Goal: Task Accomplishment & Management: Use online tool/utility

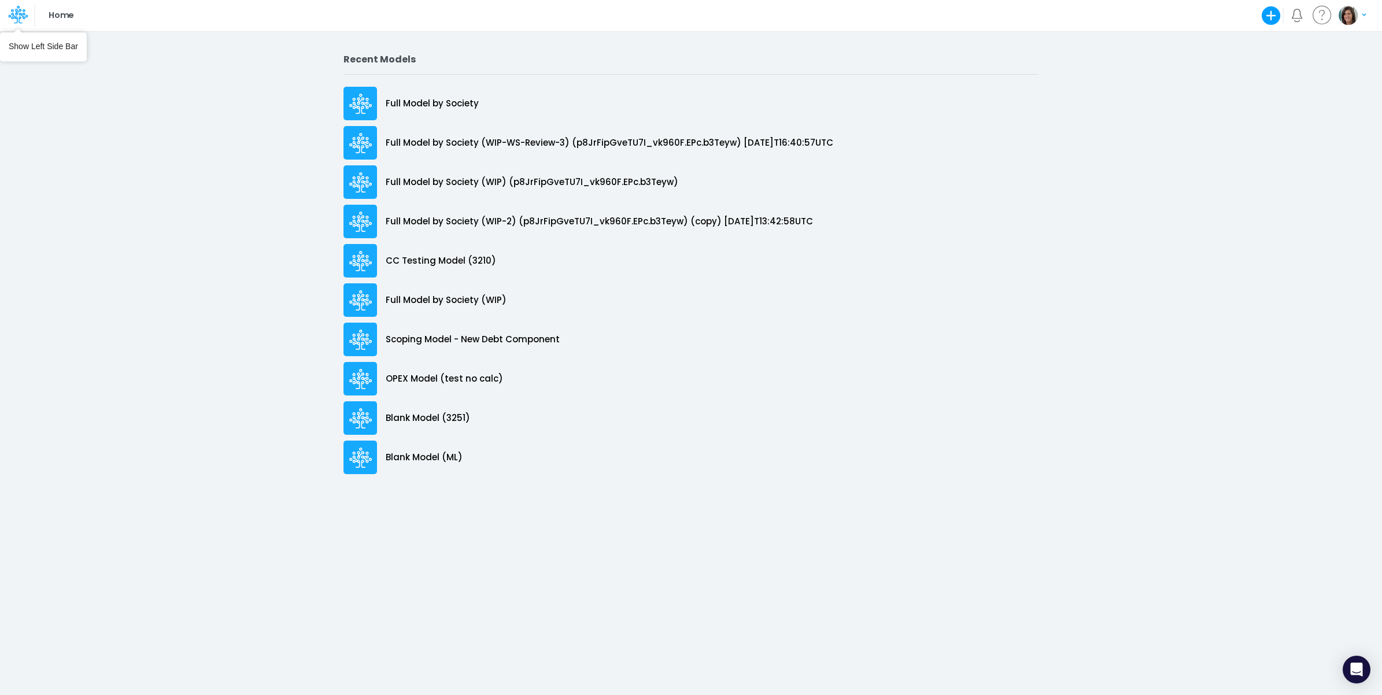
click at [10, 17] on icon at bounding box center [16, 16] width 17 height 6
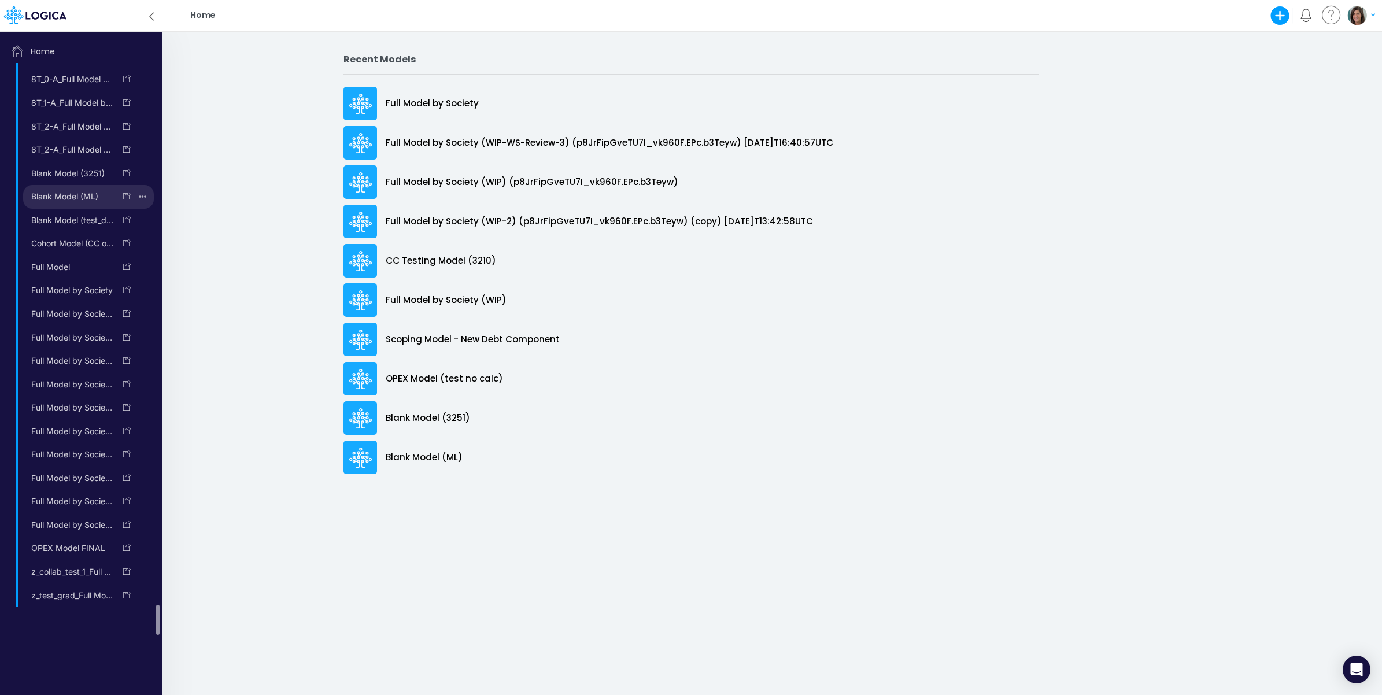
scroll to position [10130, 0]
drag, startPoint x: 160, startPoint y: 8, endPoint x: 152, endPoint y: 10, distance: 9.1
click at [160, 9] on div "App version: c735948eb43eb667aeda1aac2852f593f5210d7e Home Create new model Bla…" at bounding box center [691, 16] width 1382 height 32
drag, startPoint x: 152, startPoint y: 10, endPoint x: 111, endPoint y: 13, distance: 40.6
click at [151, 12] on icon at bounding box center [151, 16] width 13 height 20
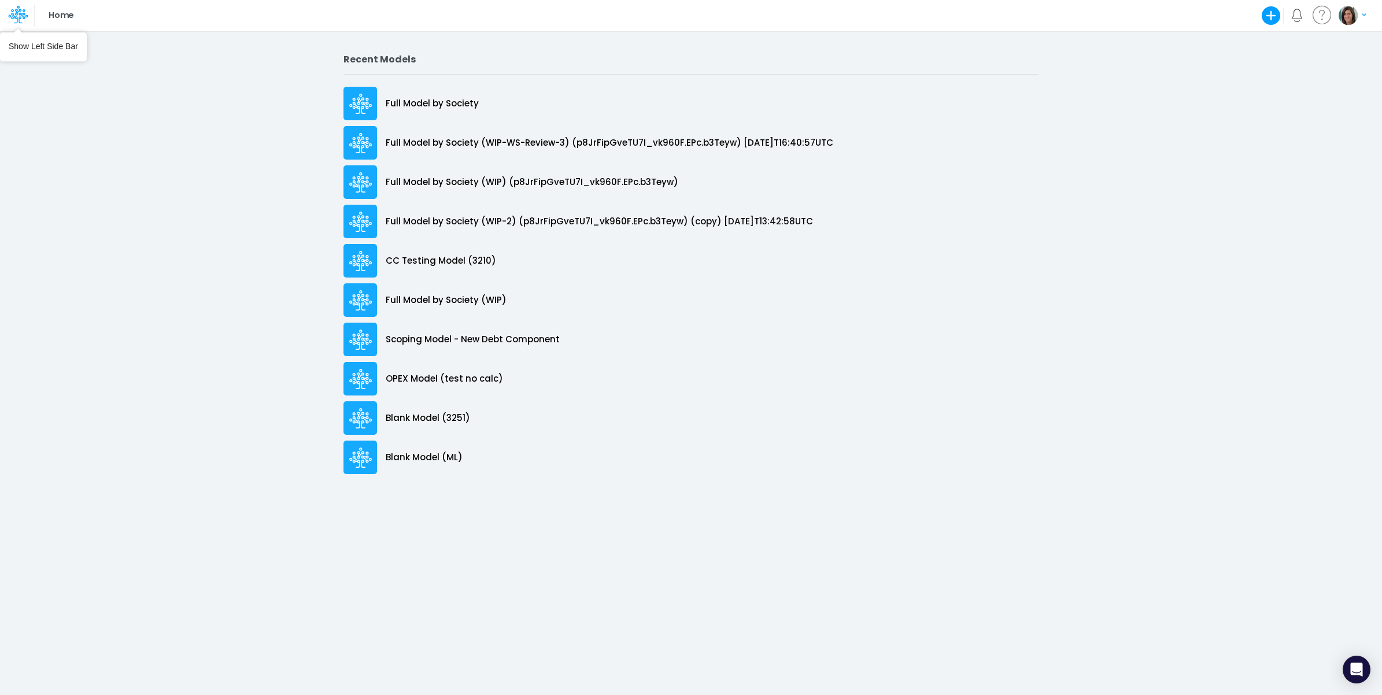
click at [18, 15] on icon at bounding box center [18, 15] width 20 height 20
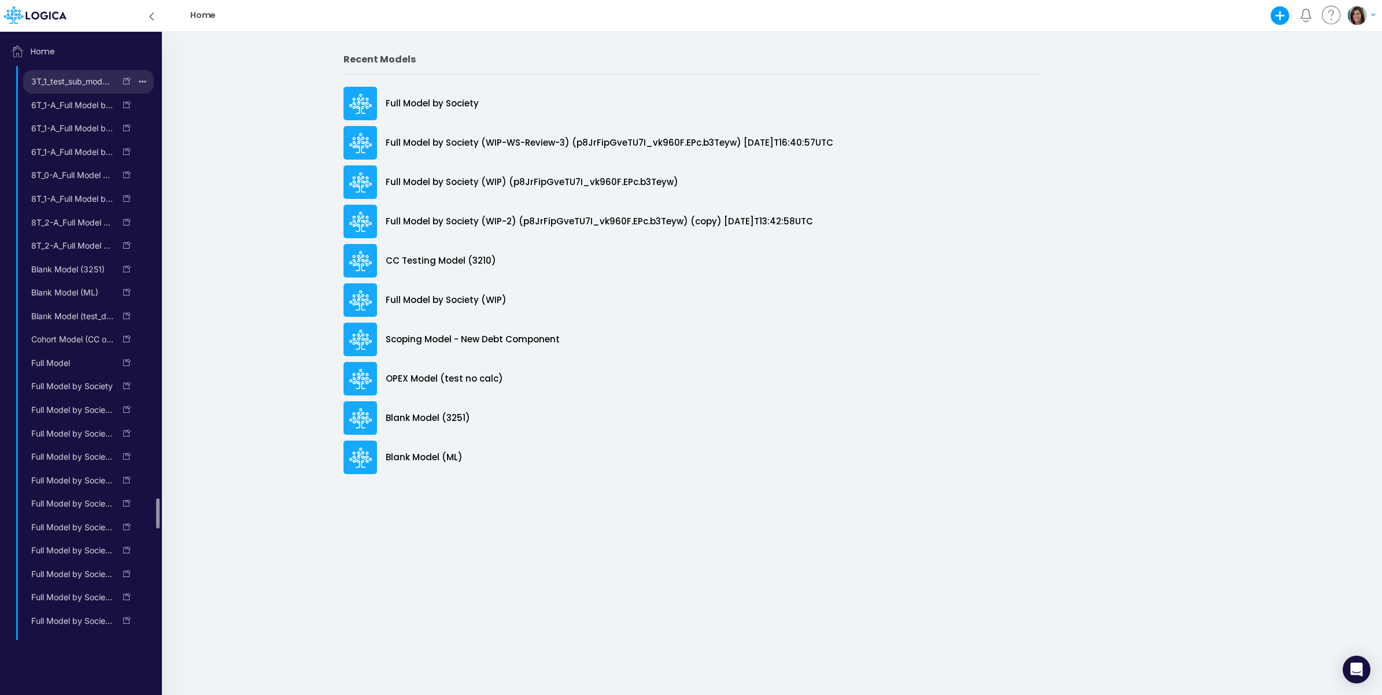
scroll to position [10034, 0]
click at [65, 162] on span "Shared Models" at bounding box center [81, 150] width 153 height 23
click at [53, 258] on span "Shared Models" at bounding box center [81, 246] width 153 height 23
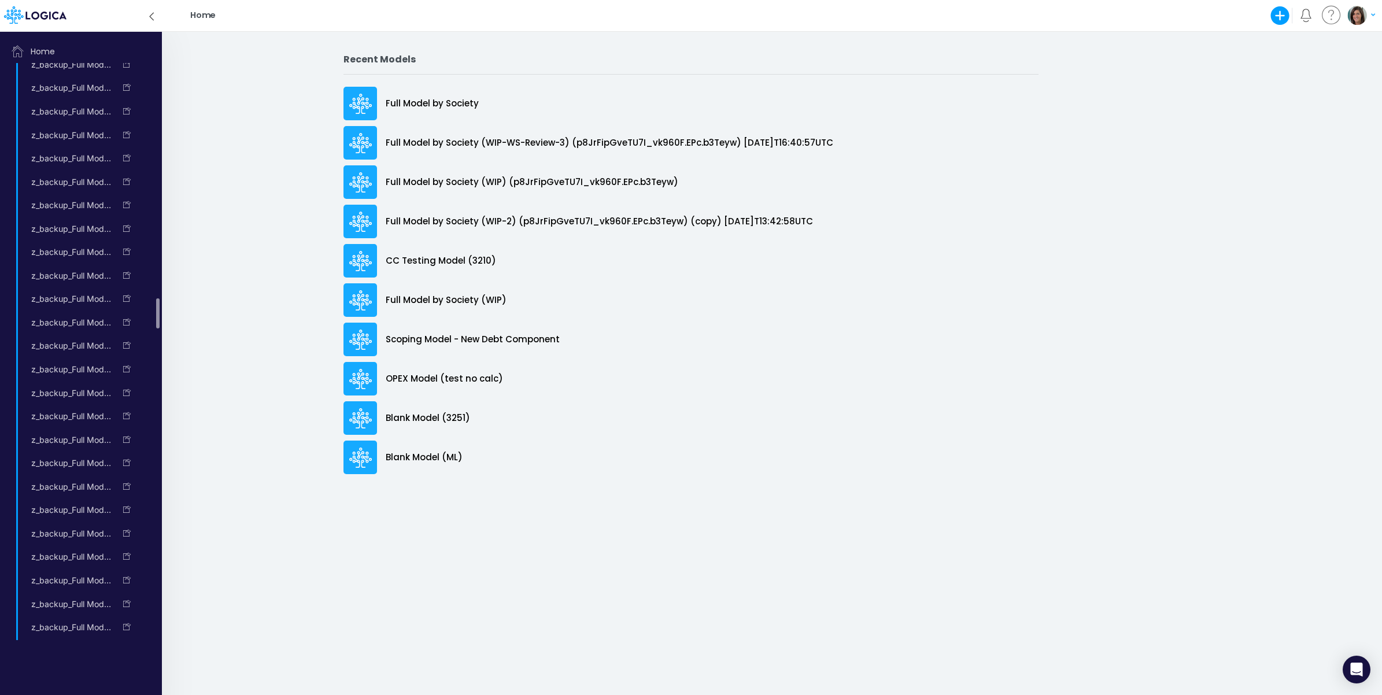
click at [152, 14] on icon at bounding box center [151, 17] width 3 height 8
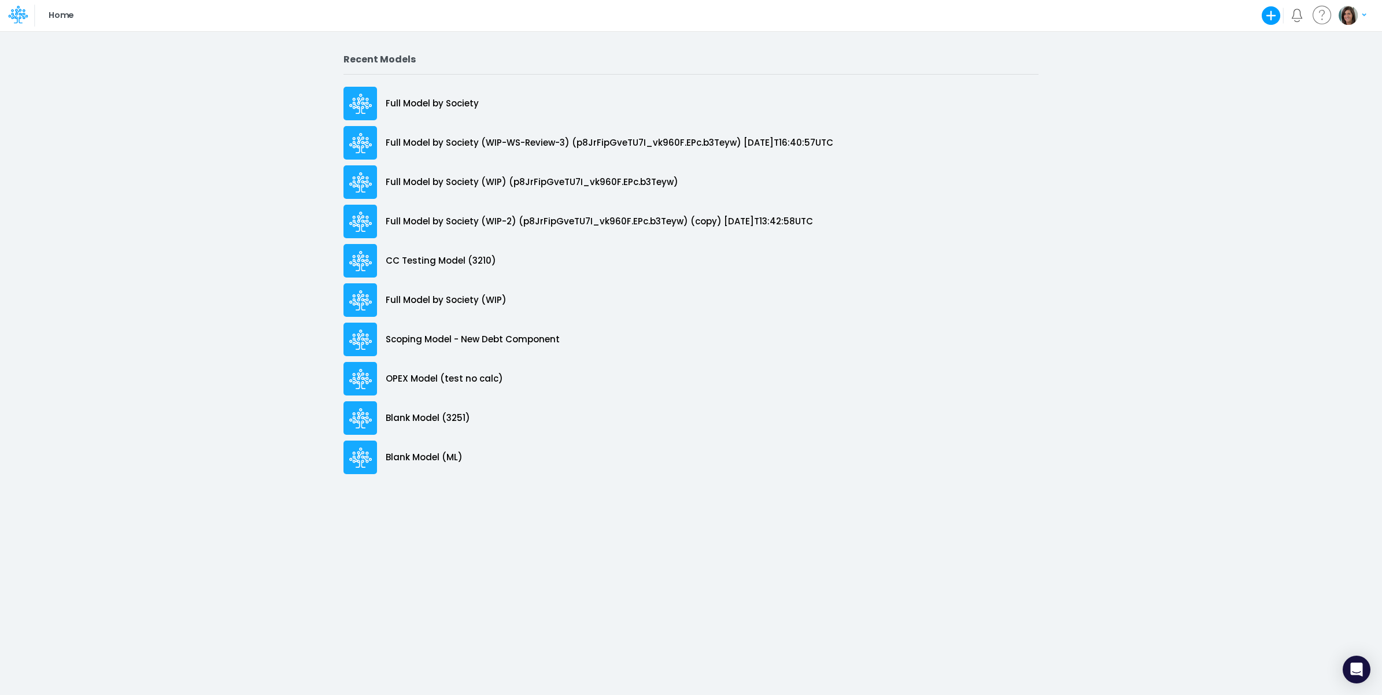
click at [680, 13] on div "Home Create new model Blank Model Use a template My profile settings Log out" at bounding box center [691, 15] width 1244 height 31
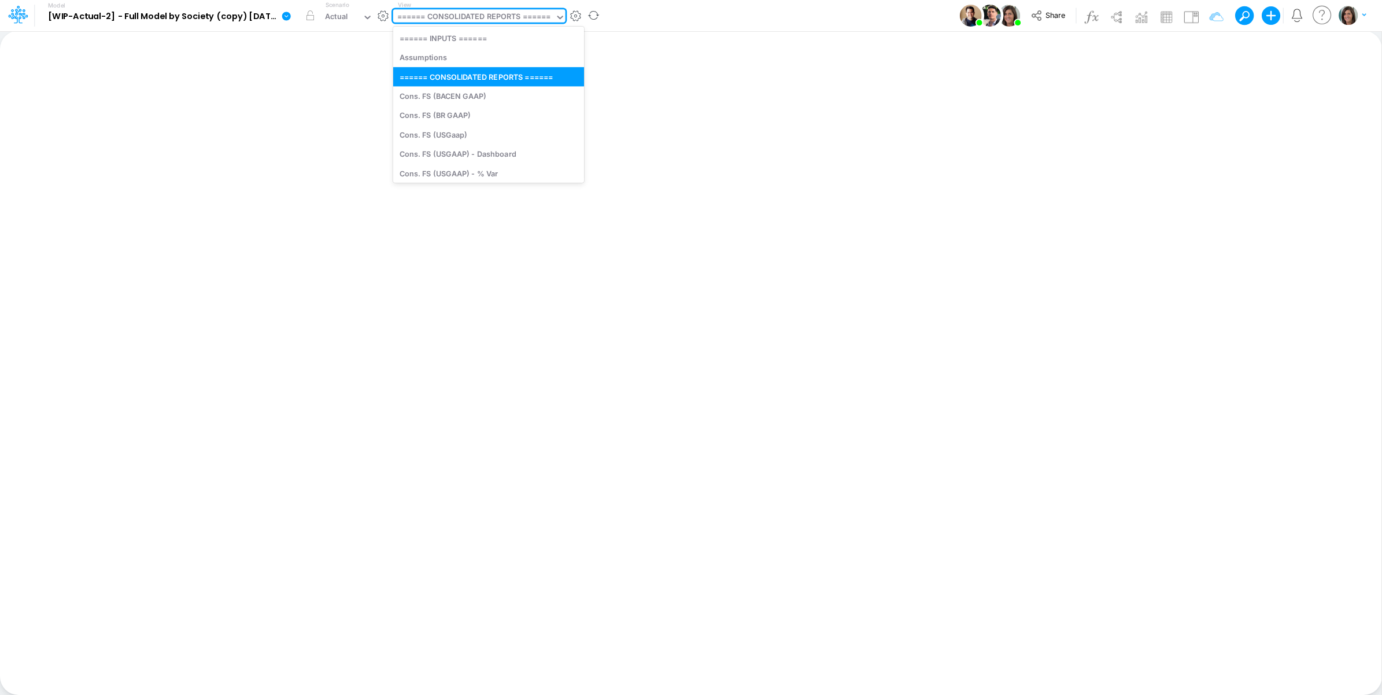
click at [512, 19] on div "====== CONSOLIDATED REPORTS ======" at bounding box center [473, 17] width 153 height 13
click at [363, 13] on icon at bounding box center [368, 17] width 10 height 10
click at [513, 19] on div "====== CONSOLIDATED REPORTS ======" at bounding box center [473, 17] width 153 height 13
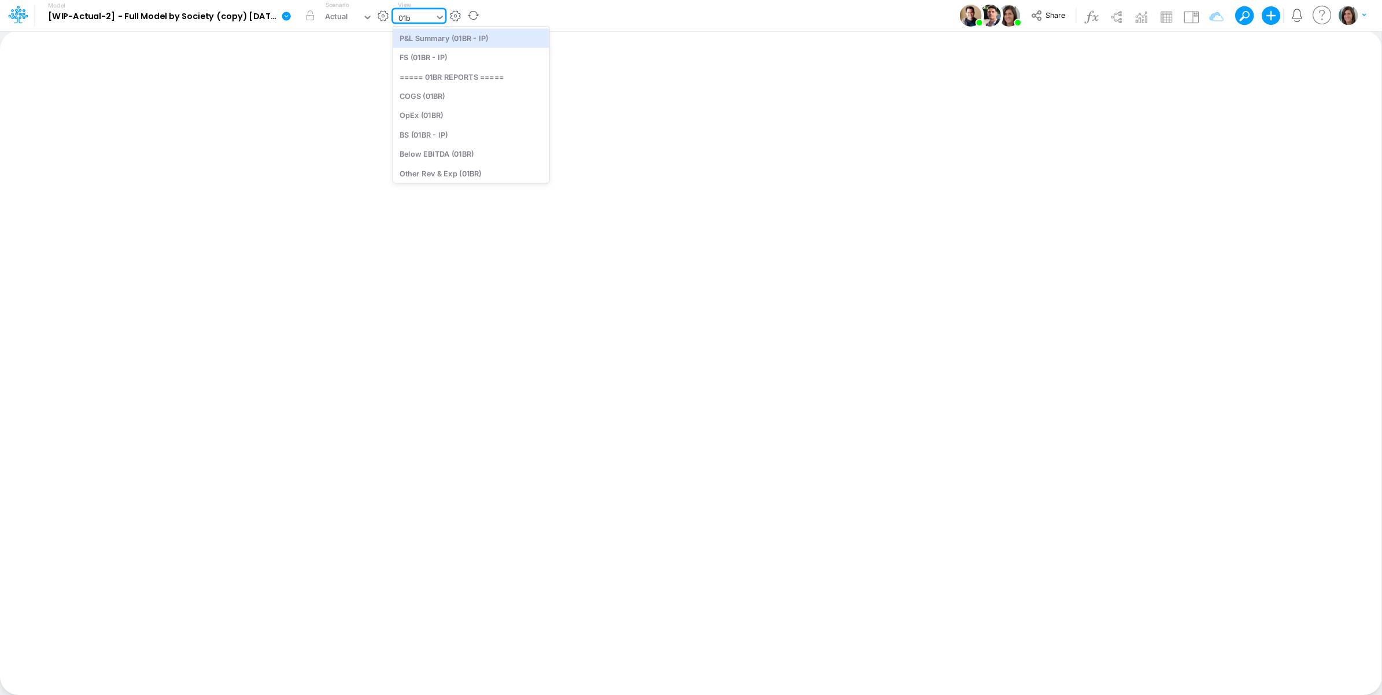
type input "01br"
drag, startPoint x: 471, startPoint y: 58, endPoint x: 564, endPoint y: 58, distance: 93.1
click at [473, 58] on div "FS (01BR - IP)" at bounding box center [471, 57] width 156 height 19
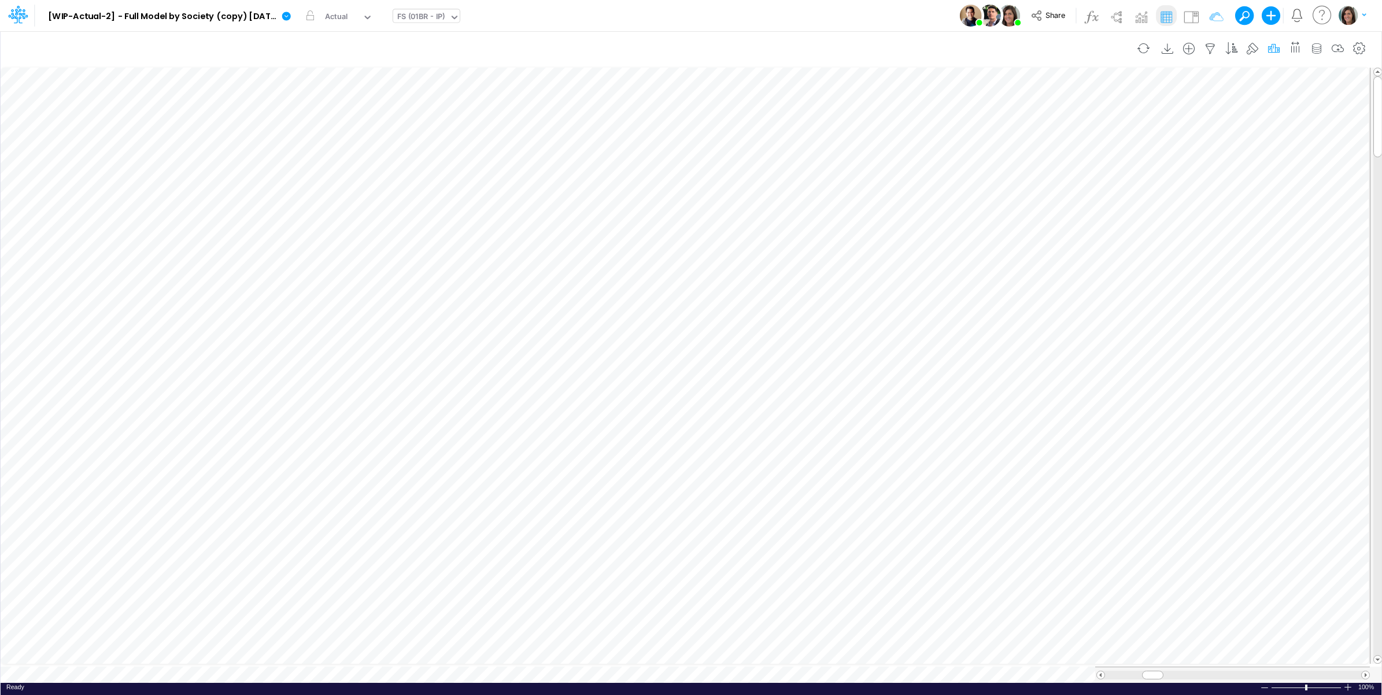
click at [1273, 50] on icon "button" at bounding box center [1273, 49] width 17 height 12
click at [1099, 261] on icon "button" at bounding box center [1098, 260] width 8 height 8
click at [995, 269] on div "Type to search..." at bounding box center [971, 265] width 64 height 12
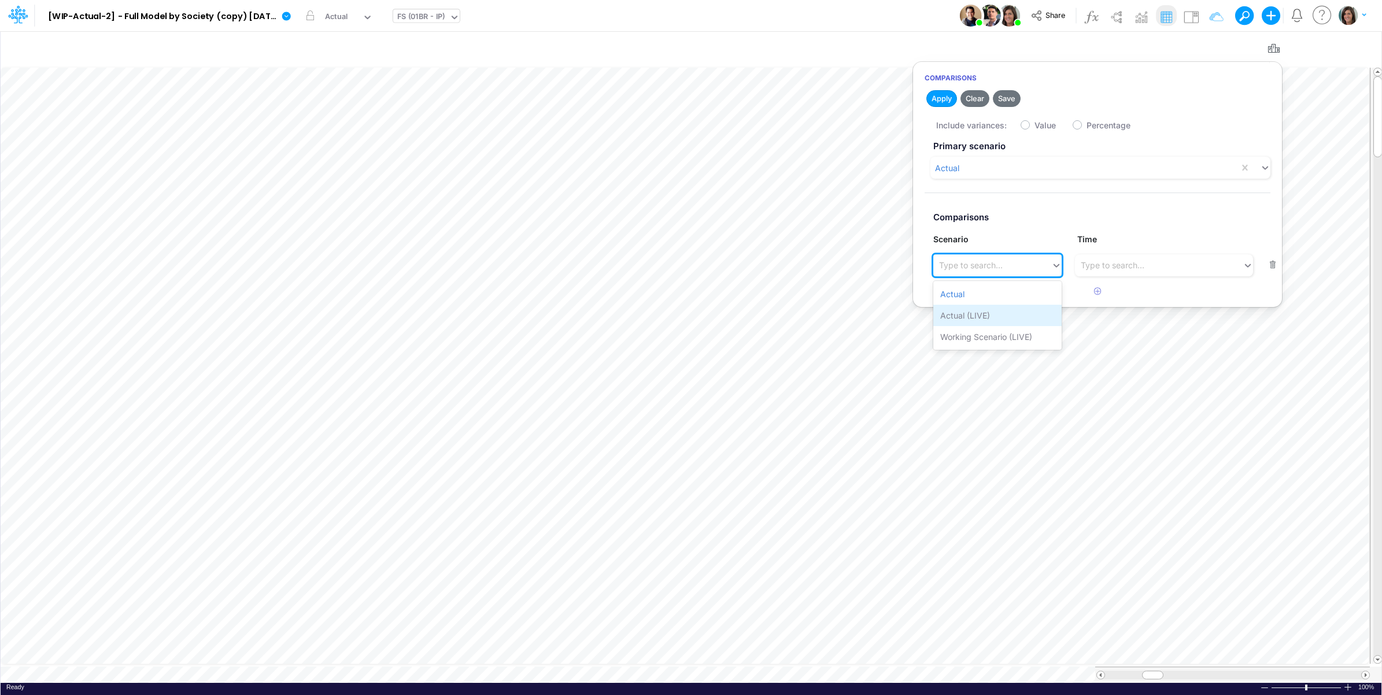
click at [992, 313] on div "Actual (LIVE)" at bounding box center [997, 315] width 128 height 21
click at [1035, 127] on label "Value" at bounding box center [1045, 125] width 21 height 12
click at [1035, 126] on input "Value" at bounding box center [1039, 123] width 8 height 8
checkbox input "true"
click at [943, 99] on button "Apply" at bounding box center [941, 98] width 31 height 17
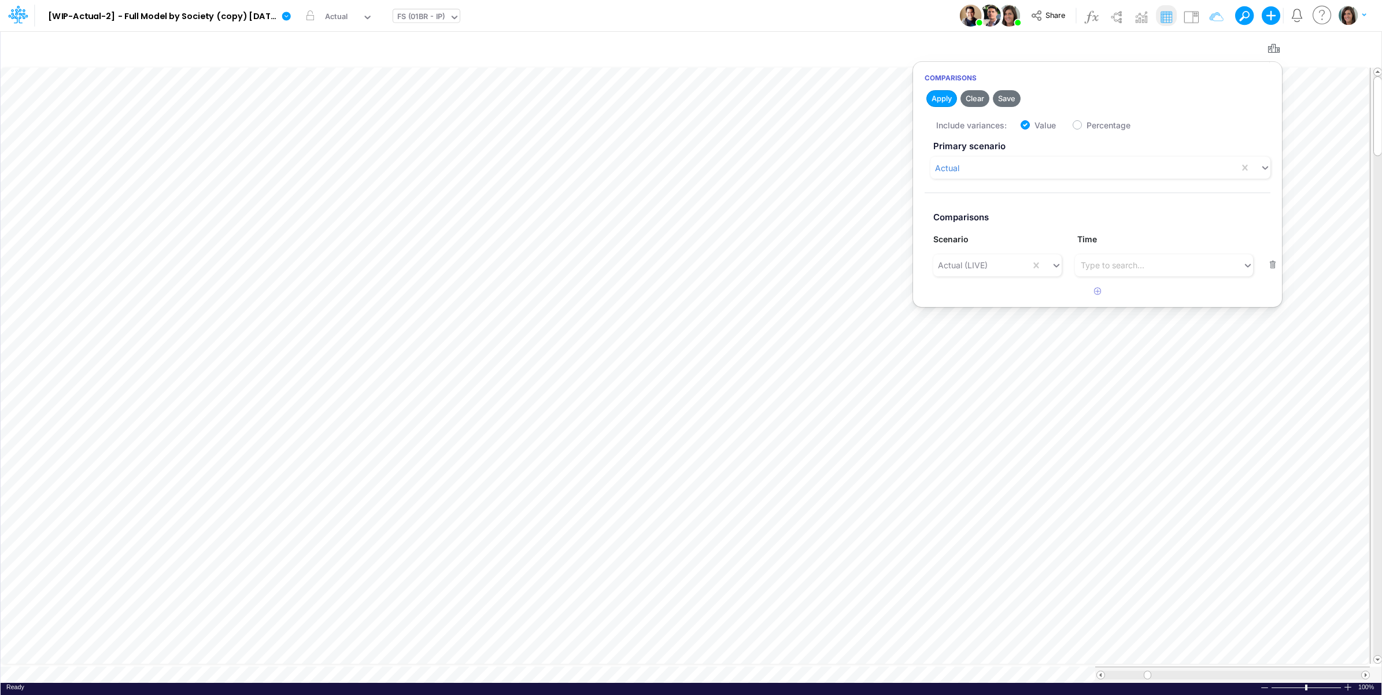
click at [827, 21] on div "Model [WIP-Actual-2] - Full Model by Society (copy) 2025-09-30T16:44:44UTC Edit…" at bounding box center [691, 15] width 1244 height 31
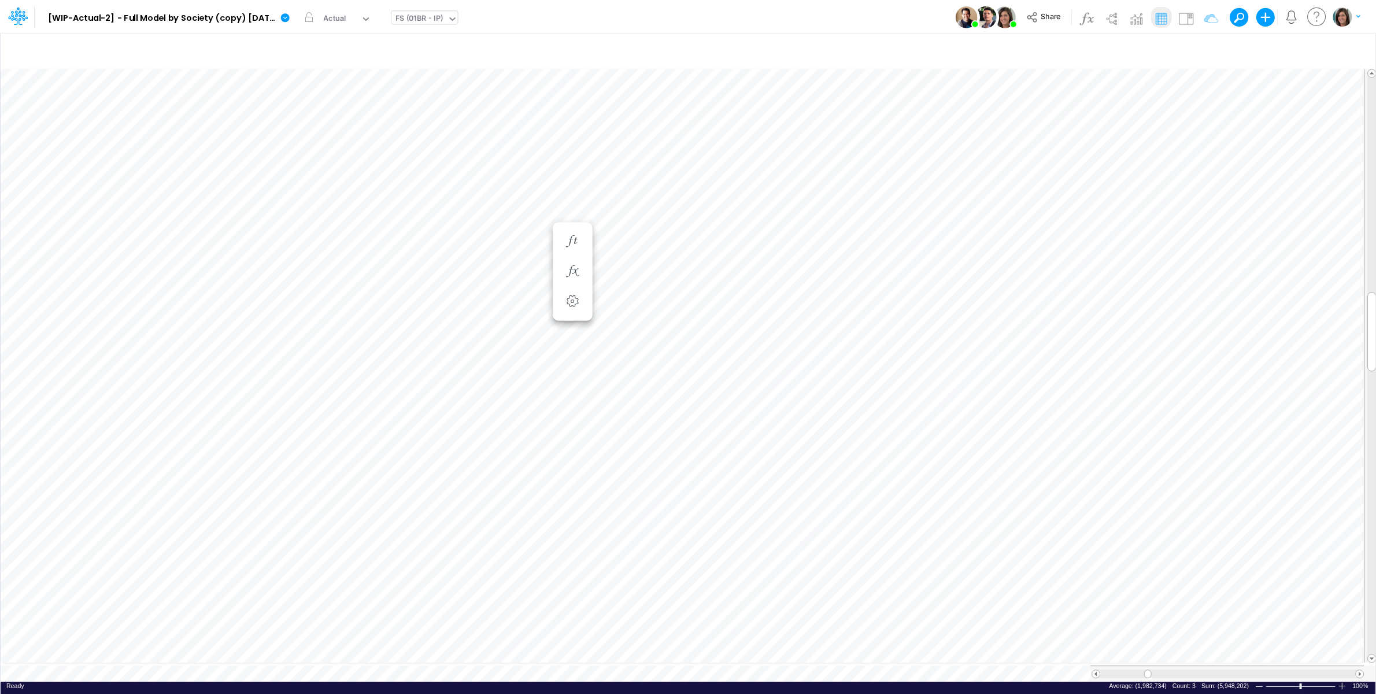
scroll to position [0, 1]
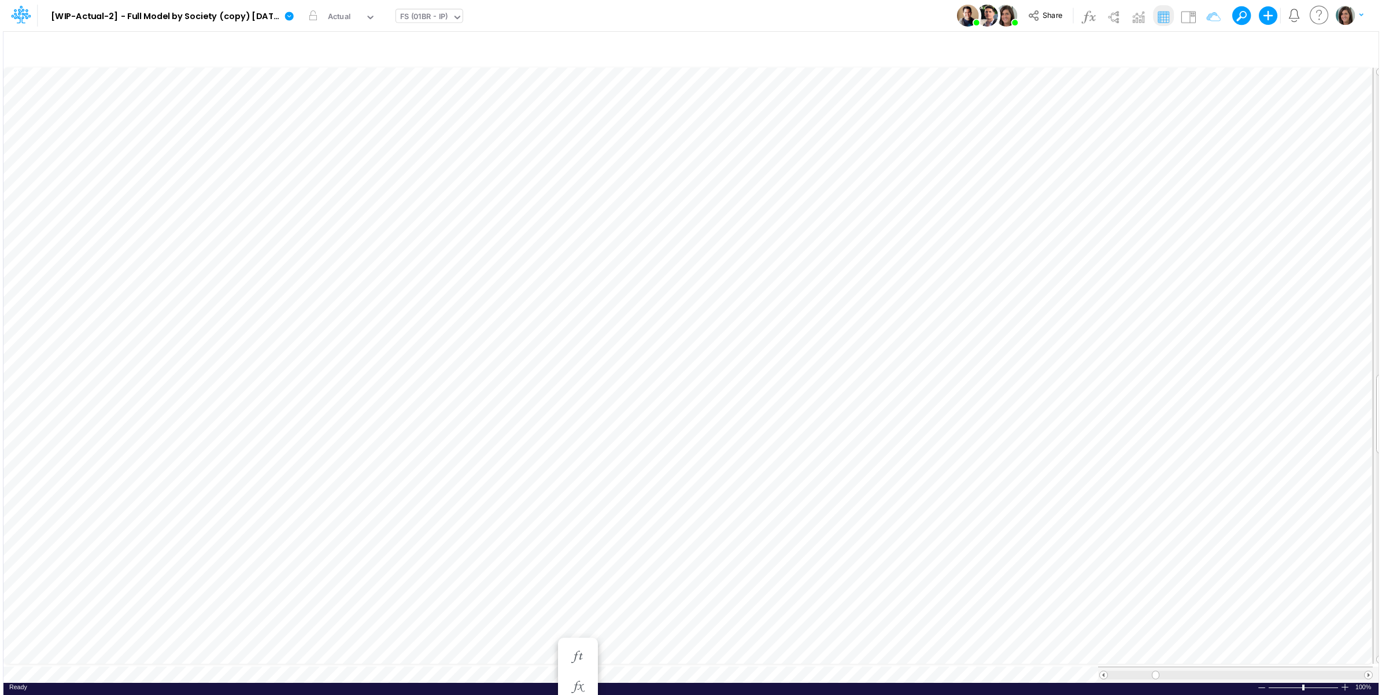
scroll to position [0, 1]
click at [1192, 16] on img at bounding box center [1191, 17] width 19 height 19
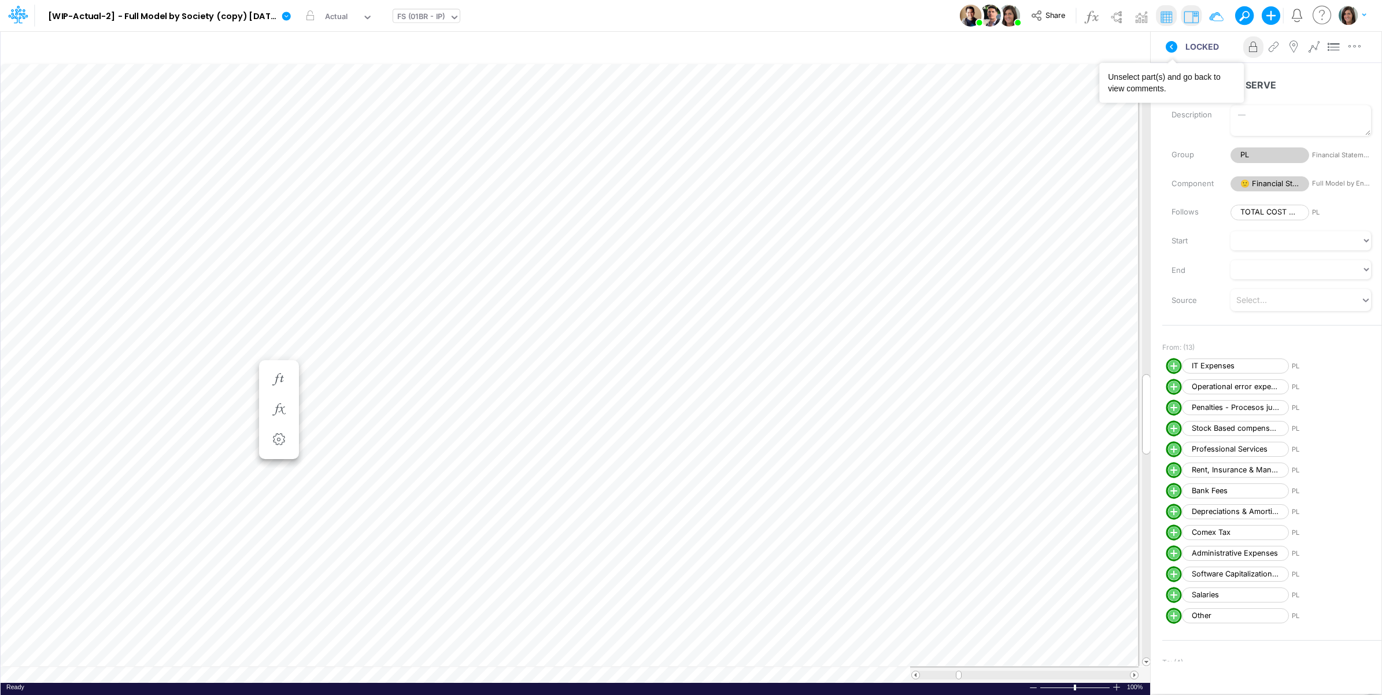
click at [1165, 50] on icon at bounding box center [1172, 47] width 14 height 14
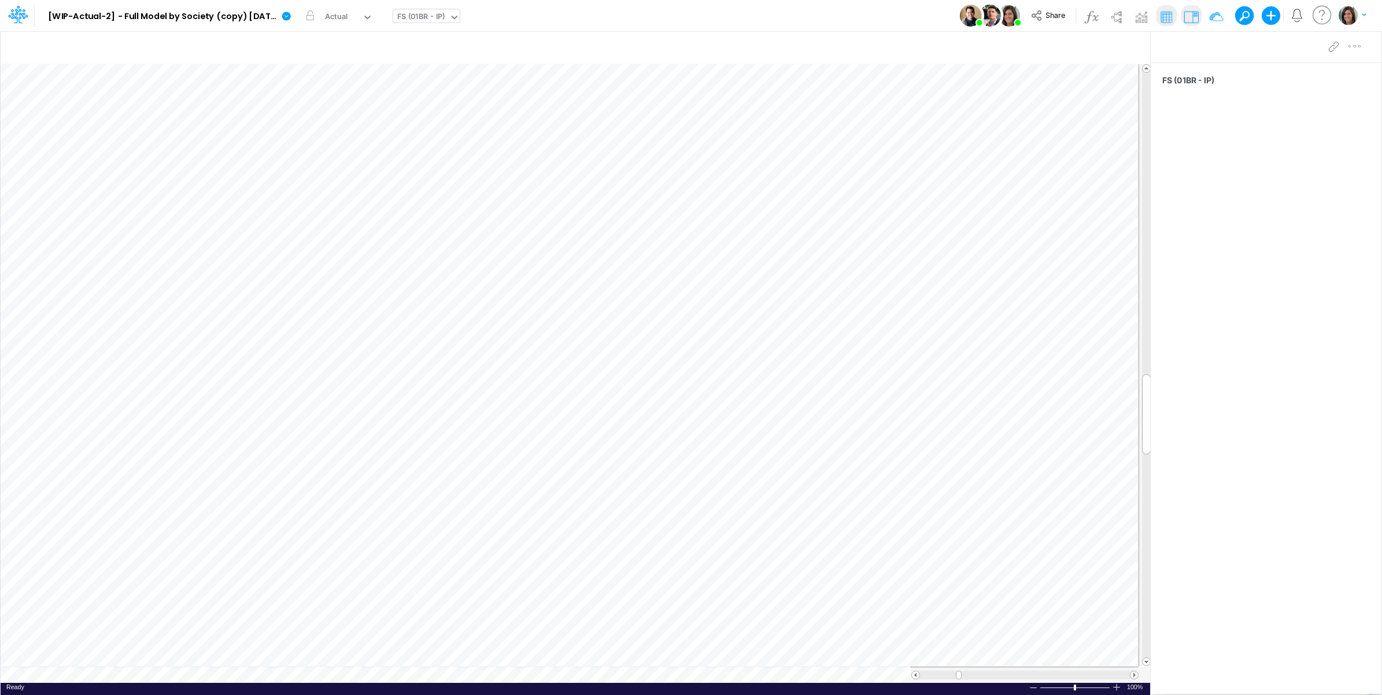
scroll to position [0, 1]
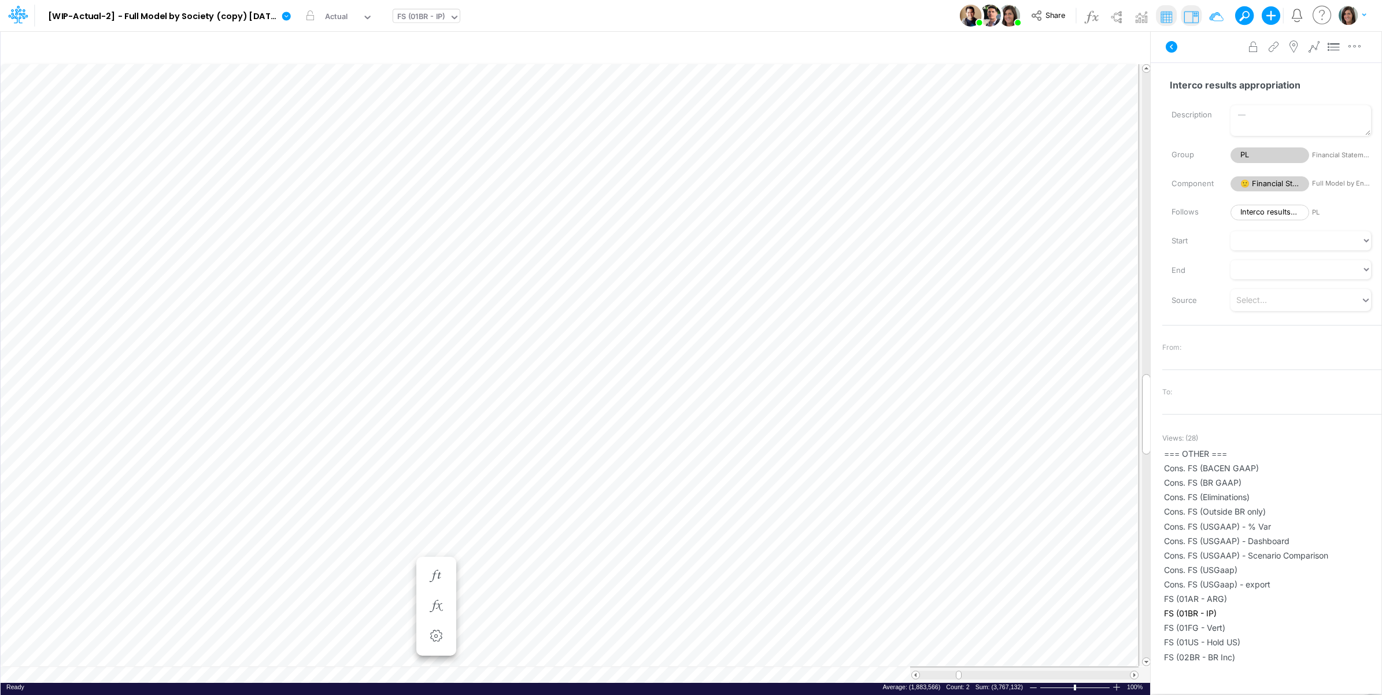
scroll to position [0, 1]
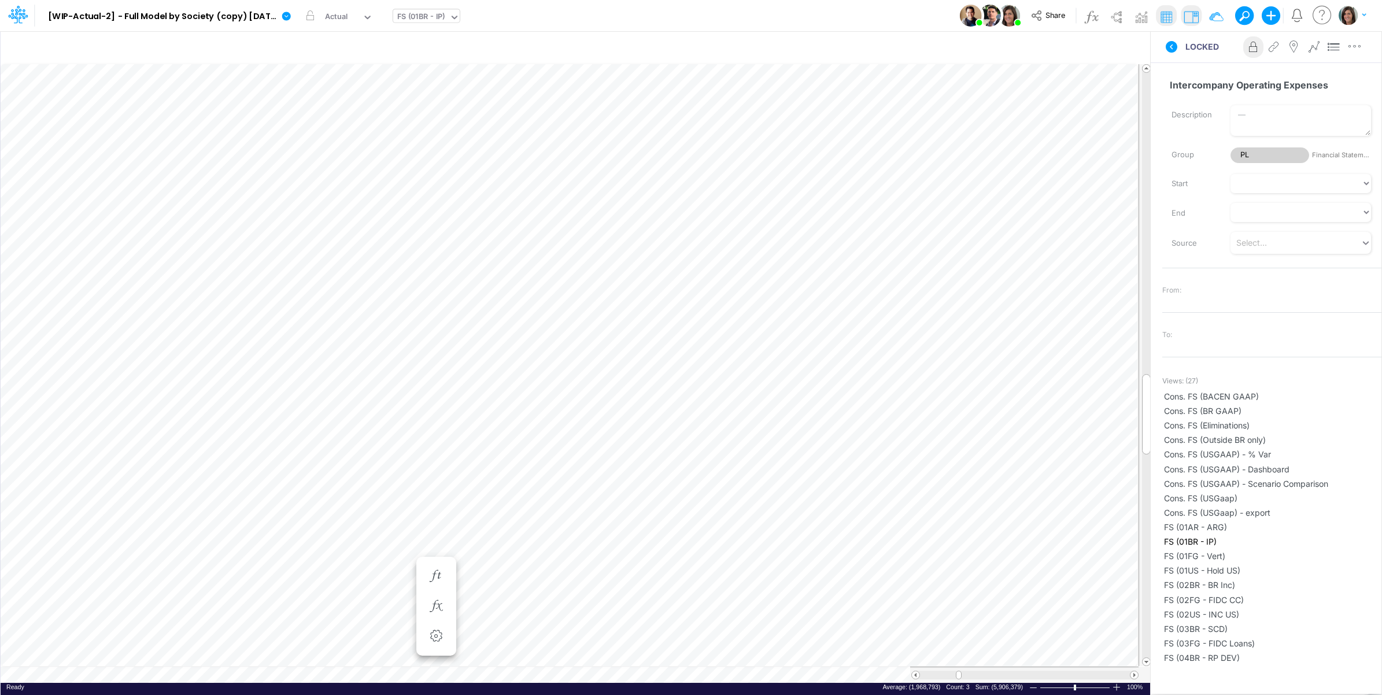
scroll to position [0, 1]
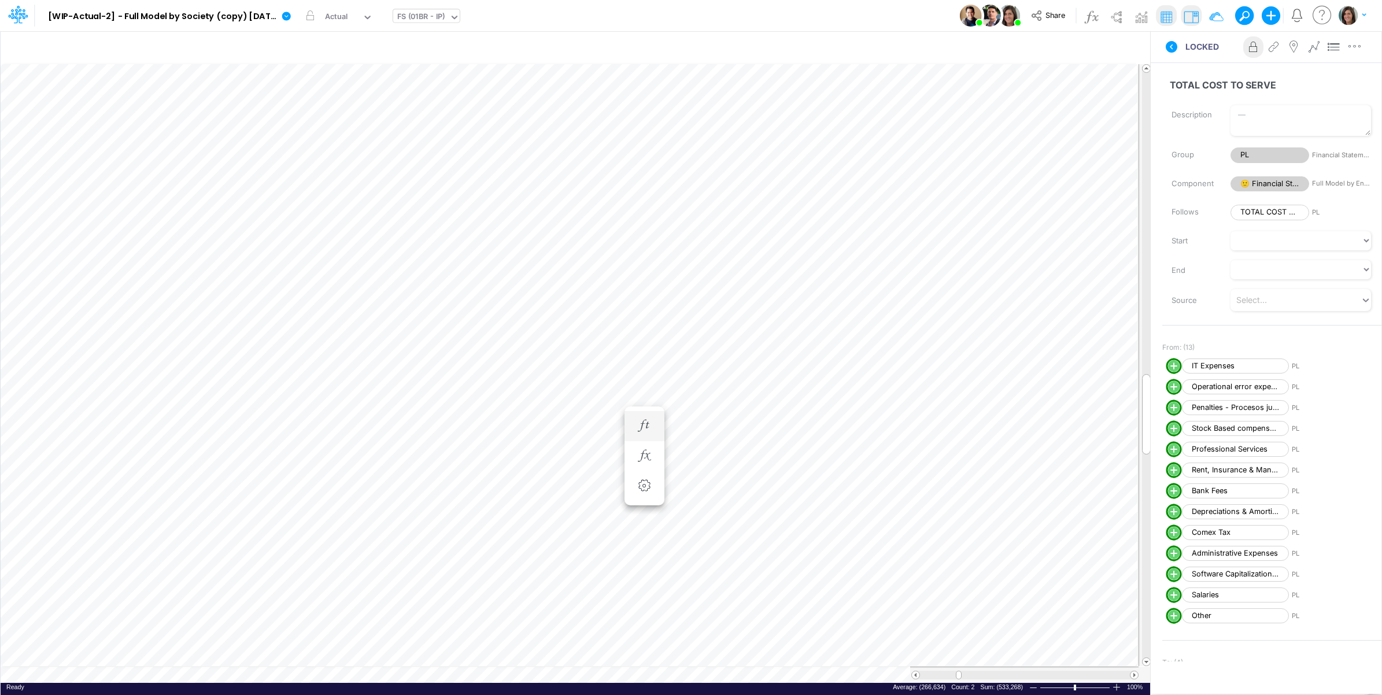
scroll to position [0, 1]
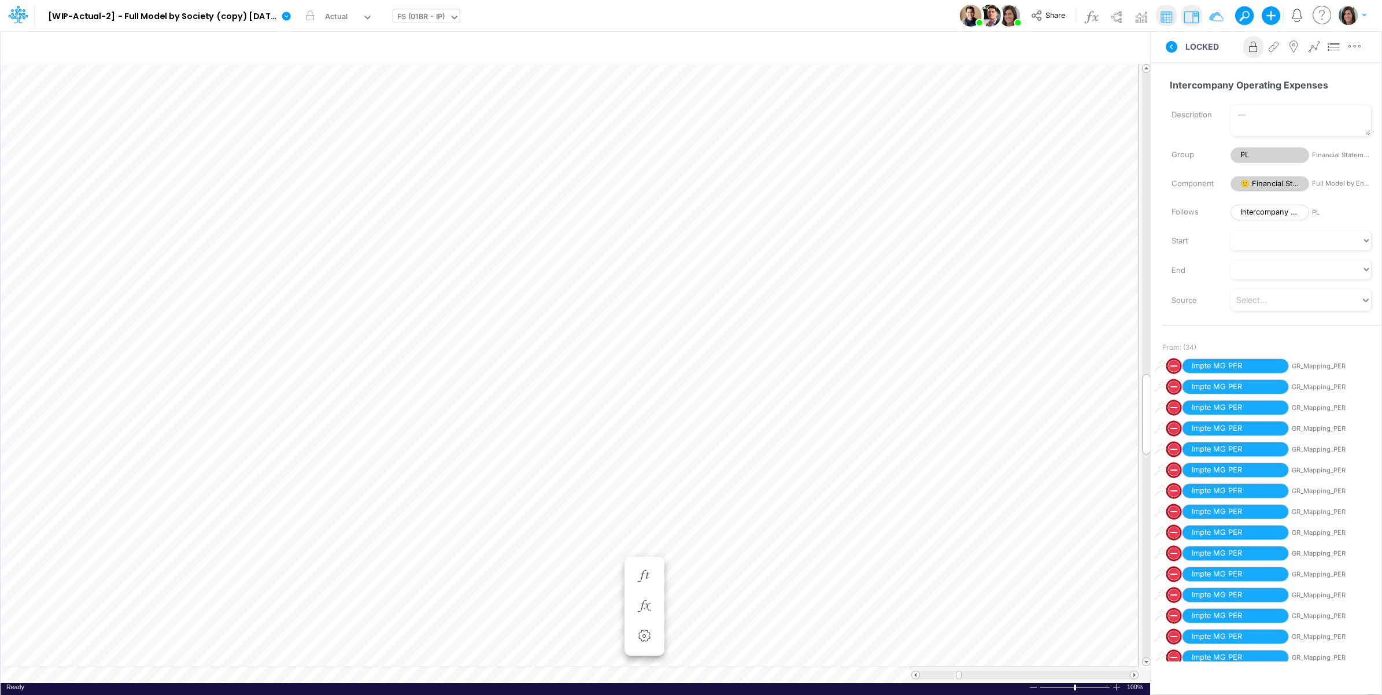
scroll to position [0, 1]
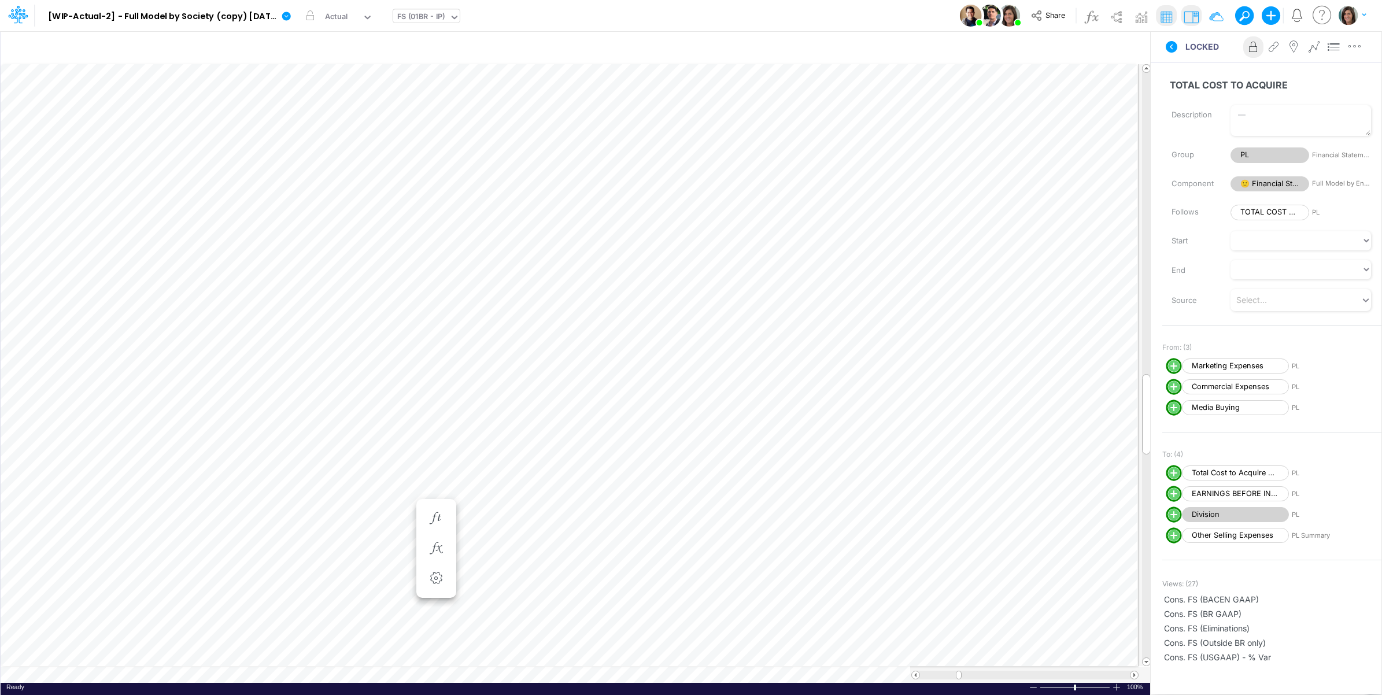
scroll to position [0, 1]
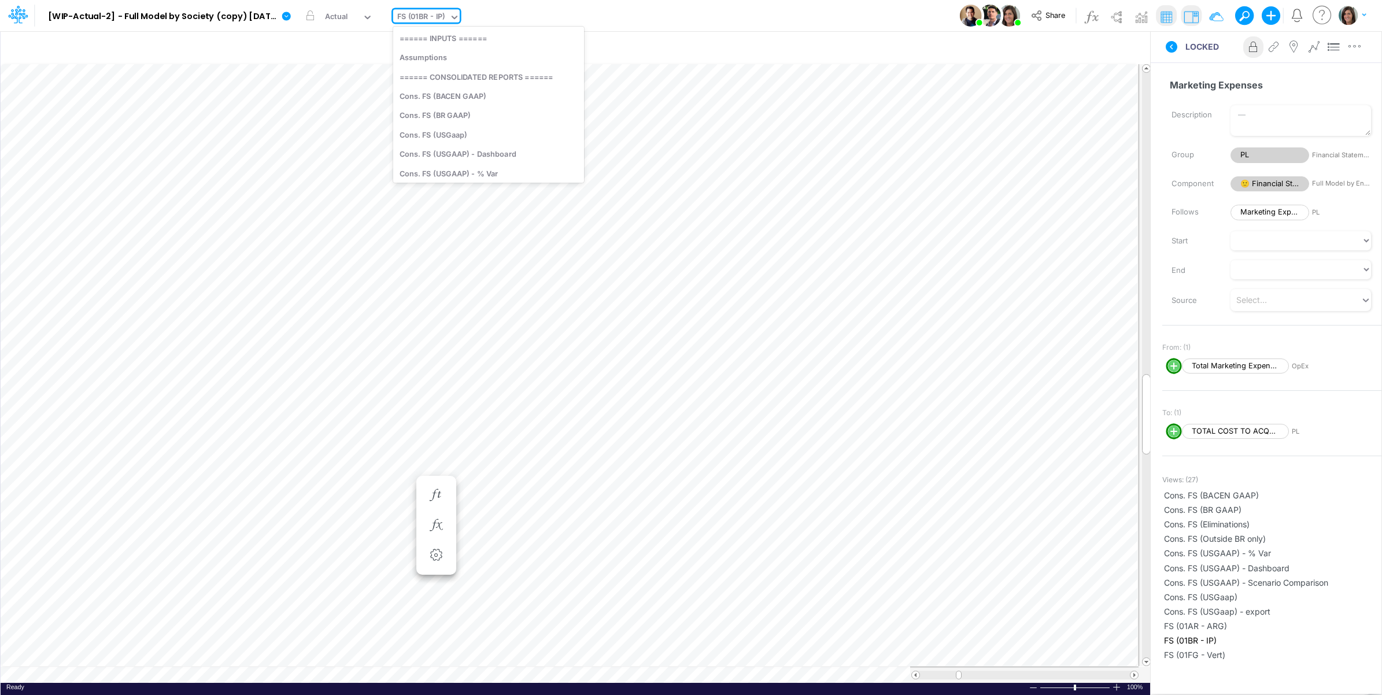
click at [426, 15] on div "FS (01BR - IP)" at bounding box center [421, 17] width 48 height 13
type input "opex"
click at [455, 43] on div "OpEx (01BR)" at bounding box center [471, 37] width 156 height 19
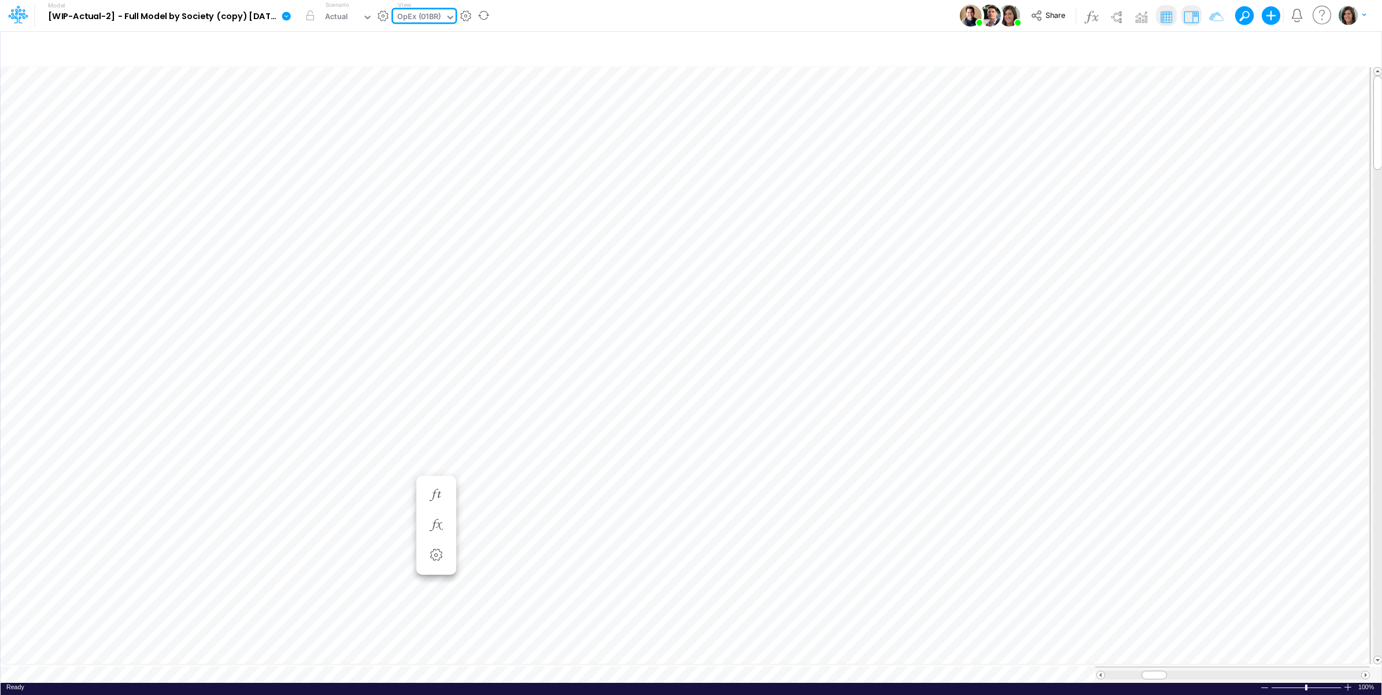
click at [1192, 17] on img at bounding box center [1191, 17] width 19 height 19
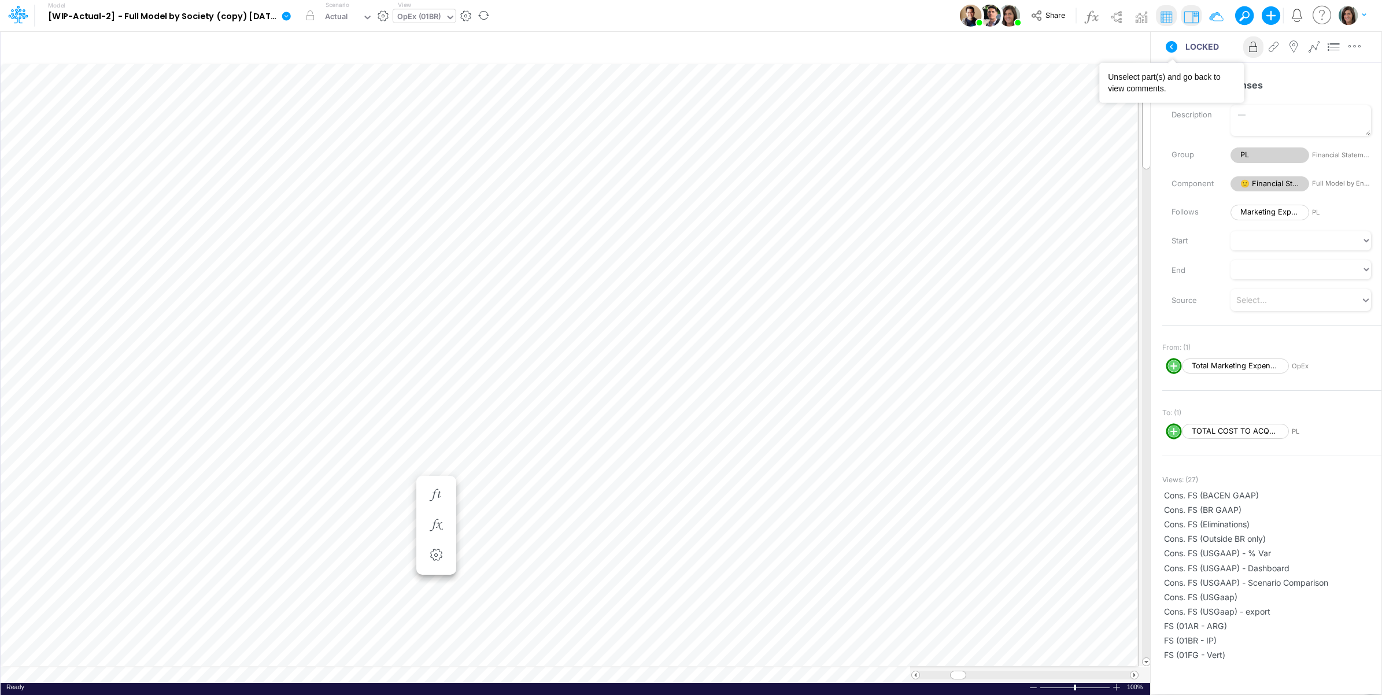
click at [1171, 47] on icon at bounding box center [1172, 47] width 14 height 14
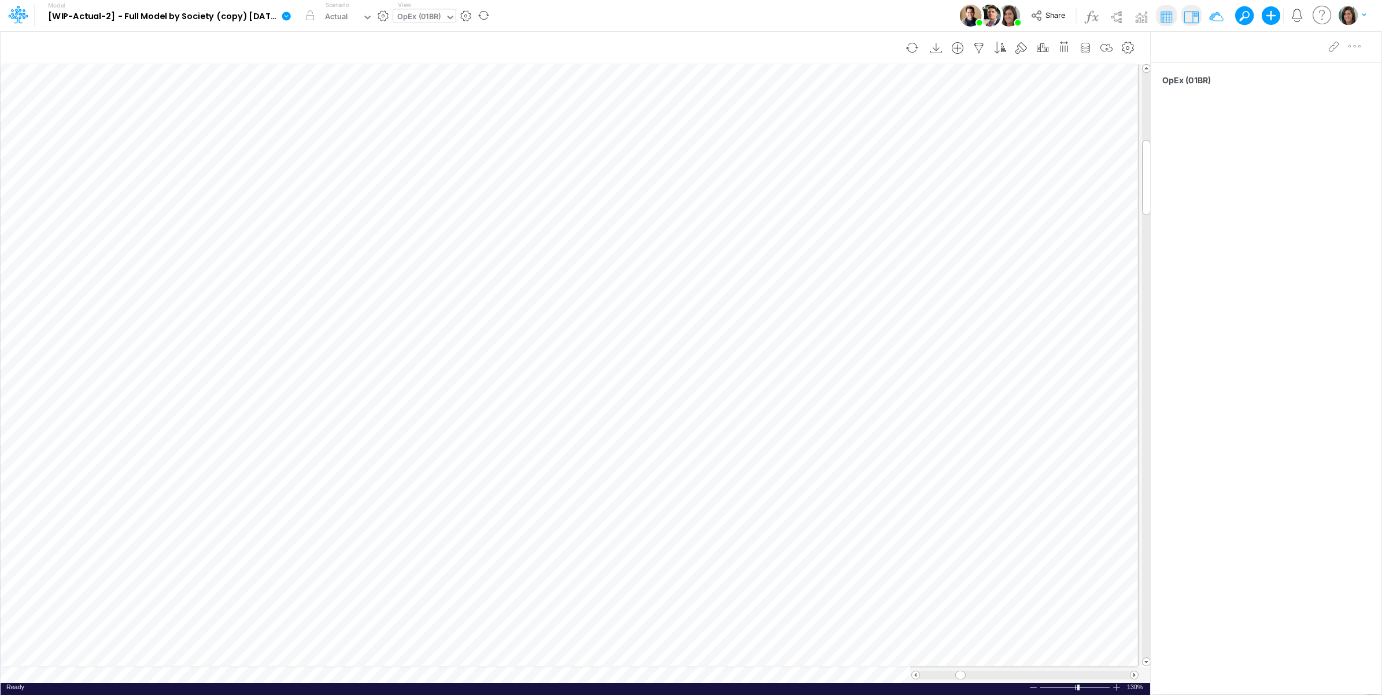
scroll to position [0, 1]
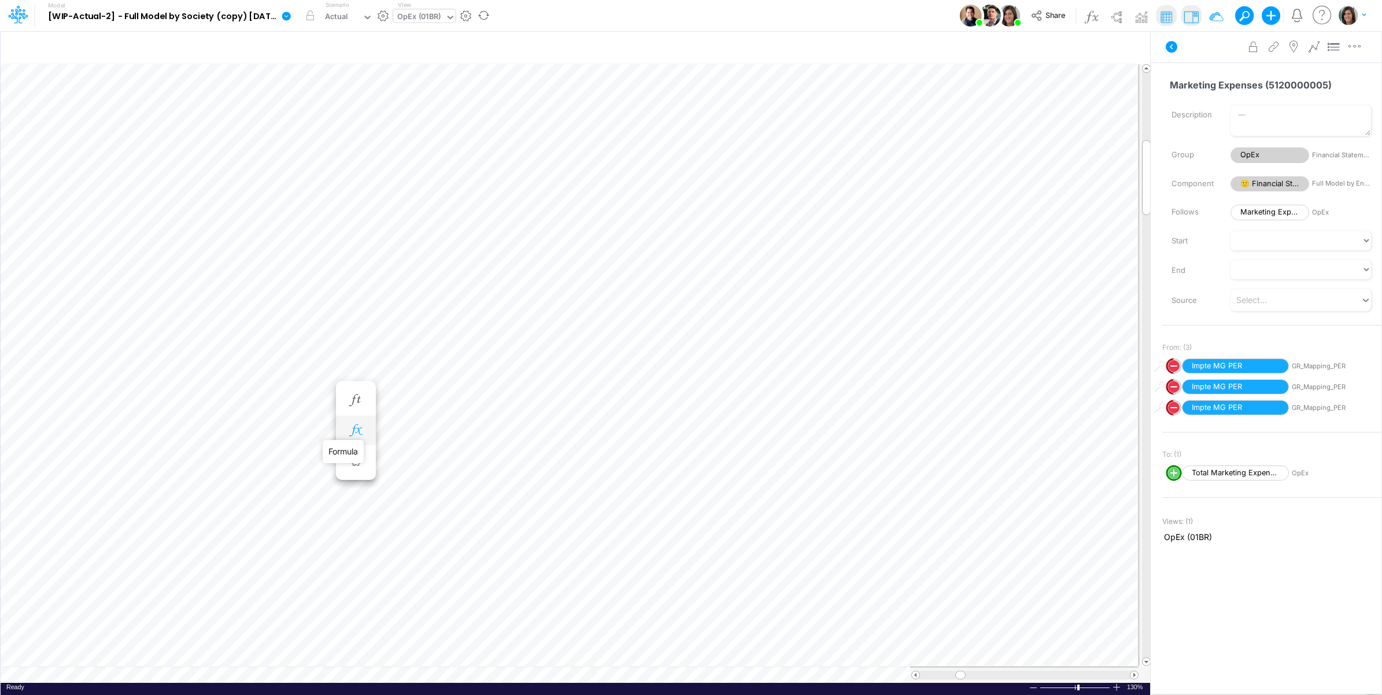
click at [356, 429] on icon "button" at bounding box center [355, 430] width 17 height 12
click at [524, 460] on icon at bounding box center [526, 461] width 17 height 12
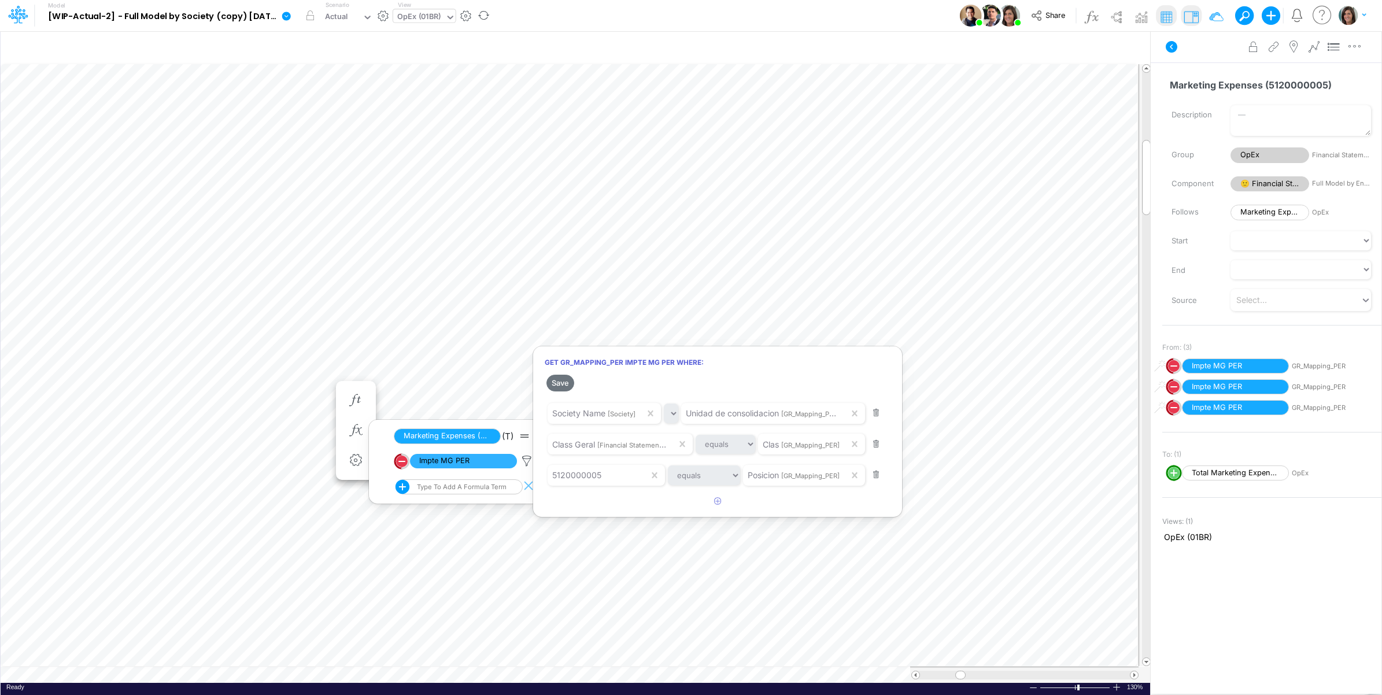
click at [503, 372] on div at bounding box center [691, 350] width 1382 height 689
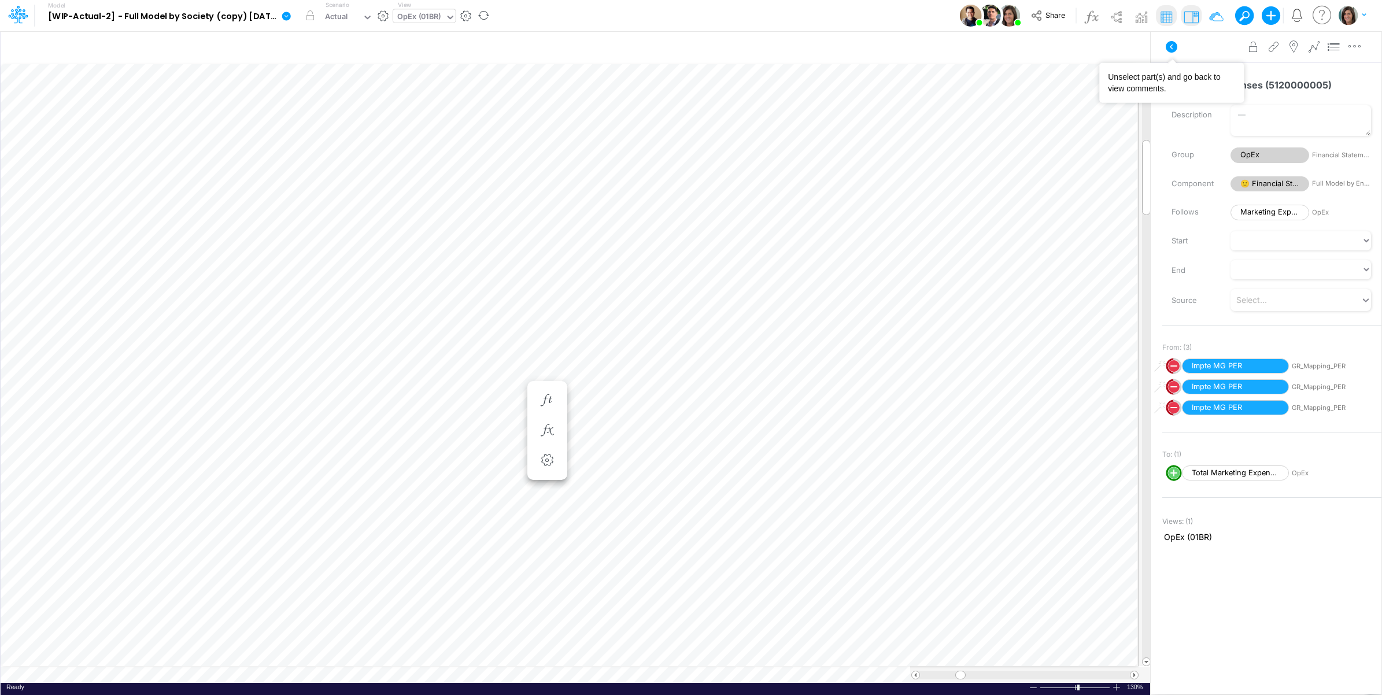
click at [1169, 50] on icon at bounding box center [1172, 47] width 12 height 12
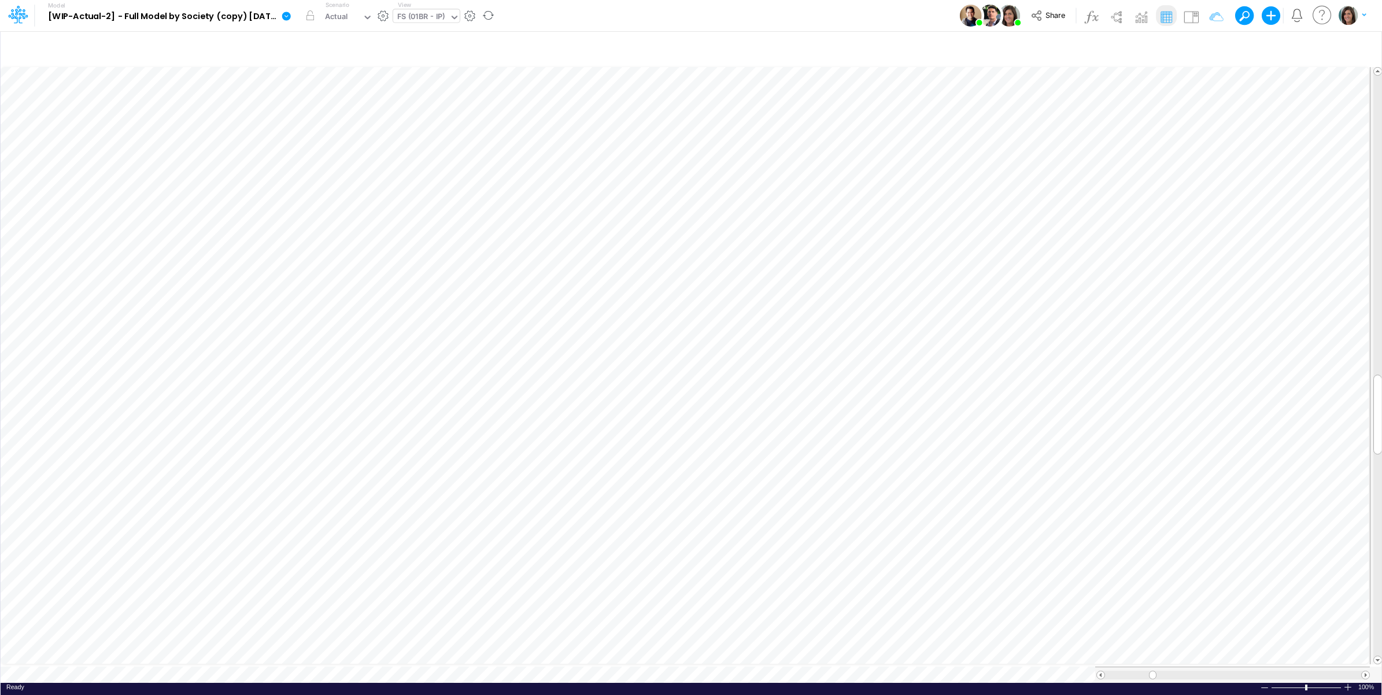
scroll to position [0, 1]
click at [1192, 12] on img at bounding box center [1191, 17] width 19 height 19
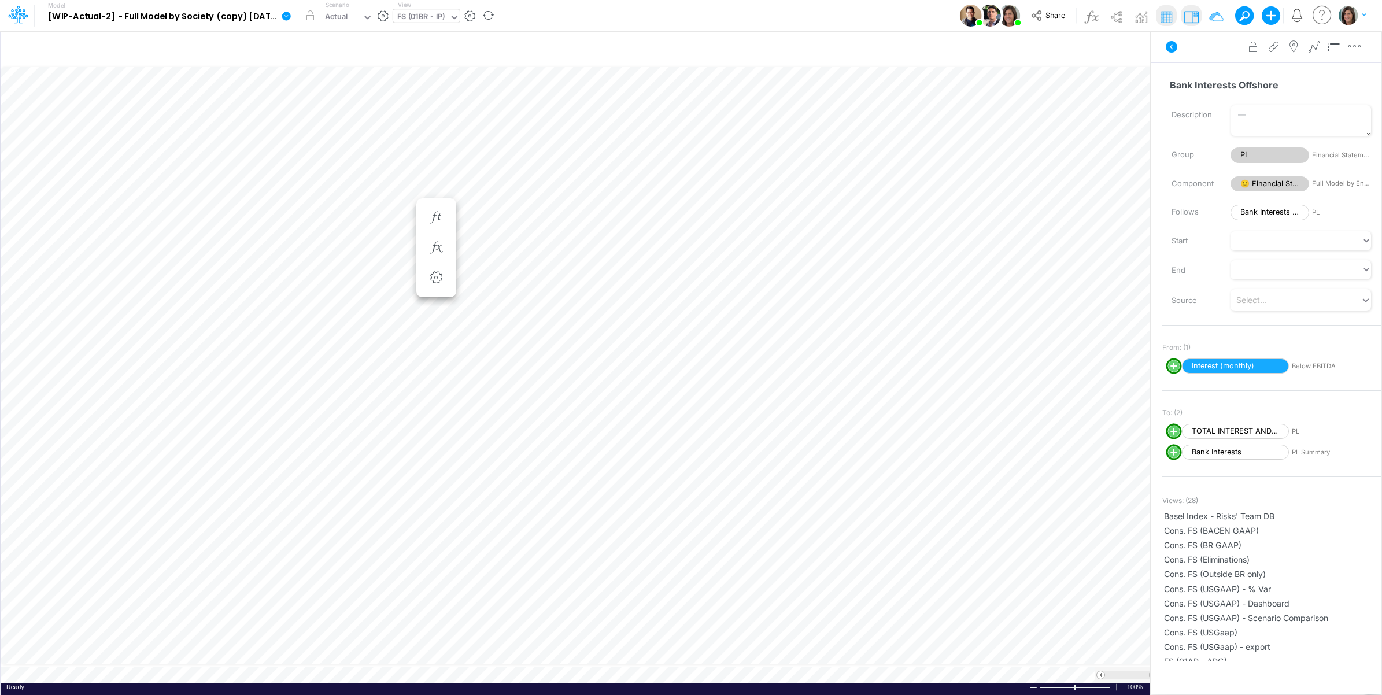
click at [1169, 43] on icon at bounding box center [1172, 47] width 12 height 12
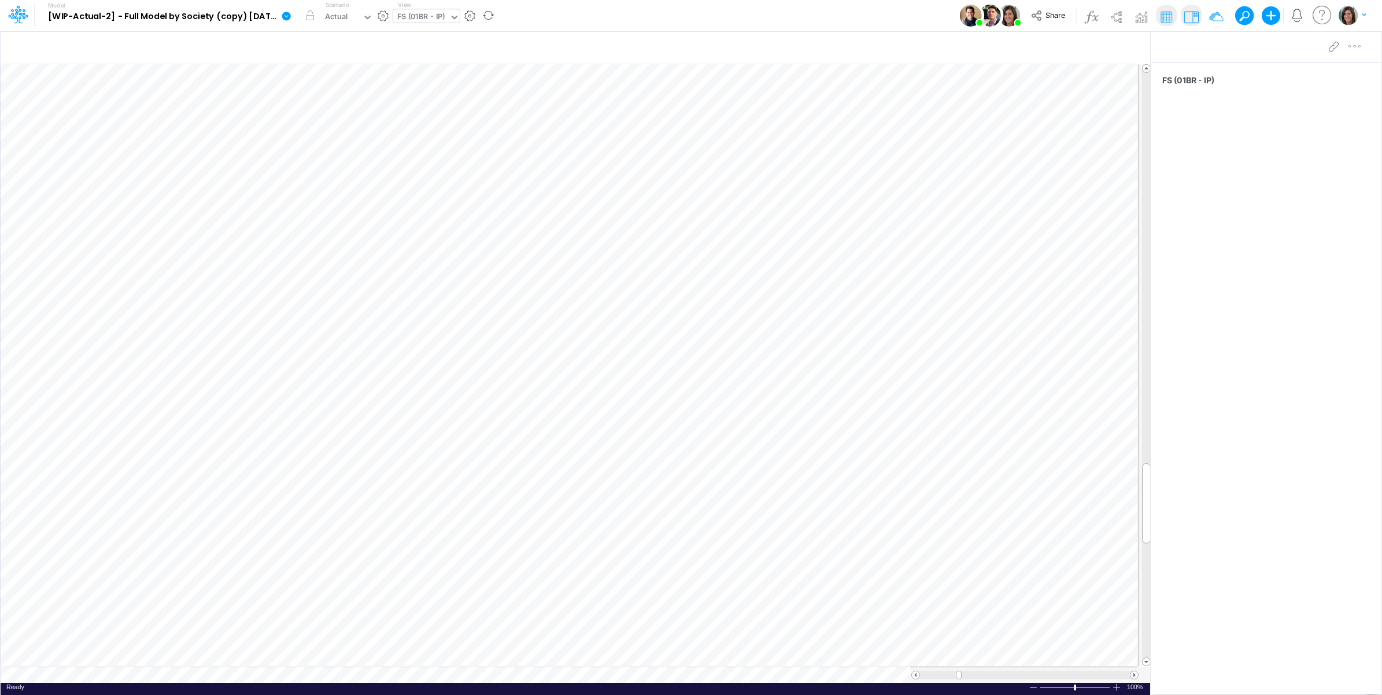
scroll to position [0, 1]
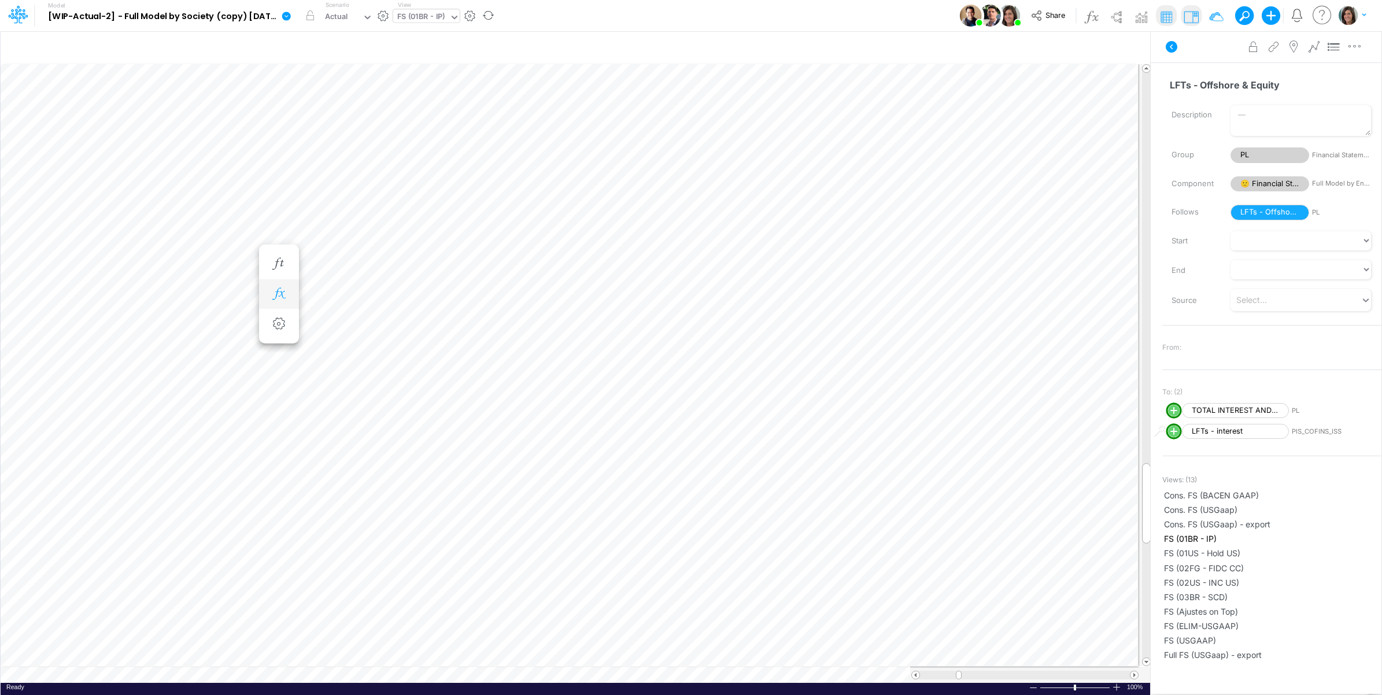
click at [279, 296] on icon "button" at bounding box center [278, 294] width 17 height 12
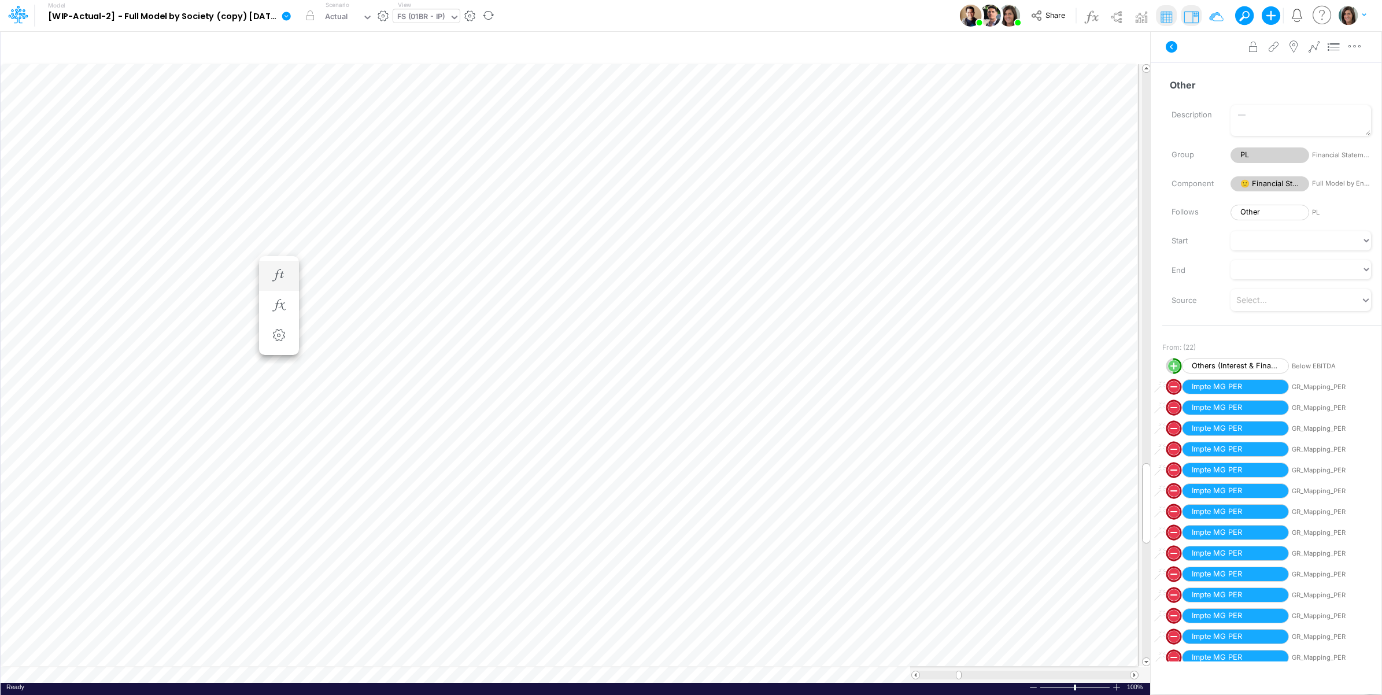
scroll to position [0, 1]
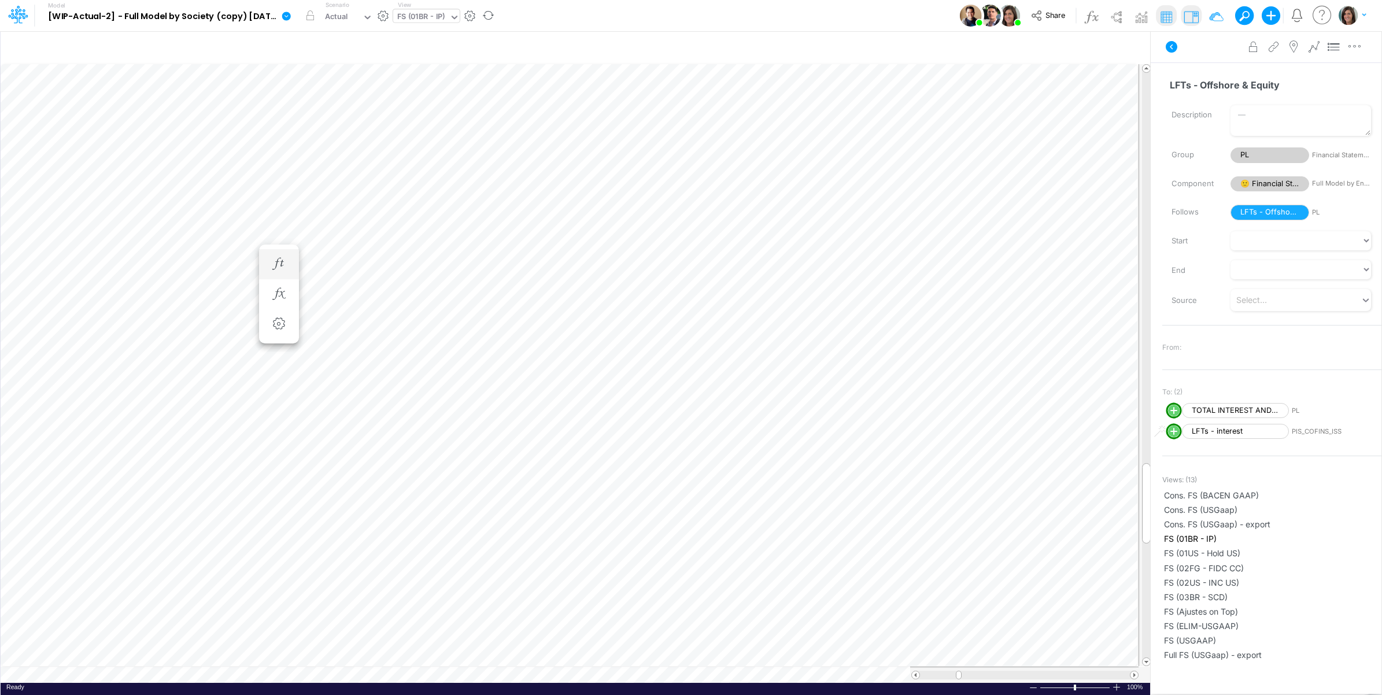
scroll to position [0, 1]
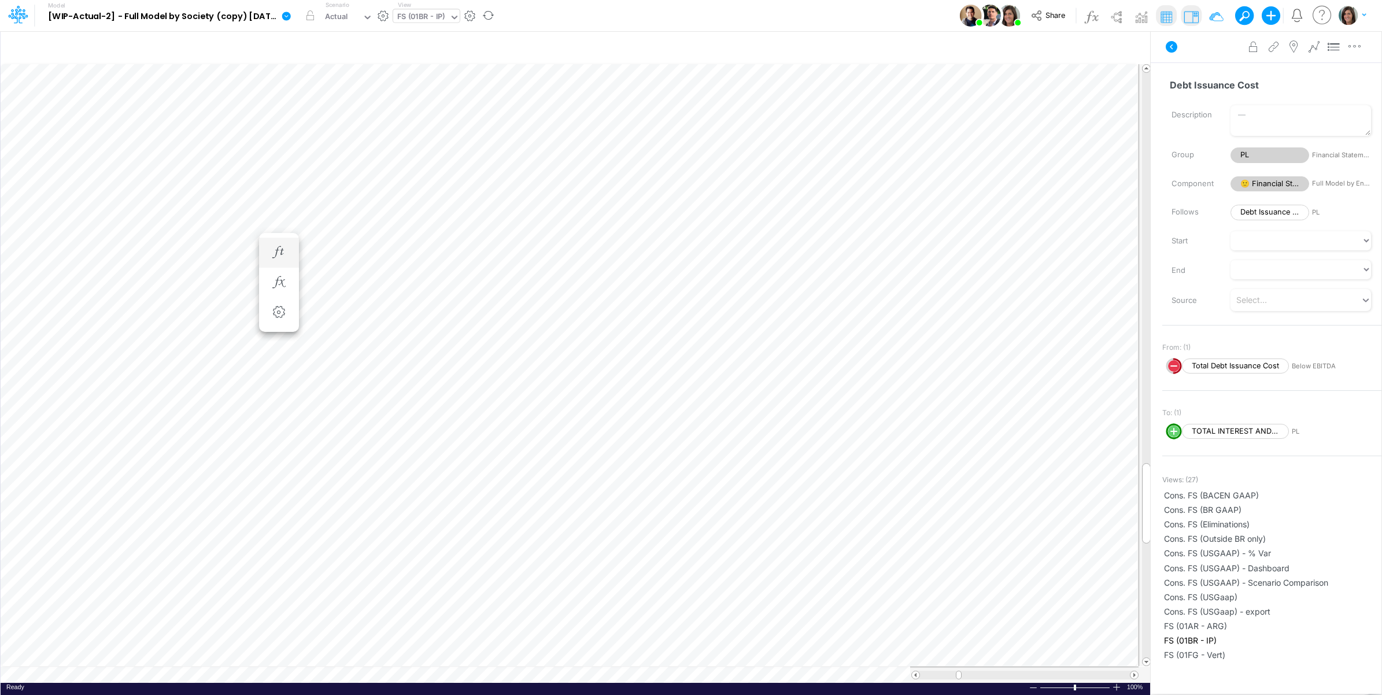
scroll to position [0, 1]
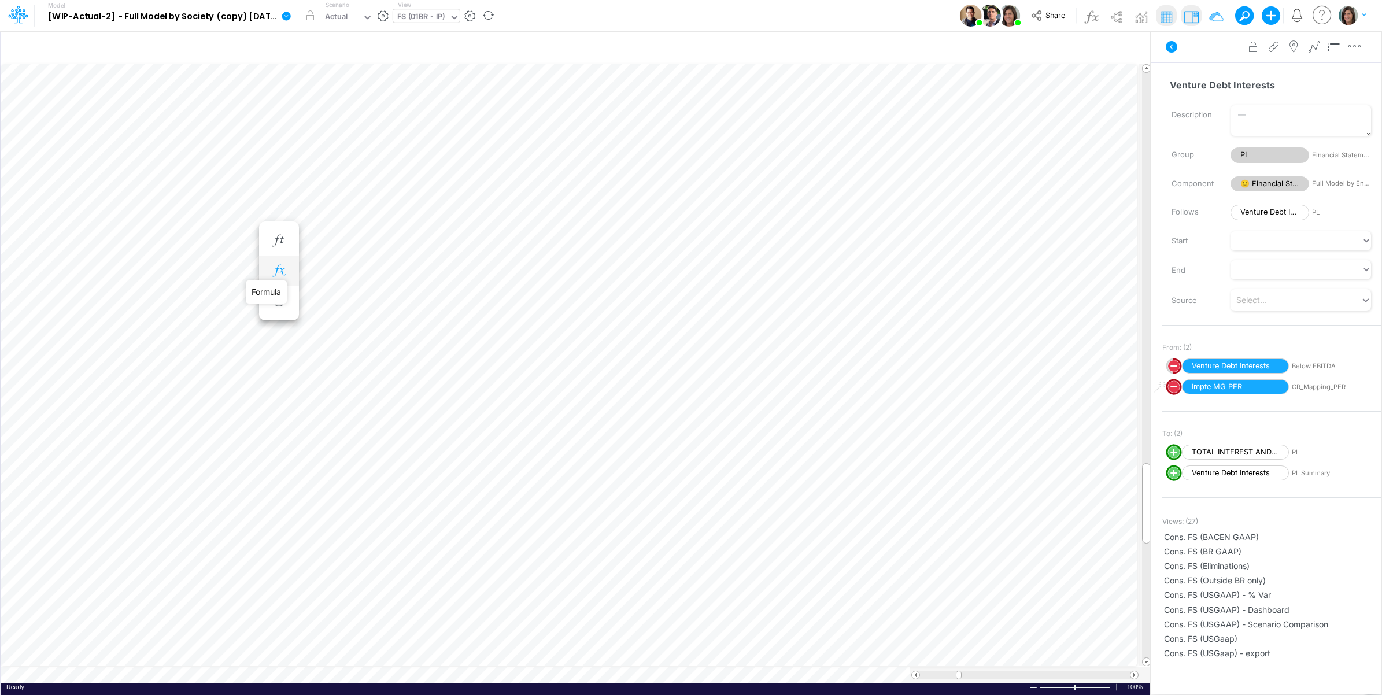
click at [281, 267] on icon "button" at bounding box center [278, 271] width 17 height 12
click at [446, 331] on icon at bounding box center [449, 330] width 17 height 12
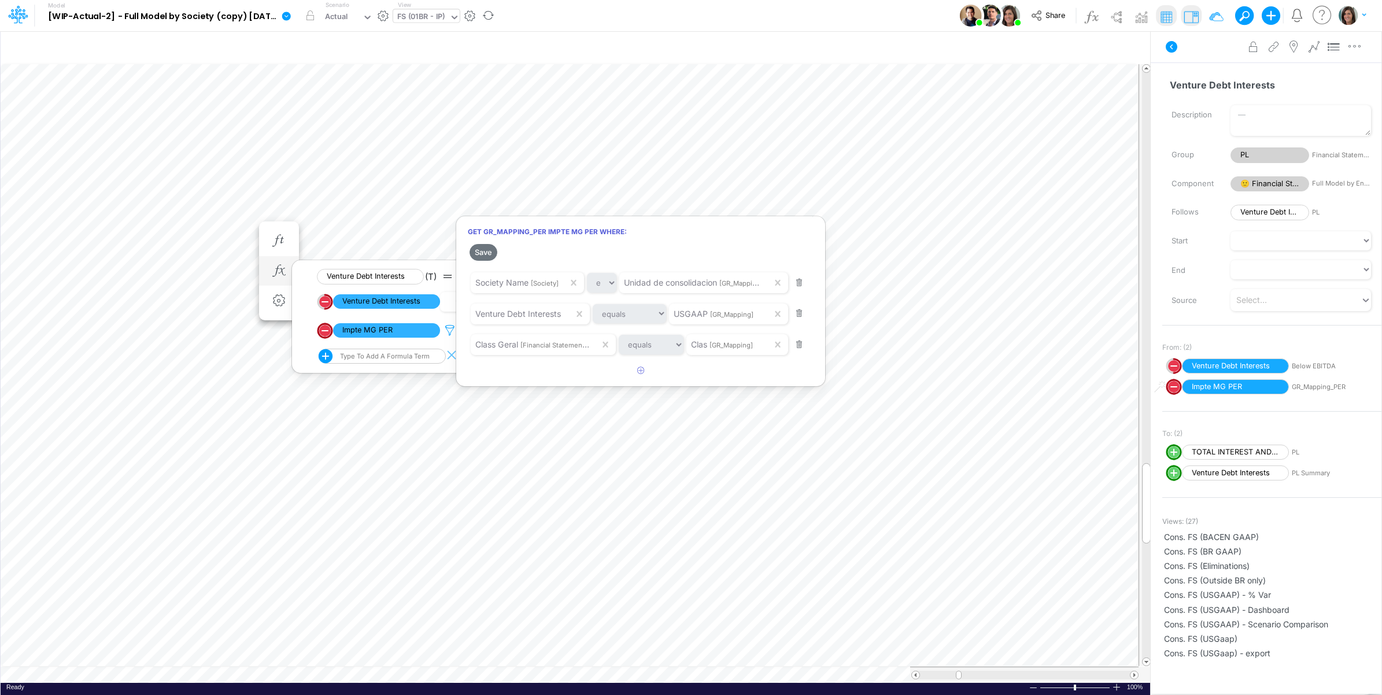
click at [446, 331] on div at bounding box center [691, 350] width 1382 height 689
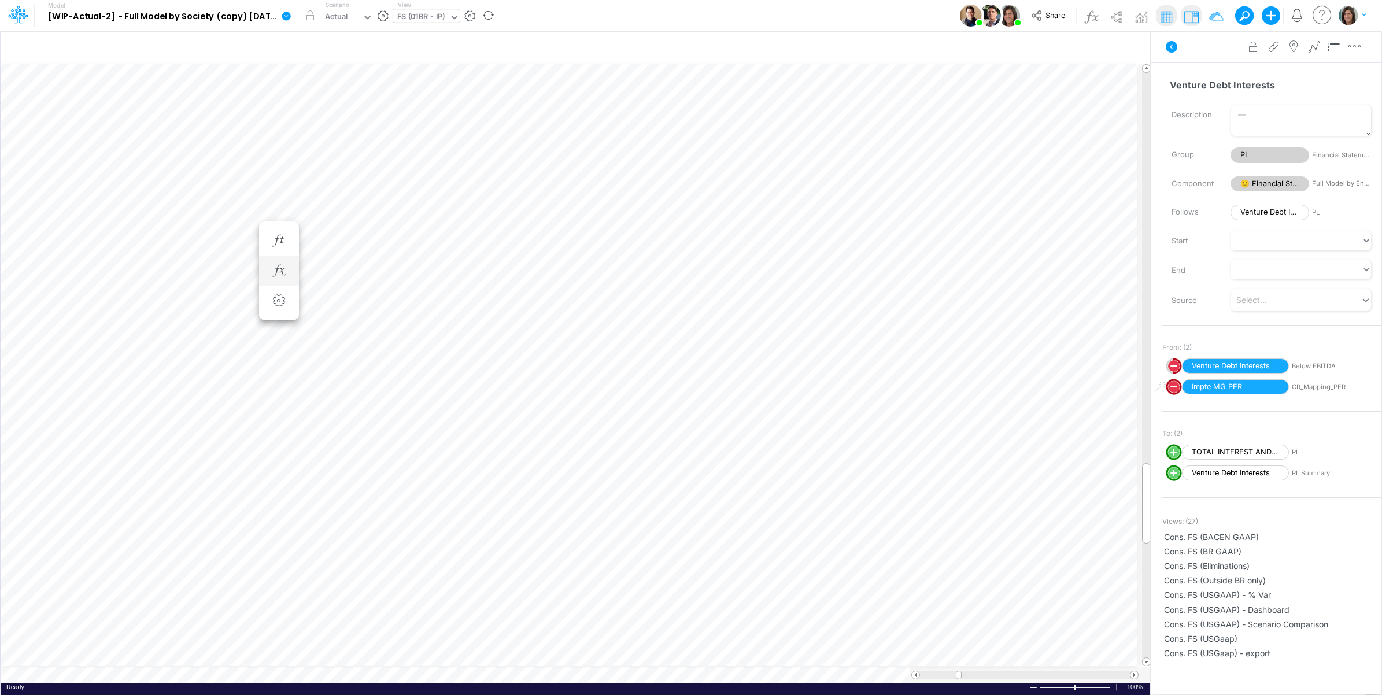
scroll to position [0, 1]
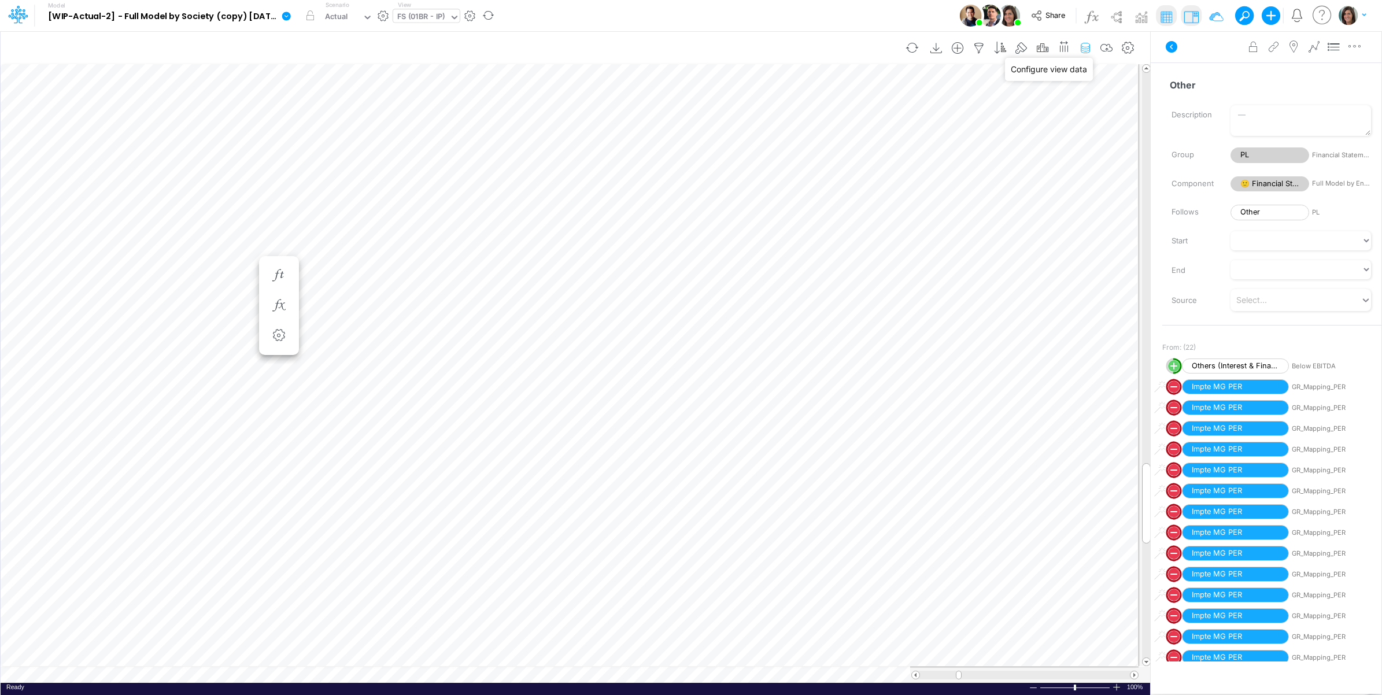
click at [1084, 47] on icon "button" at bounding box center [1085, 48] width 17 height 12
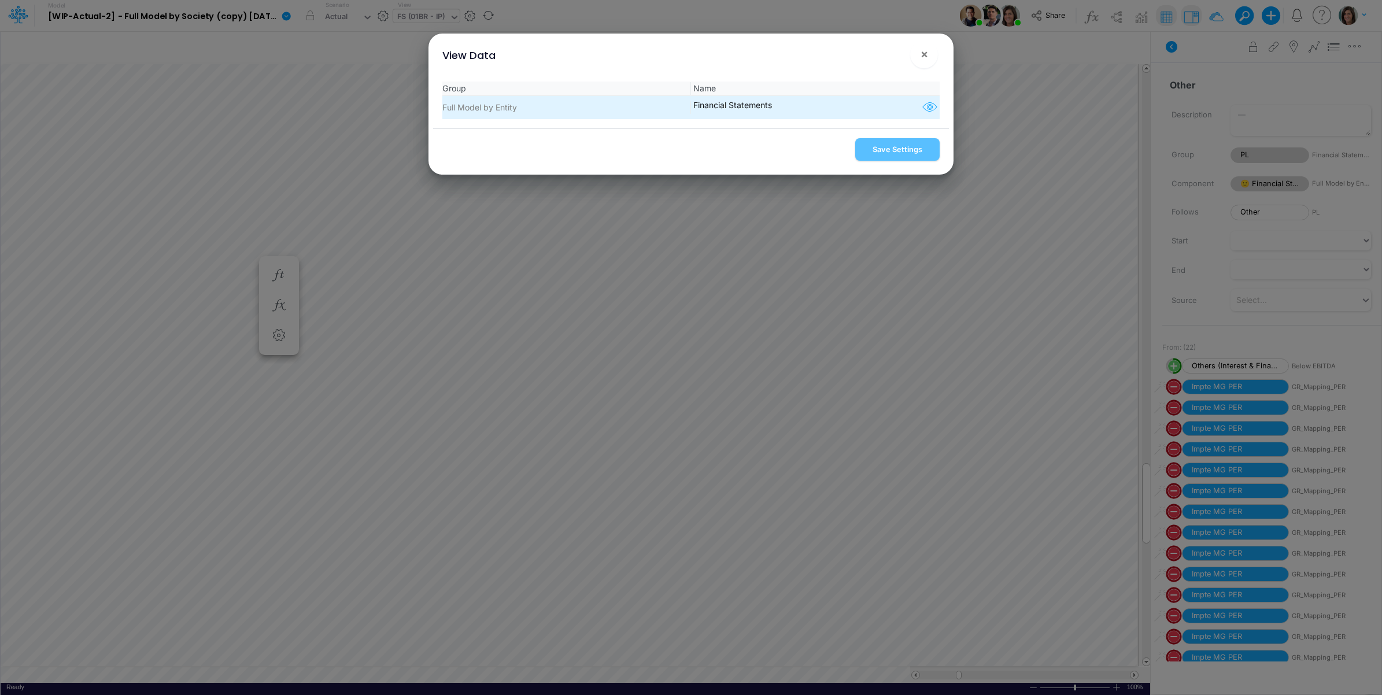
click at [929, 111] on icon "button" at bounding box center [929, 107] width 17 height 15
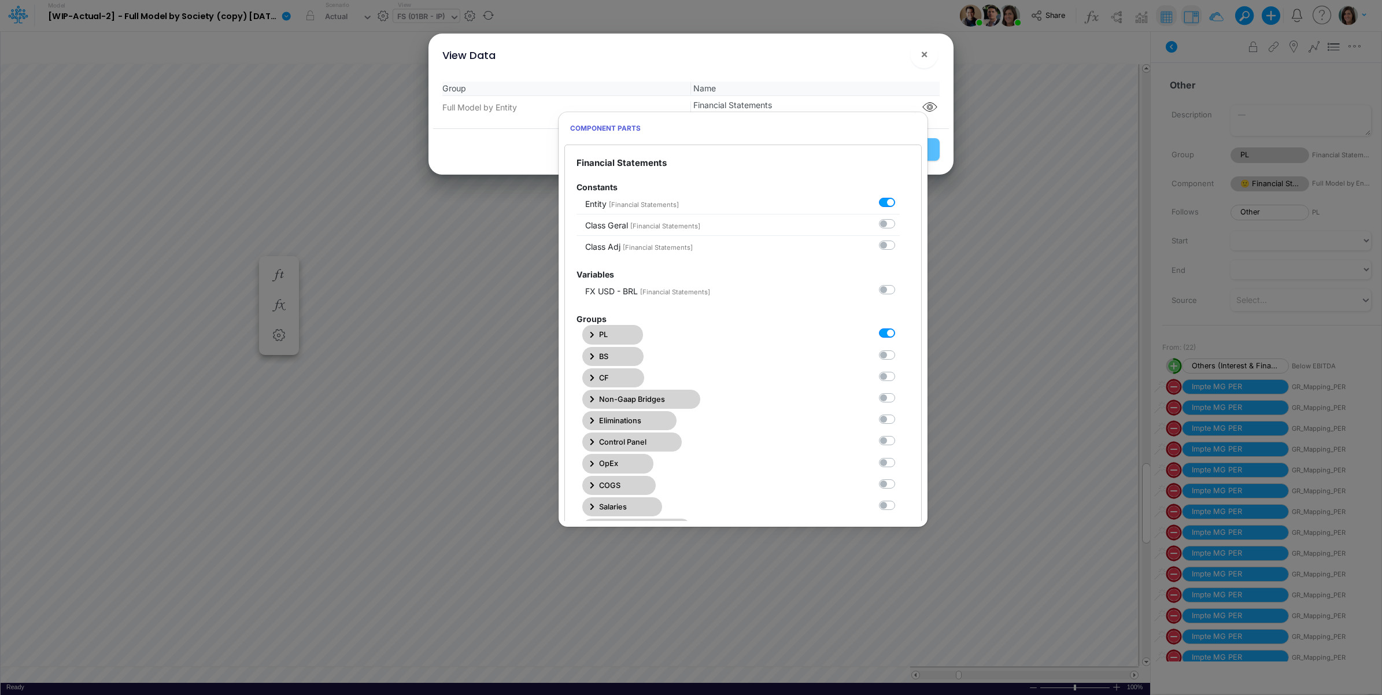
click at [599, 334] on button "PL" at bounding box center [612, 334] width 61 height 19
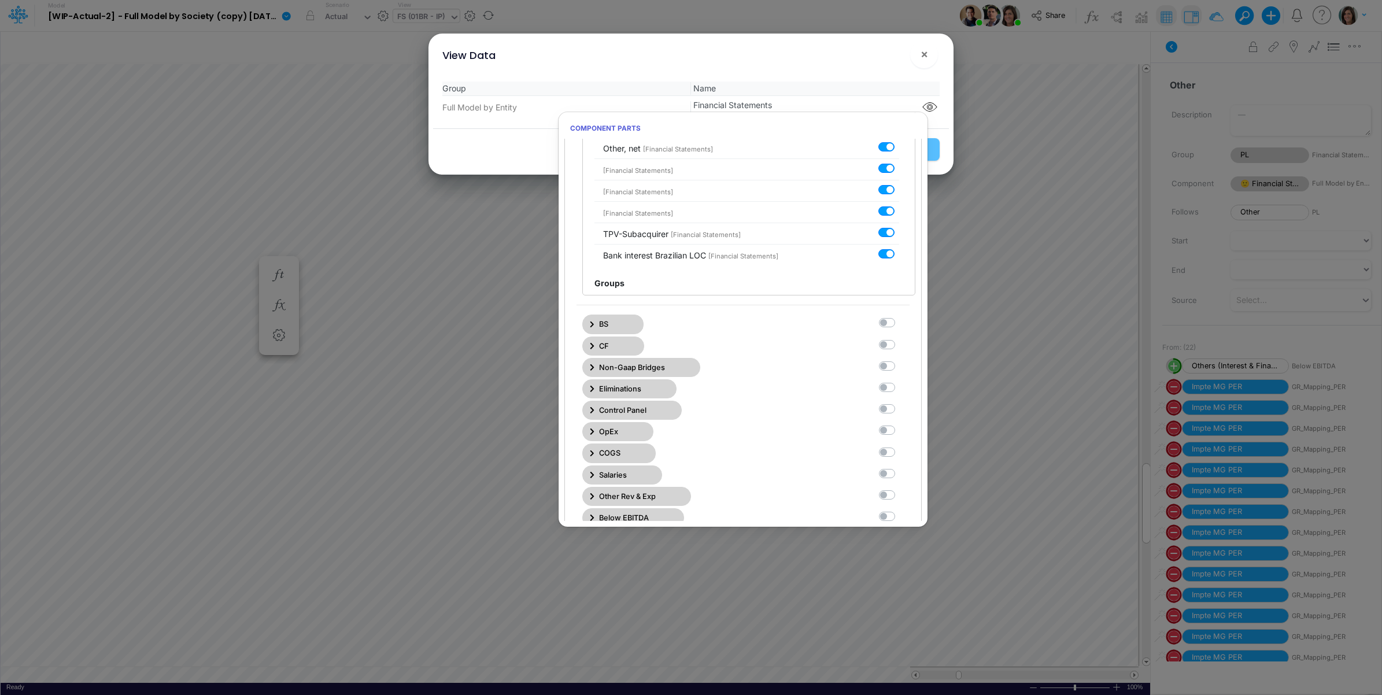
scroll to position [6554, 0]
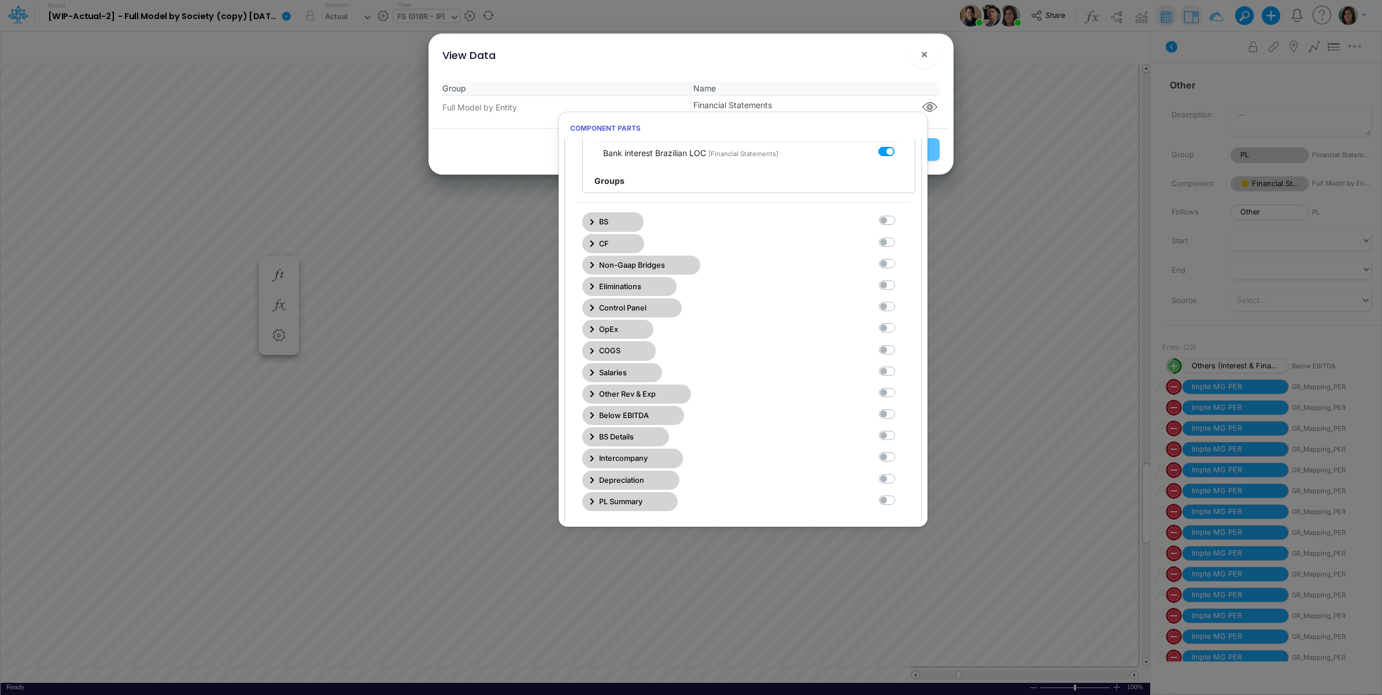
click at [860, 65] on div "View Data ! ×" at bounding box center [691, 53] width 516 height 39
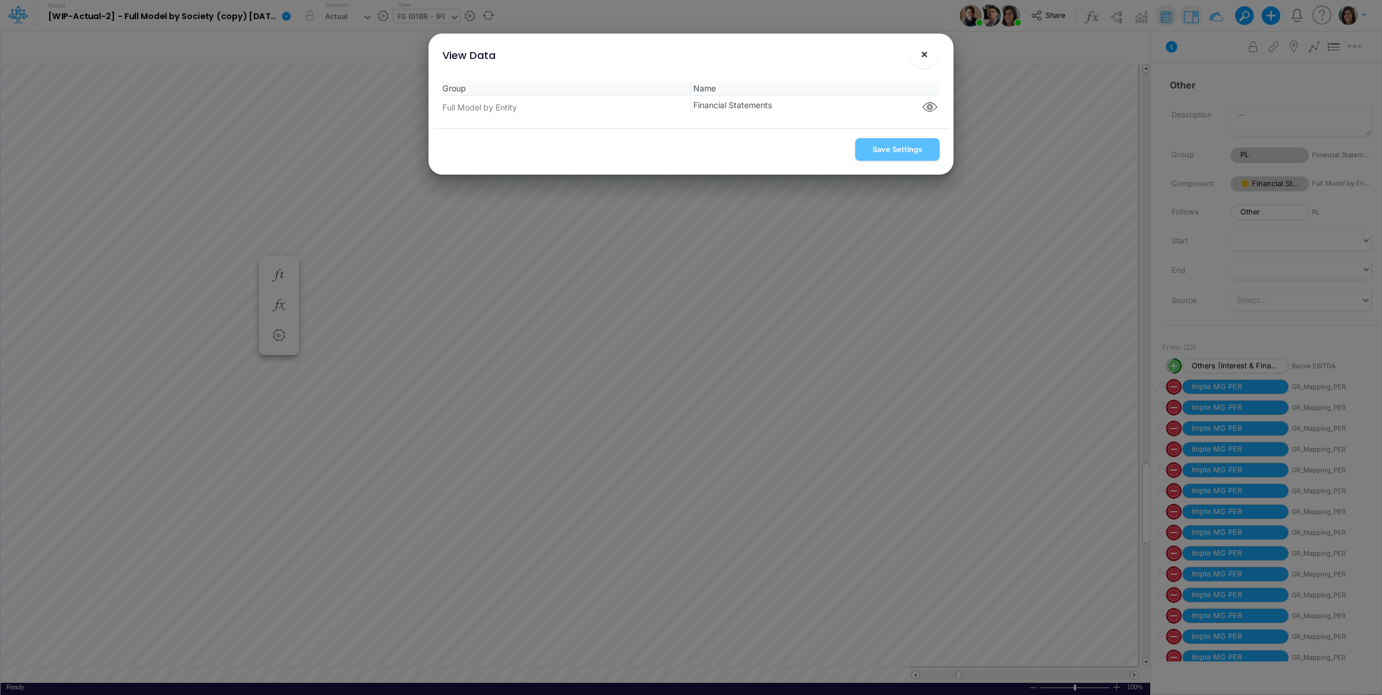
click at [925, 57] on span "×" at bounding box center [925, 54] width 8 height 14
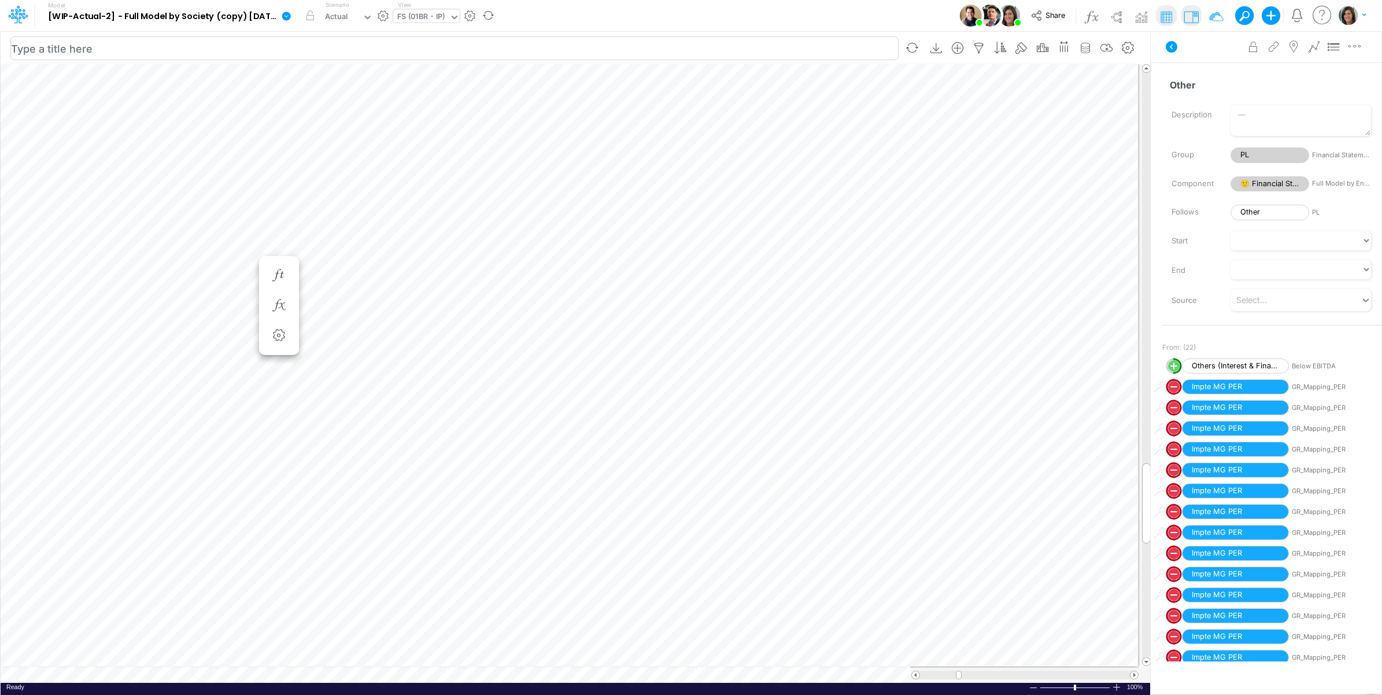
scroll to position [0, 1]
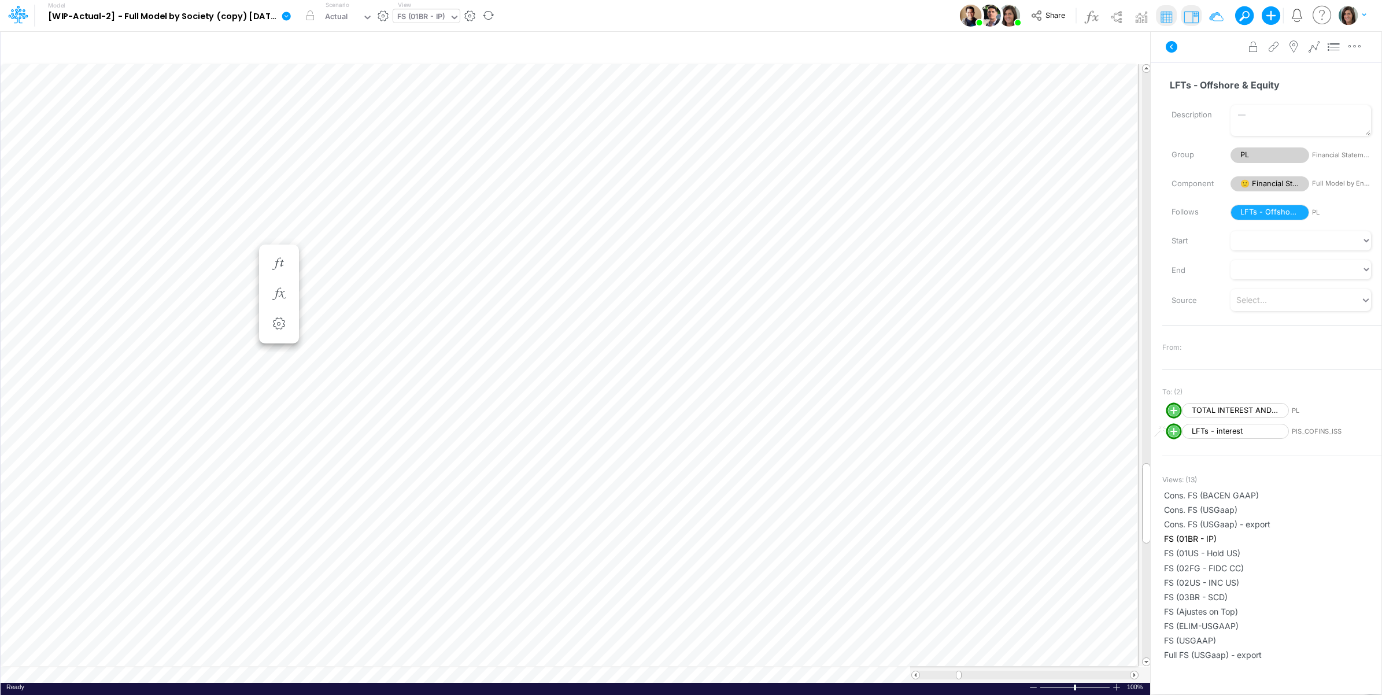
scroll to position [0, 1]
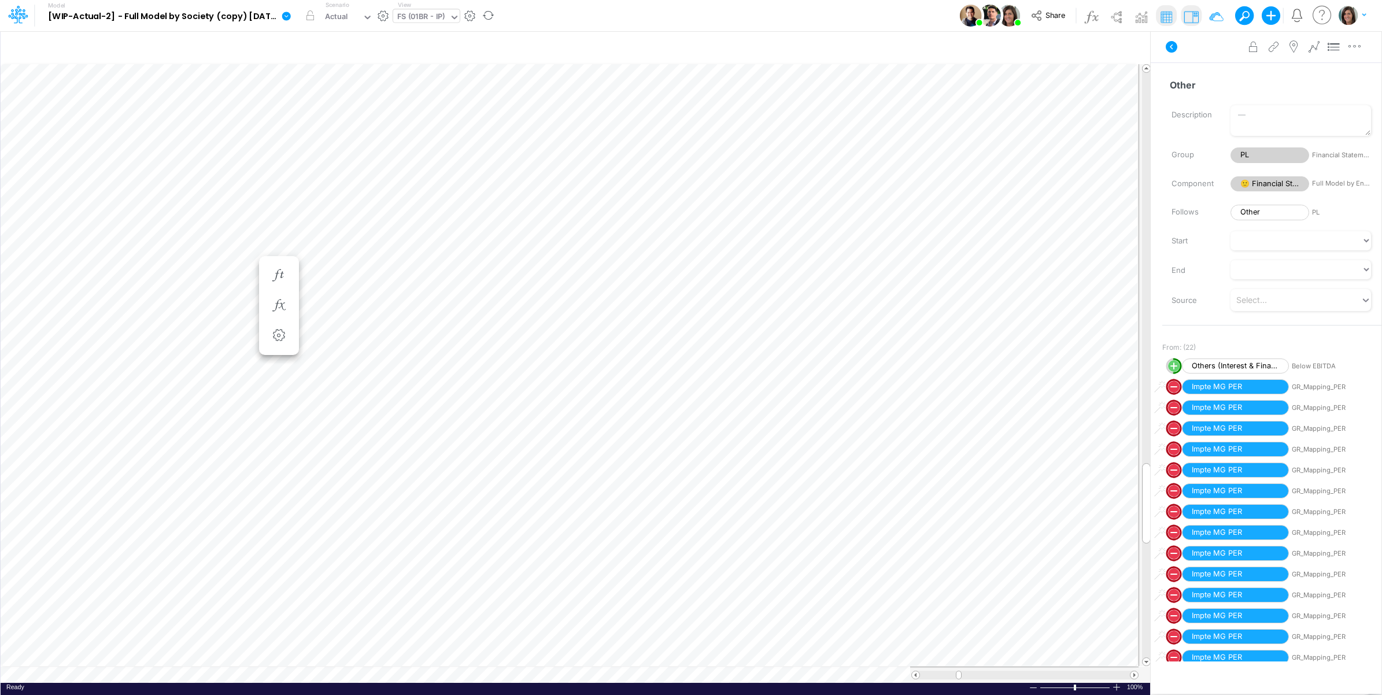
scroll to position [0, 1]
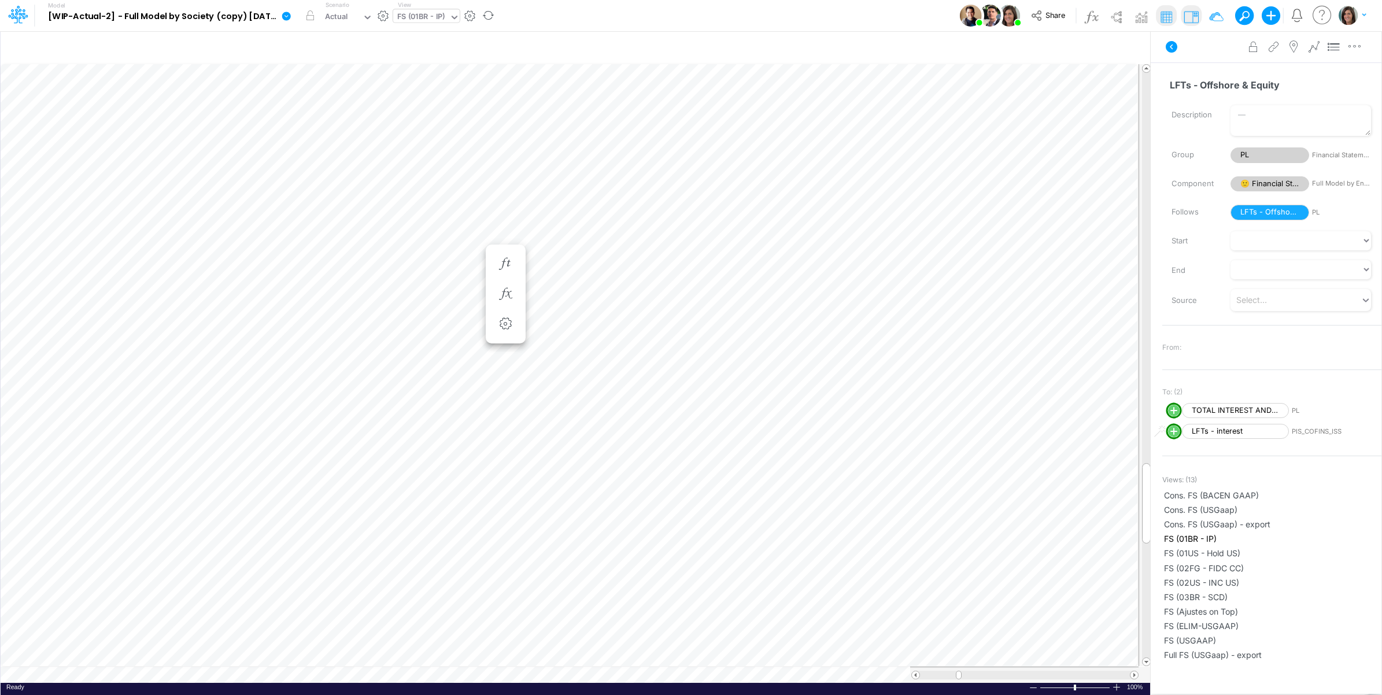
scroll to position [0, 1]
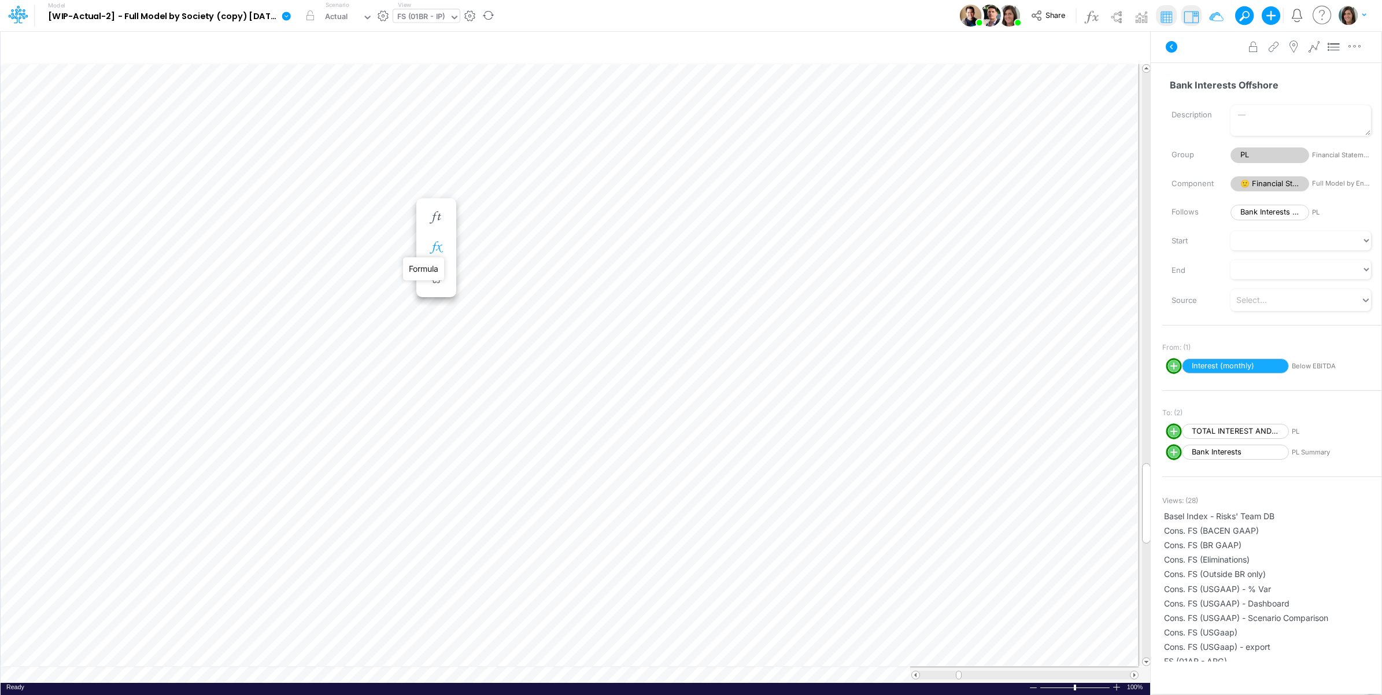
click at [443, 246] on icon "button" at bounding box center [435, 248] width 17 height 12
click at [1169, 51] on icon at bounding box center [1172, 47] width 12 height 12
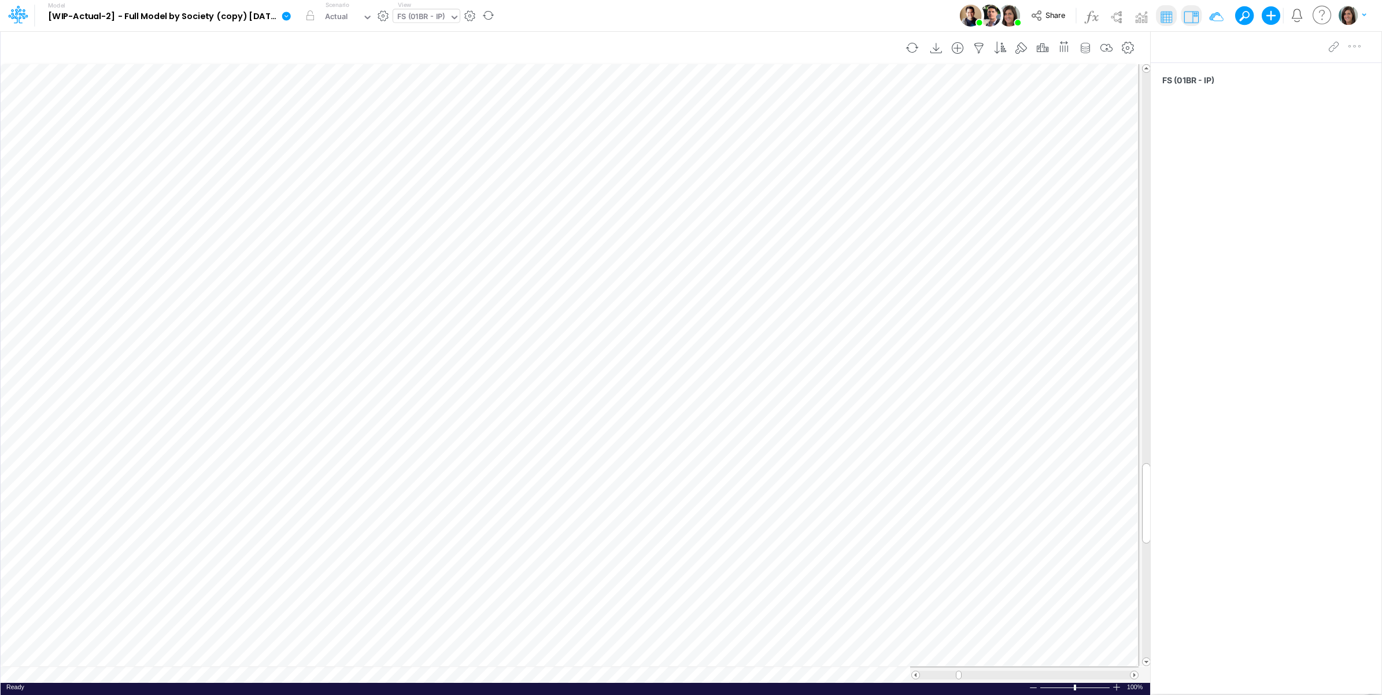
scroll to position [0, 1]
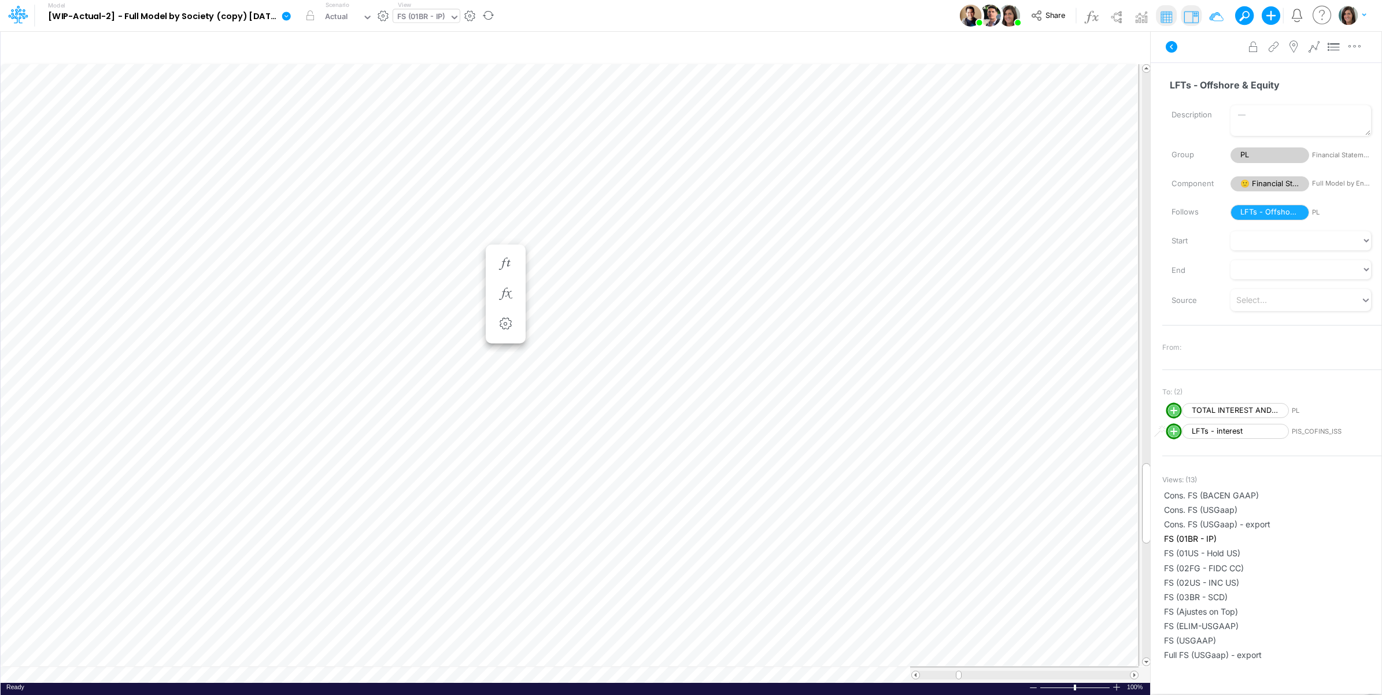
scroll to position [0, 1]
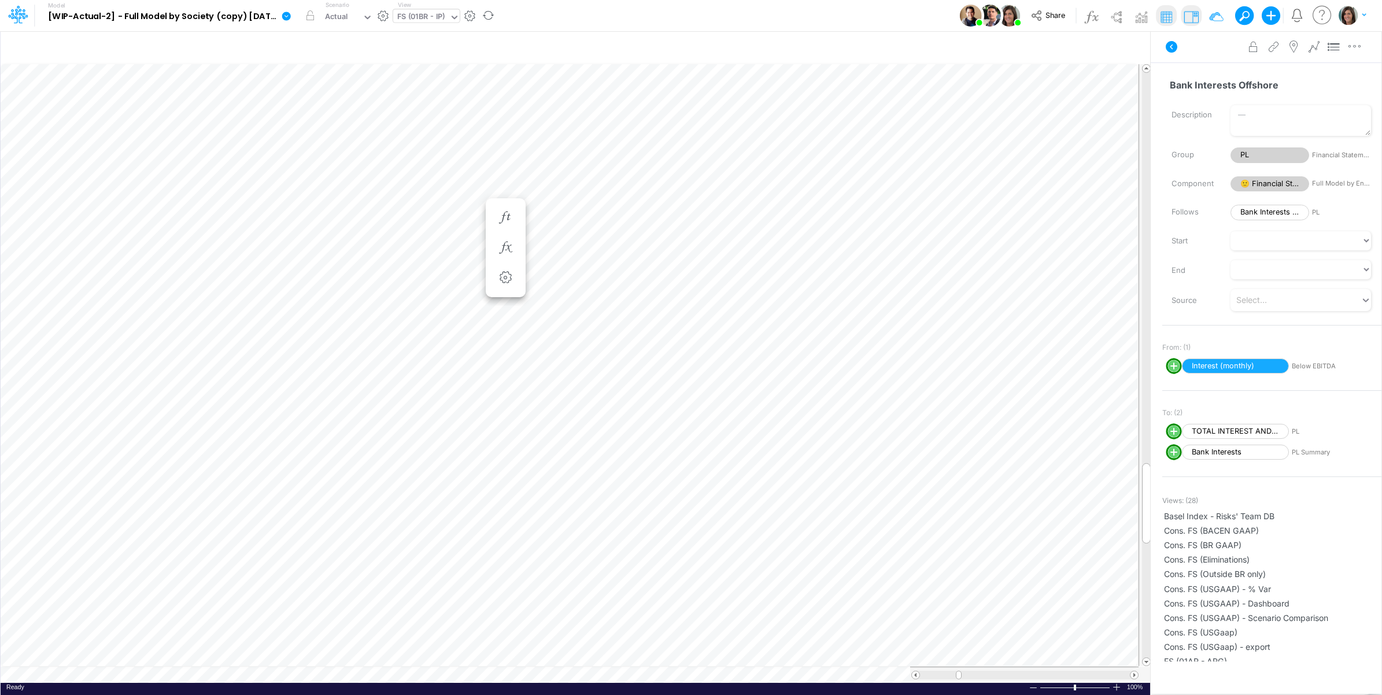
scroll to position [0, 1]
click at [280, 247] on icon "button" at bounding box center [278, 248] width 17 height 12
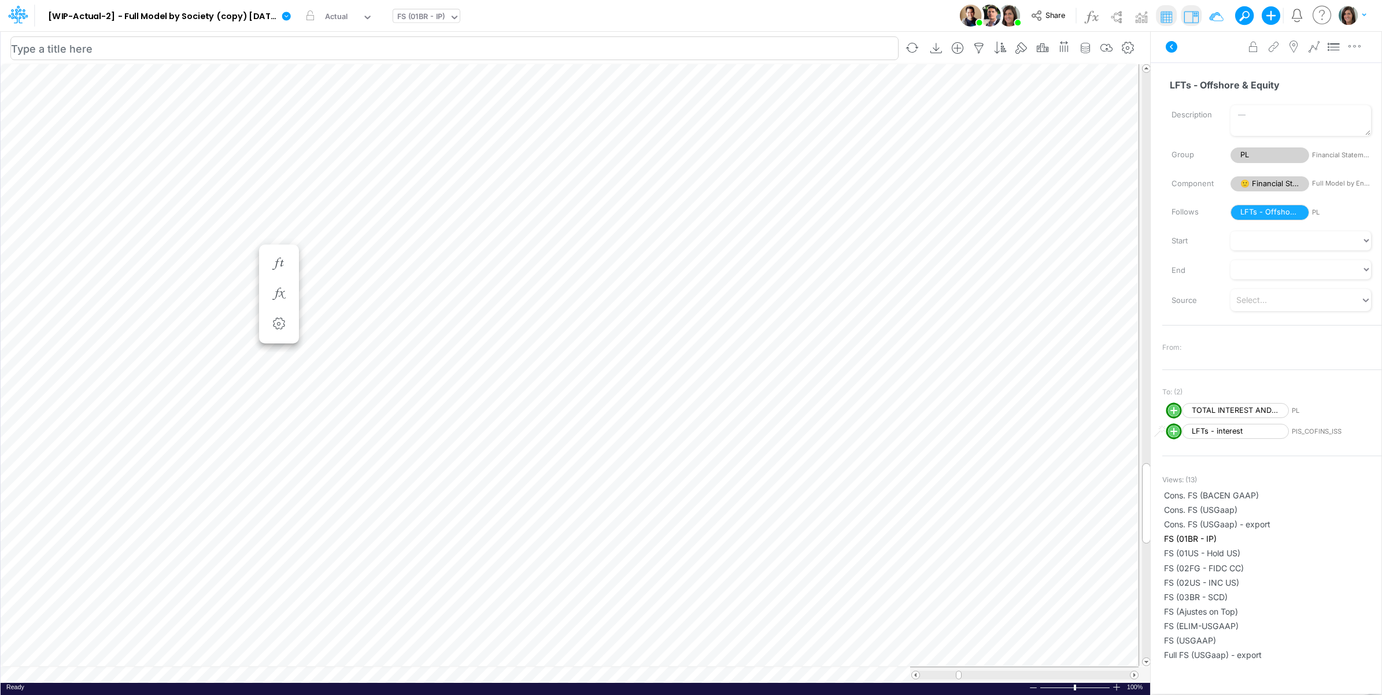
scroll to position [0, 1]
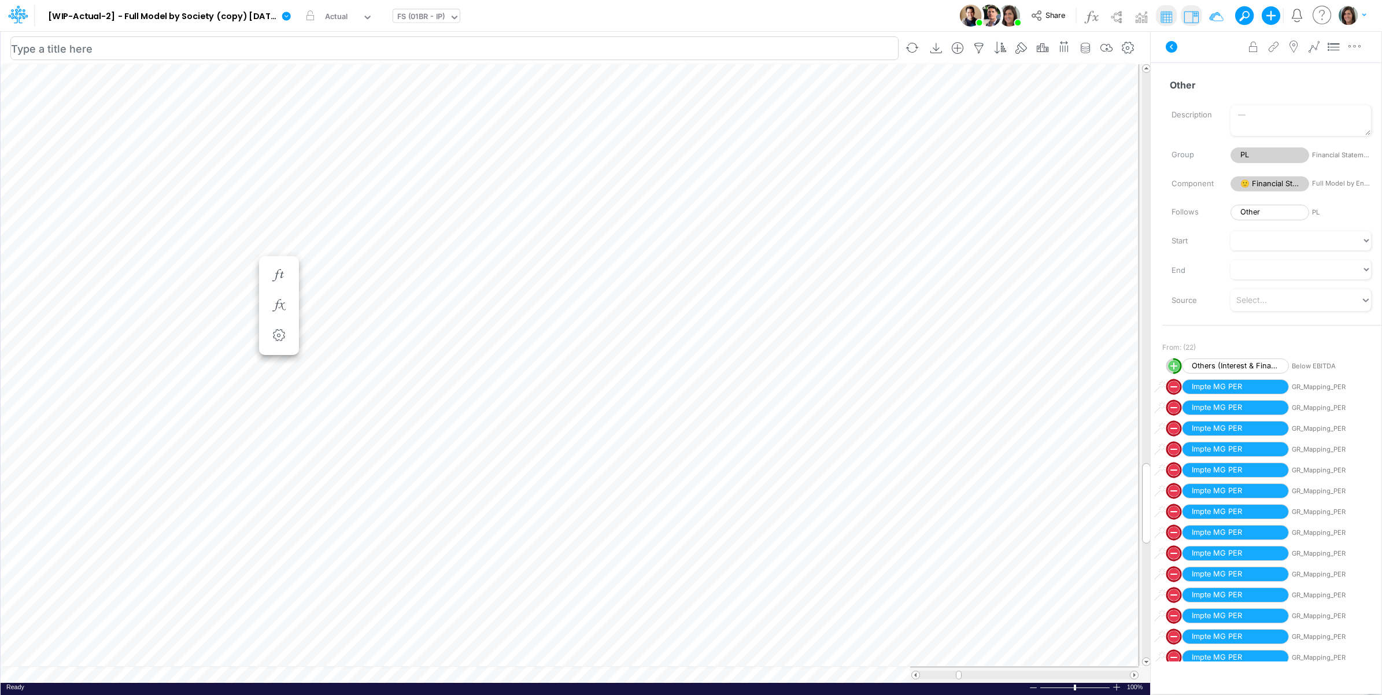
scroll to position [0, 1]
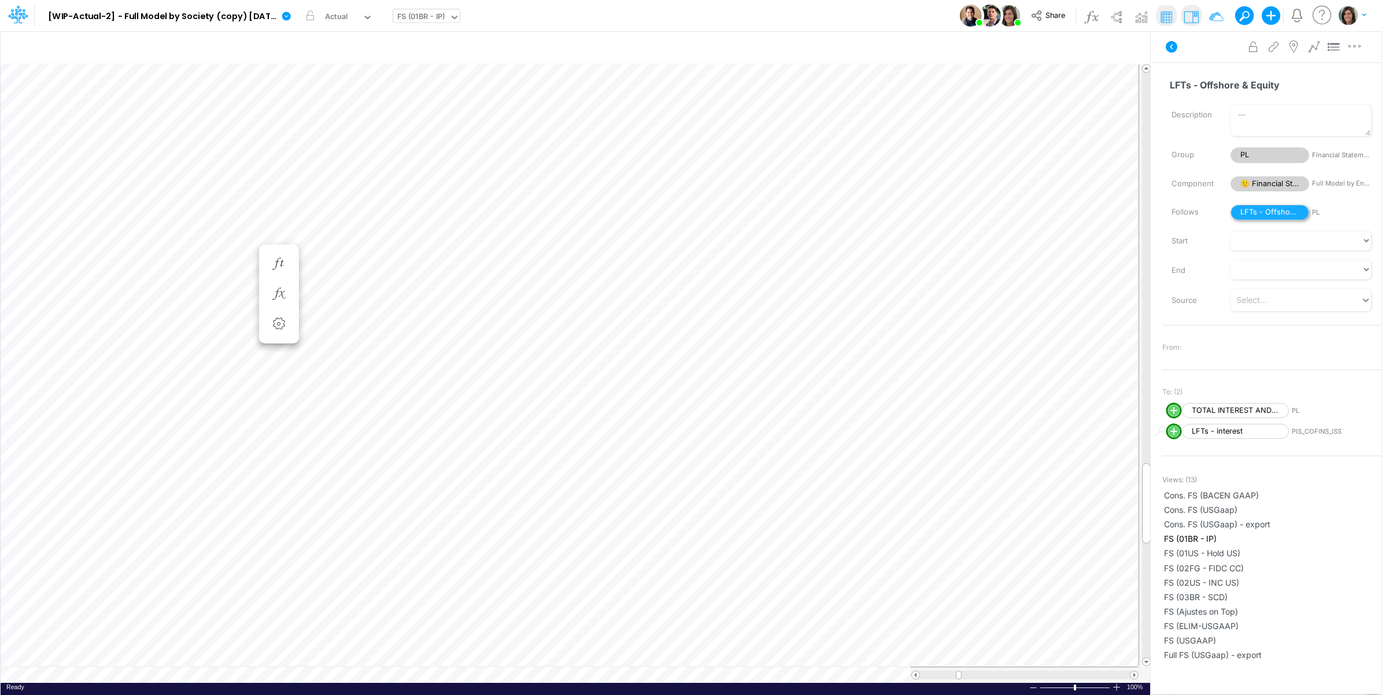
click at [1287, 213] on span "LFTs - Offshore & Equity" at bounding box center [1270, 213] width 79 height 16
click at [1213, 82] on input "LFTs - Offshore & Equity" at bounding box center [1266, 85] width 209 height 22
paste input "Interest on LFT Others"
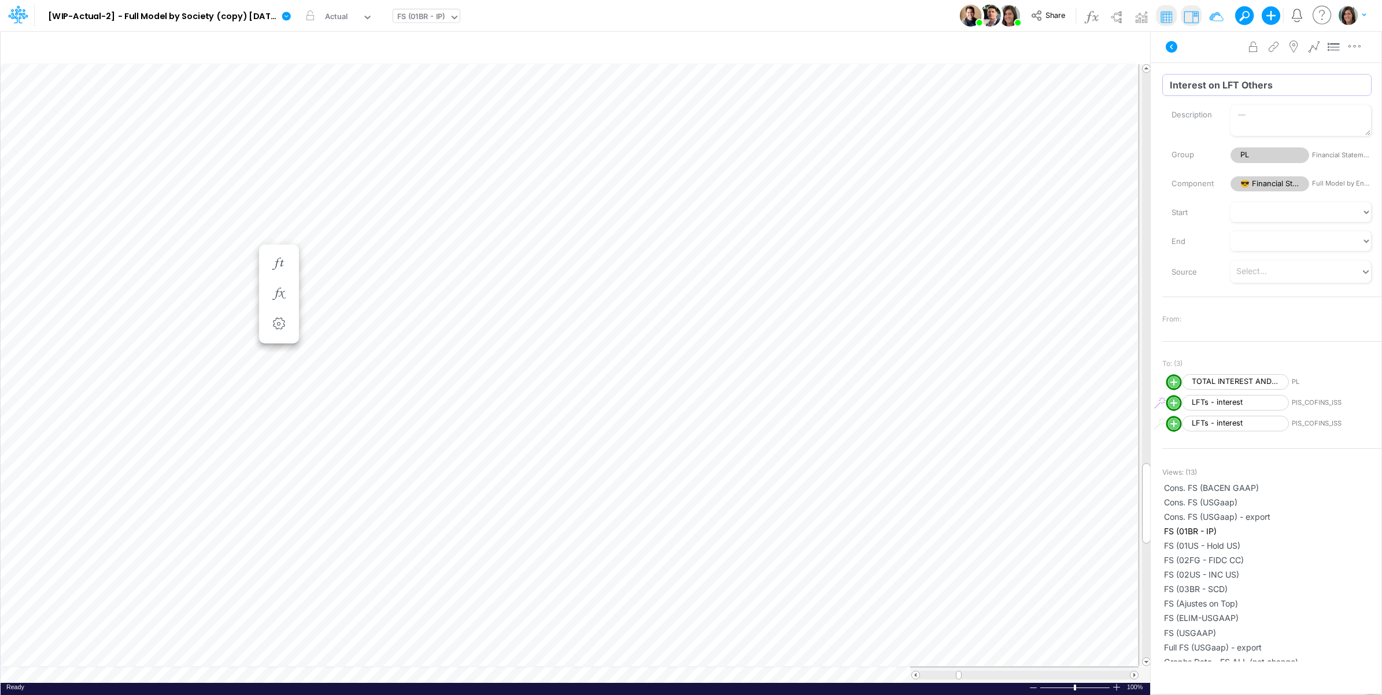
type input "Interest on LFT Others"
drag, startPoint x: 1209, startPoint y: 53, endPoint x: 1213, endPoint y: 71, distance: 18.0
click at [1209, 53] on div "Advanced settings Delete" at bounding box center [1266, 47] width 231 height 32
drag, startPoint x: 1287, startPoint y: 83, endPoint x: 1155, endPoint y: 86, distance: 131.9
click at [1155, 86] on div "Insert component Insert child node Variable Constant Group Addition Subtraction…" at bounding box center [691, 363] width 1382 height 664
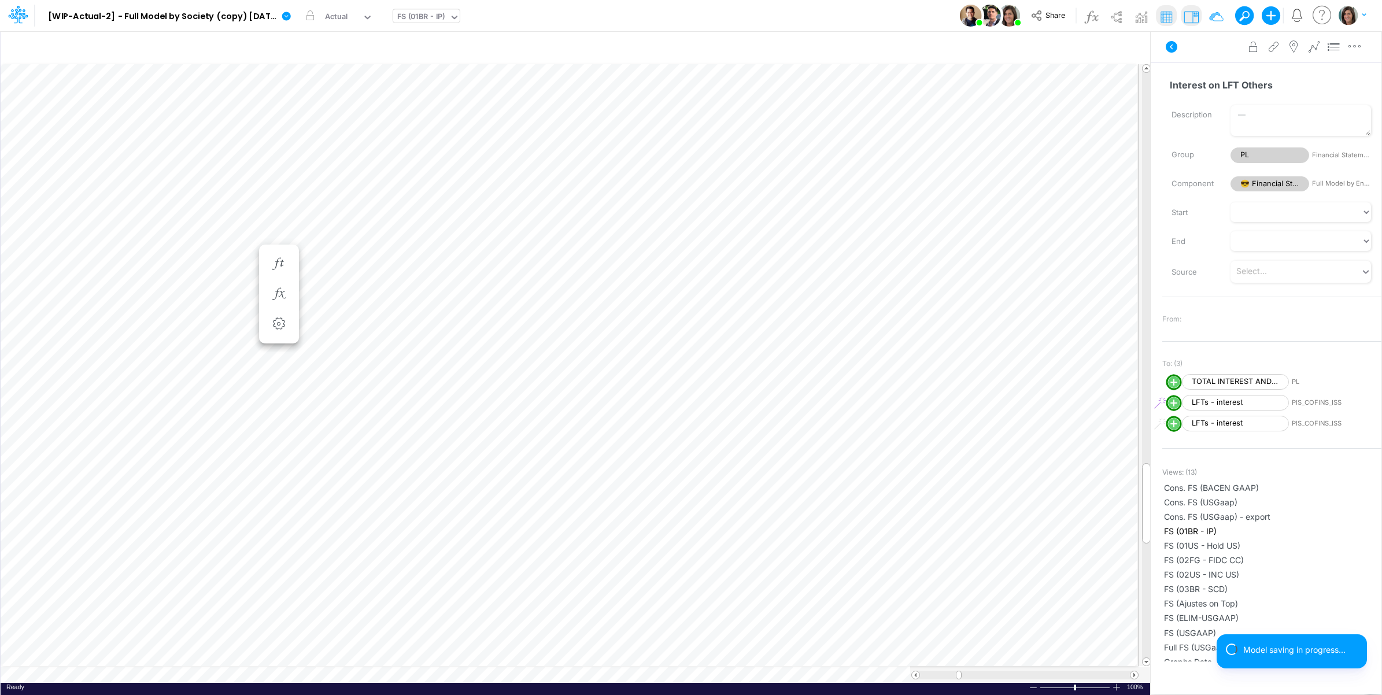
click at [1200, 139] on div "Description Group PL Financial Statements Component 😎 Financial Statements Full…" at bounding box center [1271, 149] width 219 height 88
click at [1174, 47] on icon at bounding box center [1172, 47] width 12 height 12
click at [435, 17] on div "FS (01BR - IP)" at bounding box center [421, 17] width 48 height 13
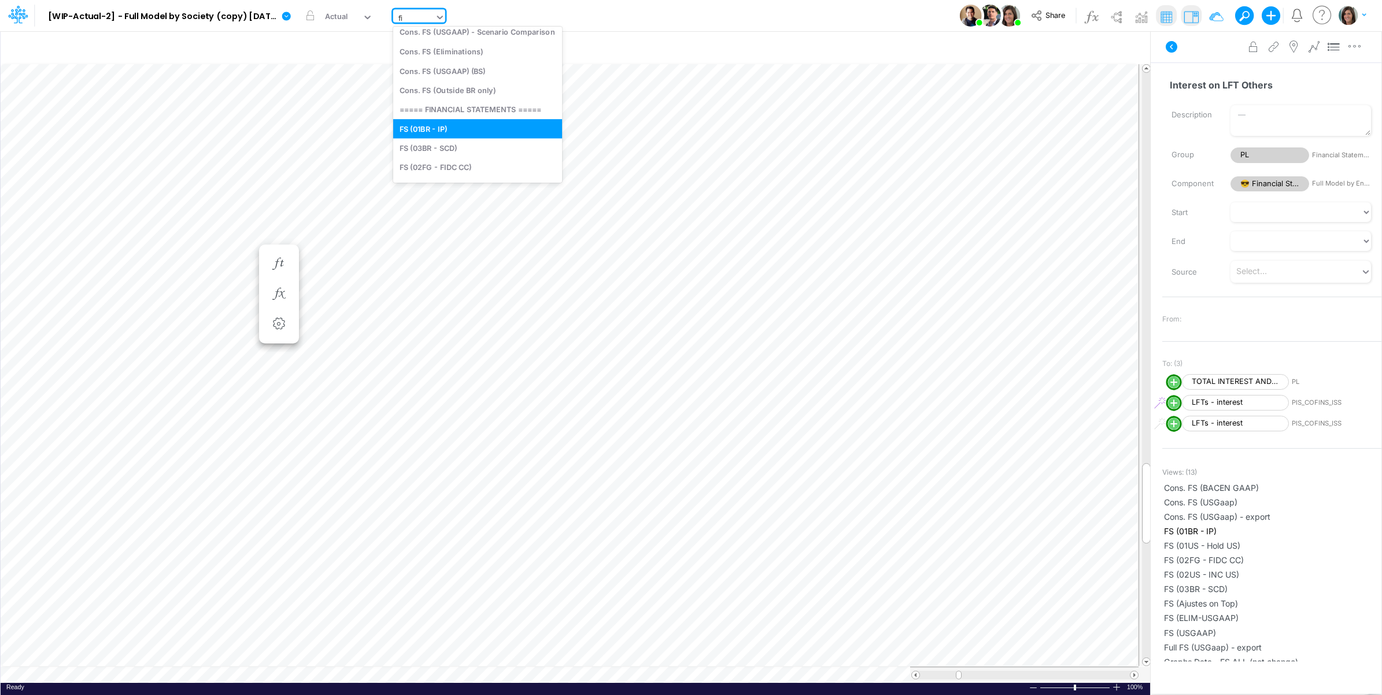
scroll to position [0, 0]
type input "financi"
click at [464, 79] on div "Financial Statements" at bounding box center [477, 76] width 169 height 19
click at [845, 13] on div "Model [WIP-Actual-2] - Full Model by Society (copy) 2025-09-30T16:44:44UTC Edit…" at bounding box center [691, 15] width 1244 height 31
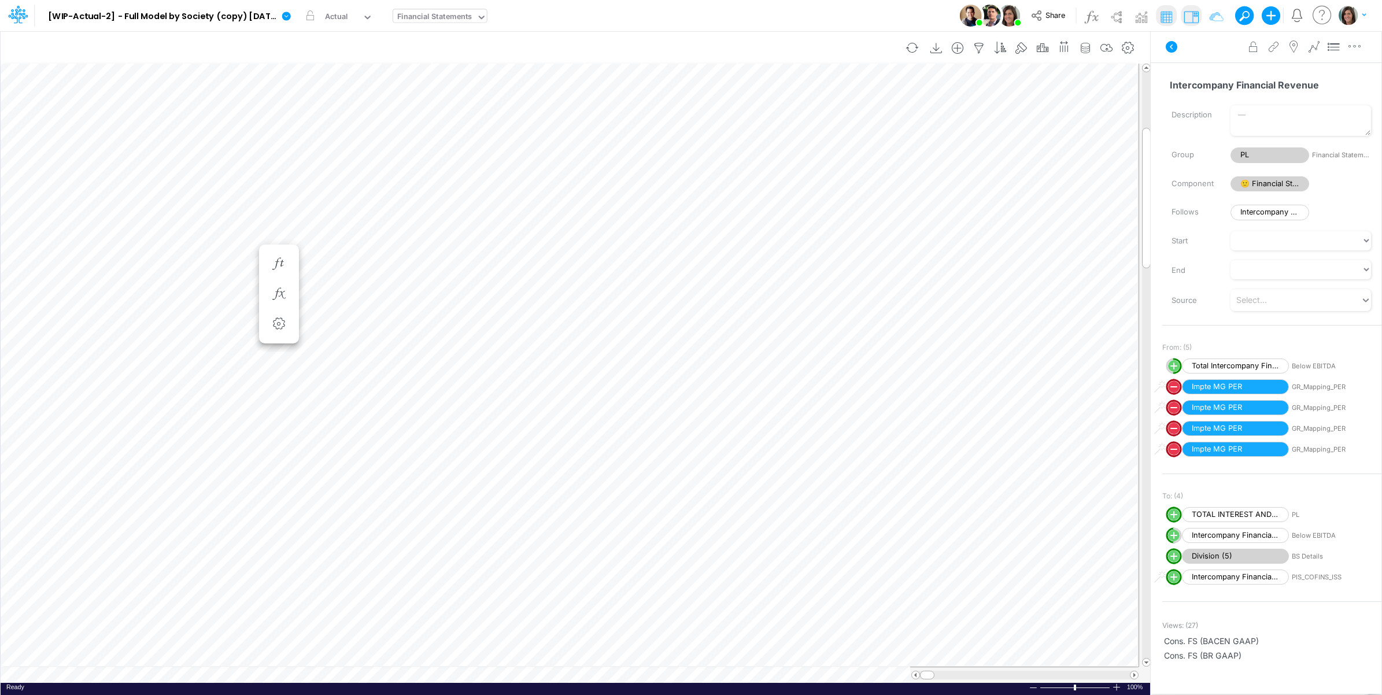
click at [1172, 47] on icon at bounding box center [1172, 47] width 12 height 12
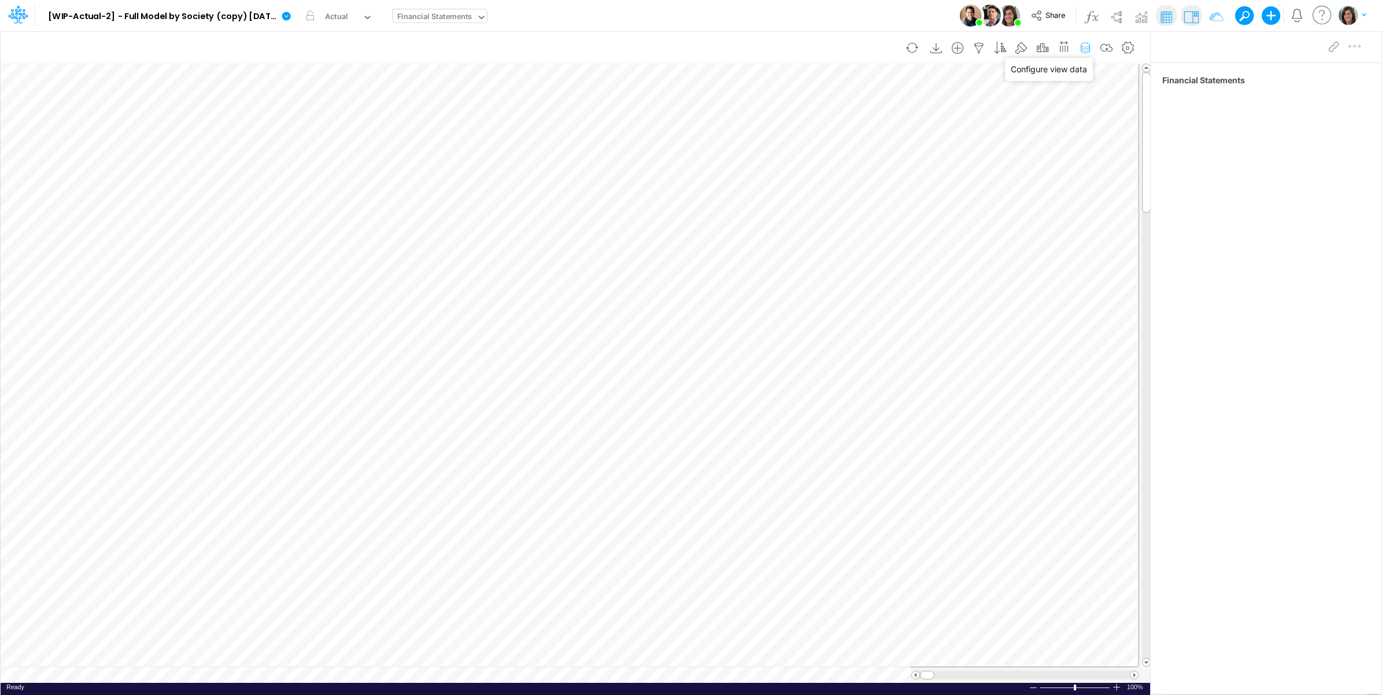
click at [1085, 48] on icon "button" at bounding box center [1085, 48] width 17 height 12
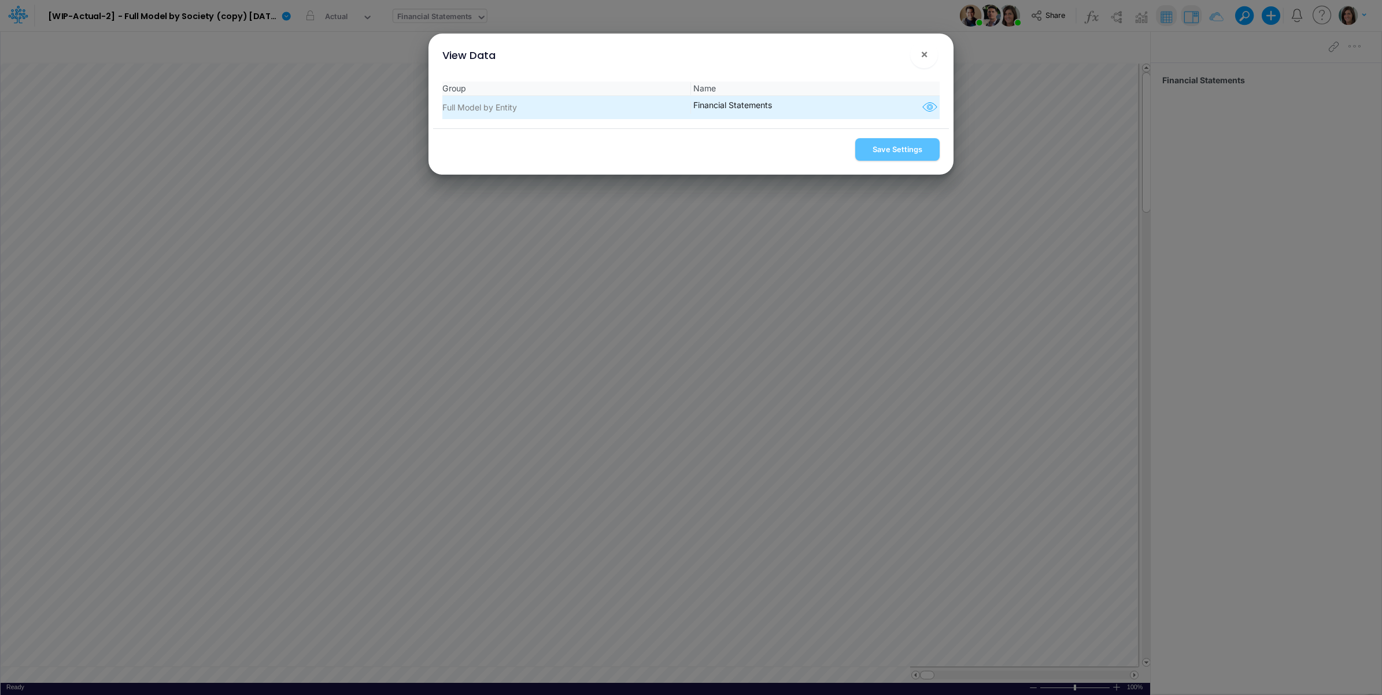
click at [924, 111] on icon "button" at bounding box center [929, 107] width 17 height 15
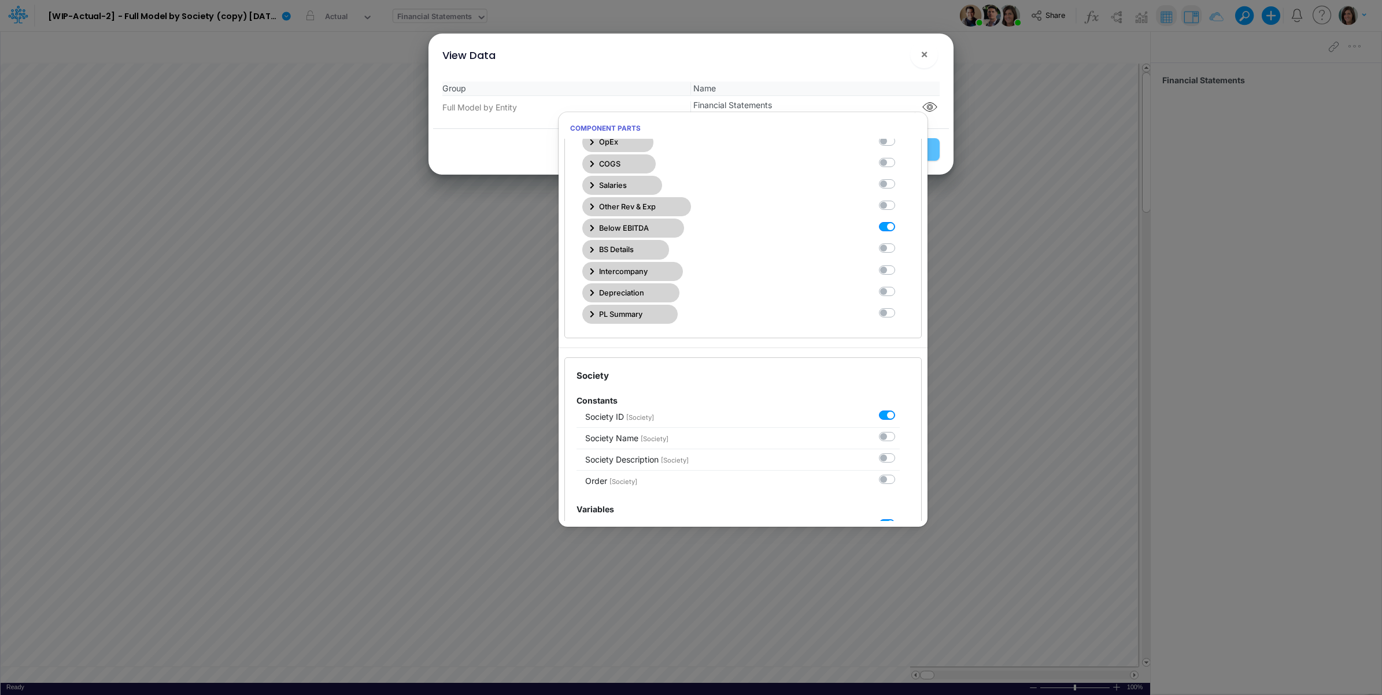
scroll to position [289, 0]
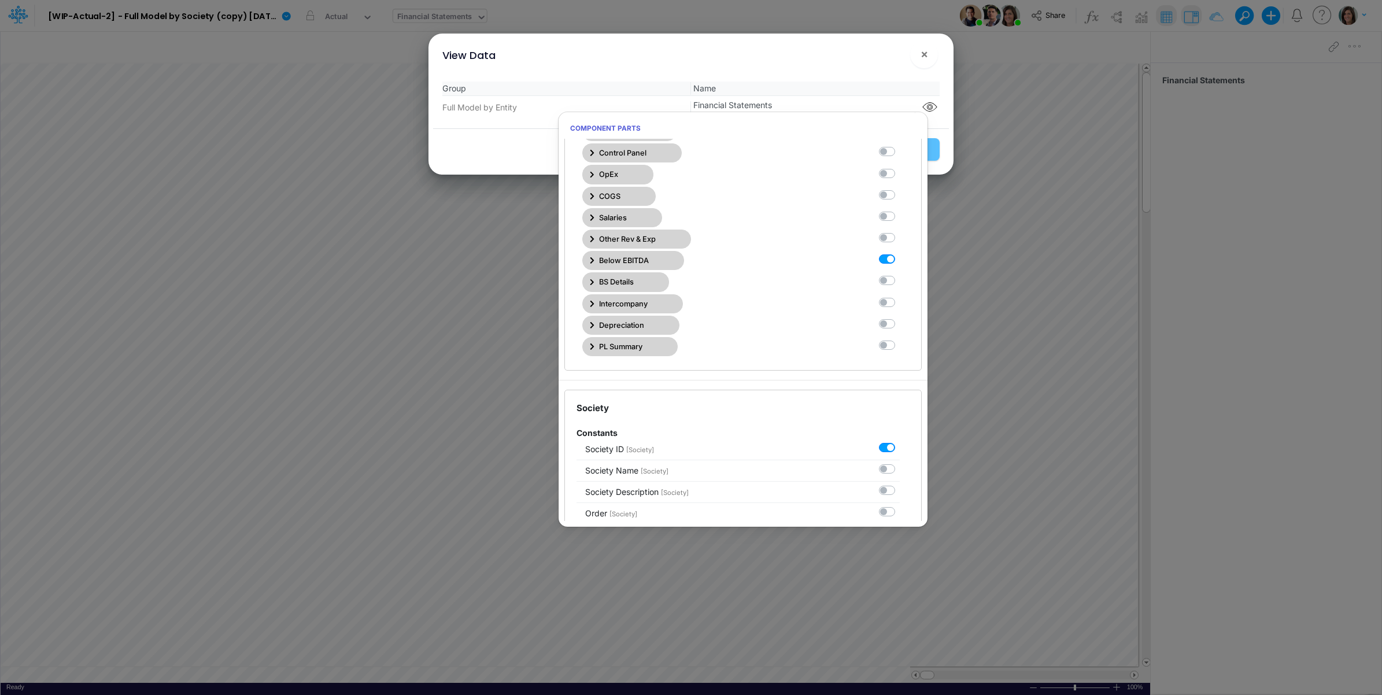
click at [900, 253] on label at bounding box center [900, 253] width 0 height 0
click at [900, 260] on Statements10 "checkbox" at bounding box center [904, 257] width 8 height 8
checkbox Statements10 "false"
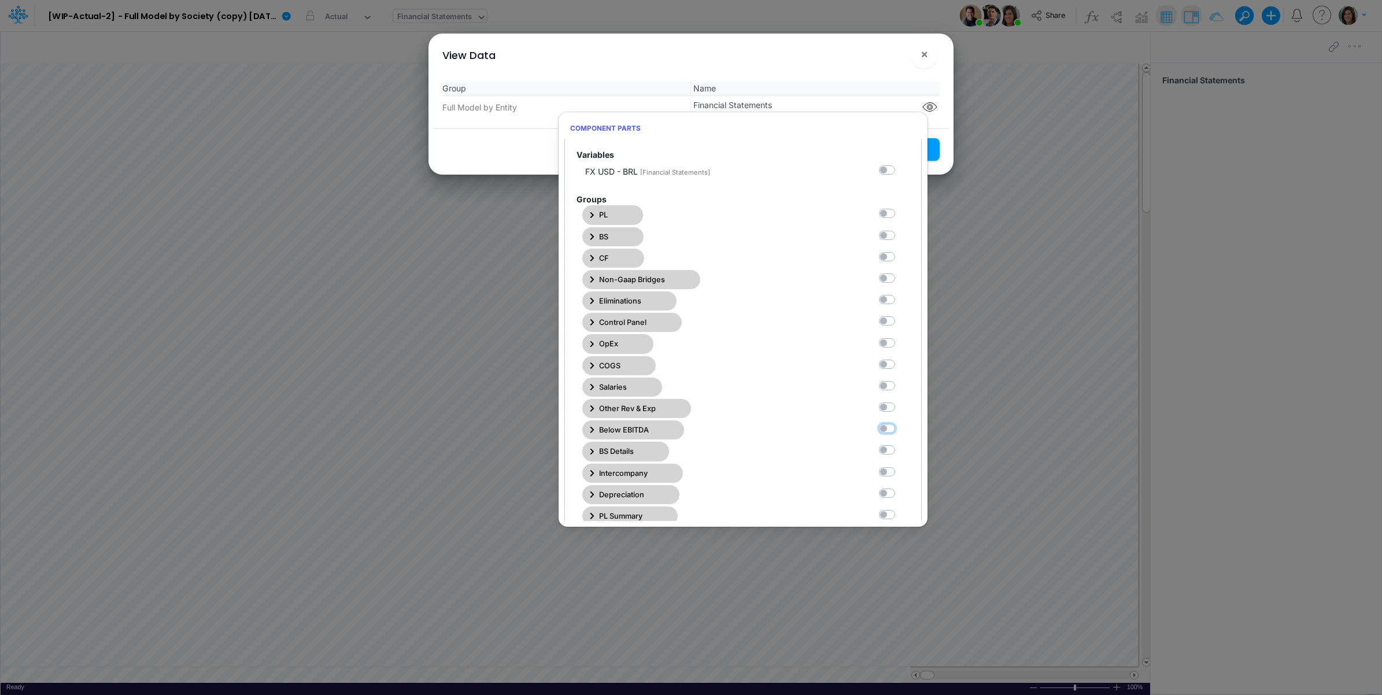
scroll to position [96, 0]
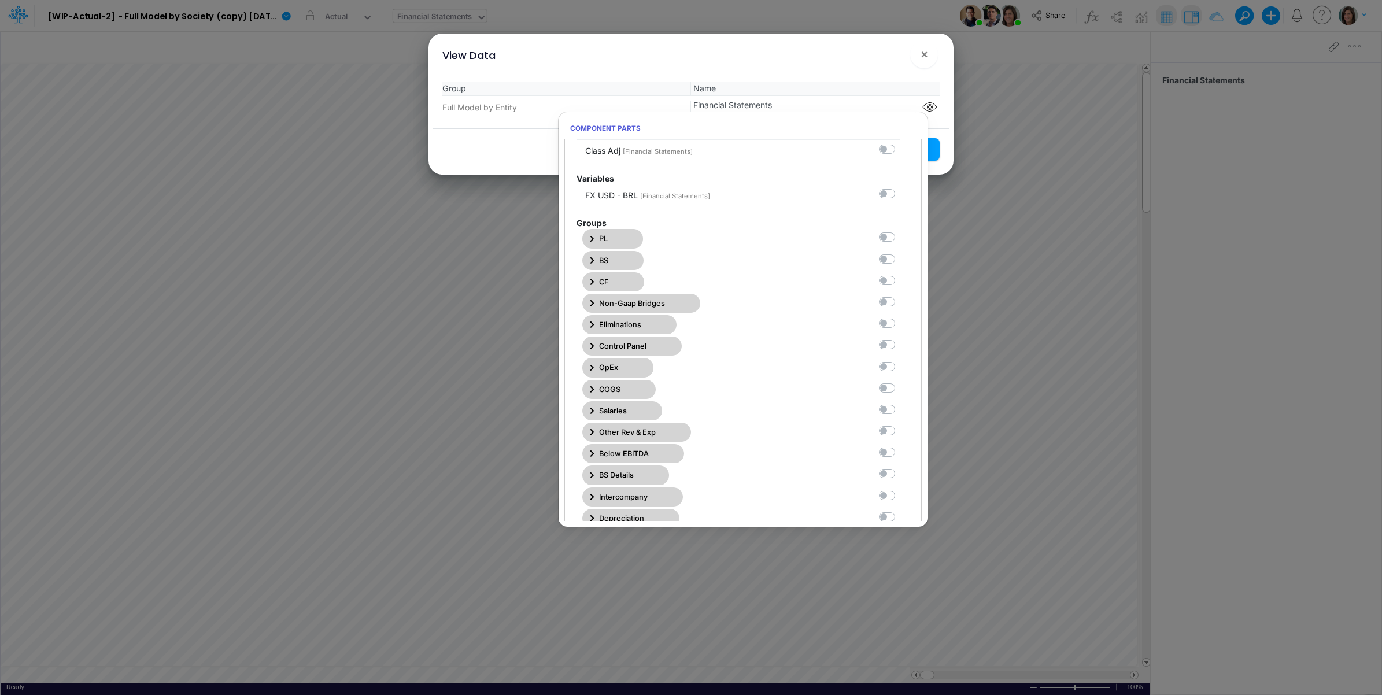
click at [900, 231] on label at bounding box center [900, 231] width 0 height 0
click at [900, 239] on Statements0 "checkbox" at bounding box center [904, 235] width 8 height 8
checkbox Statements0 "true"
click at [876, 65] on div "View Data ! ×" at bounding box center [691, 53] width 516 height 39
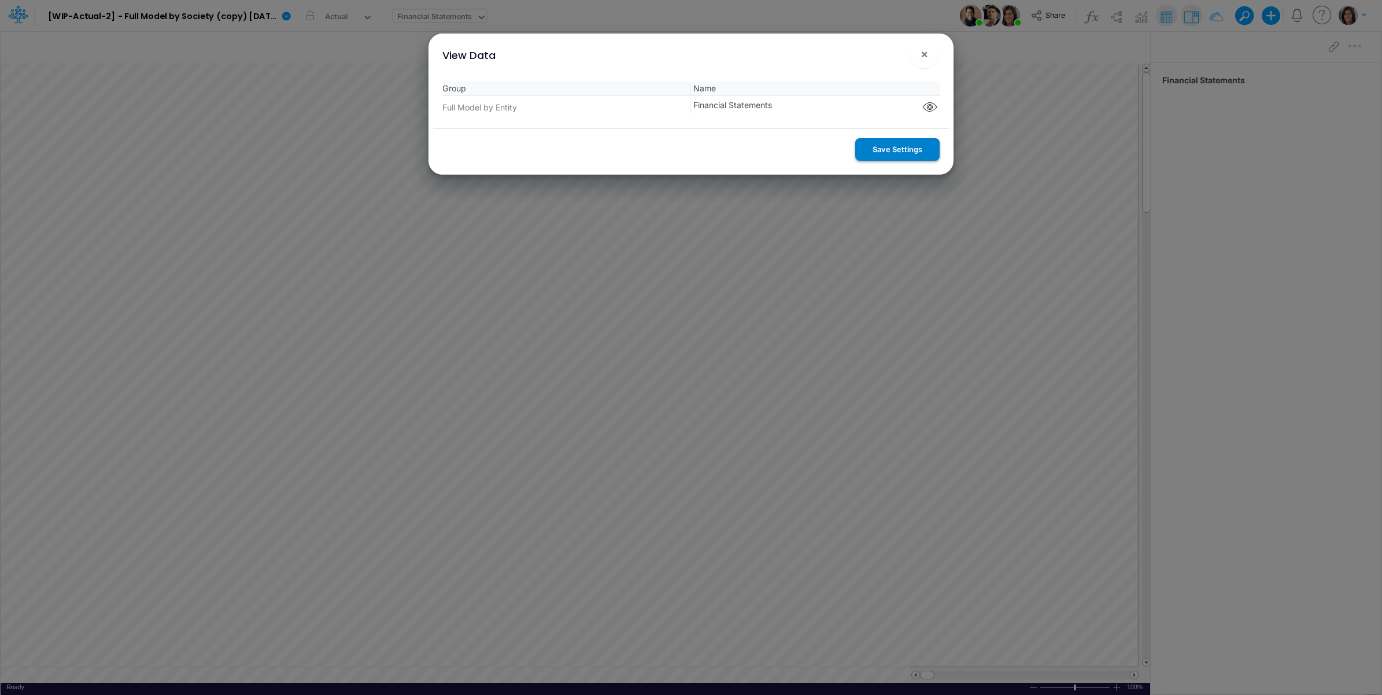
click at [889, 151] on button "Save Settings" at bounding box center [897, 149] width 84 height 23
click at [927, 54] on span "×" at bounding box center [925, 54] width 8 height 14
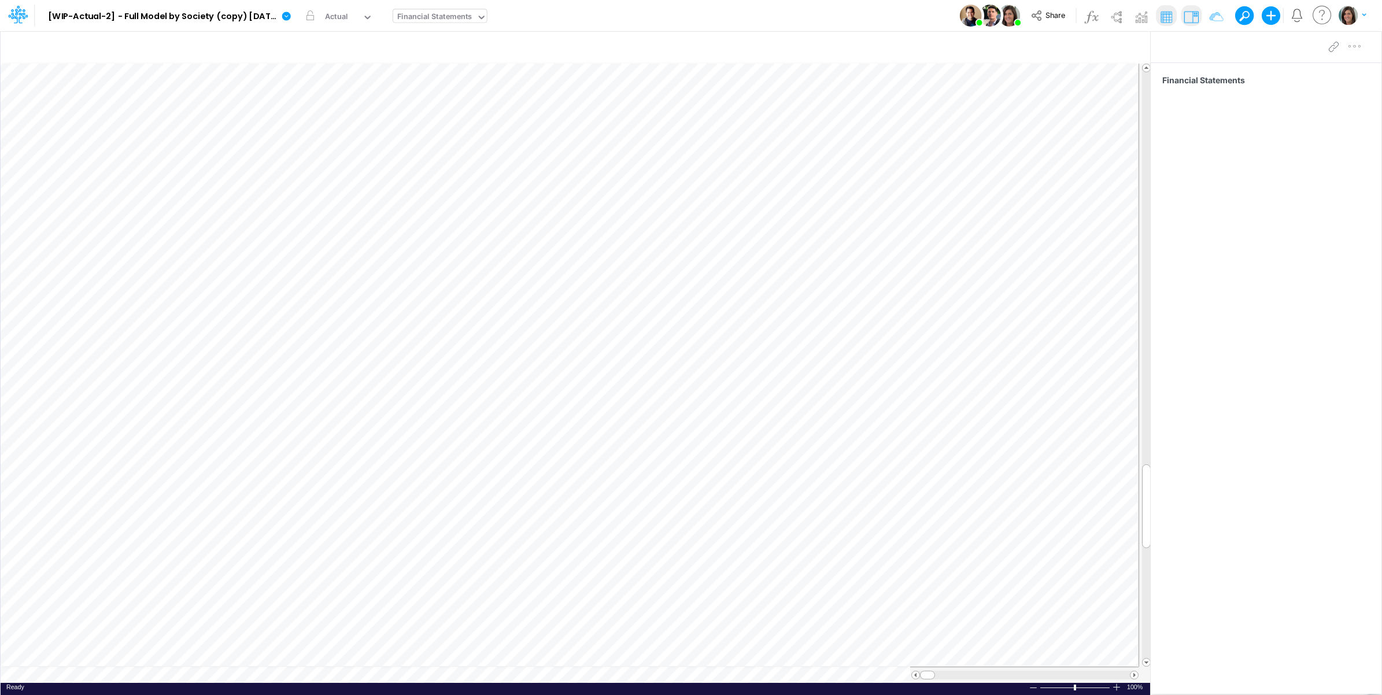
scroll to position [0, 1]
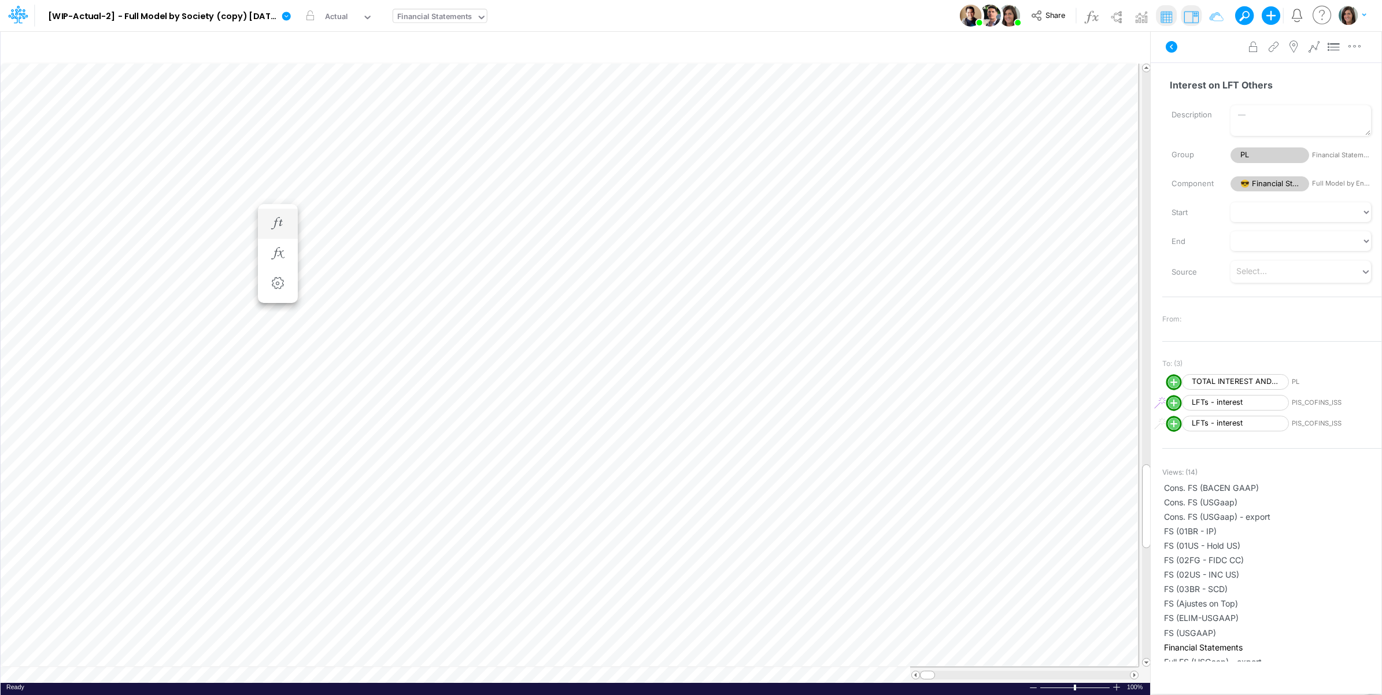
scroll to position [0, 1]
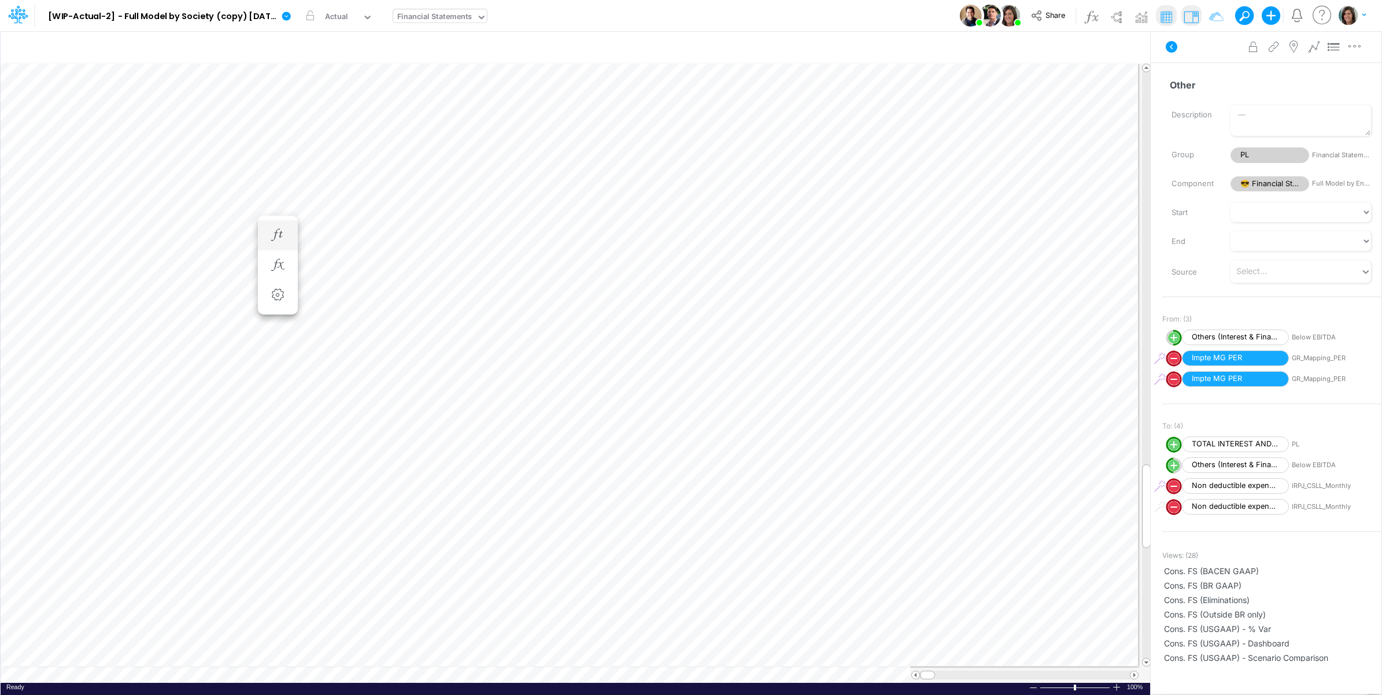
scroll to position [0, 1]
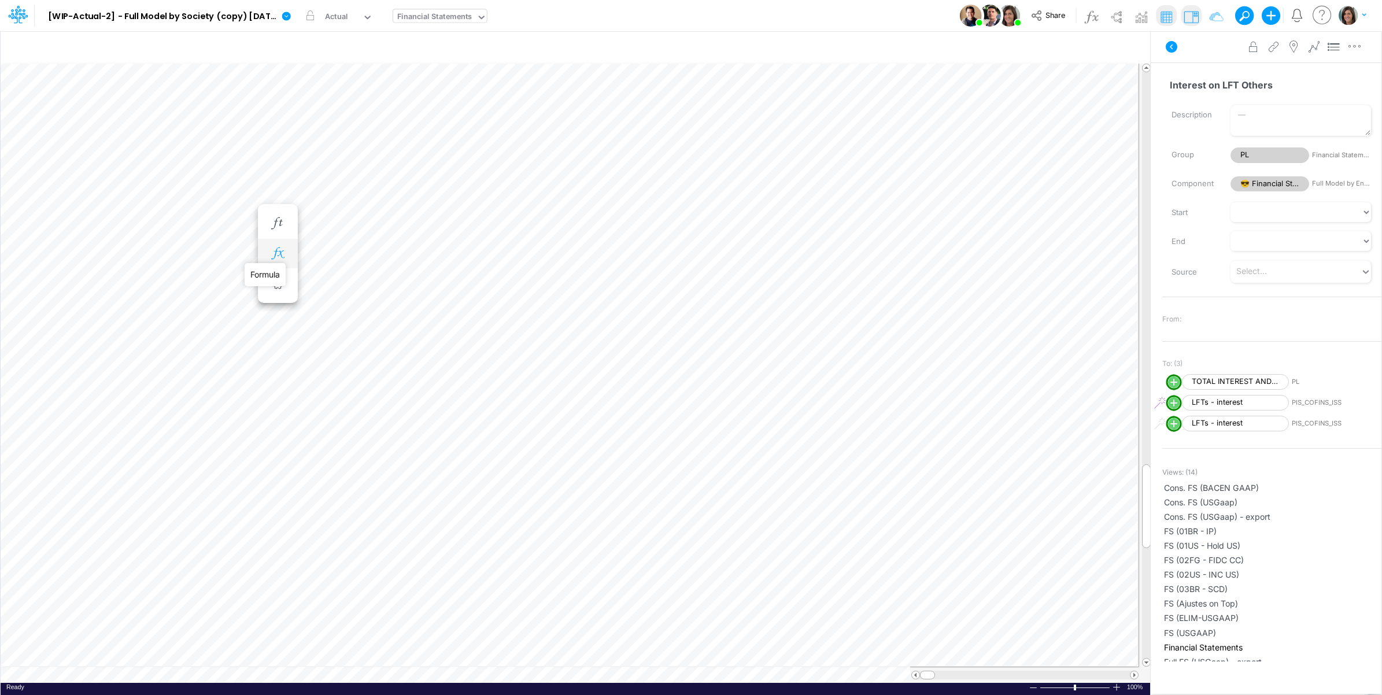
click at [278, 253] on icon "button" at bounding box center [277, 254] width 17 height 12
click at [405, 282] on div "Type to add a formula term" at bounding box center [383, 281] width 92 height 8
click at [392, 337] on span "[GR_Mapping_PER]" at bounding box center [395, 337] width 47 height 6
type input "impt"
click at [320, 286] on circle "circle with outer border" at bounding box center [324, 285] width 12 height 12
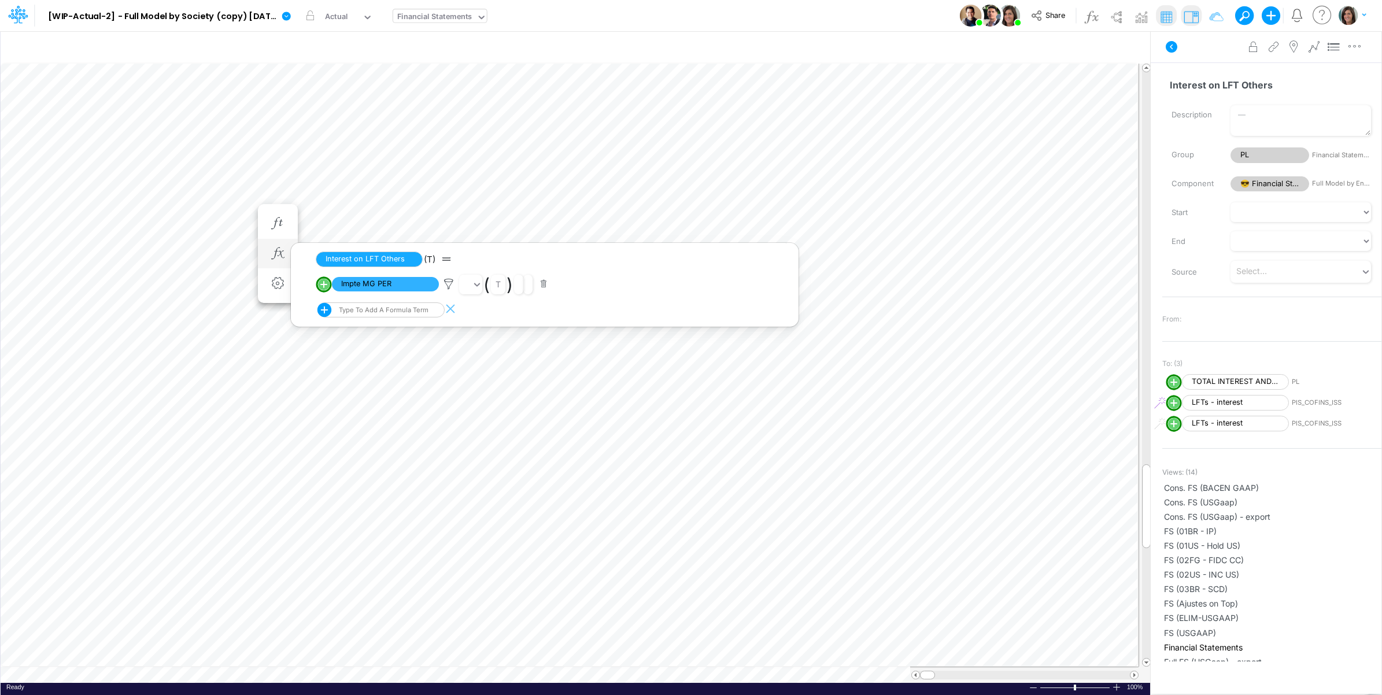
select select "1"
select select "Multiply"
select select "Add"
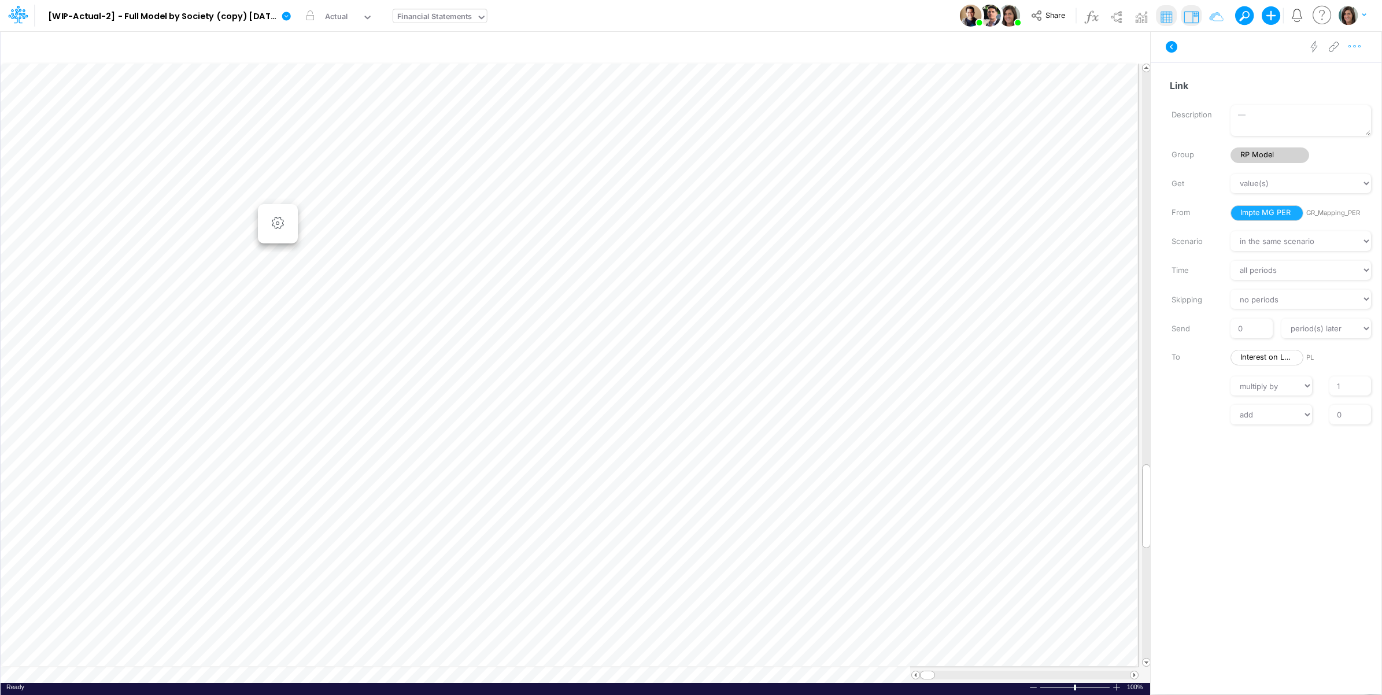
click at [1358, 50] on icon "button" at bounding box center [1354, 46] width 17 height 12
click at [1342, 71] on button "Advanced settings" at bounding box center [1295, 76] width 138 height 20
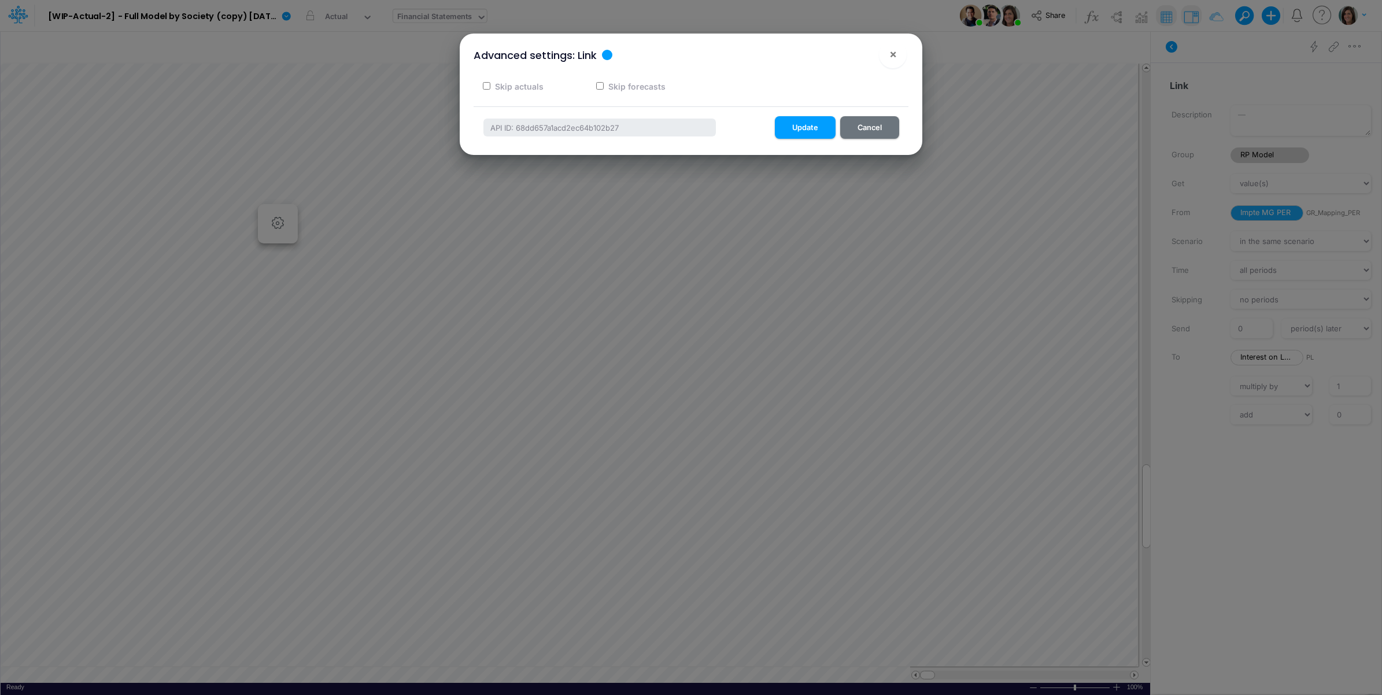
click at [660, 90] on label "Skip forecasts" at bounding box center [636, 86] width 59 height 12
click at [604, 90] on input "Skip forecasts" at bounding box center [600, 86] width 8 height 8
checkbox input "true"
click at [811, 130] on button "Update" at bounding box center [805, 127] width 61 height 23
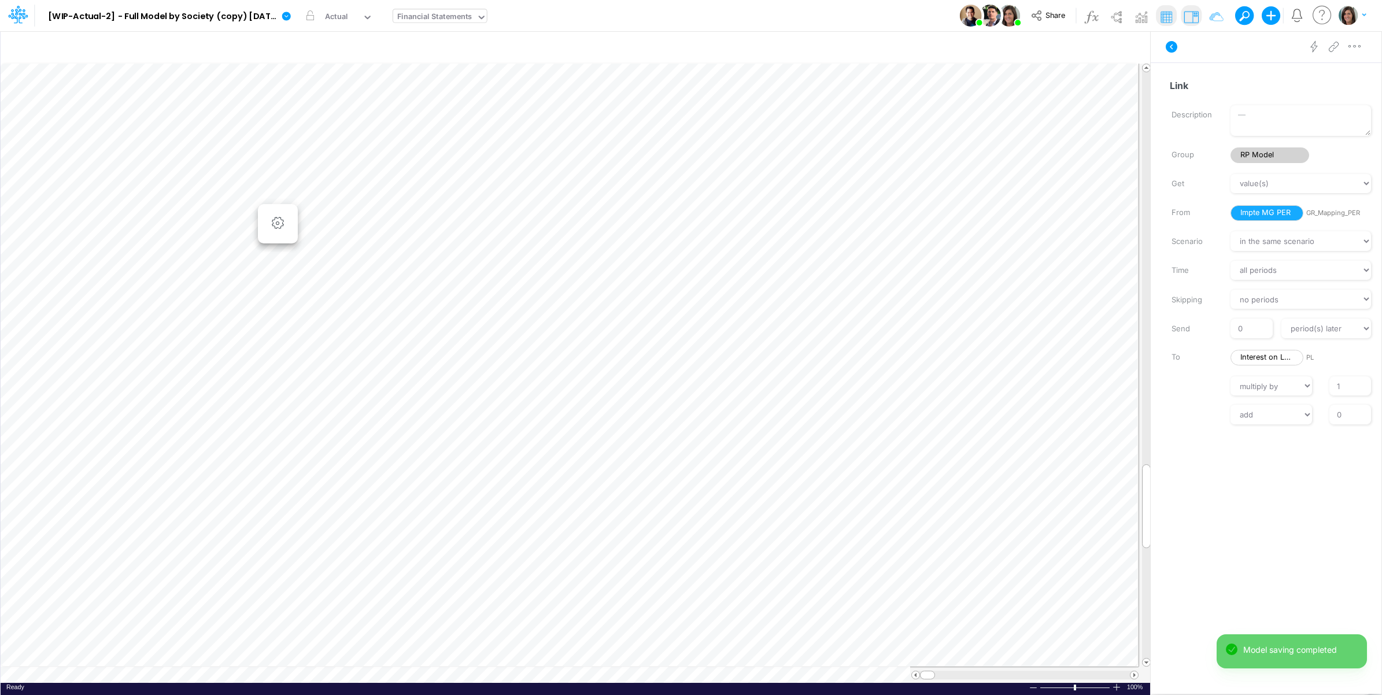
scroll to position [0, 1]
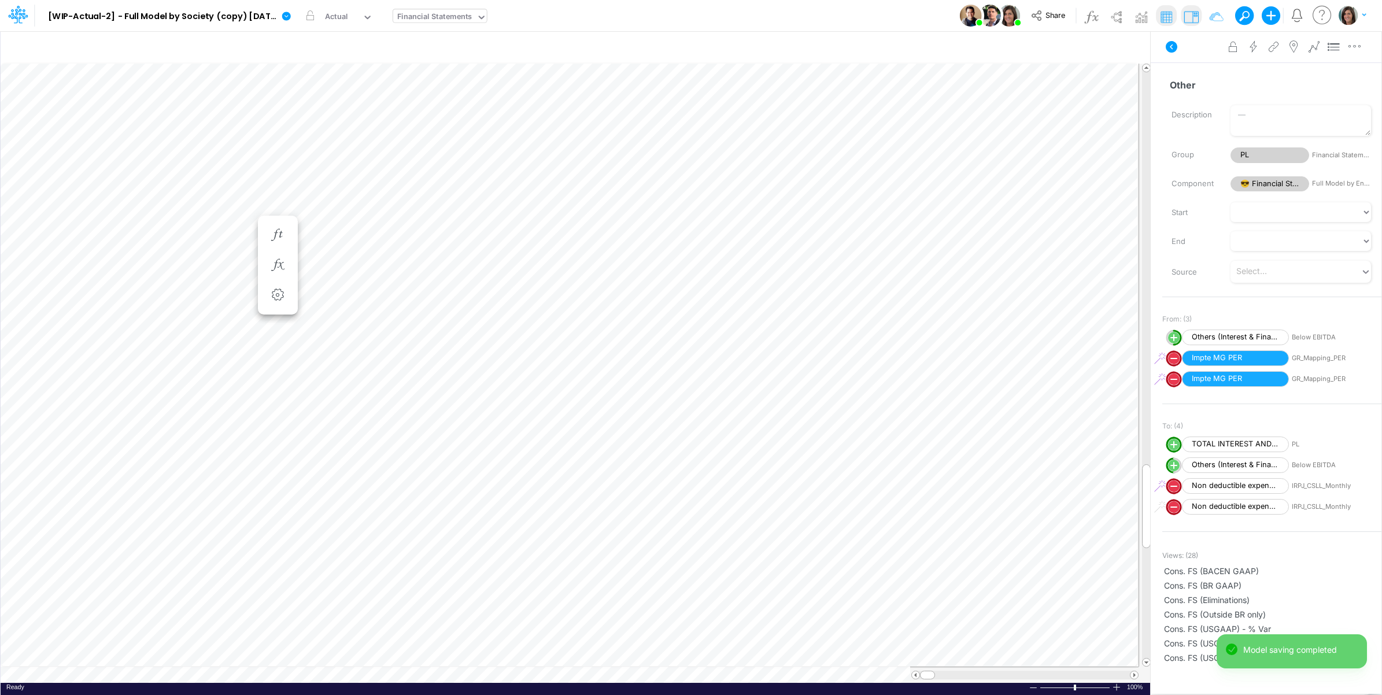
scroll to position [0, 1]
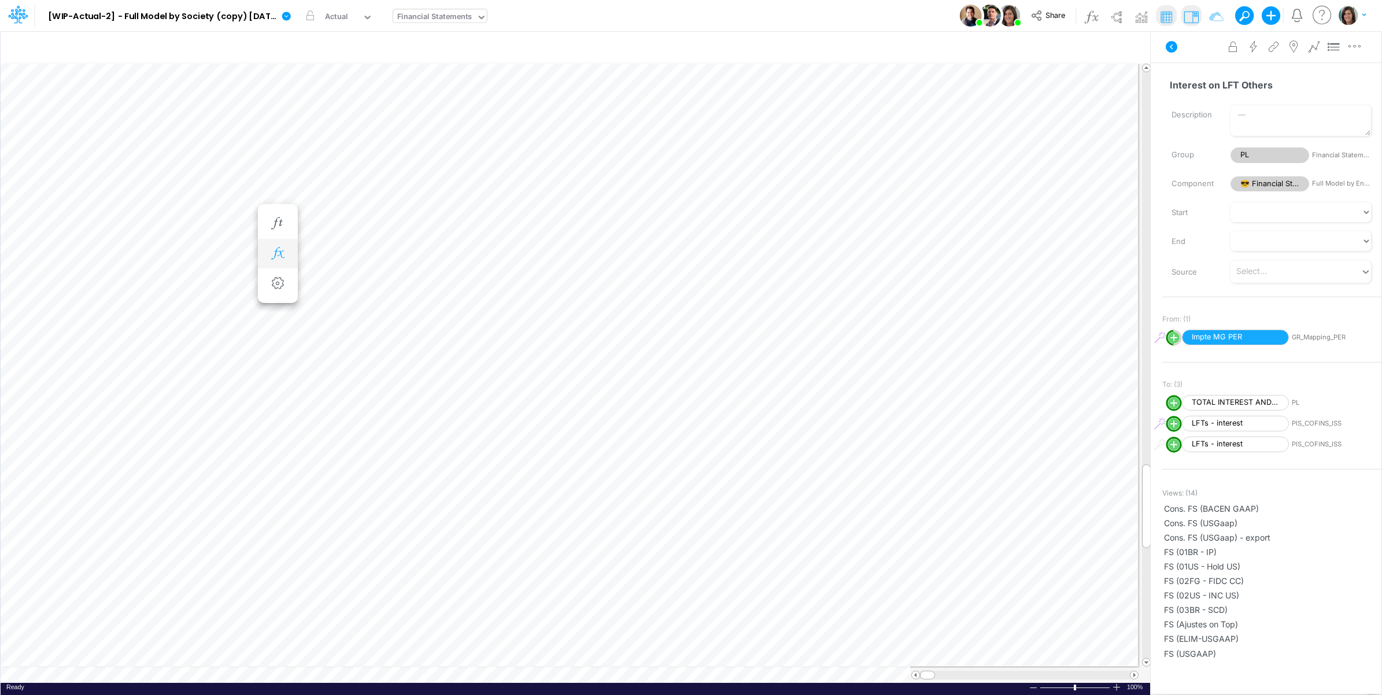
click at [279, 252] on icon "button" at bounding box center [277, 254] width 17 height 12
click at [323, 287] on circle "circle with outer border" at bounding box center [324, 285] width 12 height 12
select select "Multiply"
select select "Add"
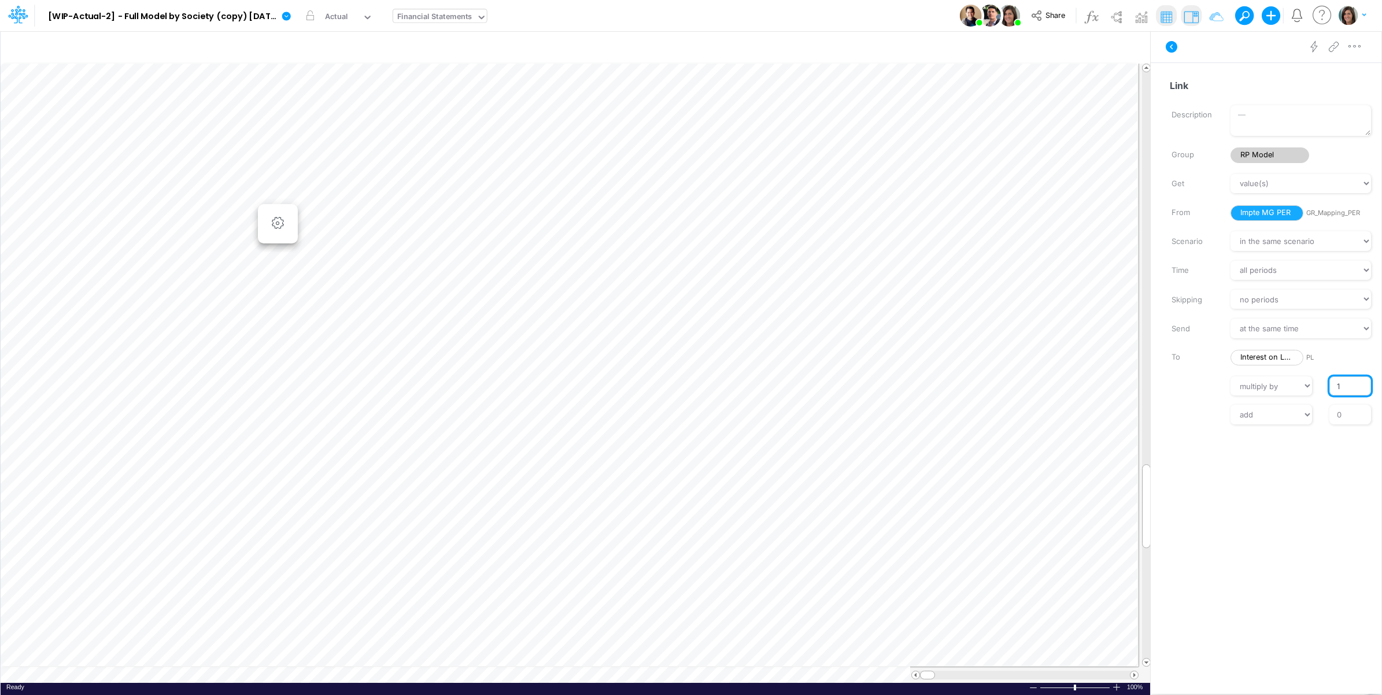
click at [1336, 389] on input "1" at bounding box center [1351, 386] width 42 height 20
type input "-1"
click at [1210, 401] on div "Get value(s) moving average cumulative change relative change absolute round fl…" at bounding box center [1271, 299] width 219 height 250
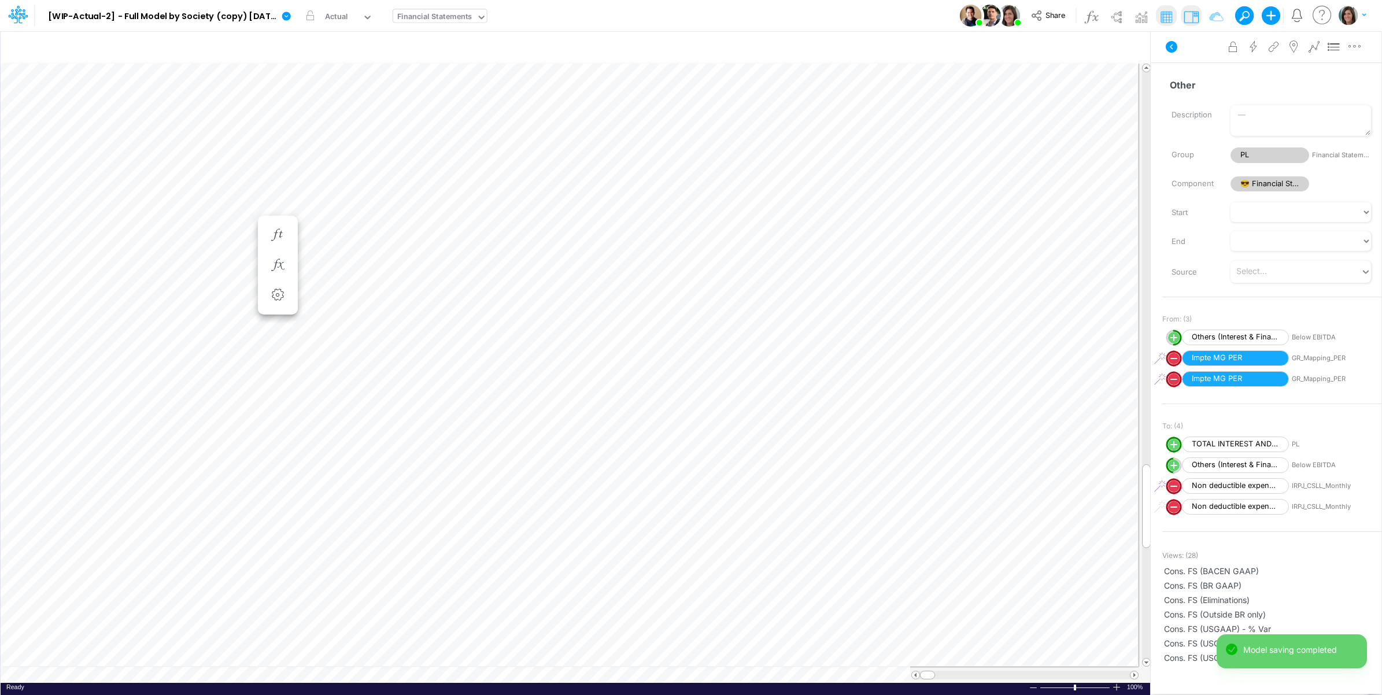
scroll to position [0, 1]
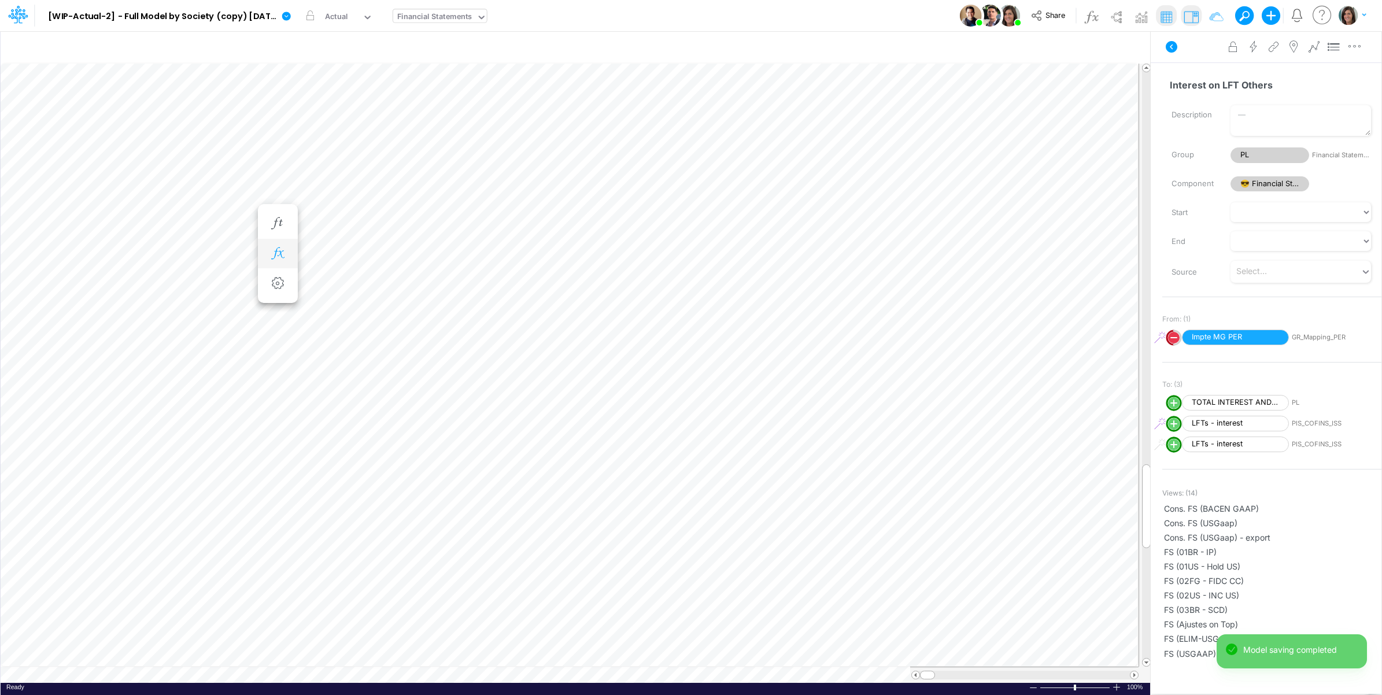
click at [282, 253] on icon "button" at bounding box center [277, 254] width 17 height 12
click at [451, 284] on icon at bounding box center [448, 284] width 17 height 12
click at [734, 217] on div "Type to search..." at bounding box center [706, 216] width 64 height 12
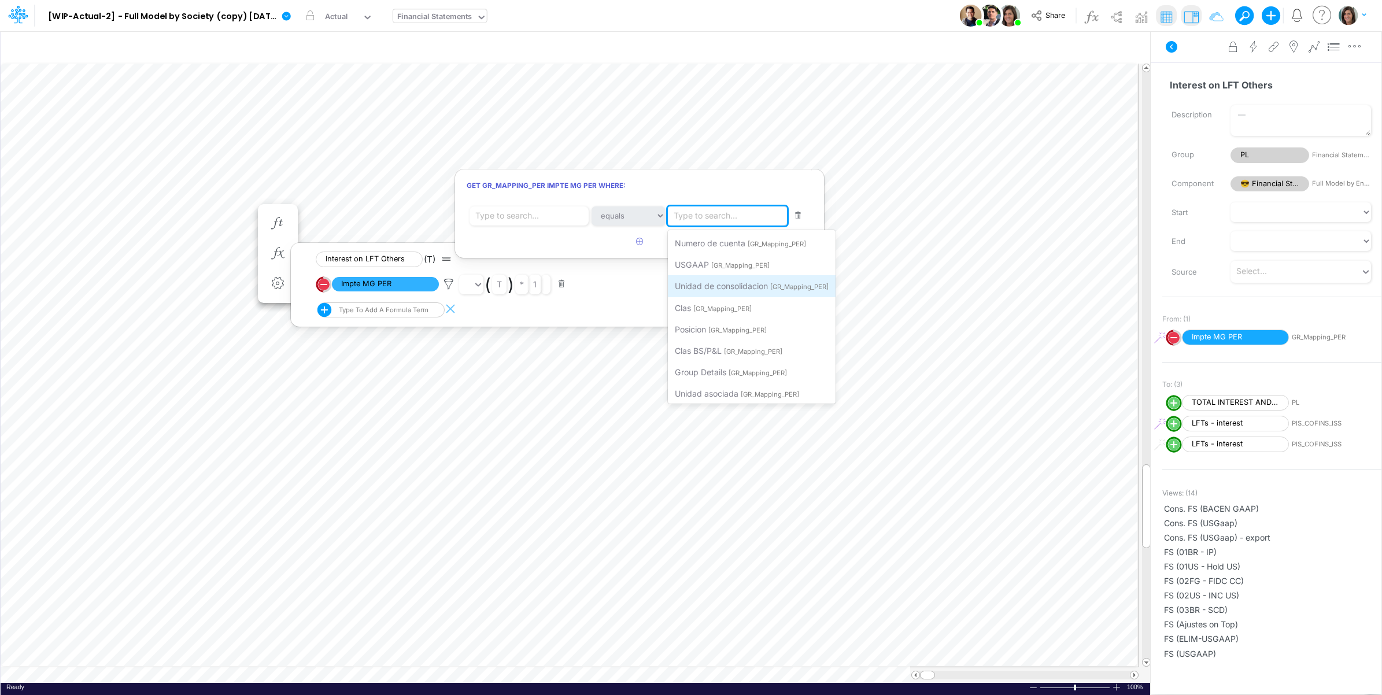
click at [751, 282] on span "Unidad de consolidacion" at bounding box center [721, 286] width 93 height 10
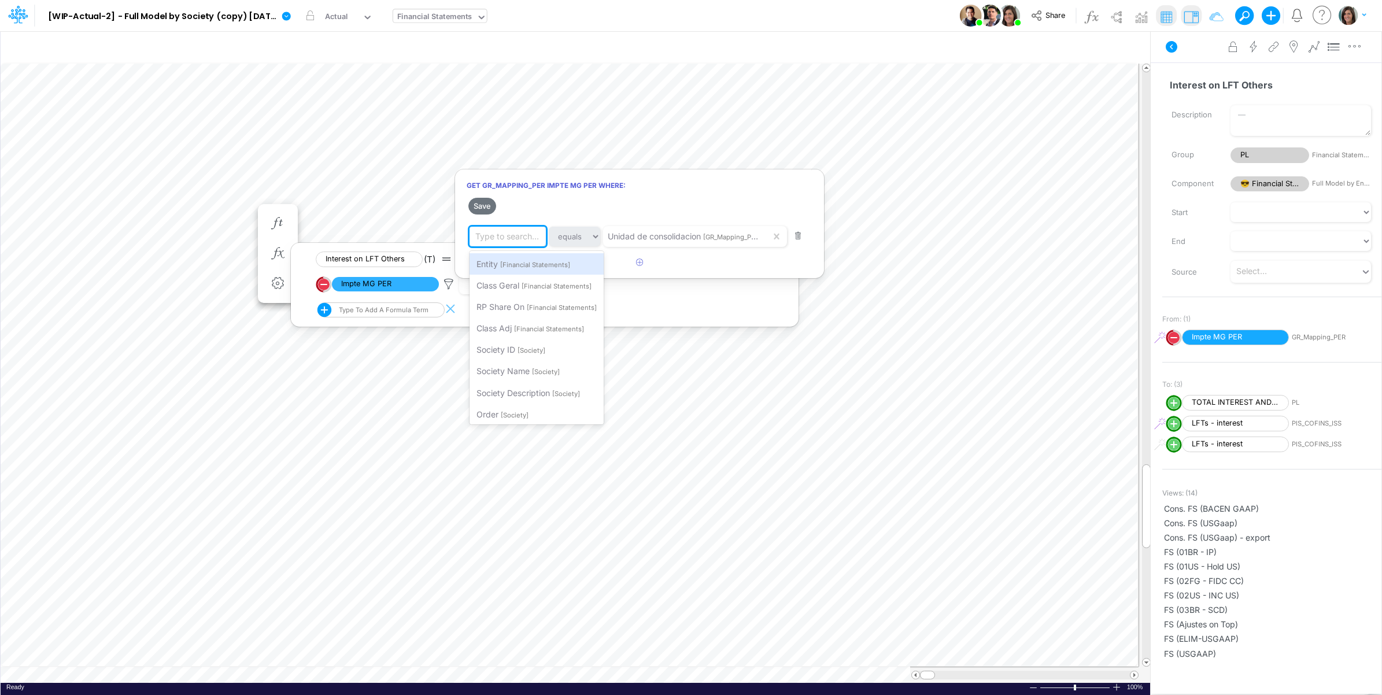
click at [507, 232] on div "Type to search..." at bounding box center [507, 236] width 64 height 12
click at [520, 261] on span "[Financial Statements]" at bounding box center [535, 265] width 70 height 8
click at [643, 265] on icon "button" at bounding box center [640, 263] width 8 height 8
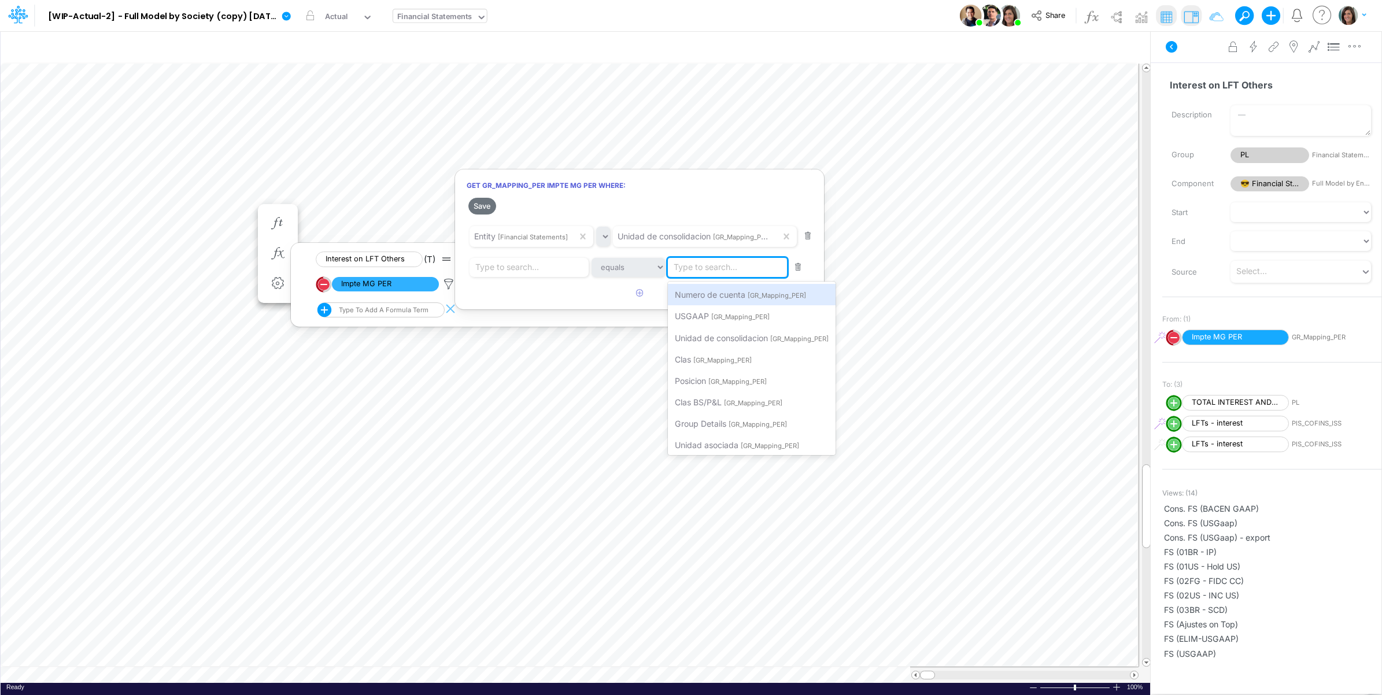
click at [710, 273] on div "Type to search..." at bounding box center [706, 267] width 64 height 12
click at [713, 357] on span "[GR_Mapping_PER]" at bounding box center [722, 360] width 58 height 8
click at [525, 264] on div "Type to search..." at bounding box center [507, 267] width 64 height 12
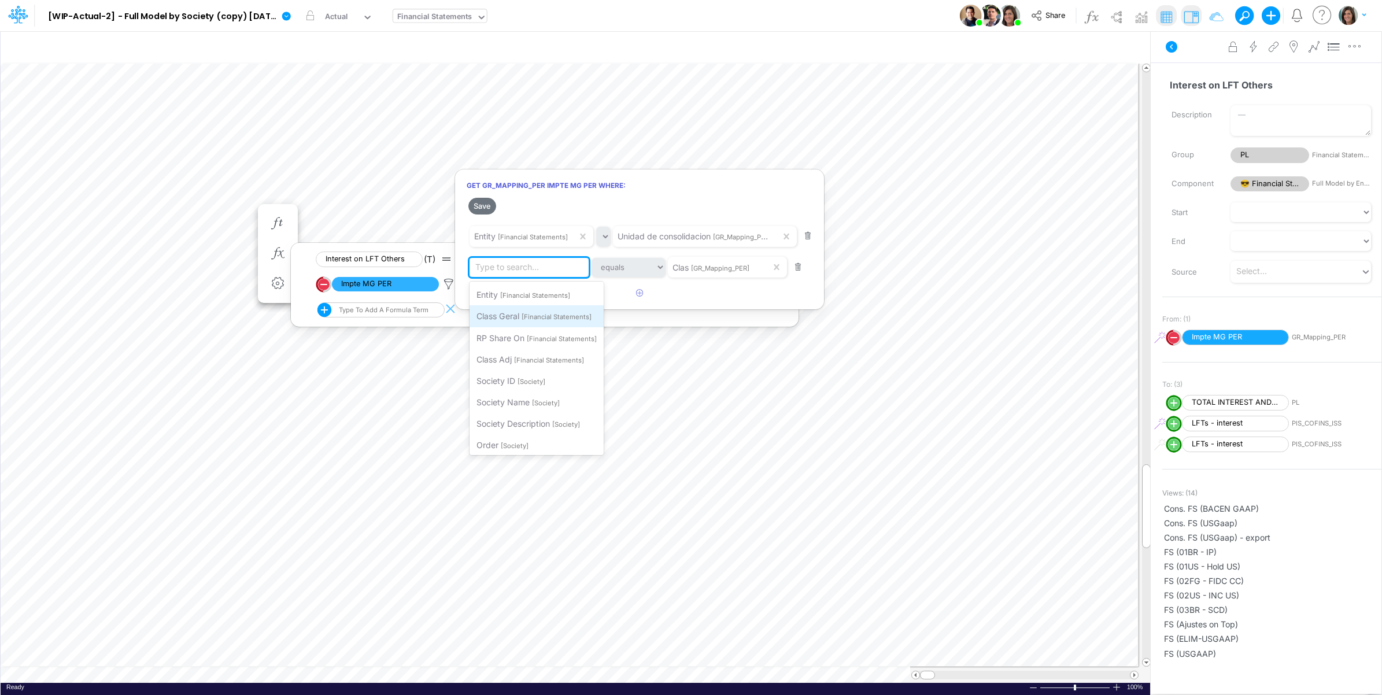
click at [518, 316] on span "Class Geral" at bounding box center [498, 316] width 43 height 10
click at [637, 297] on icon "button" at bounding box center [640, 293] width 8 height 8
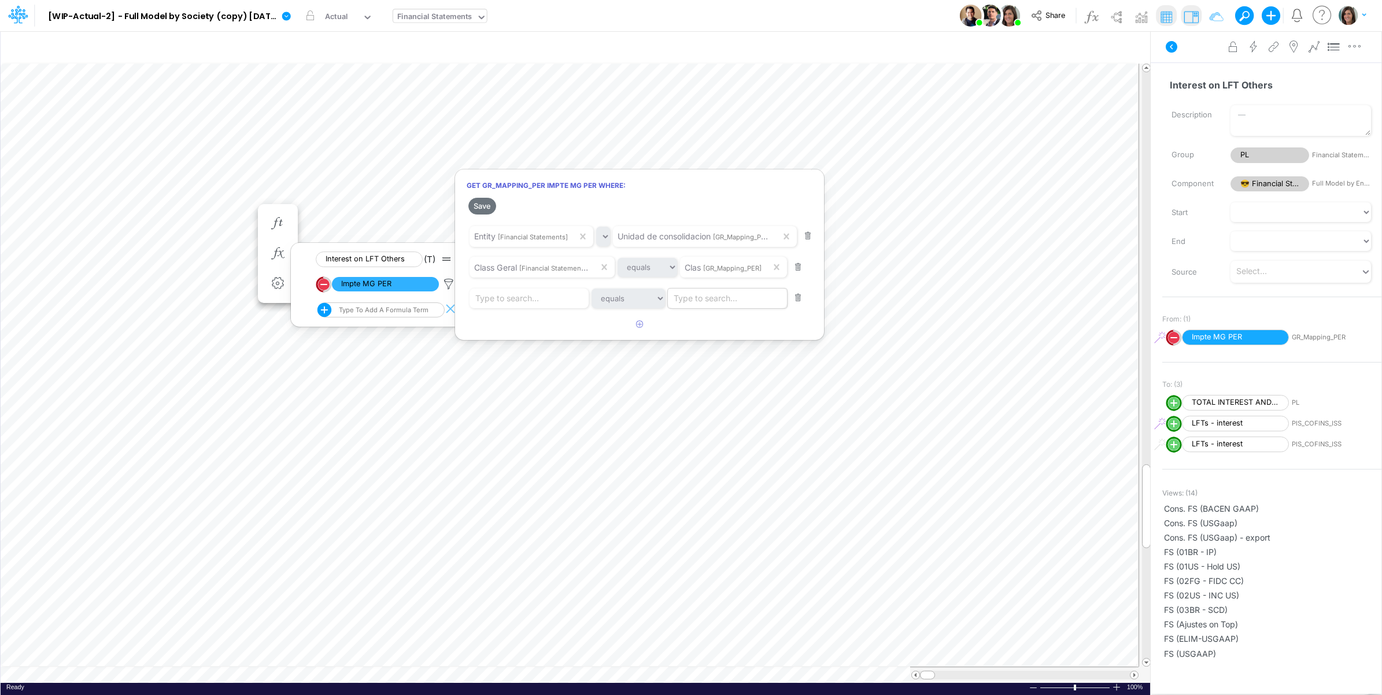
click at [713, 301] on div "Type to search..." at bounding box center [706, 298] width 64 height 12
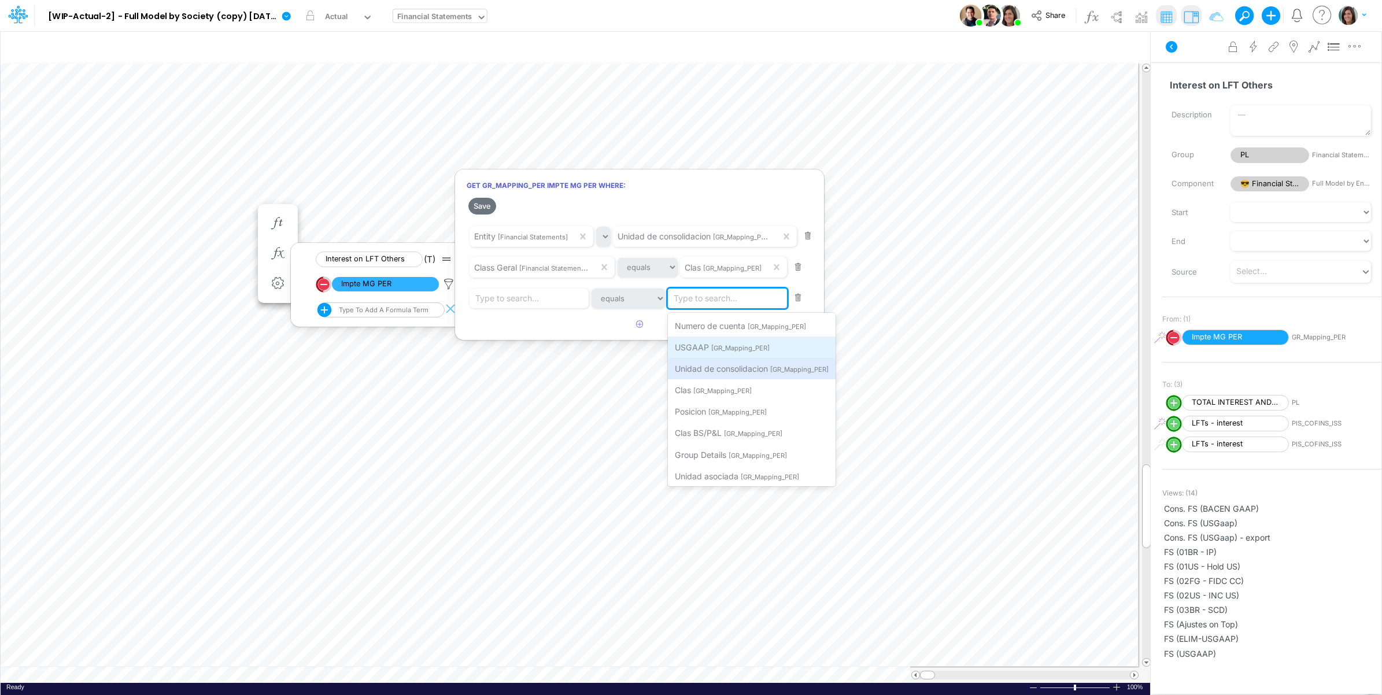
click at [726, 348] on span "[GR_Mapping_PER]" at bounding box center [740, 348] width 58 height 8
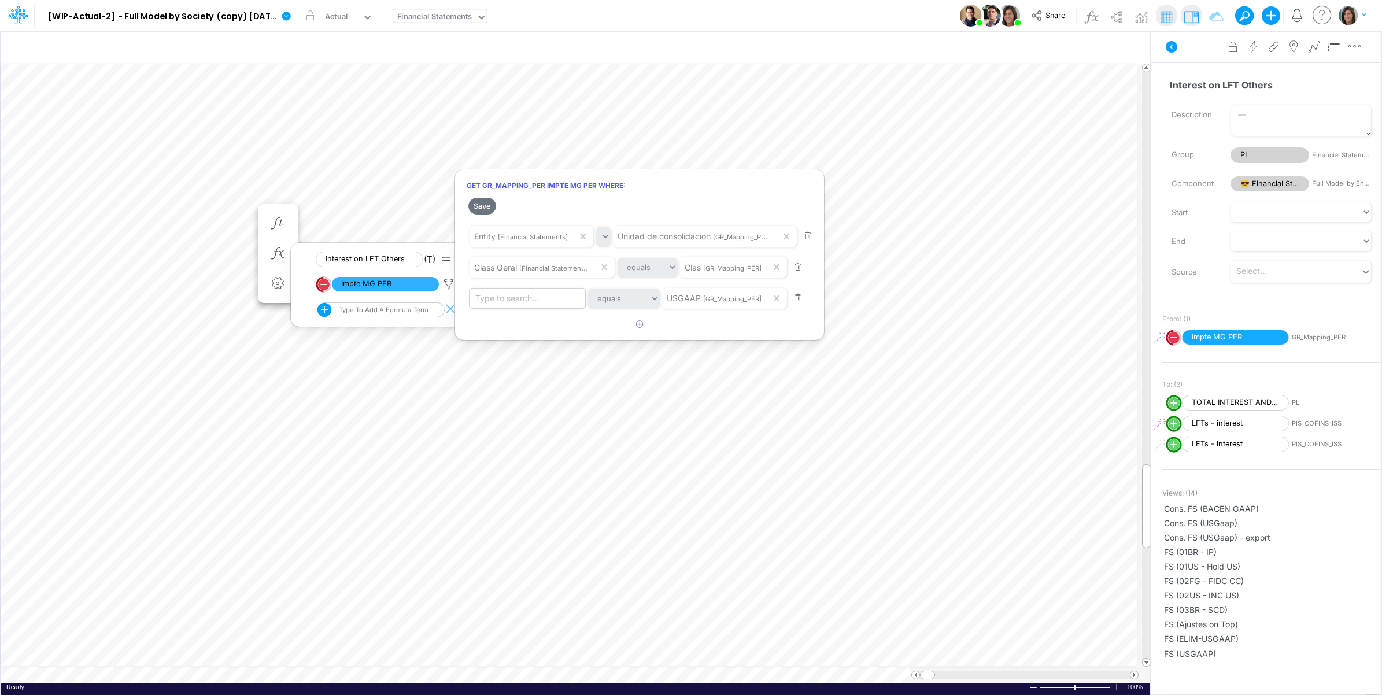
click at [499, 301] on div "Type to search..." at bounding box center [507, 298] width 64 height 12
paste input "Interest on LFT Others"
type input "Interest on LFT Others"
click at [538, 330] on span "Filter where USGAAP equals Interest on LFT Others" at bounding box center [574, 326] width 195 height 10
click at [484, 205] on button "Save" at bounding box center [482, 206] width 28 height 17
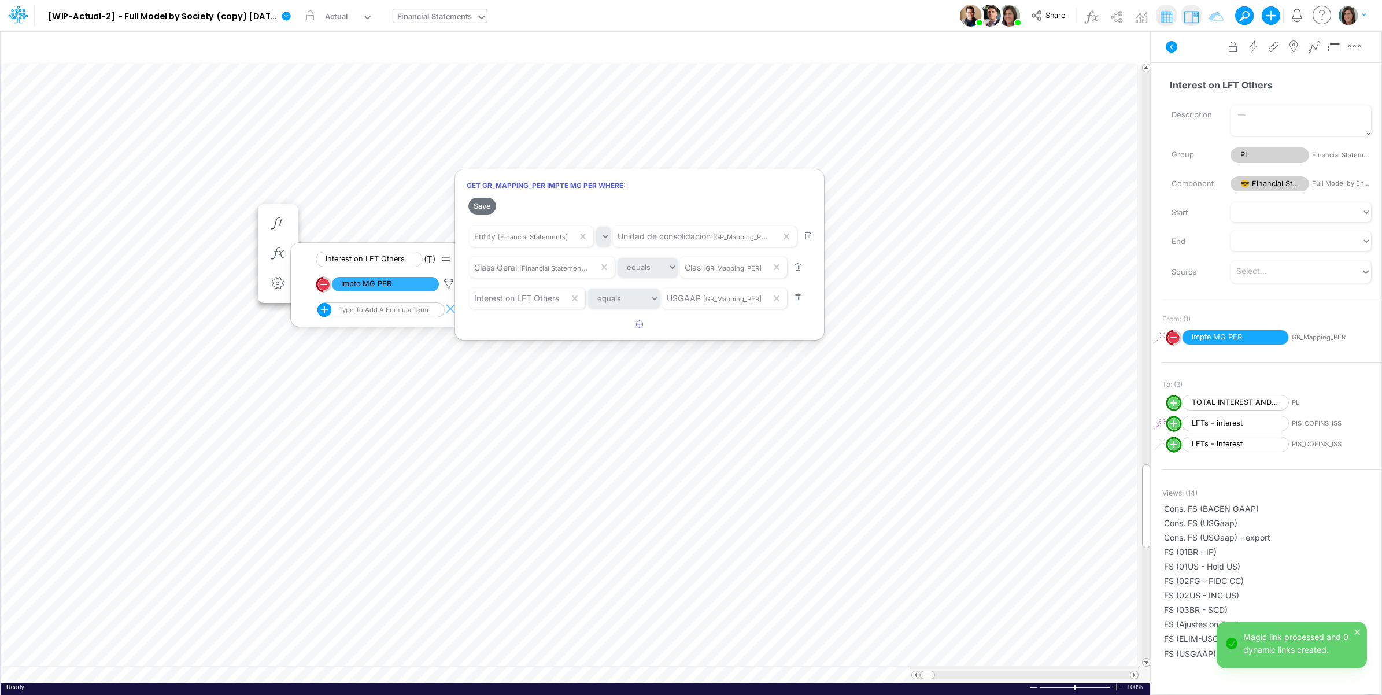
click at [1193, 53] on div at bounding box center [691, 350] width 1382 height 689
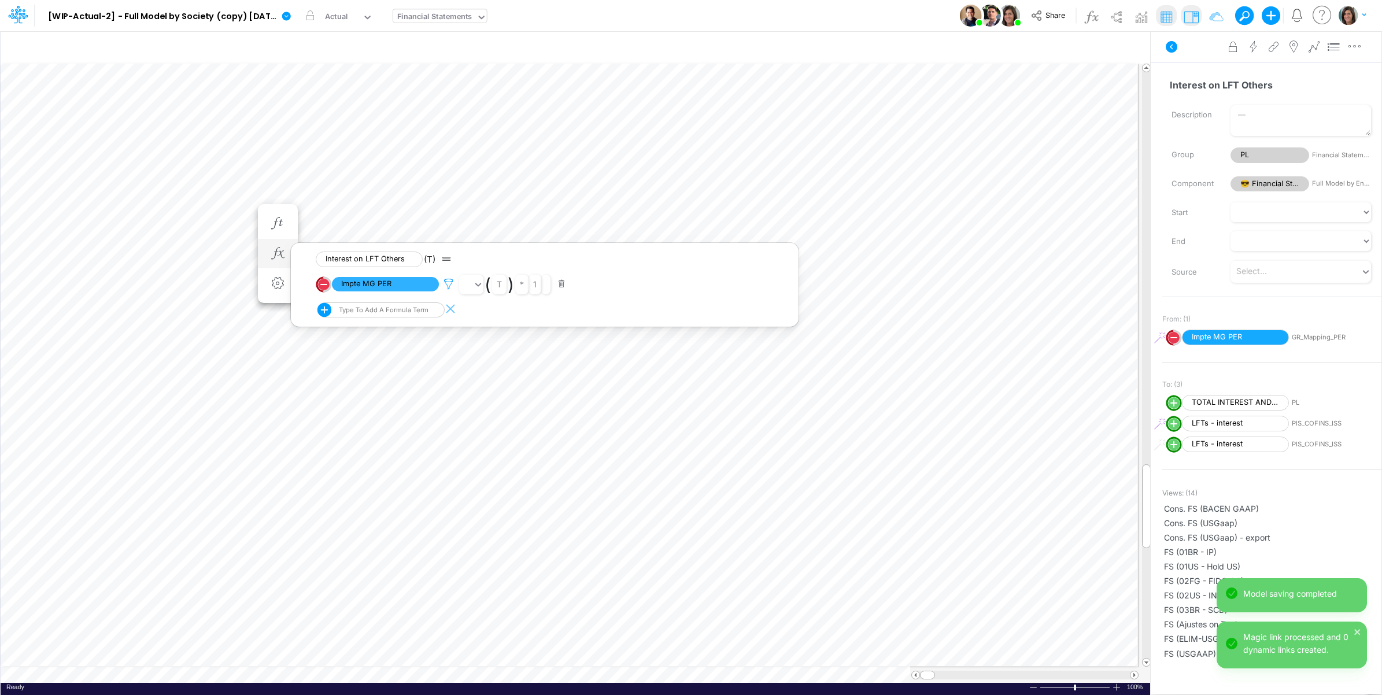
click at [447, 286] on icon at bounding box center [448, 284] width 17 height 12
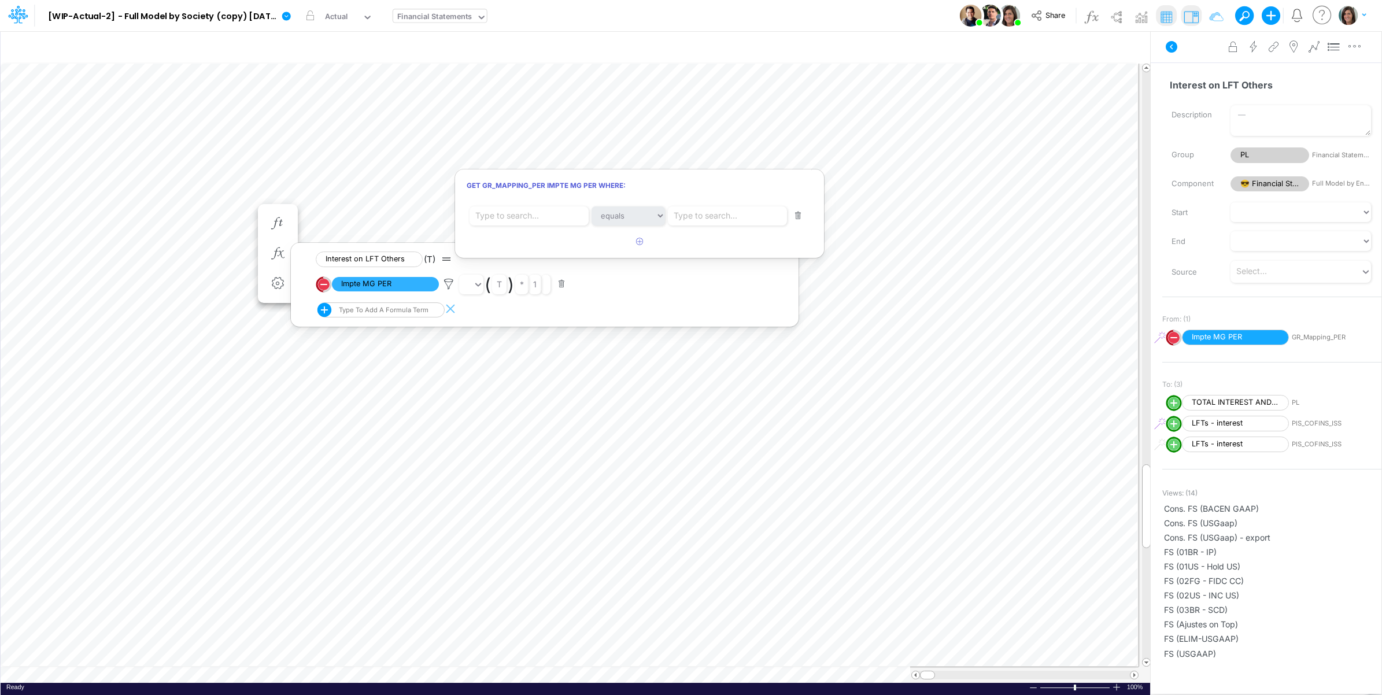
click at [111, 206] on div at bounding box center [691, 350] width 1382 height 689
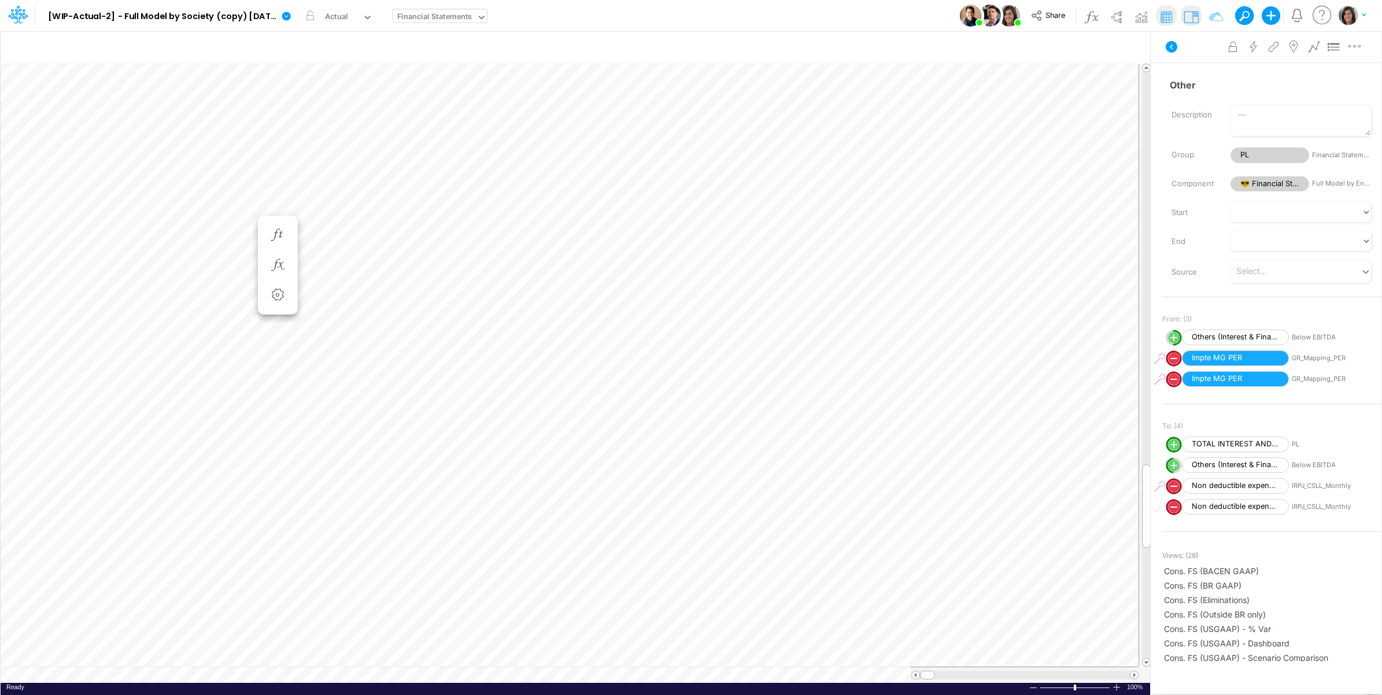
scroll to position [0, 1]
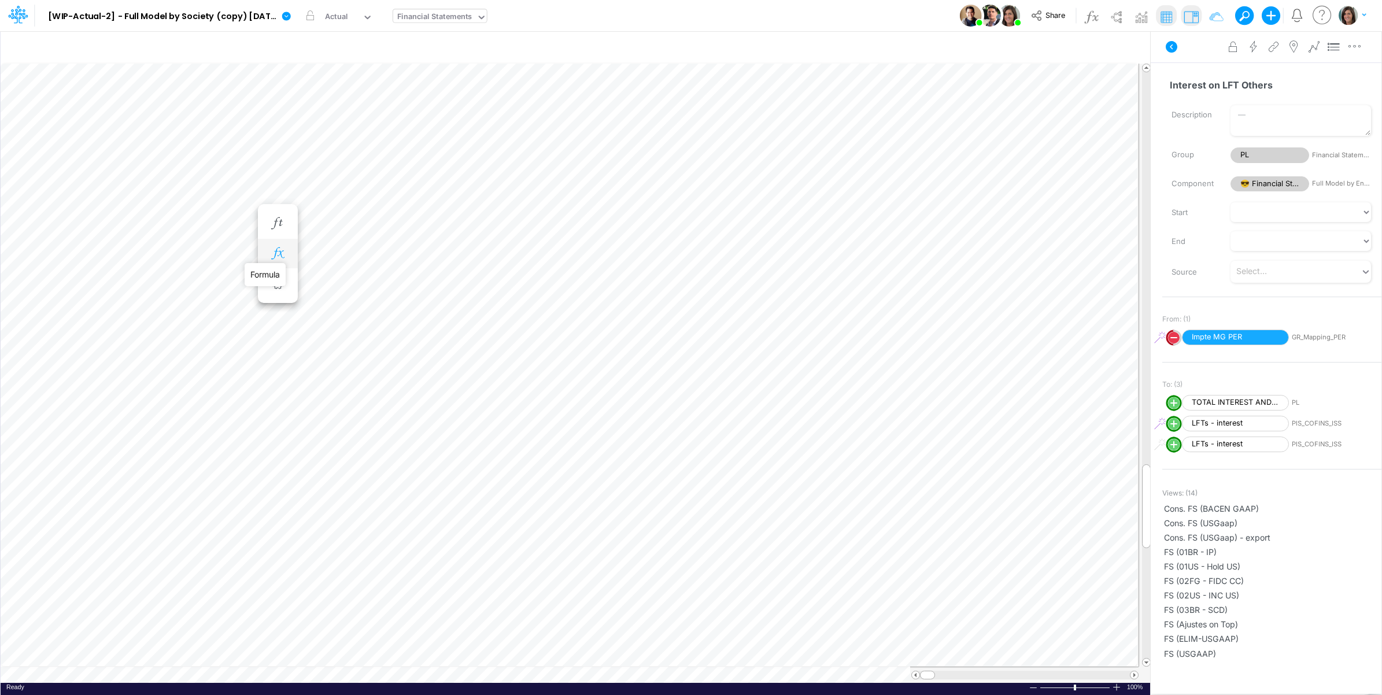
click at [278, 253] on icon "button" at bounding box center [277, 254] width 17 height 12
click at [449, 284] on icon at bounding box center [448, 284] width 17 height 12
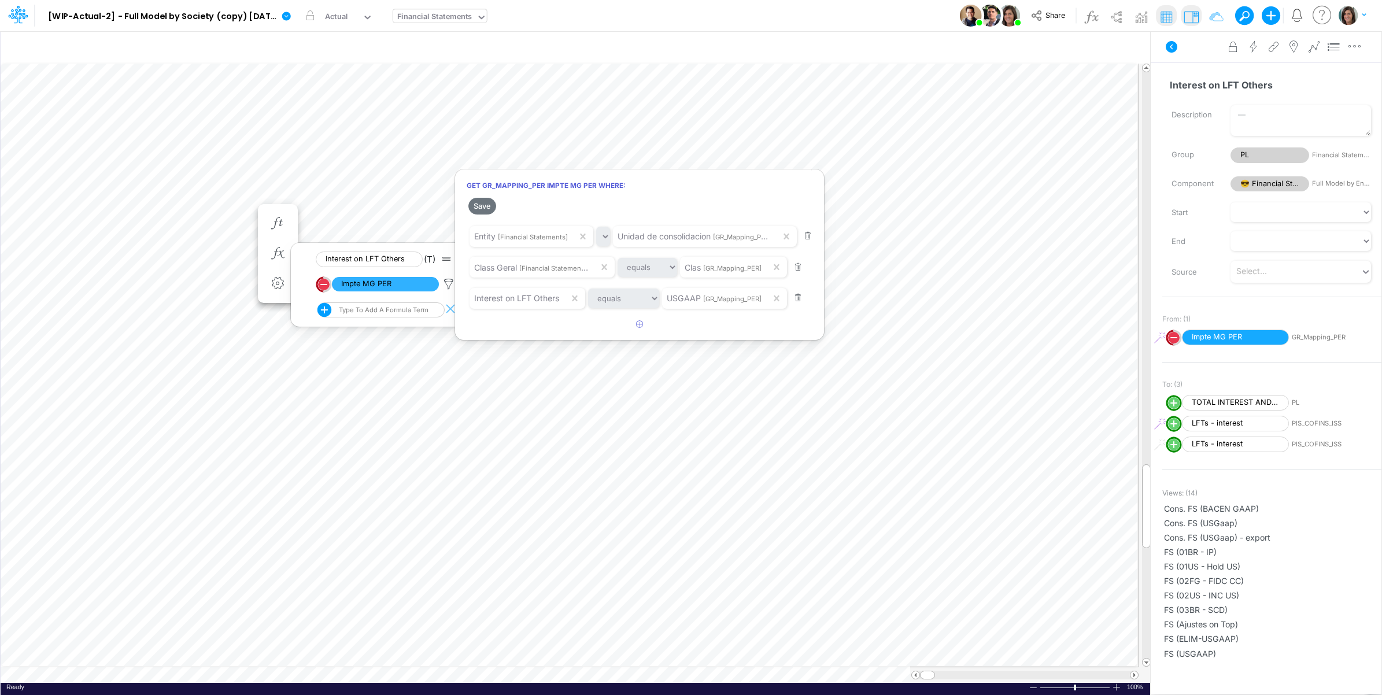
click at [1180, 58] on div at bounding box center [691, 350] width 1382 height 689
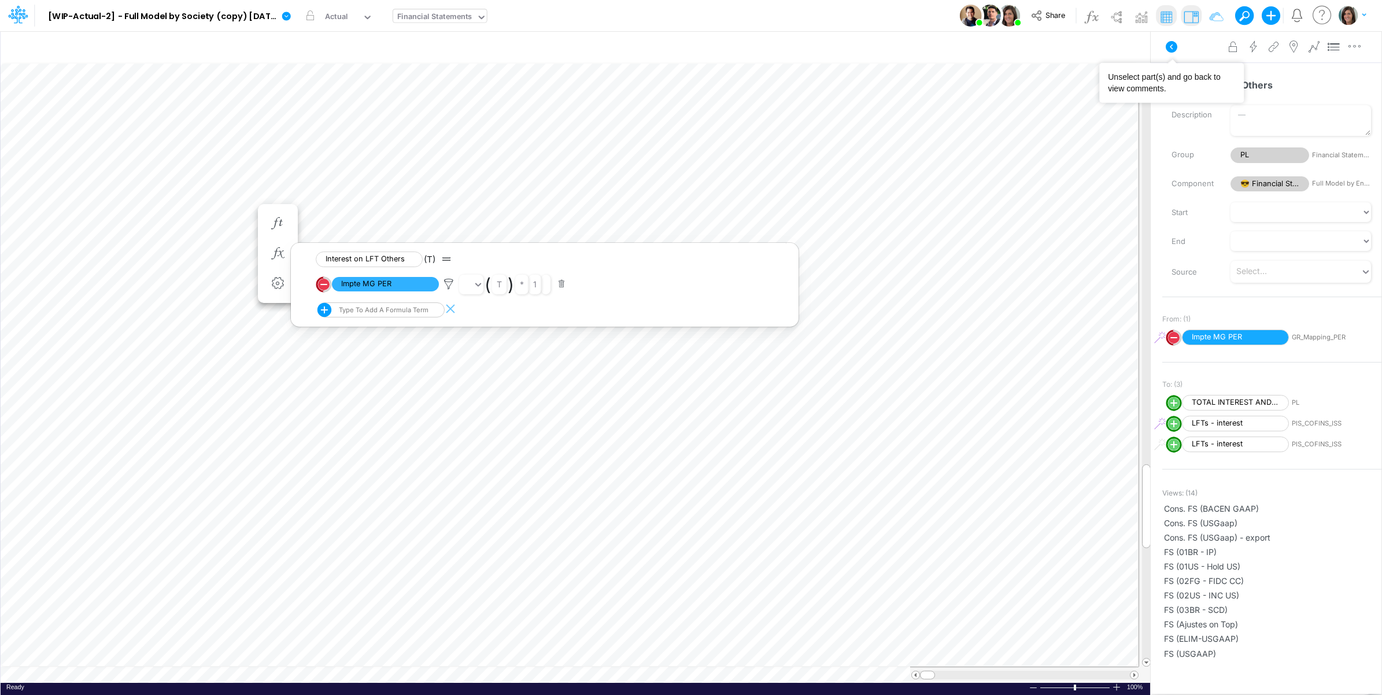
drag, startPoint x: 1169, startPoint y: 47, endPoint x: 1164, endPoint y: 50, distance: 6.0
click at [1169, 47] on icon at bounding box center [1172, 47] width 12 height 12
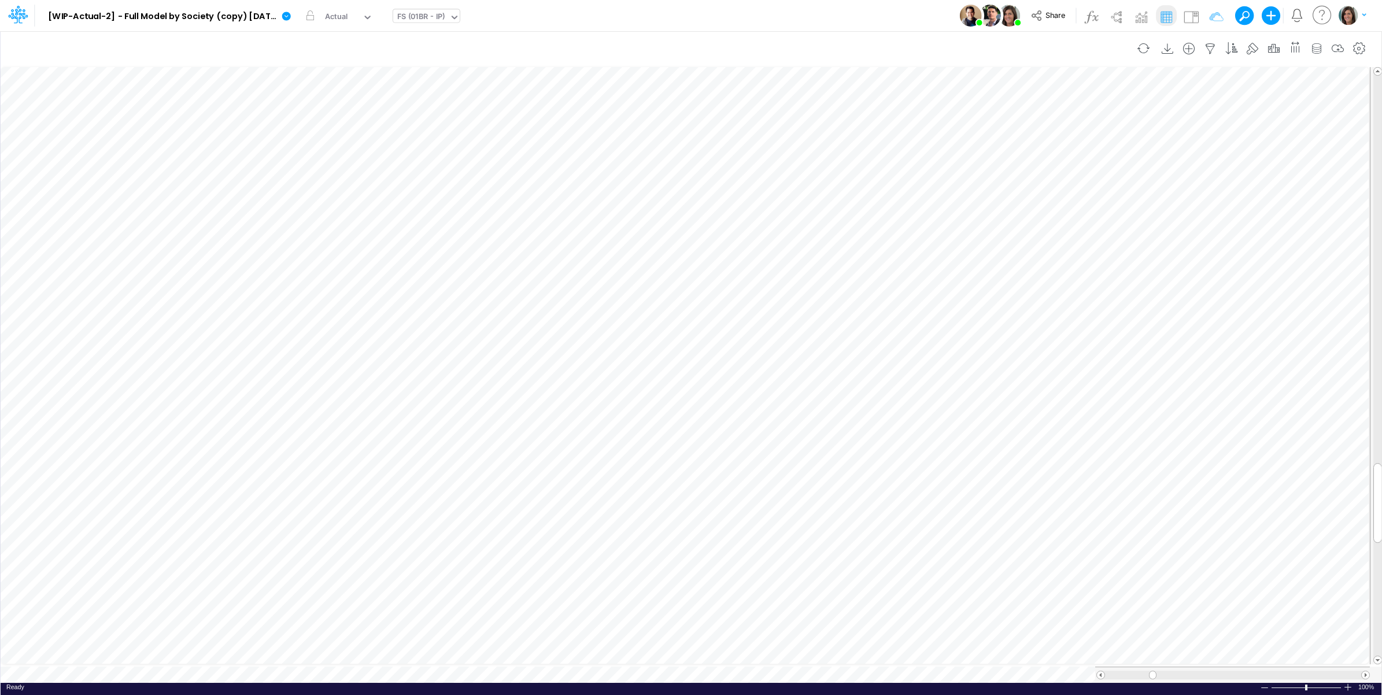
scroll to position [0, 1]
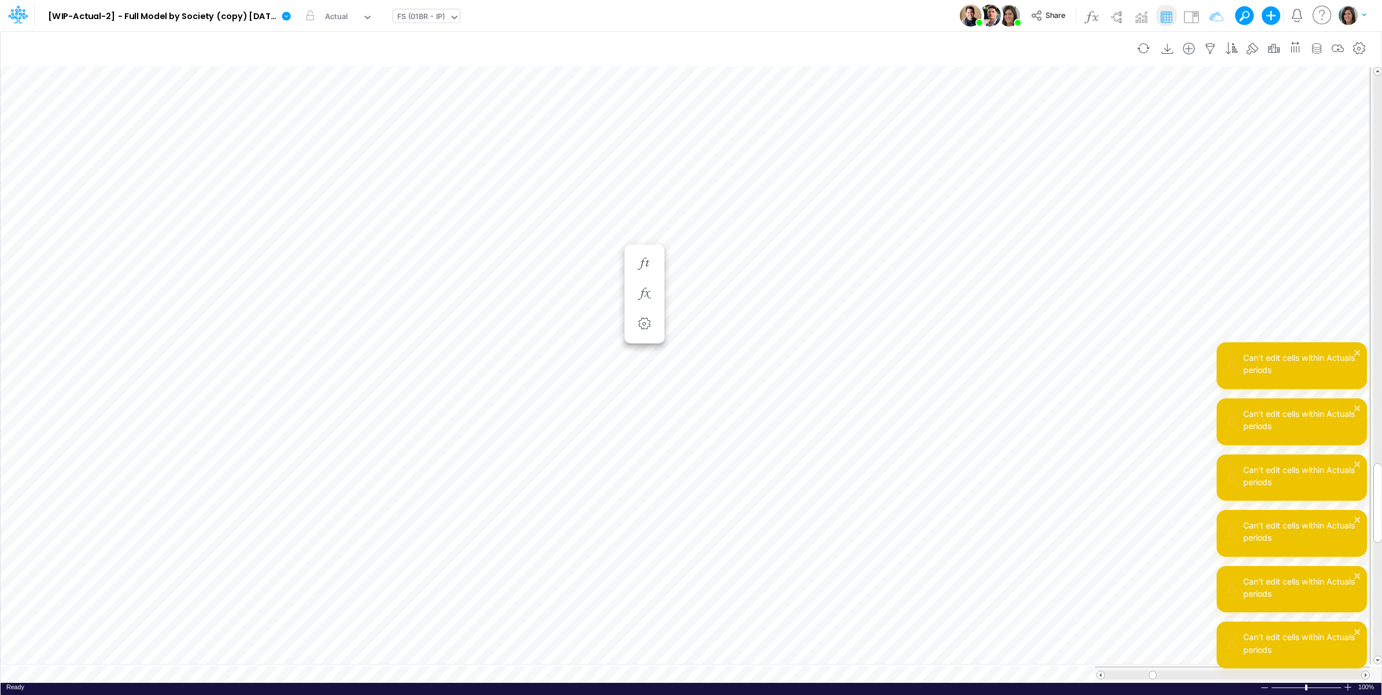
scroll to position [0, 26]
click at [574, 12] on div "Model [WIP-Actual-2] - Full Model by Society (copy) 2025-09-30T16:44:44UTC Edit…" at bounding box center [691, 15] width 1244 height 31
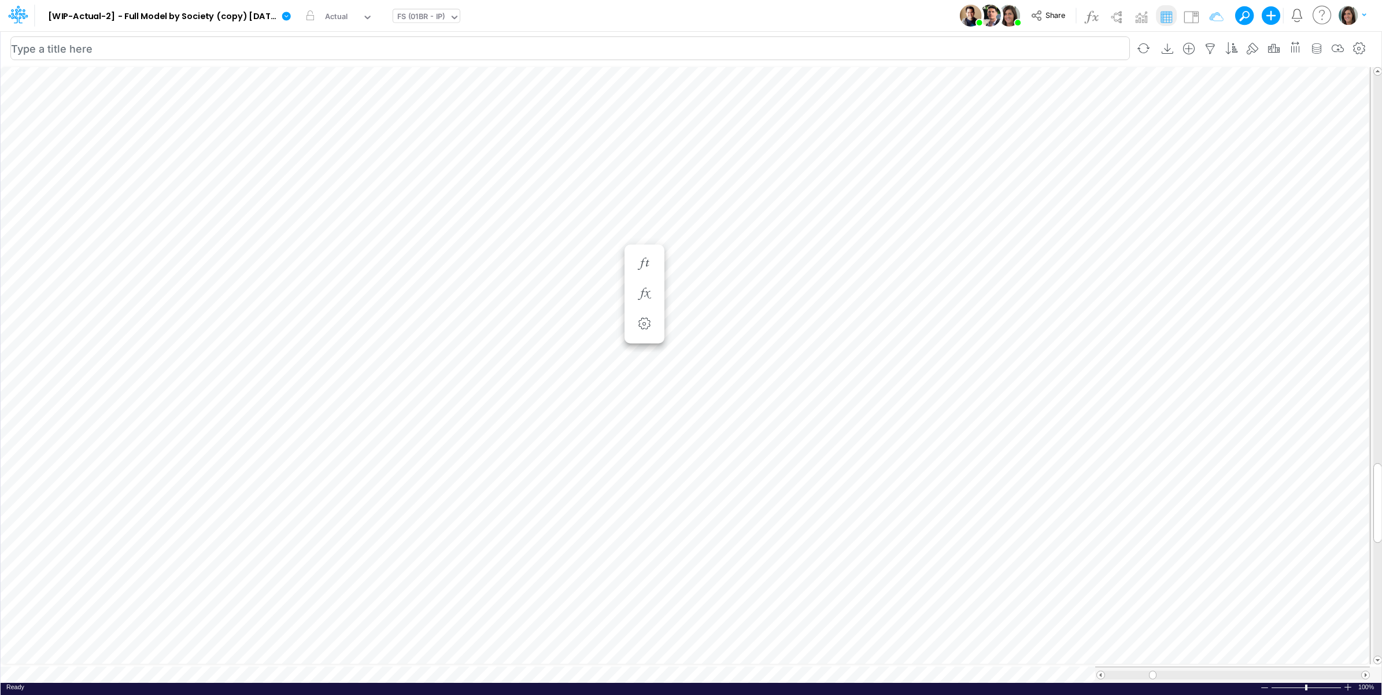
scroll to position [0, 1]
click at [1188, 16] on img at bounding box center [1191, 17] width 19 height 19
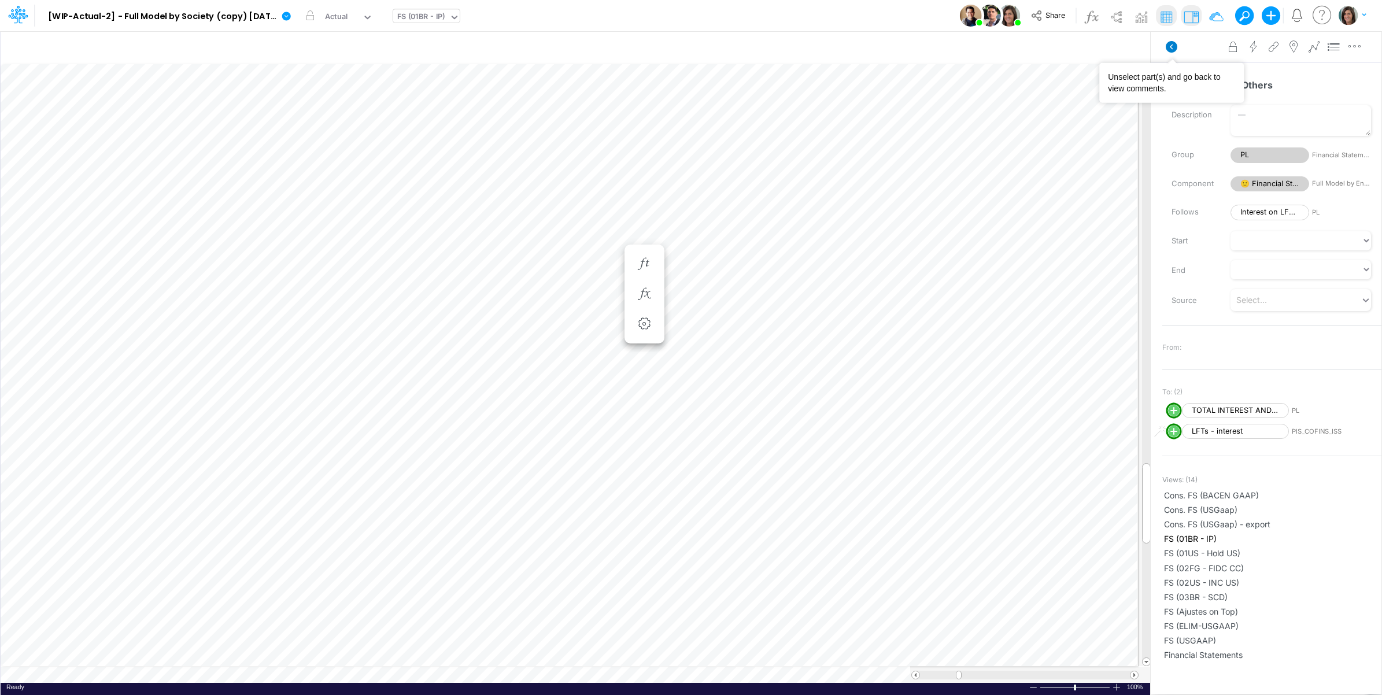
click at [1173, 47] on icon at bounding box center [1172, 47] width 12 height 12
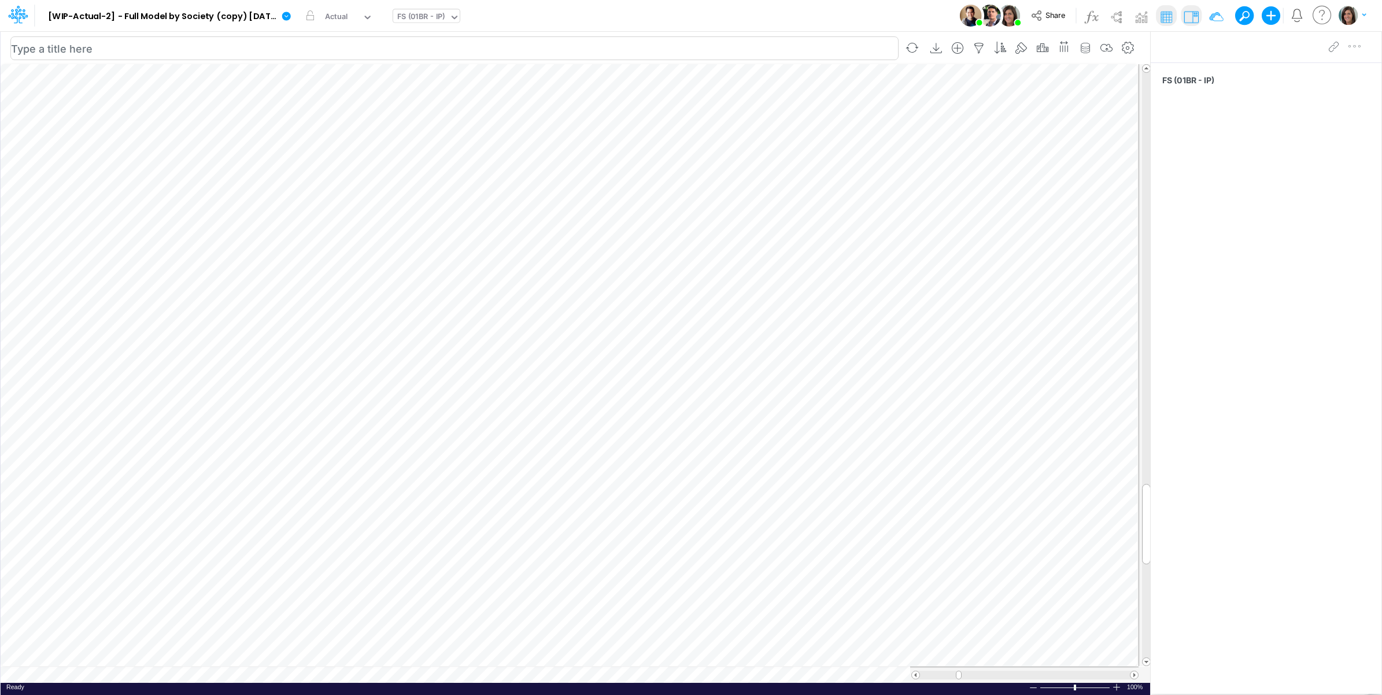
scroll to position [0, 1]
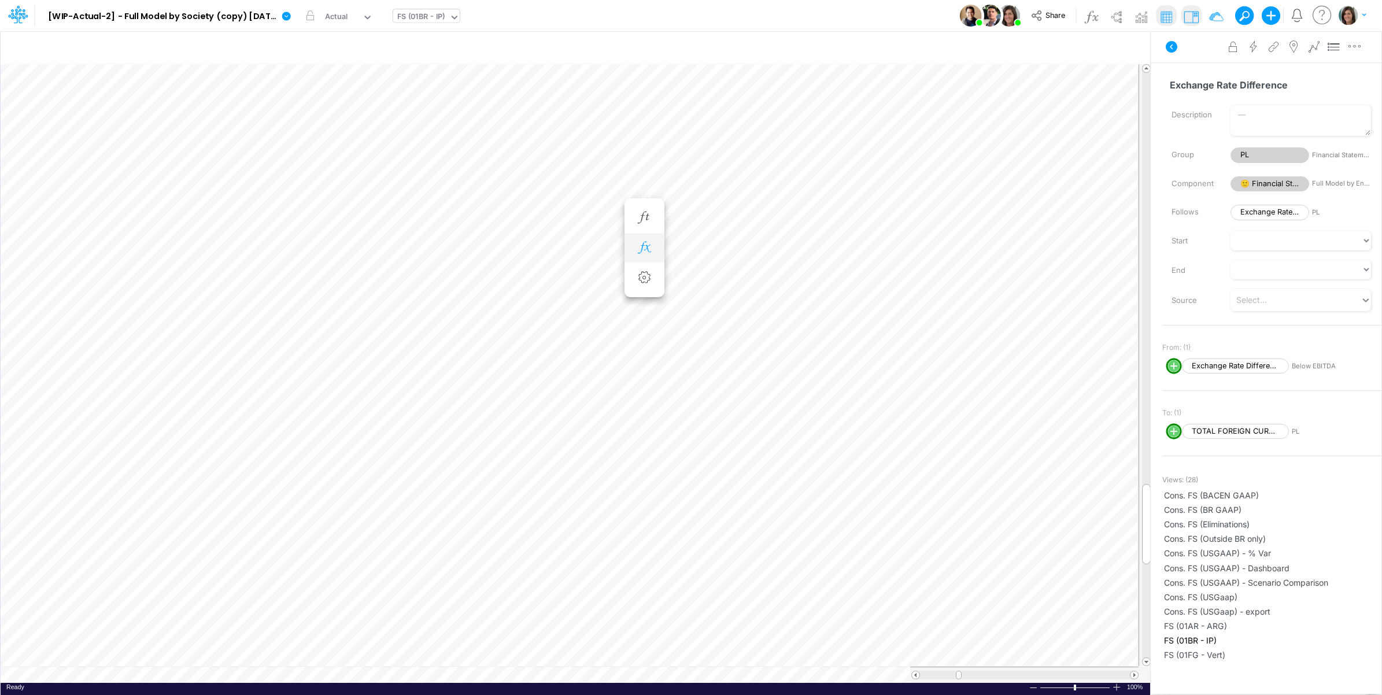
click at [648, 247] on icon "button" at bounding box center [644, 248] width 17 height 12
click at [767, 280] on span "Exchange Rate Difference" at bounding box center [752, 278] width 107 height 14
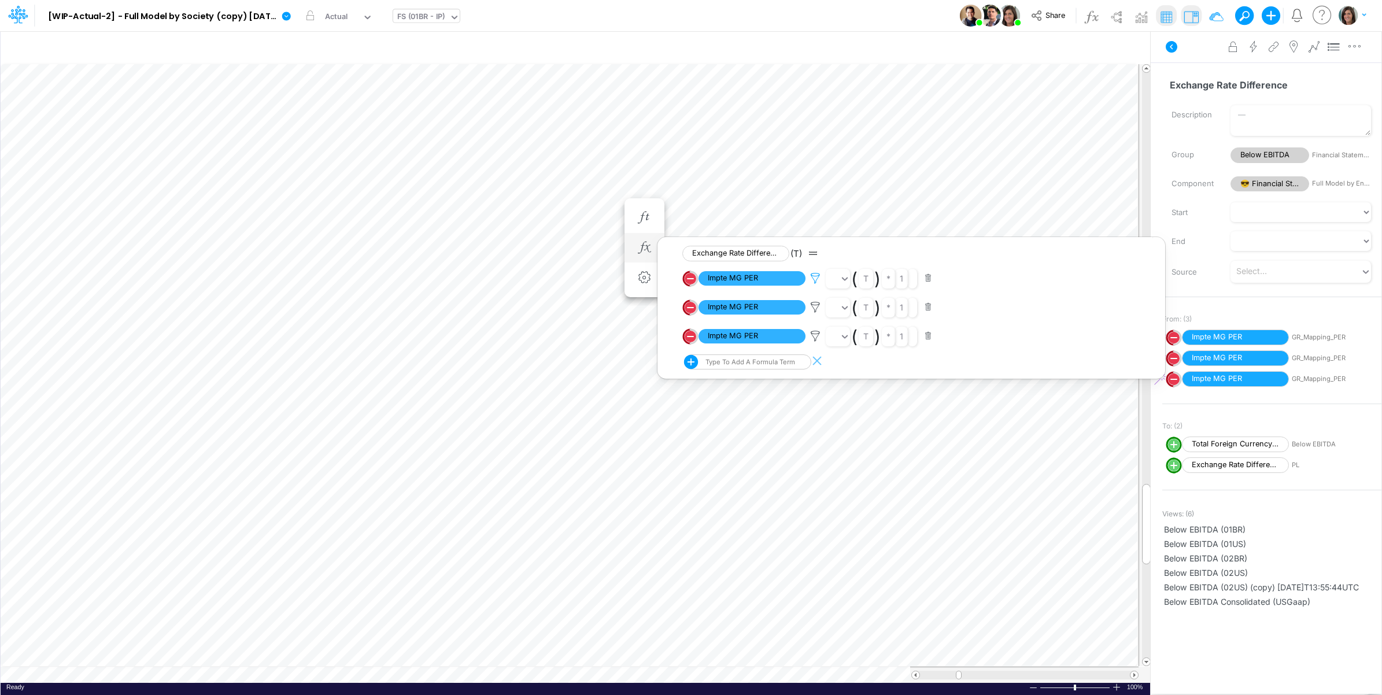
click at [818, 276] on icon at bounding box center [815, 278] width 17 height 12
click at [808, 309] on div at bounding box center [691, 350] width 1382 height 689
click at [813, 305] on icon at bounding box center [815, 307] width 17 height 12
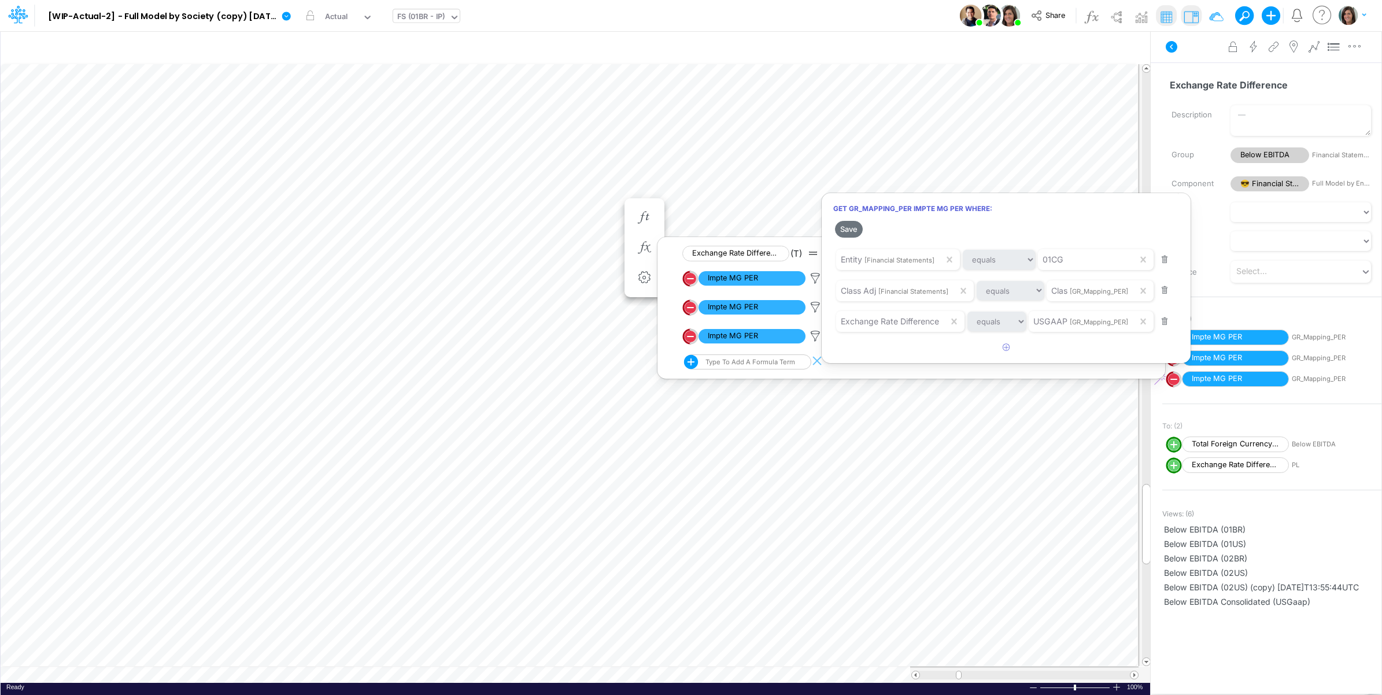
click at [810, 322] on div at bounding box center [691, 350] width 1382 height 689
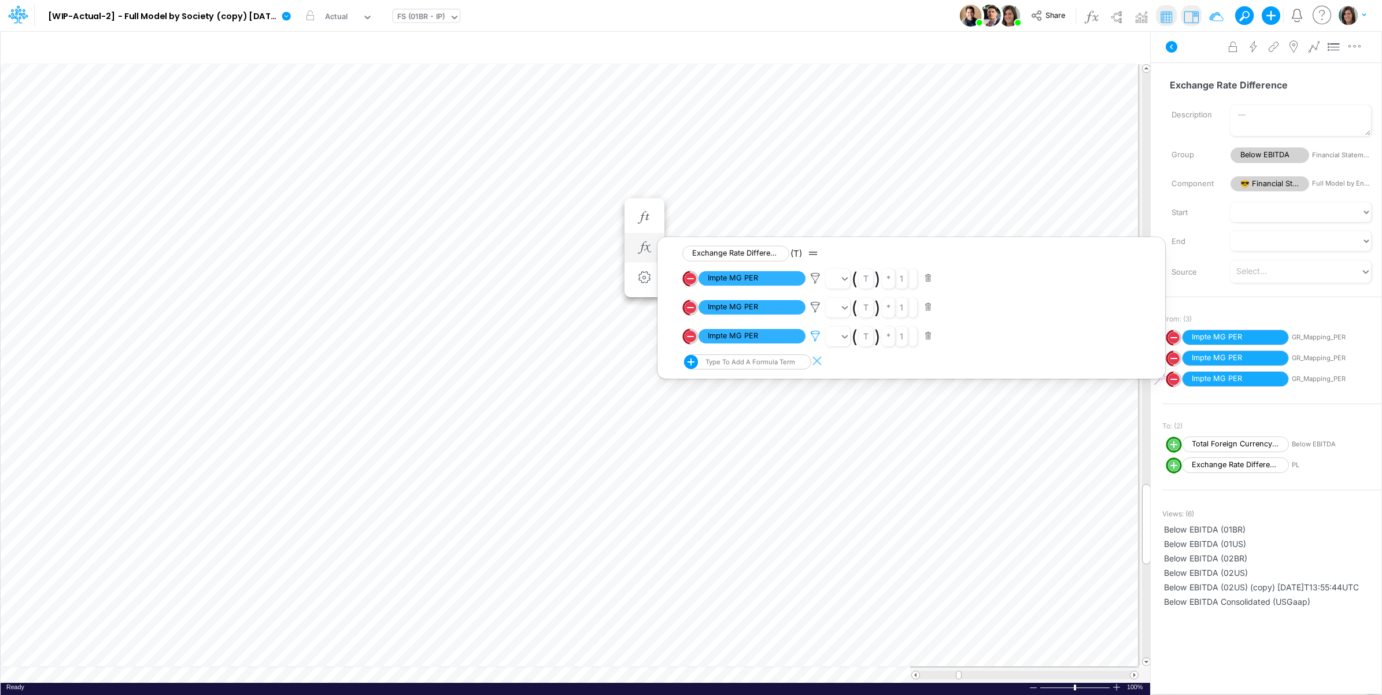
click at [811, 331] on icon at bounding box center [815, 336] width 17 height 12
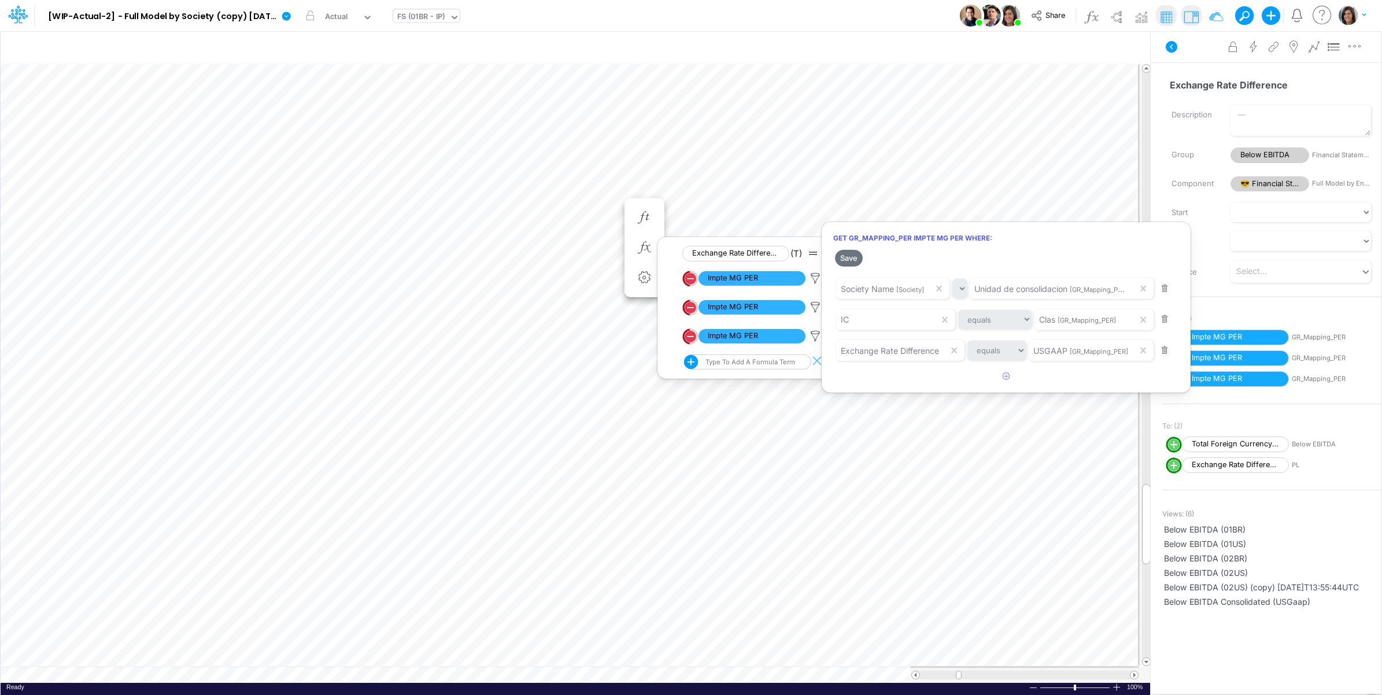
click at [604, 205] on div at bounding box center [691, 350] width 1382 height 689
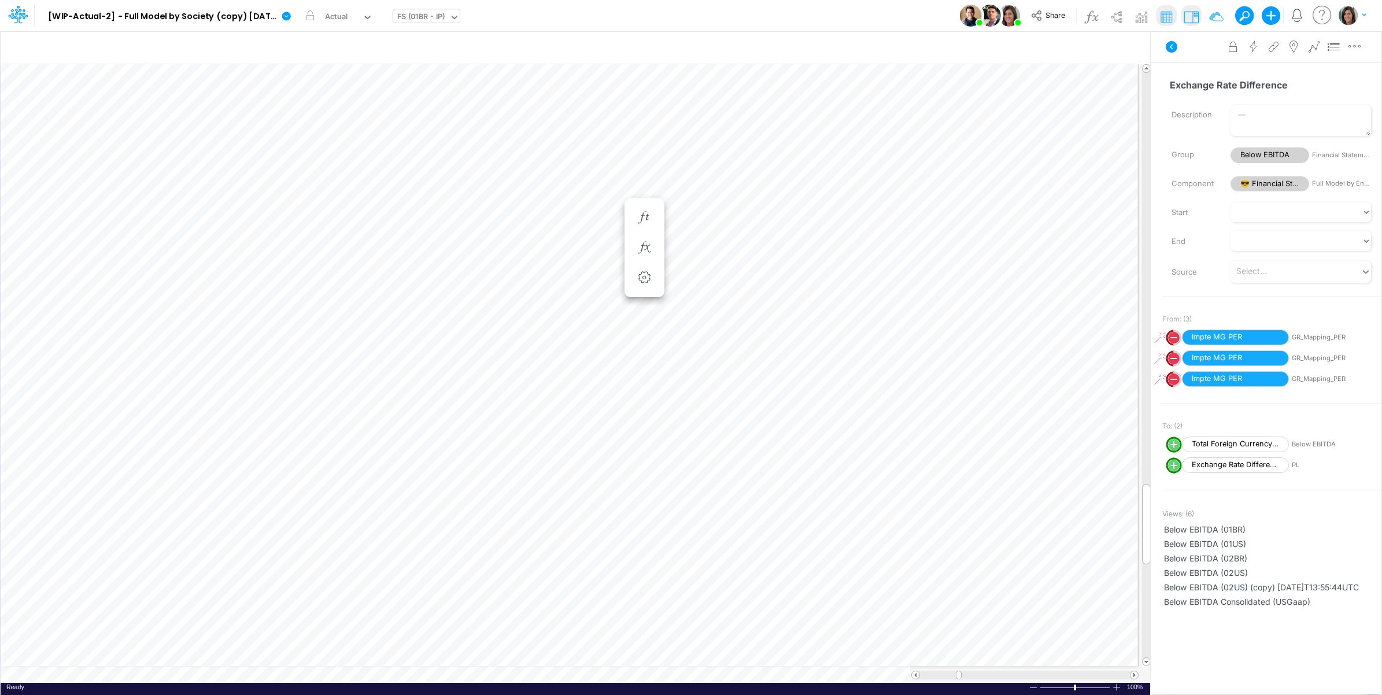
scroll to position [0, 1]
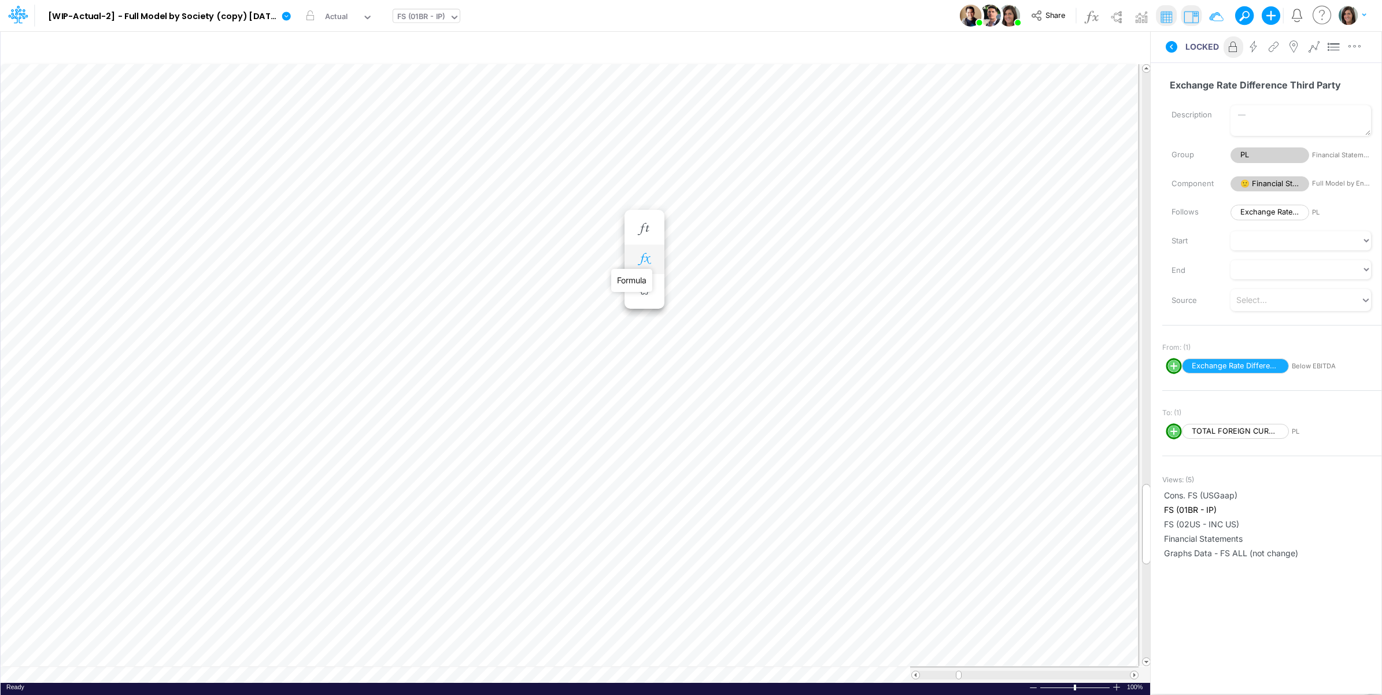
click at [644, 259] on icon "button" at bounding box center [644, 259] width 17 height 12
click at [738, 288] on span "Exchange Rate Difference Third Party" at bounding box center [752, 290] width 107 height 14
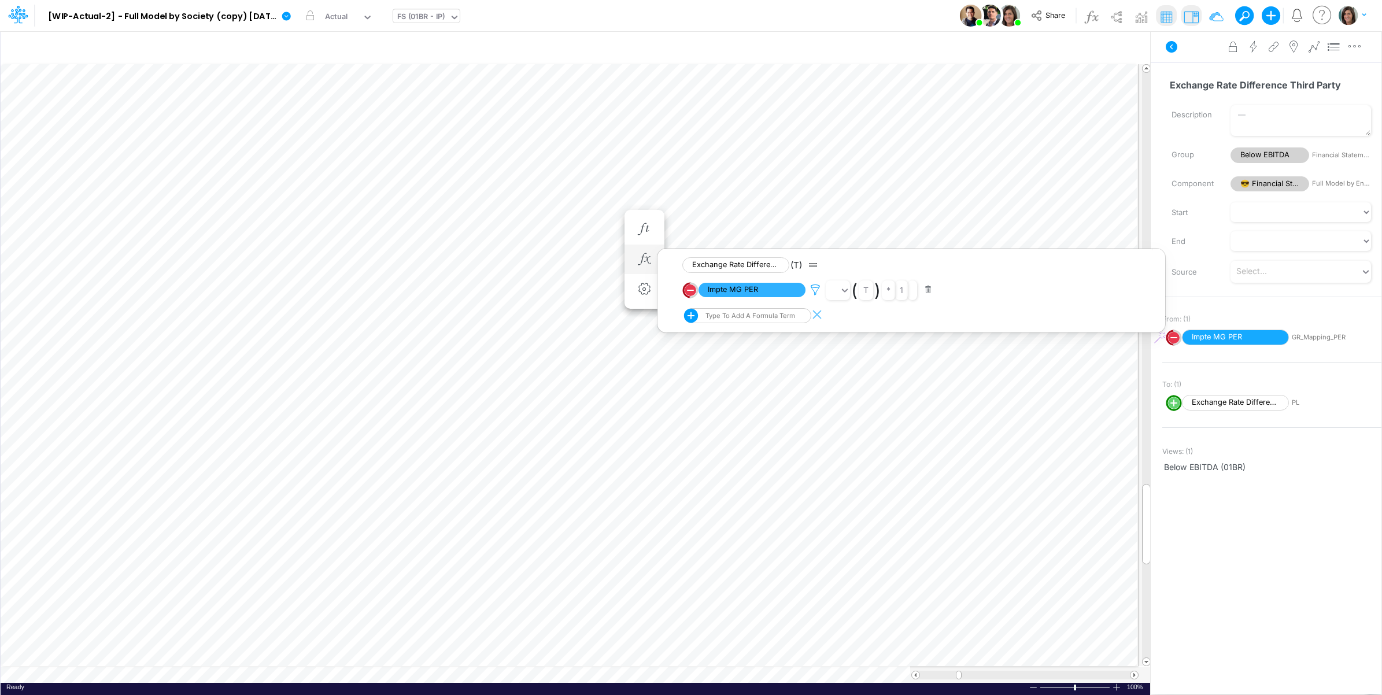
click at [819, 290] on icon at bounding box center [815, 290] width 17 height 12
click at [1186, 60] on div at bounding box center [691, 350] width 1382 height 689
click at [1172, 49] on icon at bounding box center [1172, 47] width 12 height 12
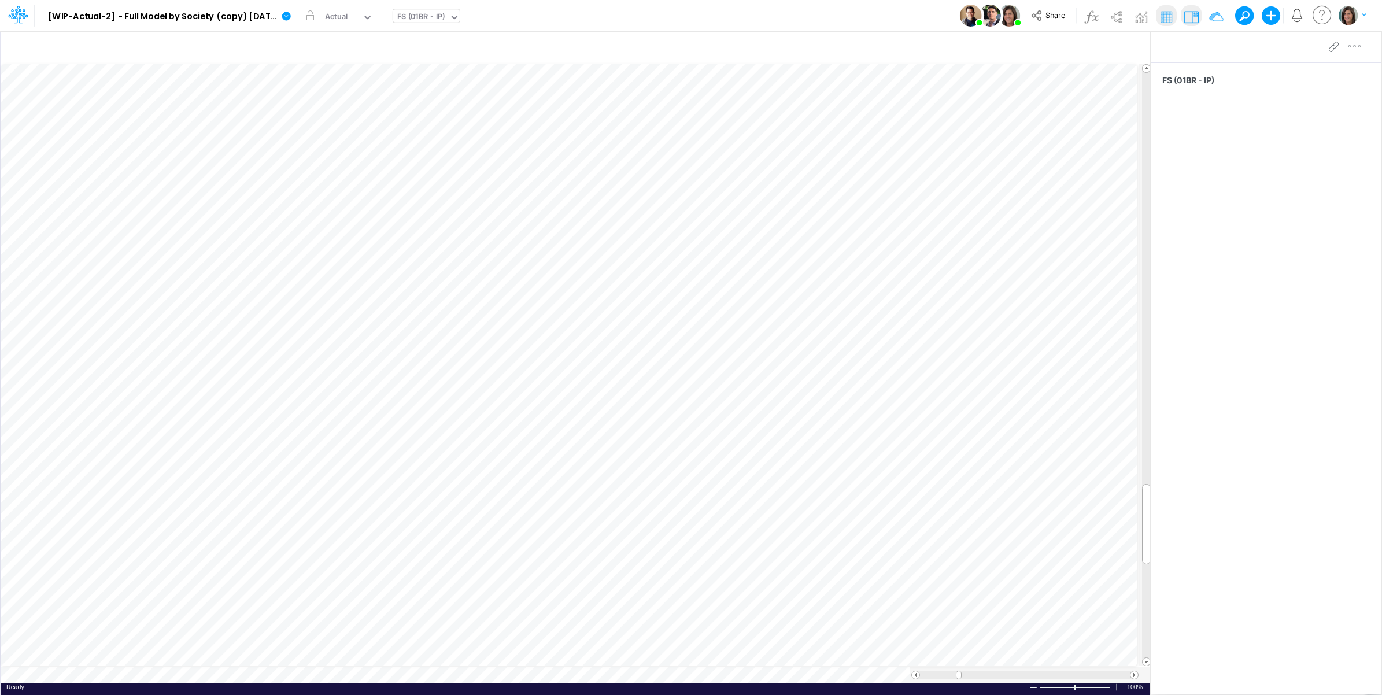
click at [426, 21] on div "FS (01BR - IP)" at bounding box center [421, 17] width 48 height 13
type input "gr"
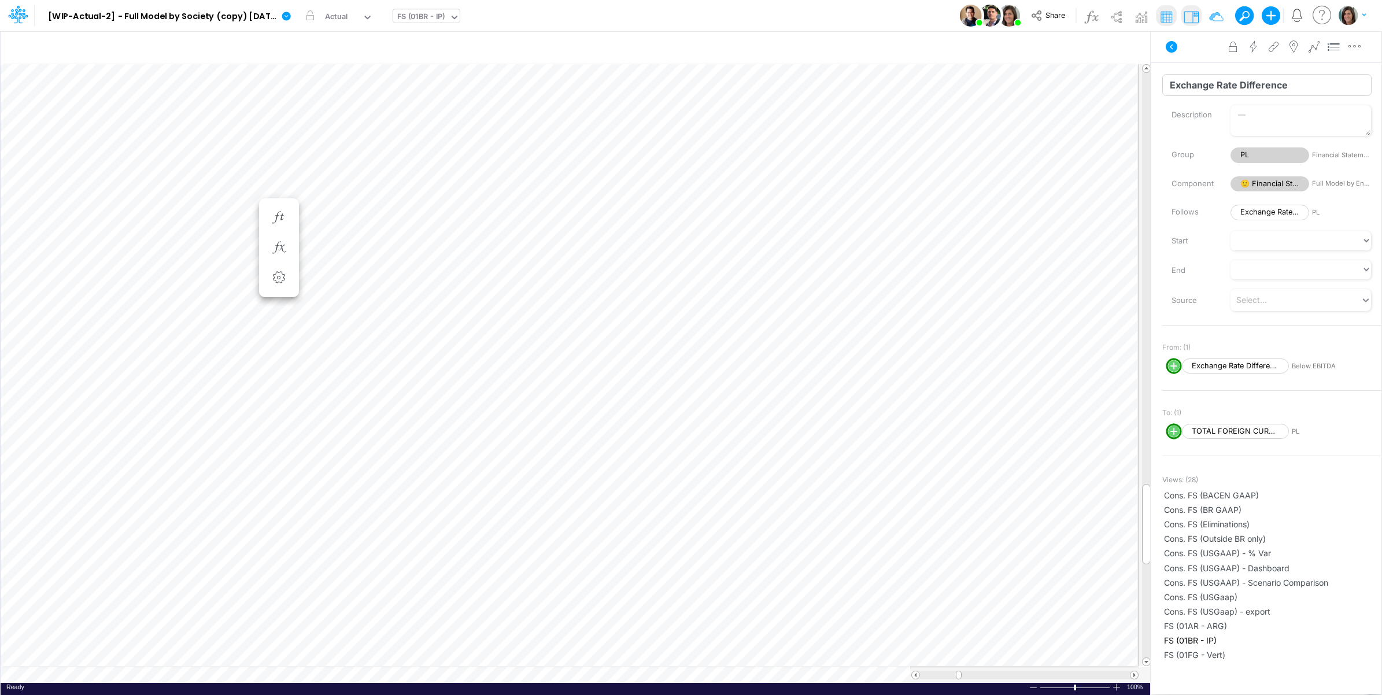
drag, startPoint x: 1171, startPoint y: 91, endPoint x: 1286, endPoint y: 81, distance: 114.9
click at [1286, 81] on input "Exchange Rate Difference" at bounding box center [1266, 85] width 209 height 22
click at [1169, 50] on icon at bounding box center [1172, 47] width 12 height 12
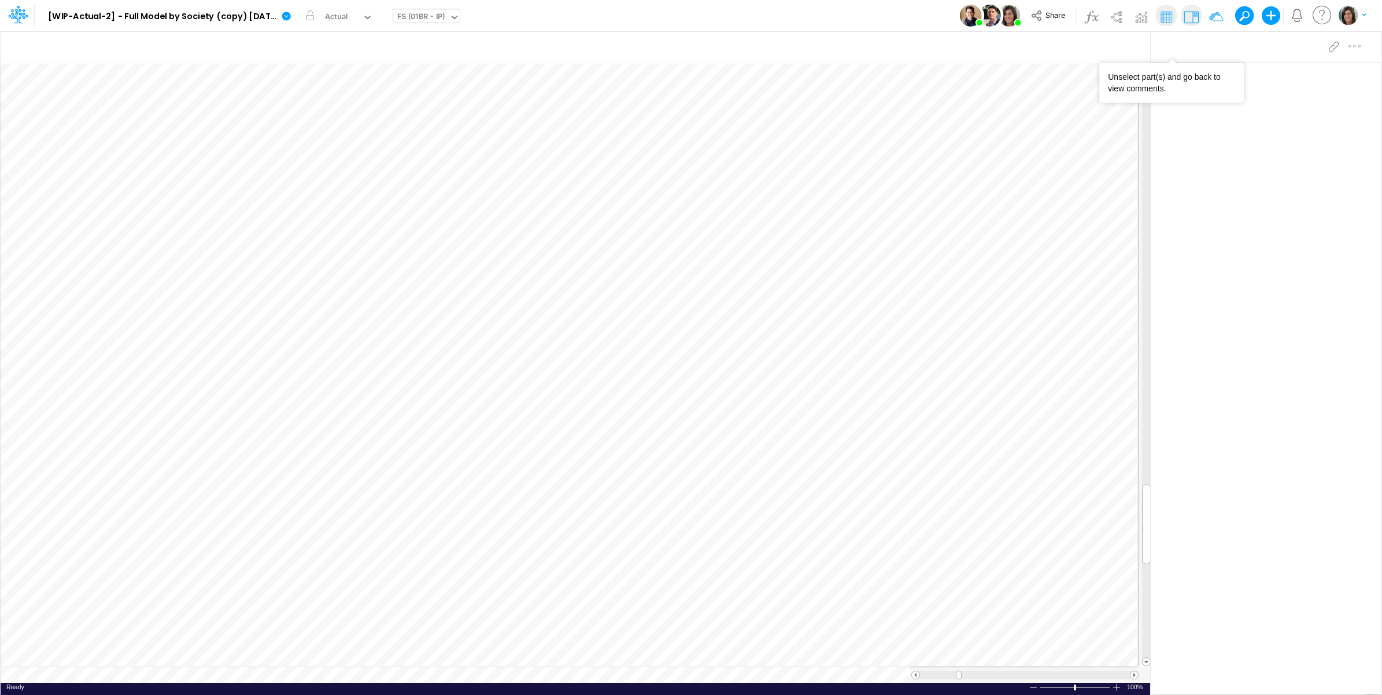
click at [427, 17] on div "FS (01BR - IP)" at bounding box center [421, 17] width 48 height 13
type input "gr"
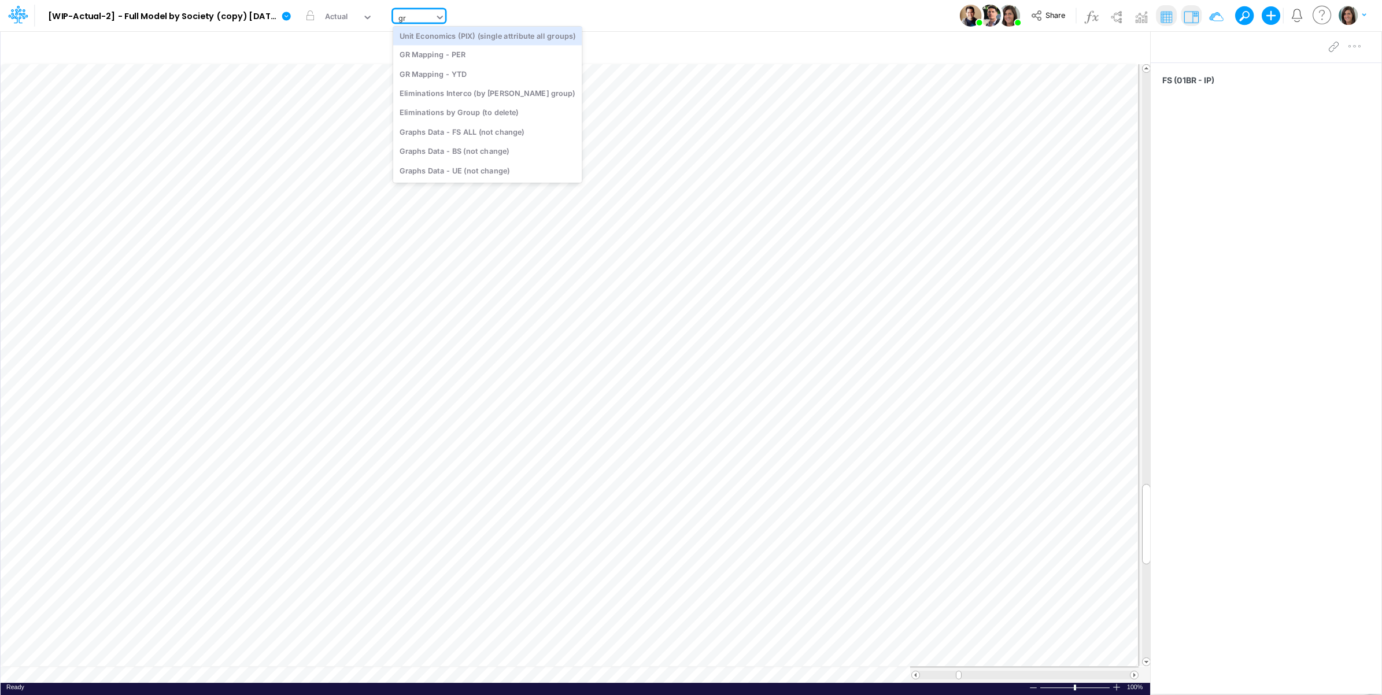
scroll to position [3, 0]
click at [450, 58] on div "GR Mapping - PER" at bounding box center [487, 54] width 189 height 19
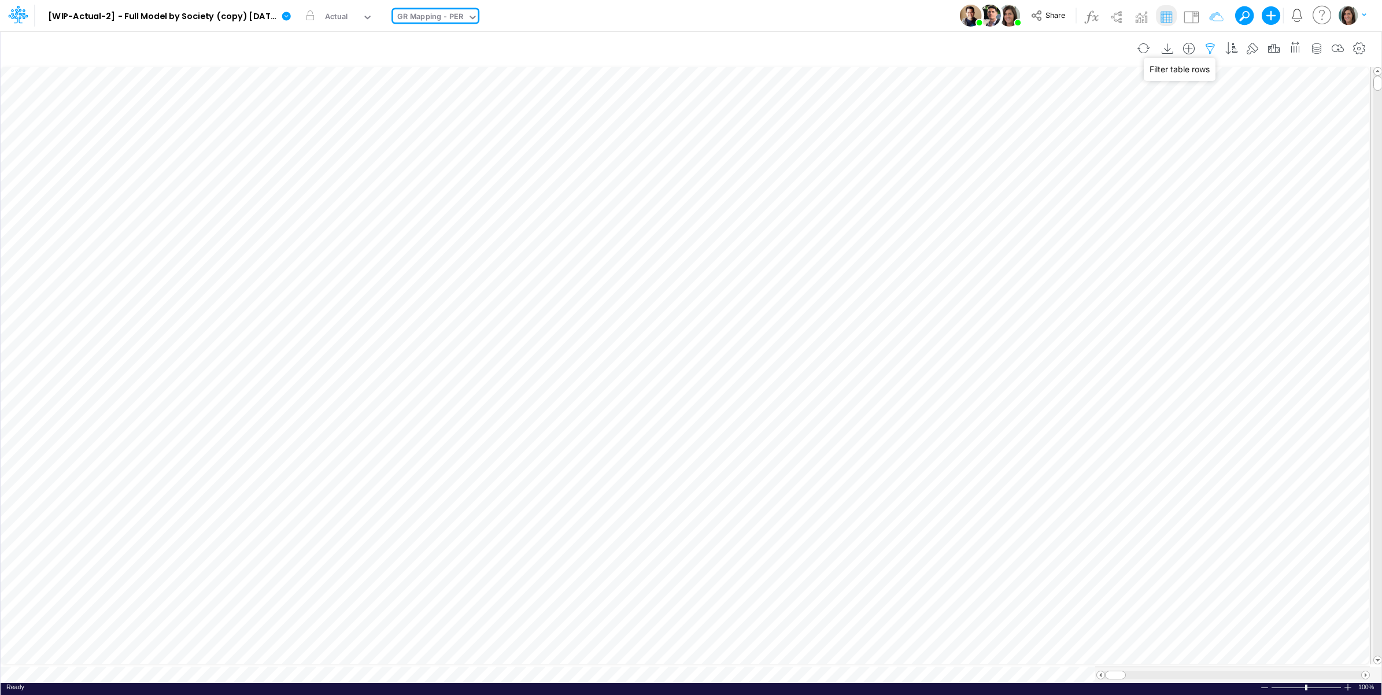
click at [1209, 45] on icon "button" at bounding box center [1210, 49] width 17 height 12
click at [1037, 119] on button "button" at bounding box center [1033, 124] width 23 height 19
select select "tableSearchOR"
drag, startPoint x: 902, startPoint y: 159, endPoint x: 911, endPoint y: 160, distance: 8.7
click at [905, 159] on div at bounding box center [946, 160] width 110 height 20
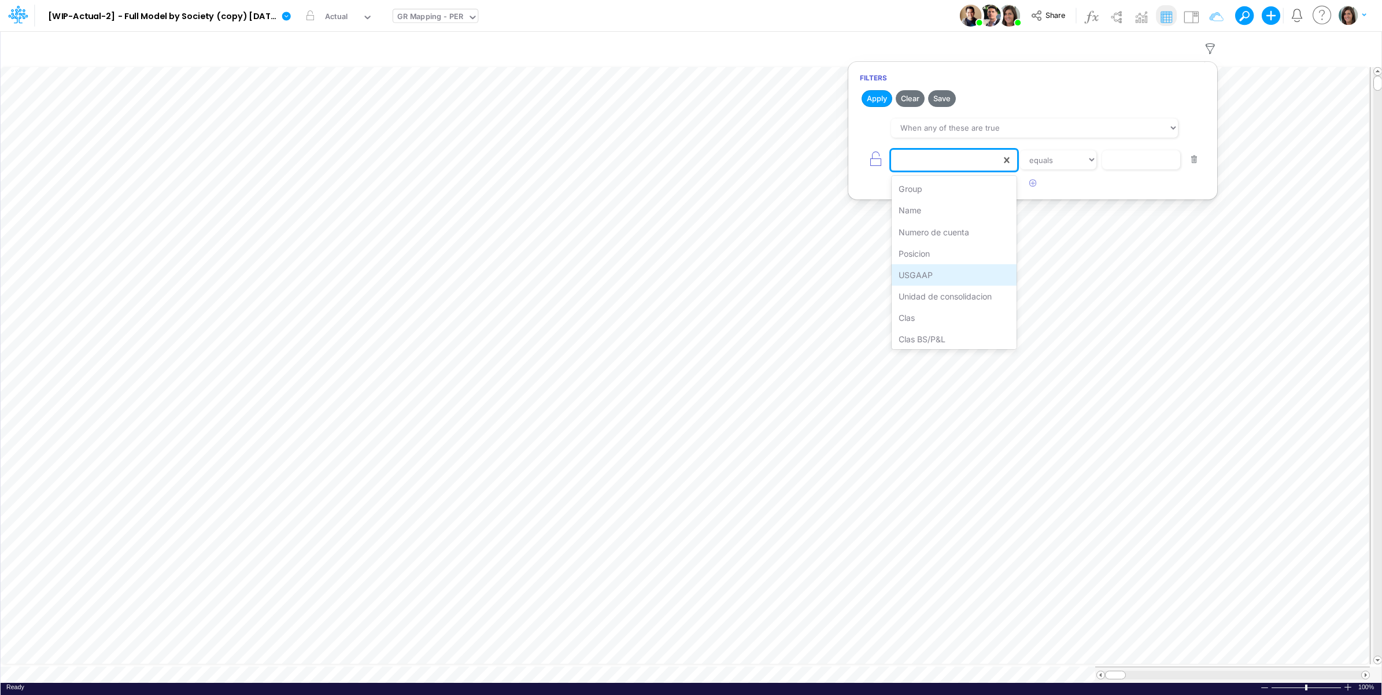
click at [929, 273] on div "USGAAP" at bounding box center [954, 274] width 125 height 21
click at [1112, 153] on input "text" at bounding box center [1141, 160] width 78 height 20
paste input "Exchange Rate Difference"
type input "Exchange Rate Difference"
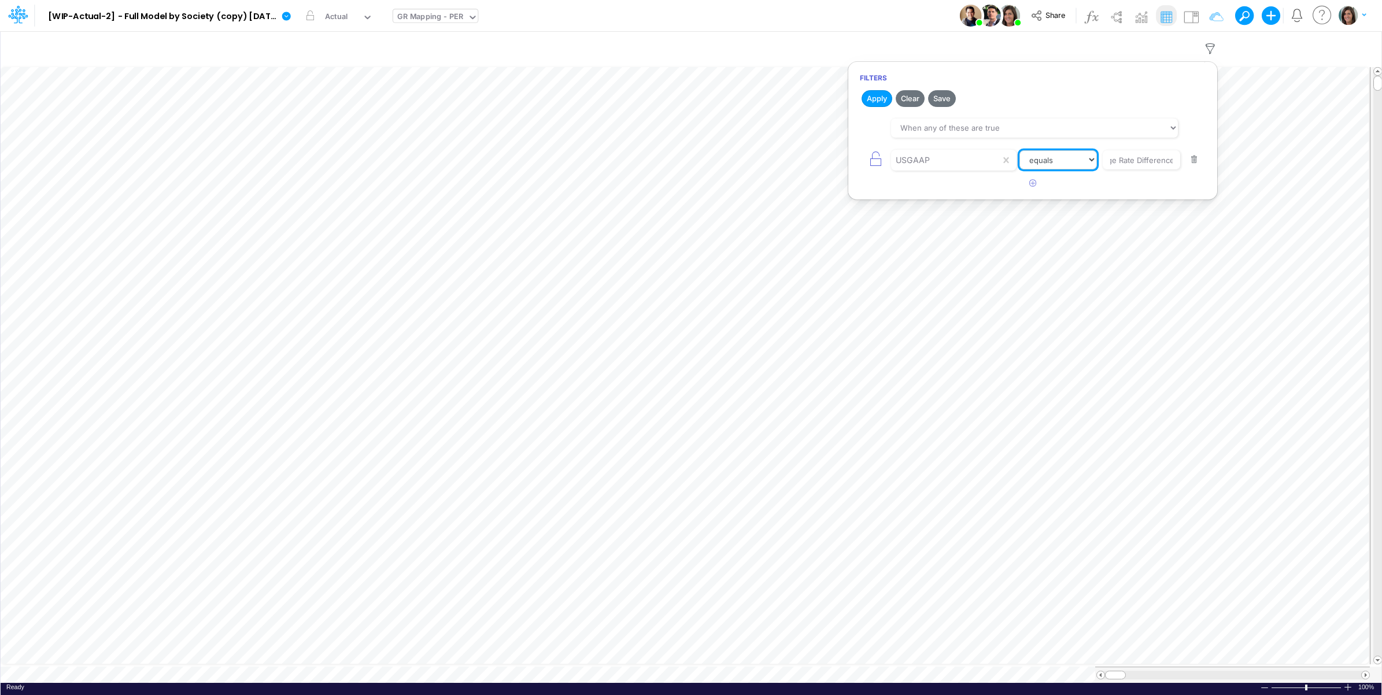
click at [1047, 162] on select "equals not equal starts with ends with contains" at bounding box center [1058, 160] width 77 height 20
select select "startsWith"
click at [1020, 151] on select "equals not equal starts with ends with contains" at bounding box center [1058, 160] width 77 height 20
click at [877, 98] on button "Apply" at bounding box center [877, 98] width 31 height 17
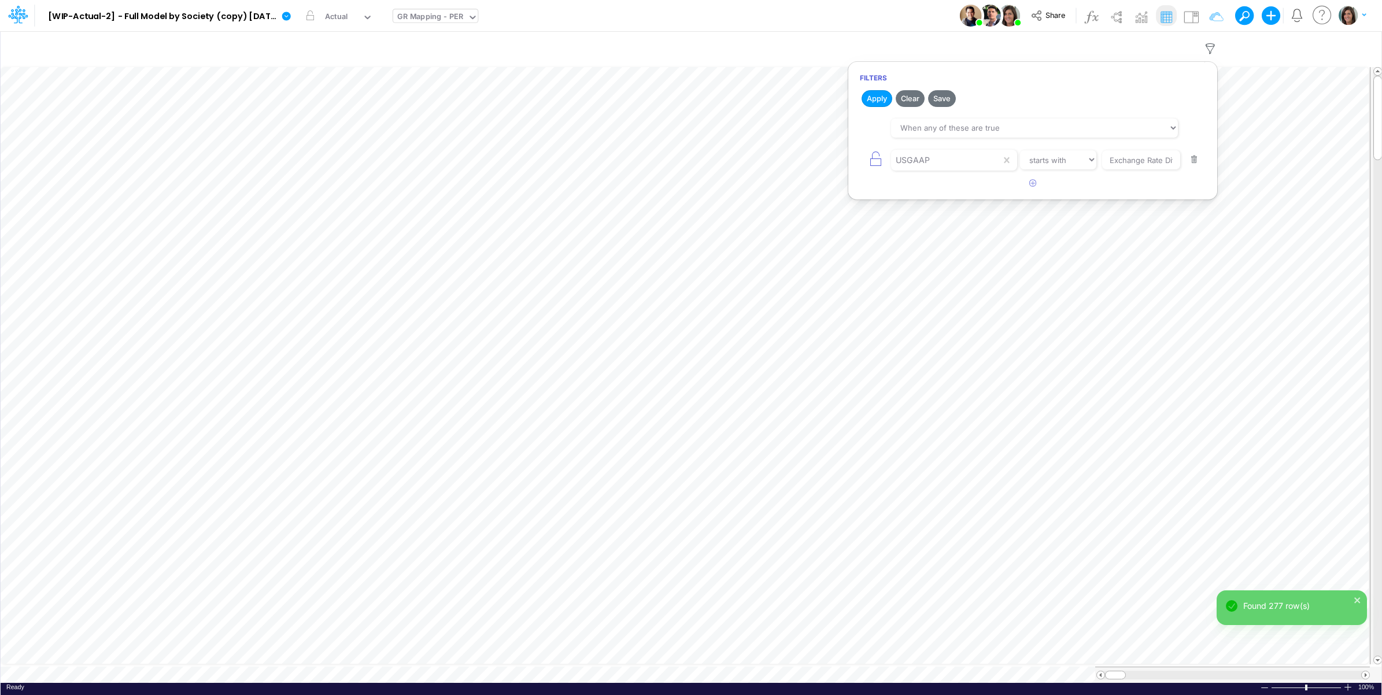
click at [887, 18] on div "Model [WIP-Actual-2] - Full Model by Society (copy) 2025-09-30T16:44:44UTC Edit…" at bounding box center [691, 15] width 1244 height 31
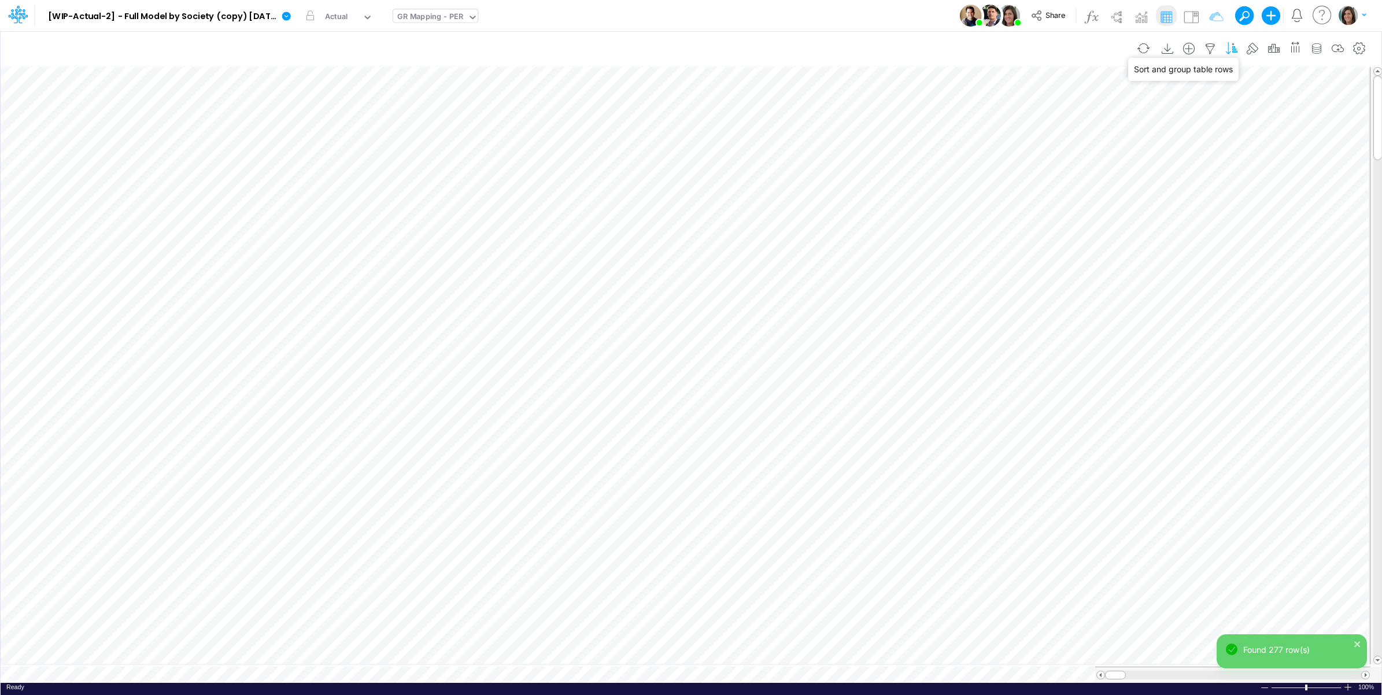
click at [1233, 48] on icon "button" at bounding box center [1231, 49] width 17 height 12
click at [906, 120] on icon "button" at bounding box center [908, 124] width 8 height 8
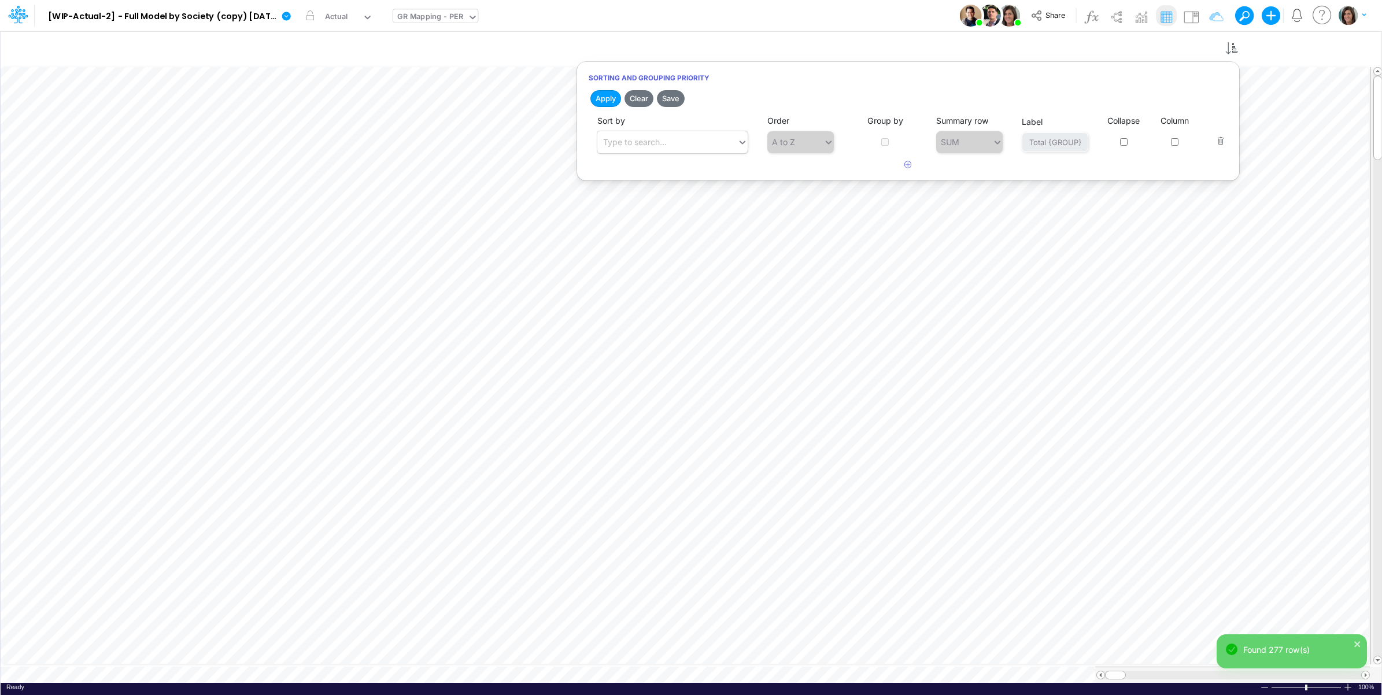
click at [674, 146] on div "Type to search..." at bounding box center [667, 141] width 140 height 19
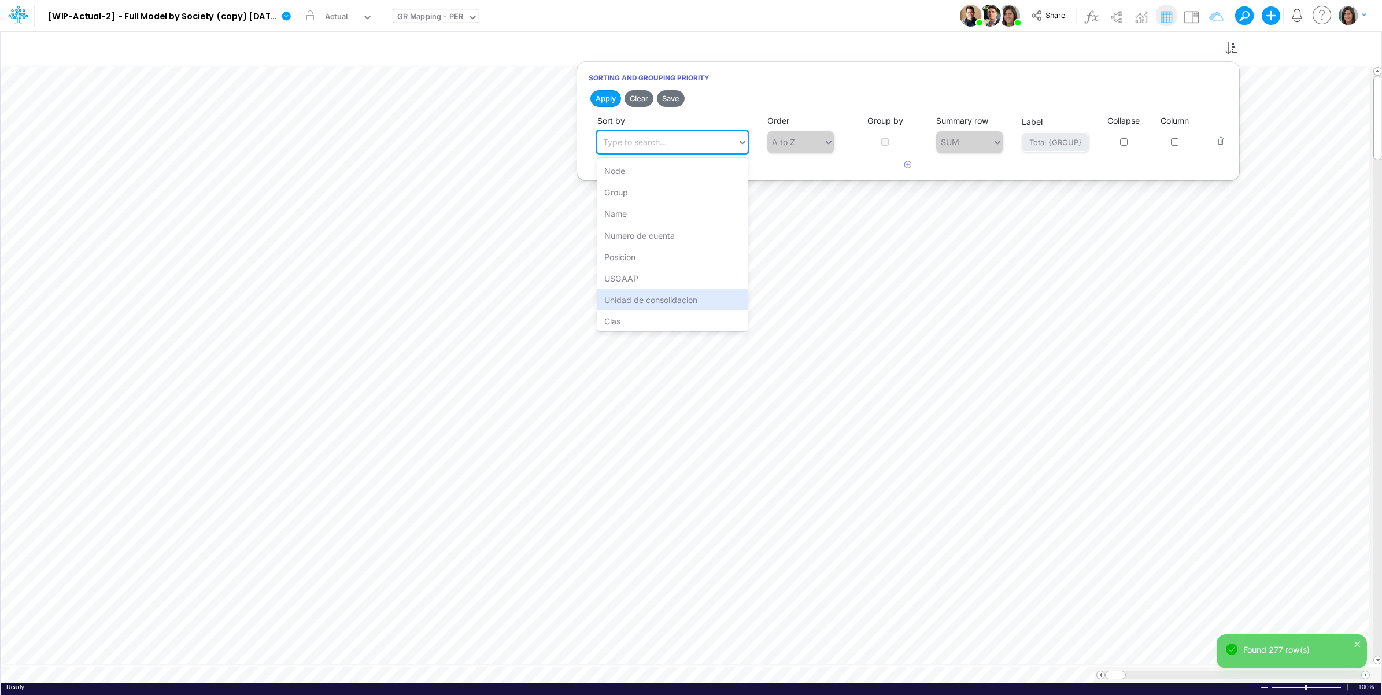
drag, startPoint x: 671, startPoint y: 298, endPoint x: 859, endPoint y: 156, distance: 235.4
click at [673, 296] on div "Unidad de consolidacion" at bounding box center [672, 299] width 150 height 21
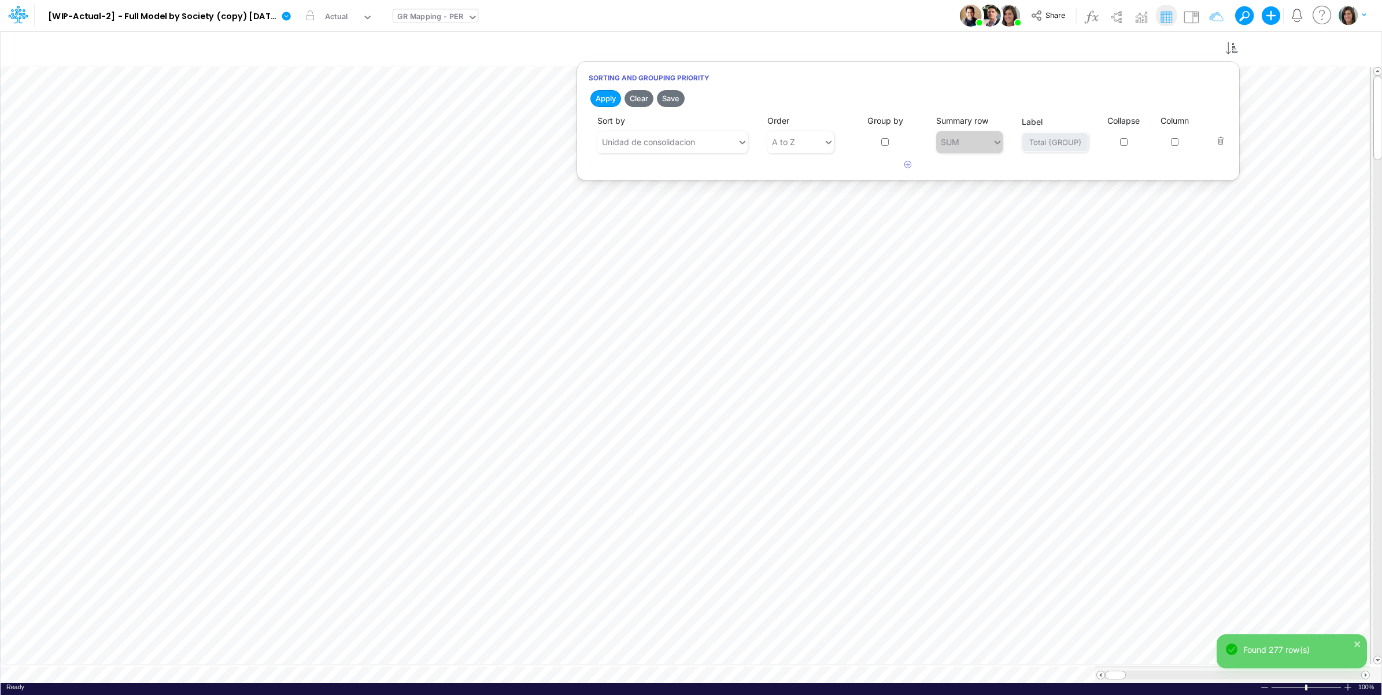
click at [884, 141] on input "checkbox" at bounding box center [885, 142] width 8 height 8
checkbox input "true"
click at [1046, 140] on input "Total {GROUP}" at bounding box center [1055, 142] width 67 height 20
click at [1031, 141] on input "Total {GROUP}" at bounding box center [1055, 142] width 67 height 20
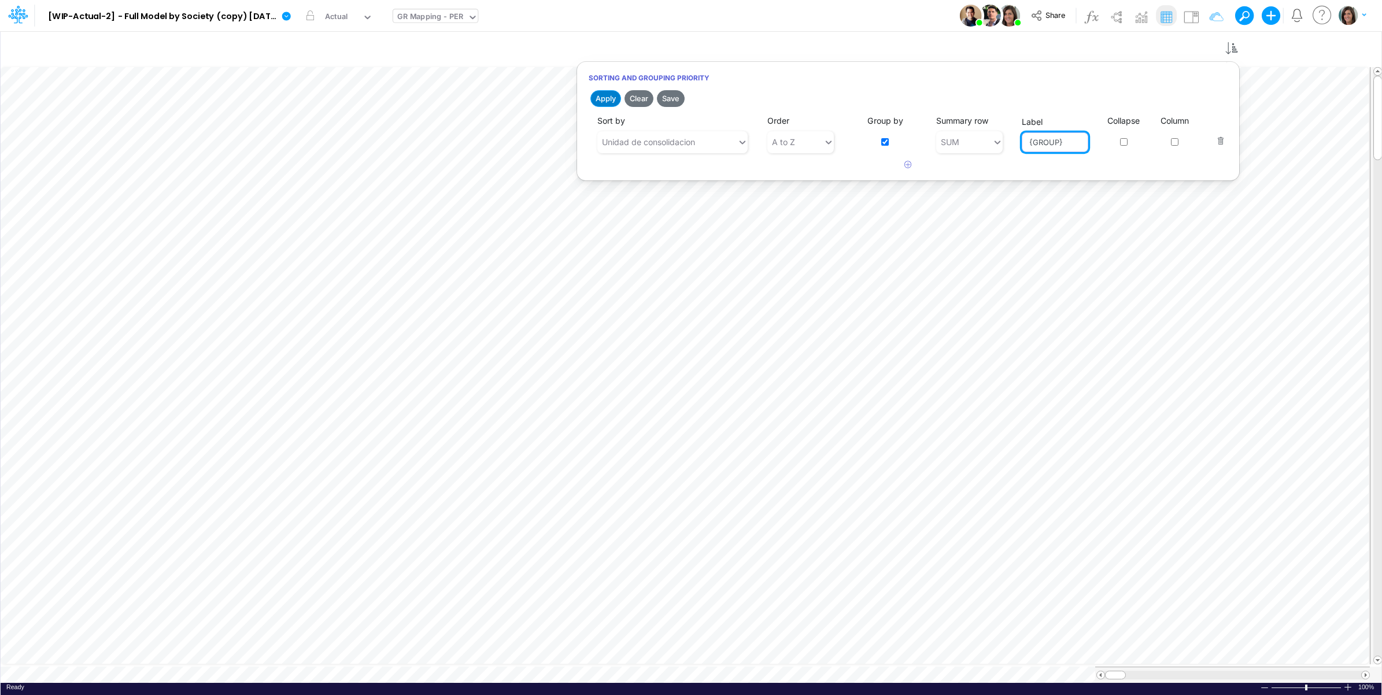
type input "{GROUP}"
click at [606, 95] on button "Apply" at bounding box center [605, 98] width 31 height 17
click at [816, 17] on div "Model [WIP-Actual-2] - Full Model by Society (copy) 2025-09-30T16:44:44UTC Edit…" at bounding box center [691, 15] width 1244 height 31
click at [1232, 45] on icon "button" at bounding box center [1231, 49] width 17 height 12
click at [917, 168] on button "button" at bounding box center [908, 165] width 23 height 19
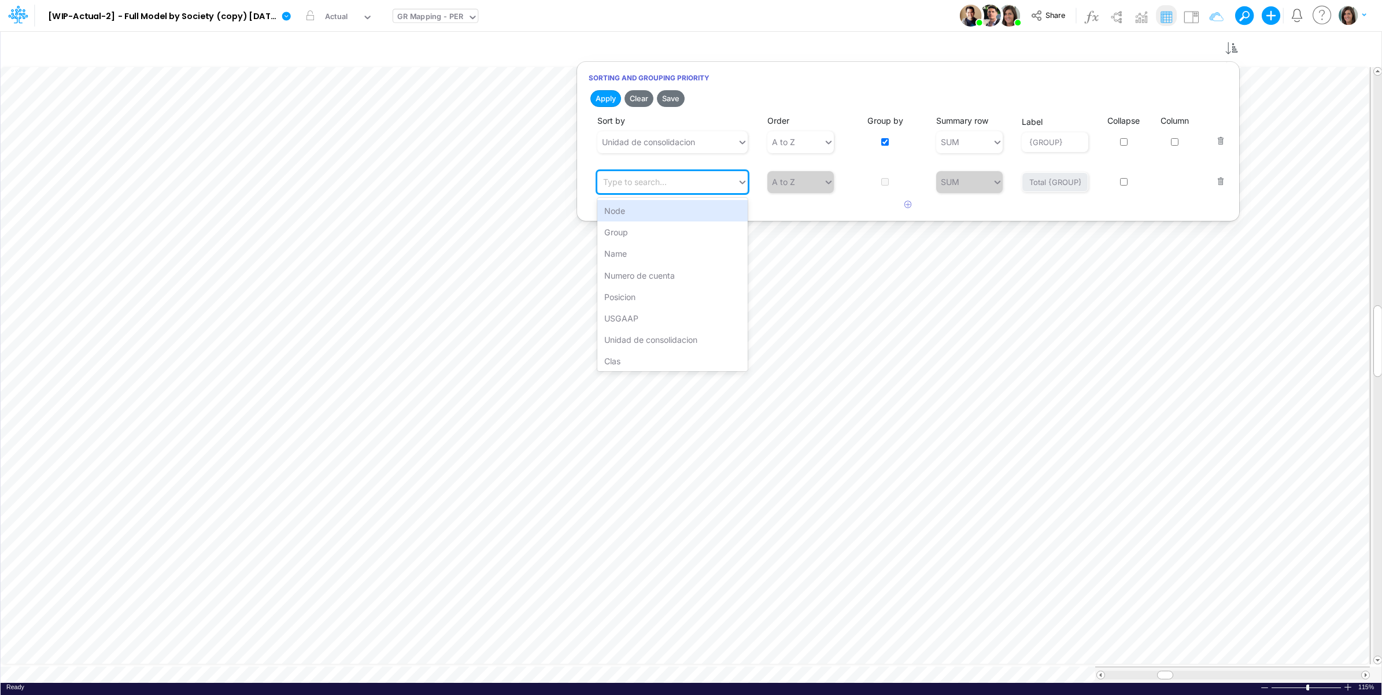
click at [698, 178] on div "Type to search..." at bounding box center [667, 181] width 140 height 19
click at [648, 354] on div "Clas" at bounding box center [672, 360] width 150 height 21
click at [883, 181] on input "checkbox" at bounding box center [885, 182] width 8 height 8
checkbox input "true"
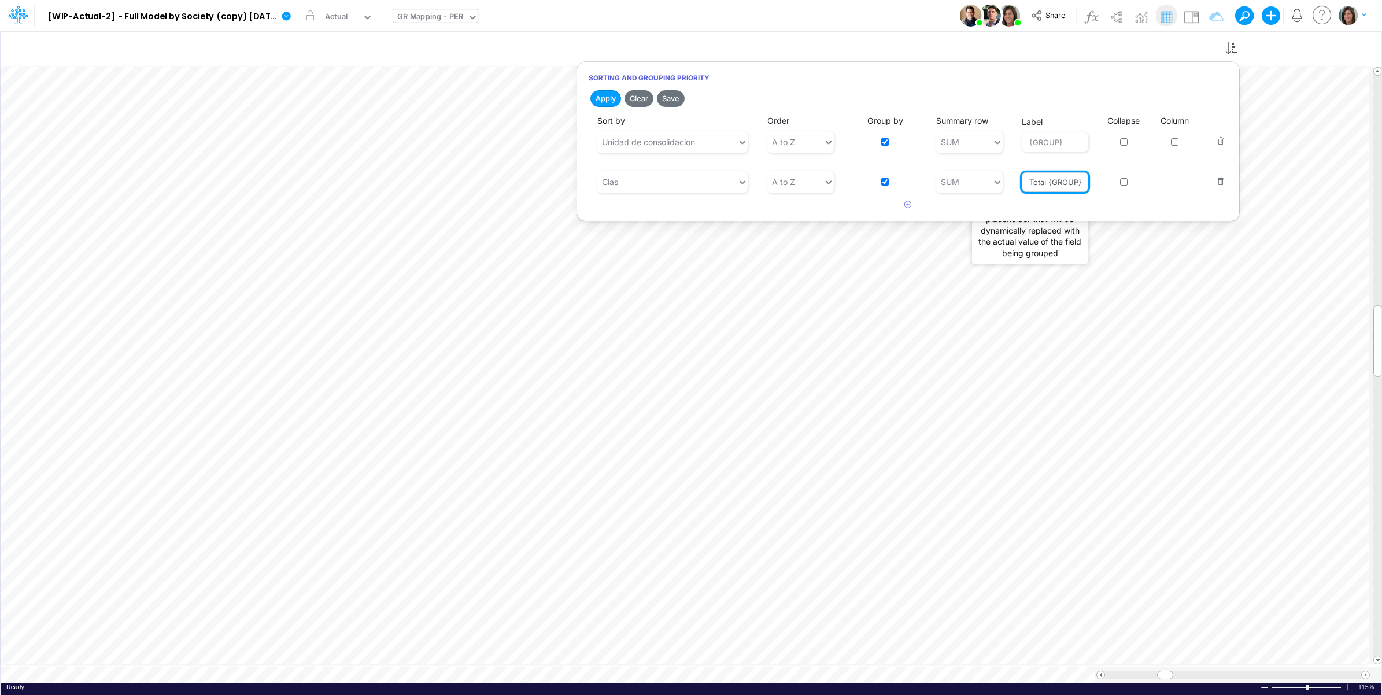
click at [1039, 180] on input "Total {GROUP}" at bounding box center [1055, 182] width 67 height 20
click at [1038, 181] on input "Total {GROUP}" at bounding box center [1055, 182] width 67 height 20
type input "{GROUP}"
drag, startPoint x: 608, startPoint y: 95, endPoint x: 767, endPoint y: 3, distance: 184.2
click at [608, 95] on button "Apply" at bounding box center [605, 98] width 31 height 17
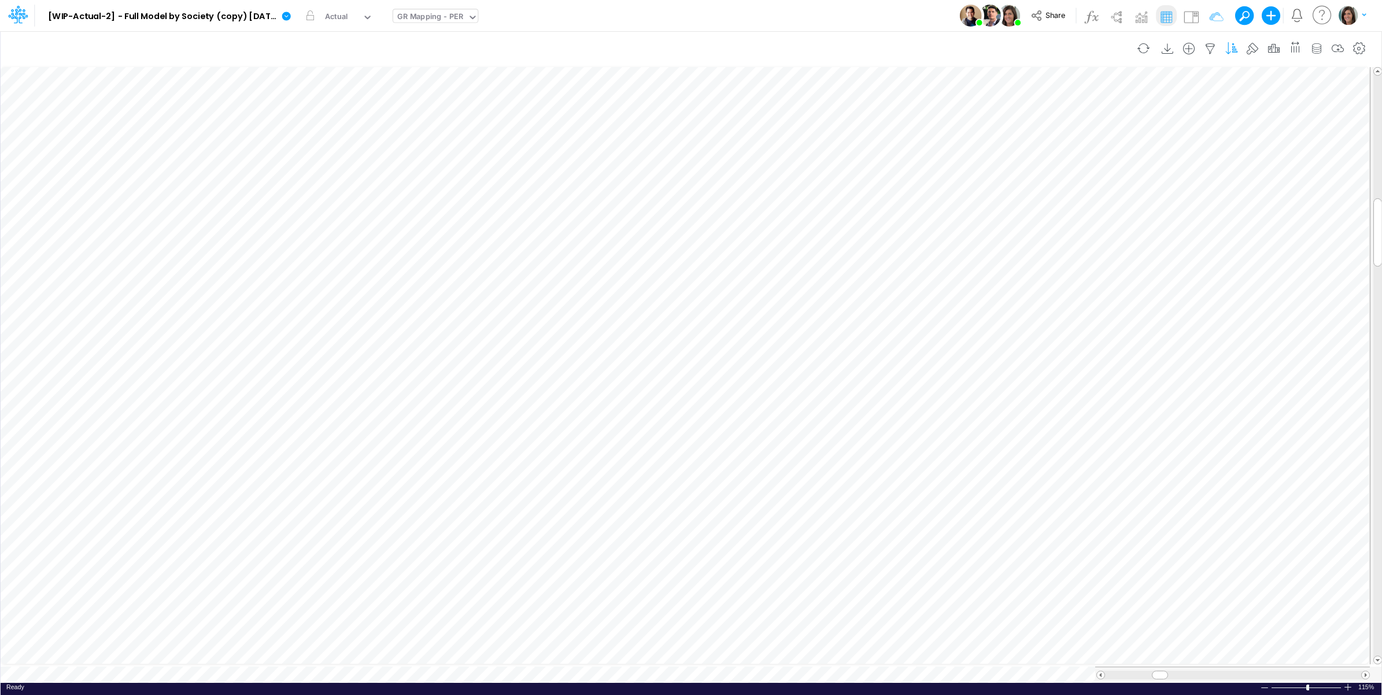
click at [1233, 50] on icon "button" at bounding box center [1231, 49] width 17 height 12
click at [667, 181] on div "Clas" at bounding box center [667, 181] width 140 height 19
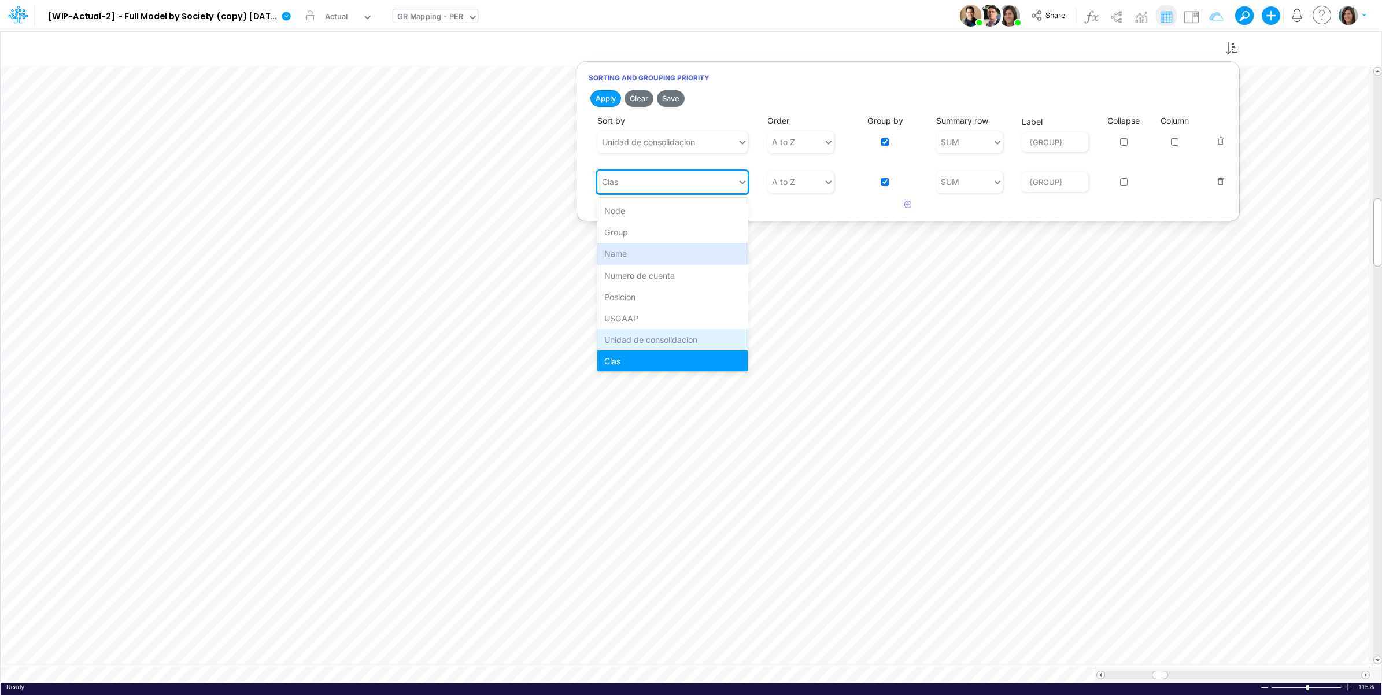
scroll to position [88, 0]
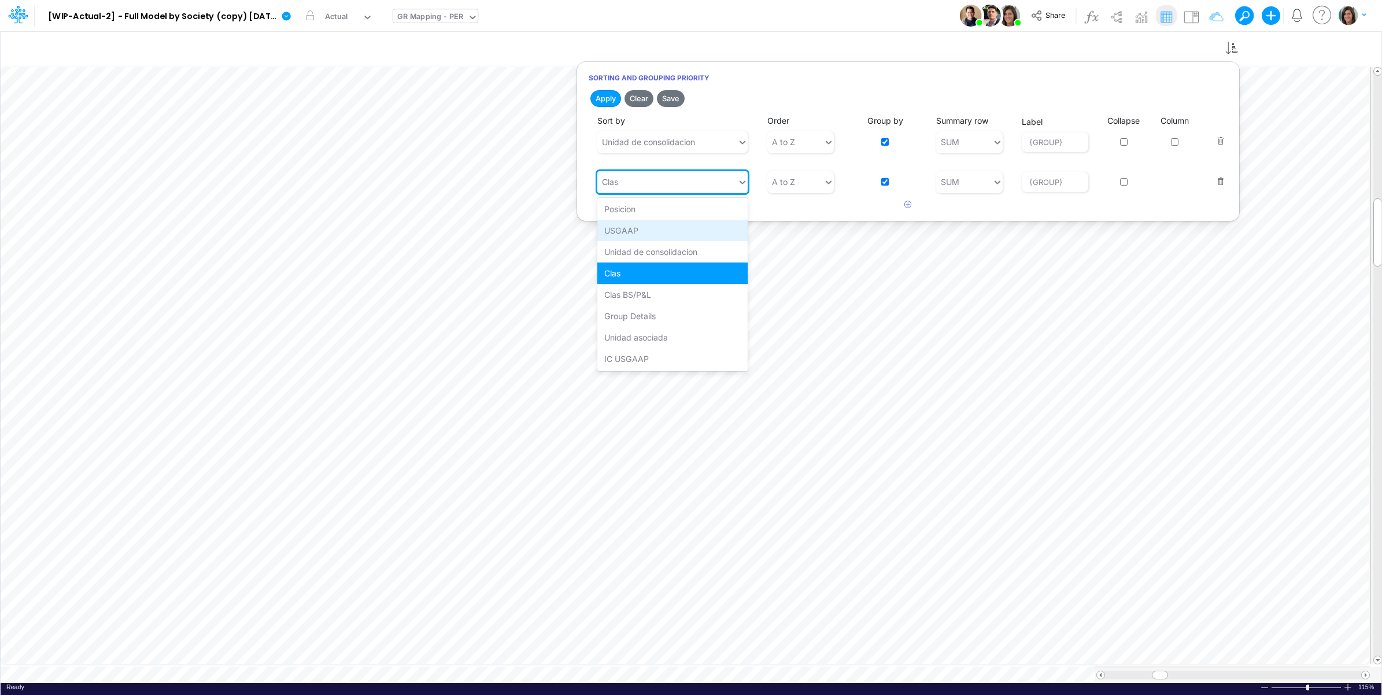
click at [646, 230] on div "USGAAP" at bounding box center [672, 230] width 150 height 21
click at [903, 207] on button "button" at bounding box center [908, 204] width 23 height 19
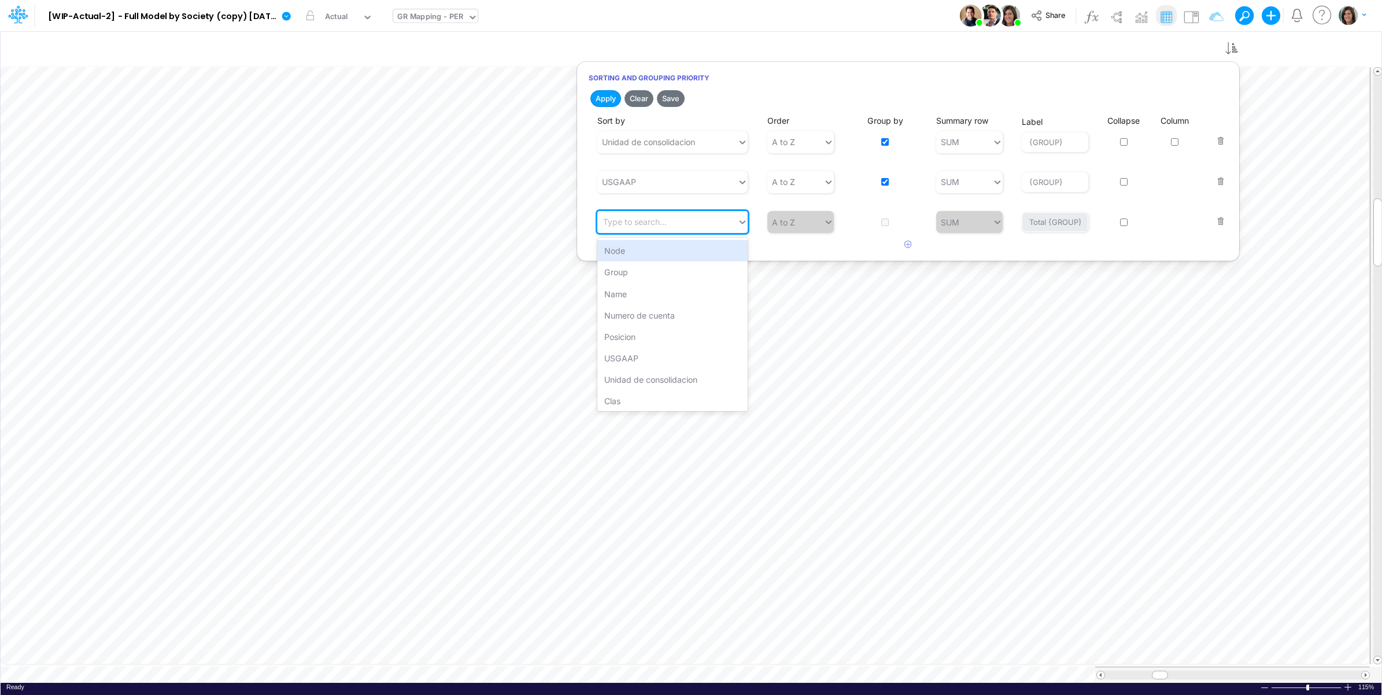
click at [675, 220] on div "Type to search..." at bounding box center [667, 222] width 140 height 19
click at [643, 399] on div "Clas" at bounding box center [672, 400] width 150 height 21
click at [879, 224] on div "Group by" at bounding box center [886, 213] width 64 height 39
click at [883, 221] on input "checkbox" at bounding box center [885, 223] width 8 height 8
checkbox input "true"
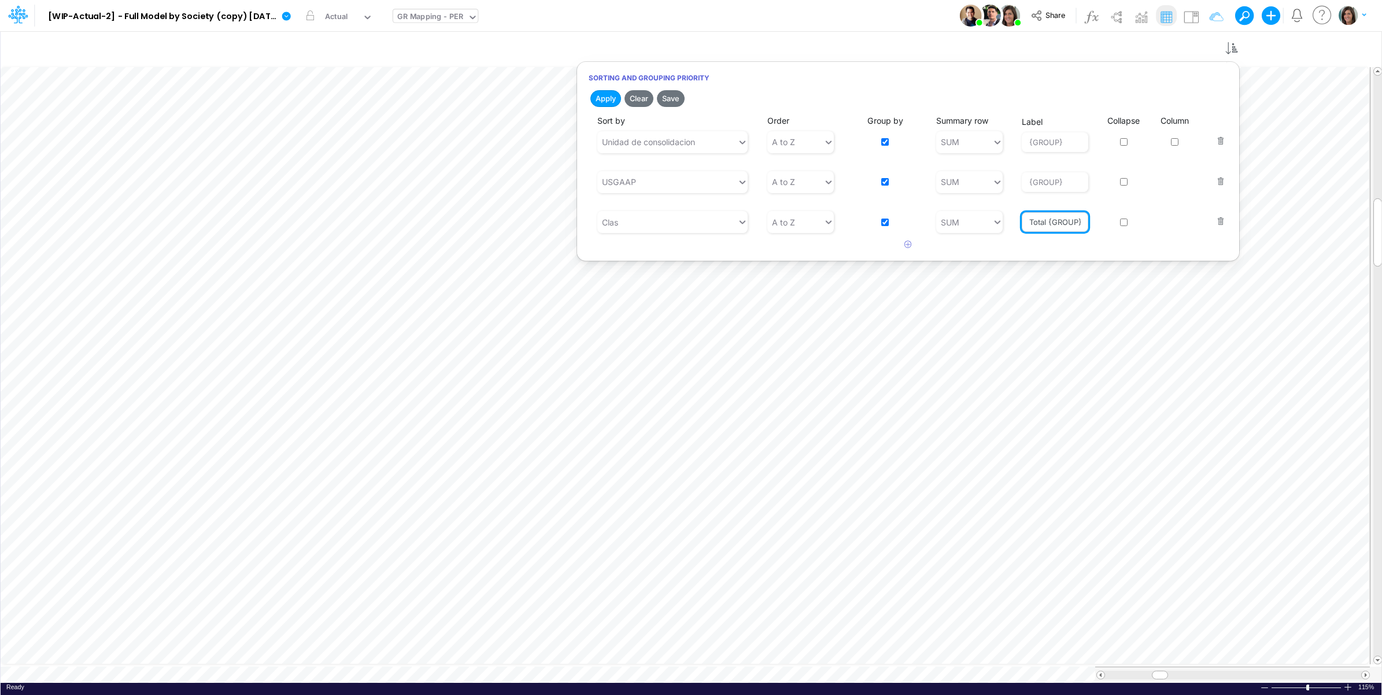
click at [1036, 221] on input "Total {GROUP}" at bounding box center [1055, 222] width 67 height 20
type input "{GROUP}"
drag, startPoint x: 608, startPoint y: 98, endPoint x: 900, endPoint y: 23, distance: 301.6
click at [610, 98] on button "Apply" at bounding box center [605, 98] width 31 height 17
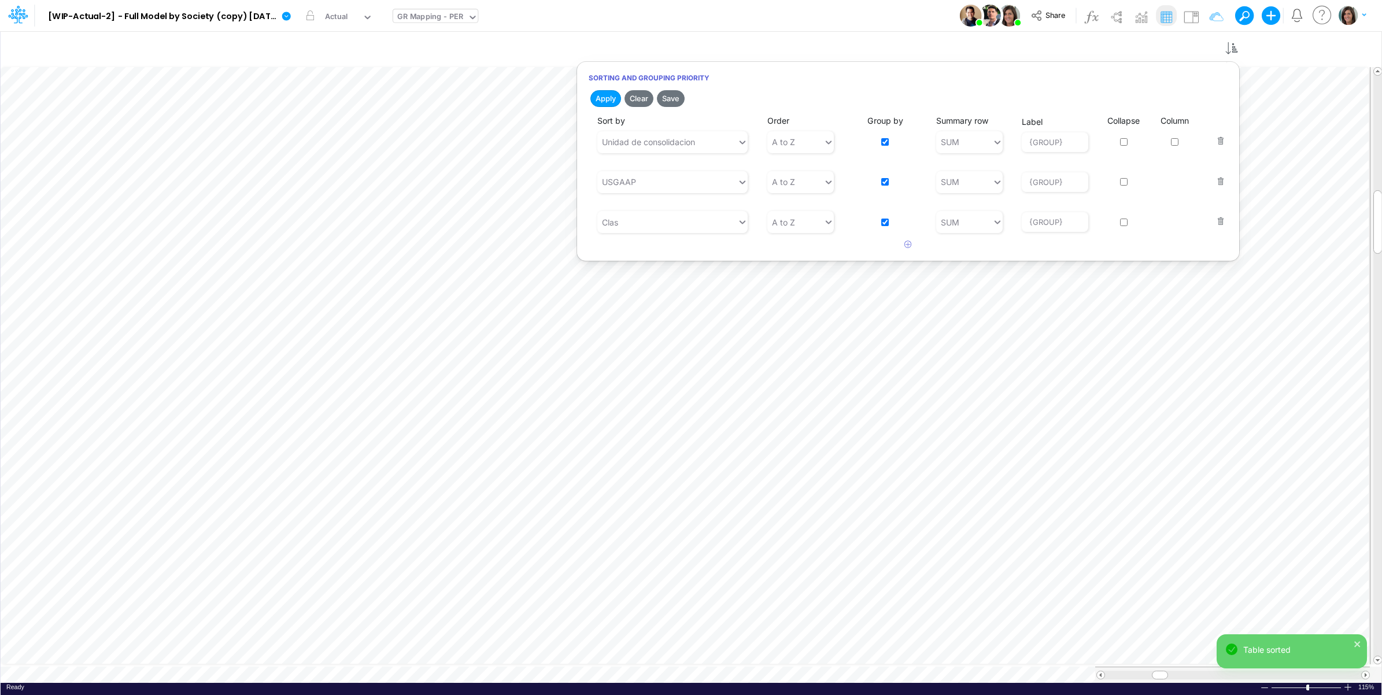
click at [899, 12] on div "Model [WIP-Actual-2] - Full Model by Society (copy) 2025-09-30T16:44:44UTC Edit…" at bounding box center [691, 15] width 1244 height 31
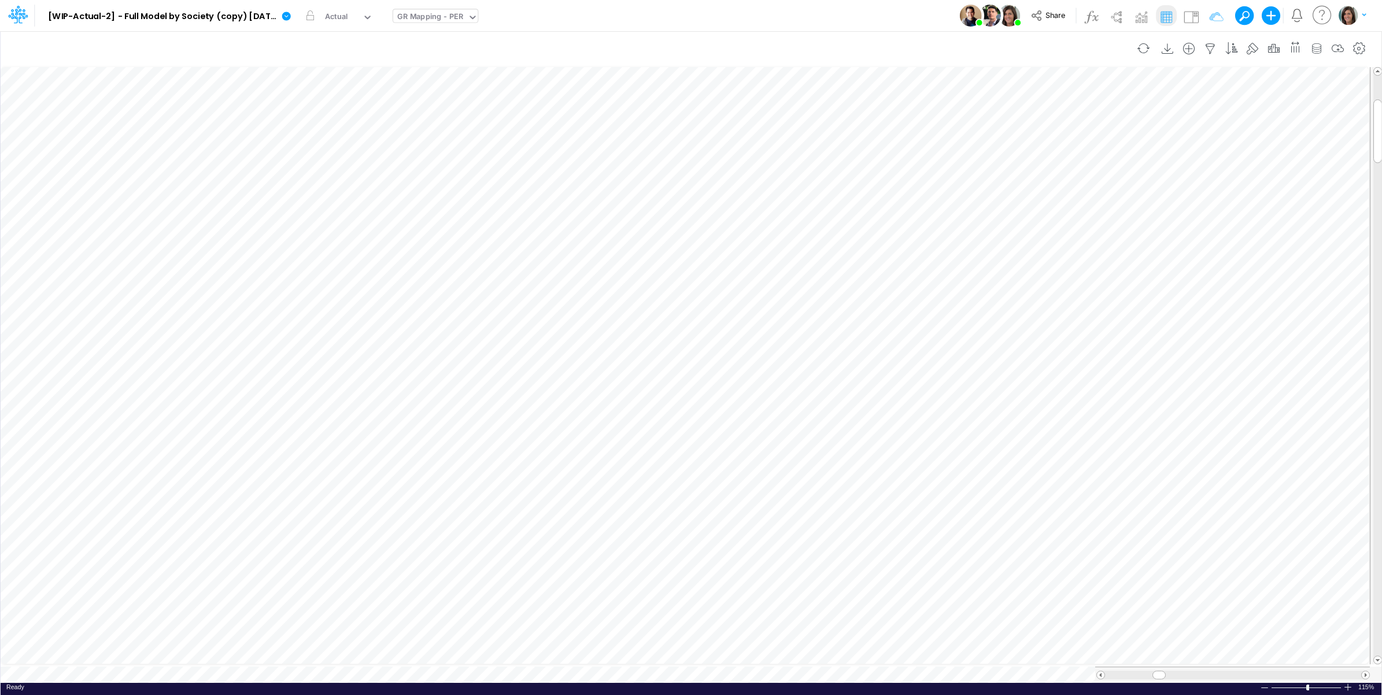
scroll to position [0, 1]
click at [1186, 15] on img at bounding box center [1191, 17] width 19 height 19
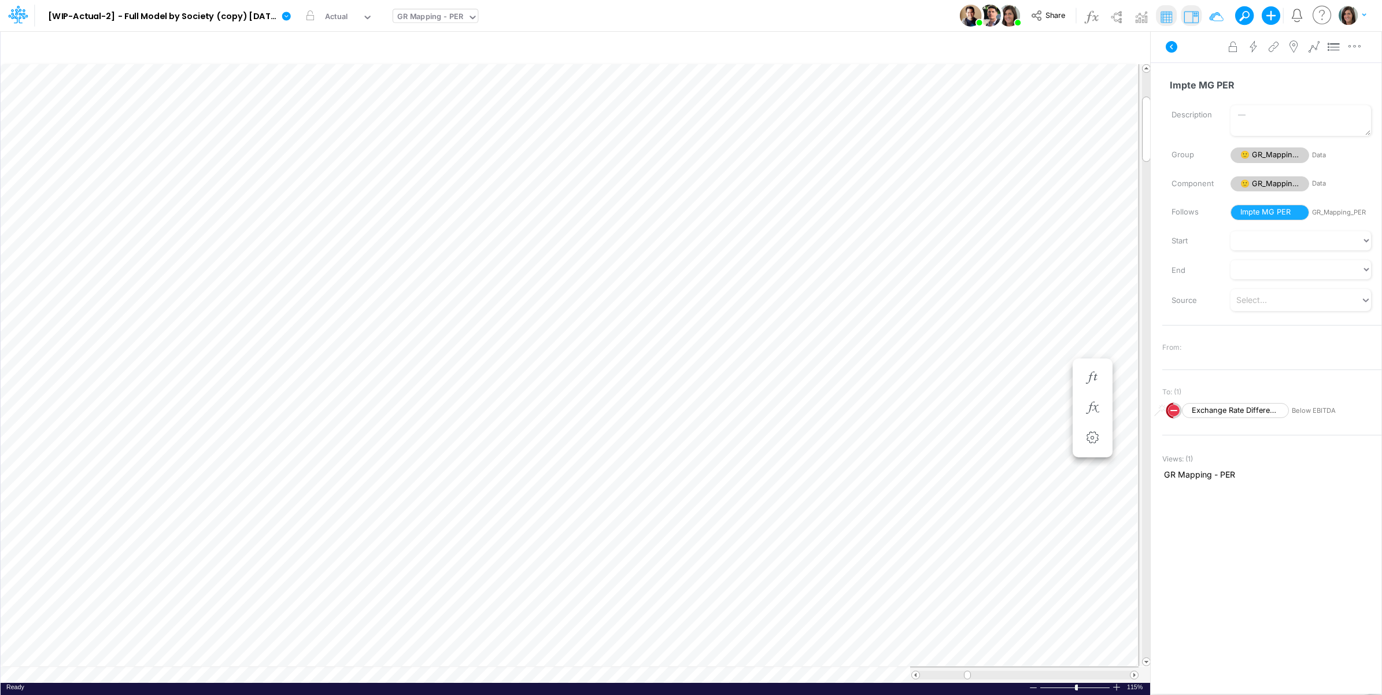
scroll to position [0, 1]
click at [1176, 48] on icon at bounding box center [1172, 47] width 12 height 12
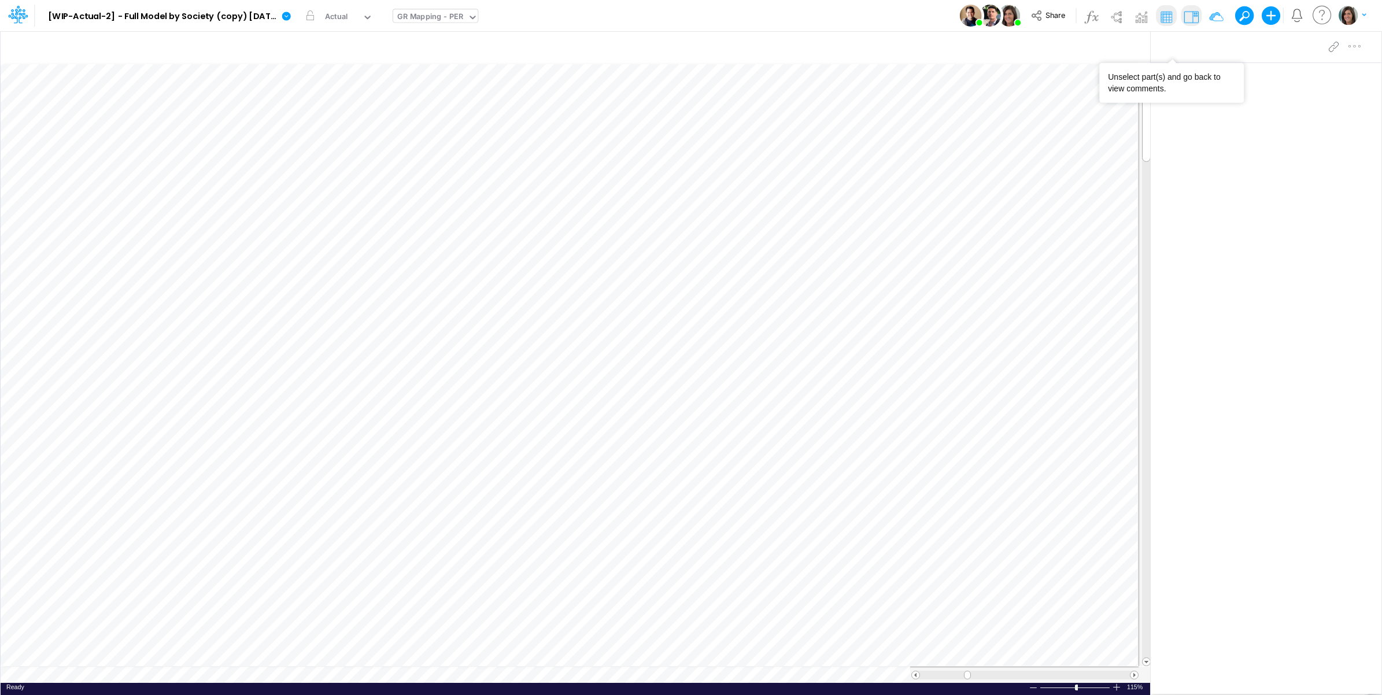
click at [434, 20] on div "GR Mapping - PER" at bounding box center [430, 17] width 66 height 13
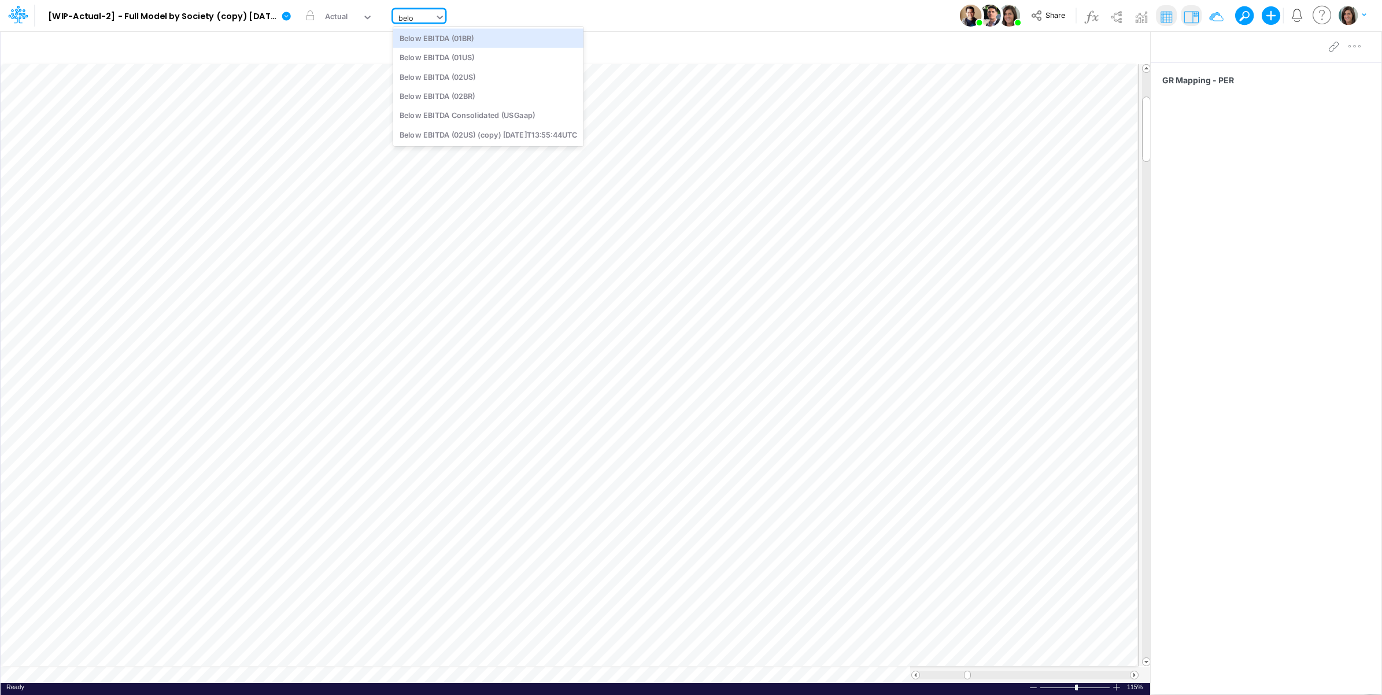
type input "below"
click at [475, 42] on div "Below EBITDA (01BR)" at bounding box center [488, 37] width 190 height 19
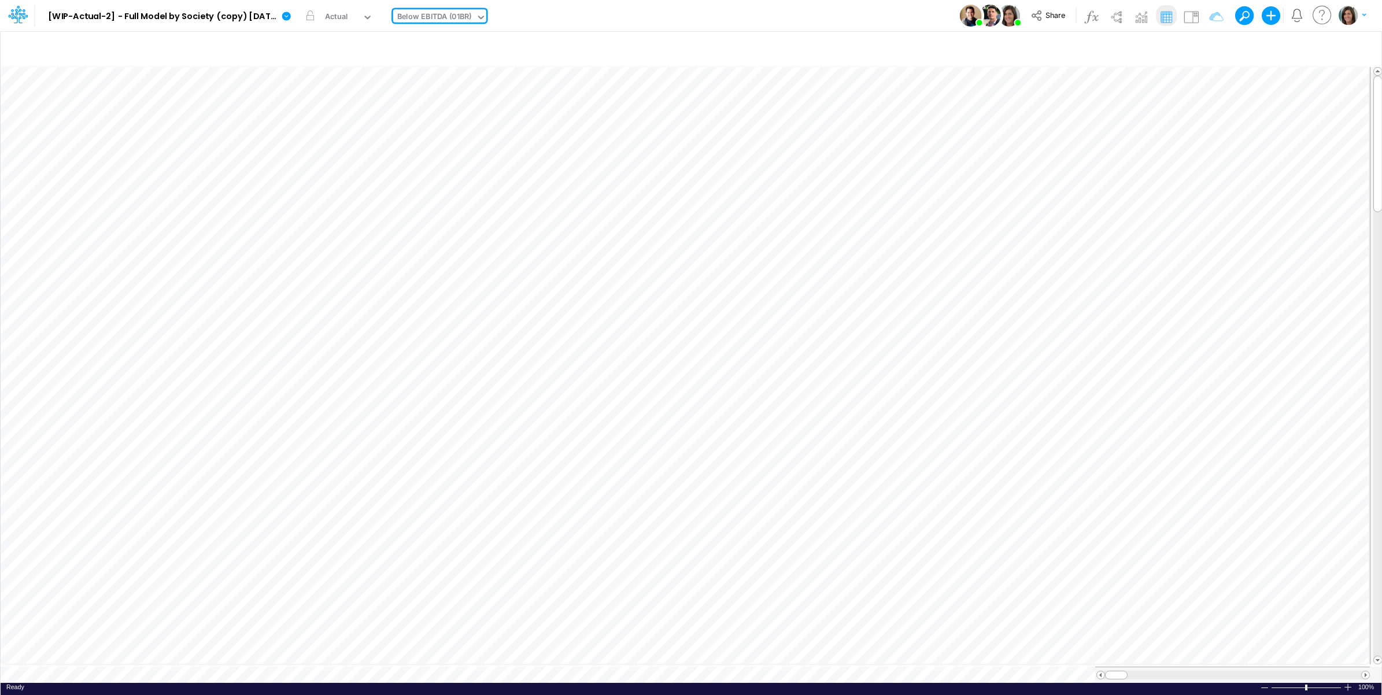
click at [775, 16] on div "Model [WIP-Actual-2] - Full Model by Society (copy) 2025-09-30T16:44:44UTC Edit…" at bounding box center [691, 15] width 1244 height 31
click at [505, 289] on icon "button" at bounding box center [498, 293] width 17 height 12
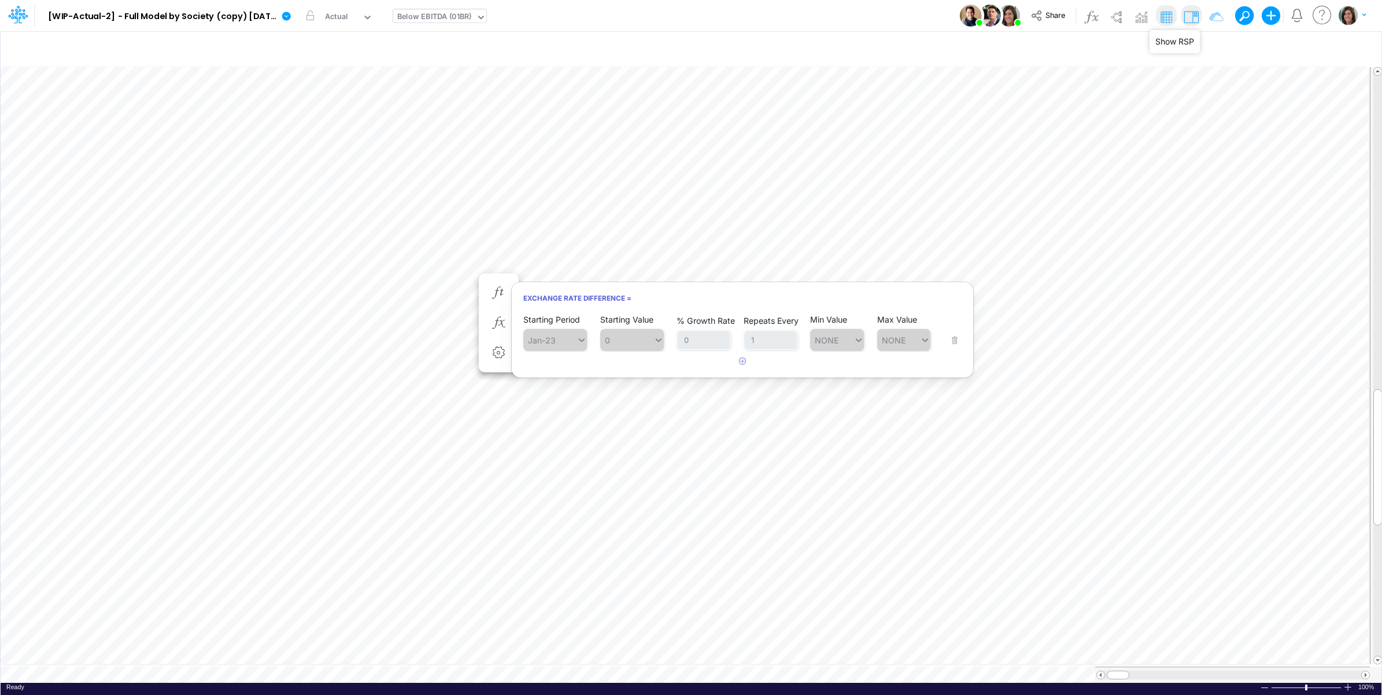
click at [1195, 14] on img at bounding box center [1191, 17] width 19 height 19
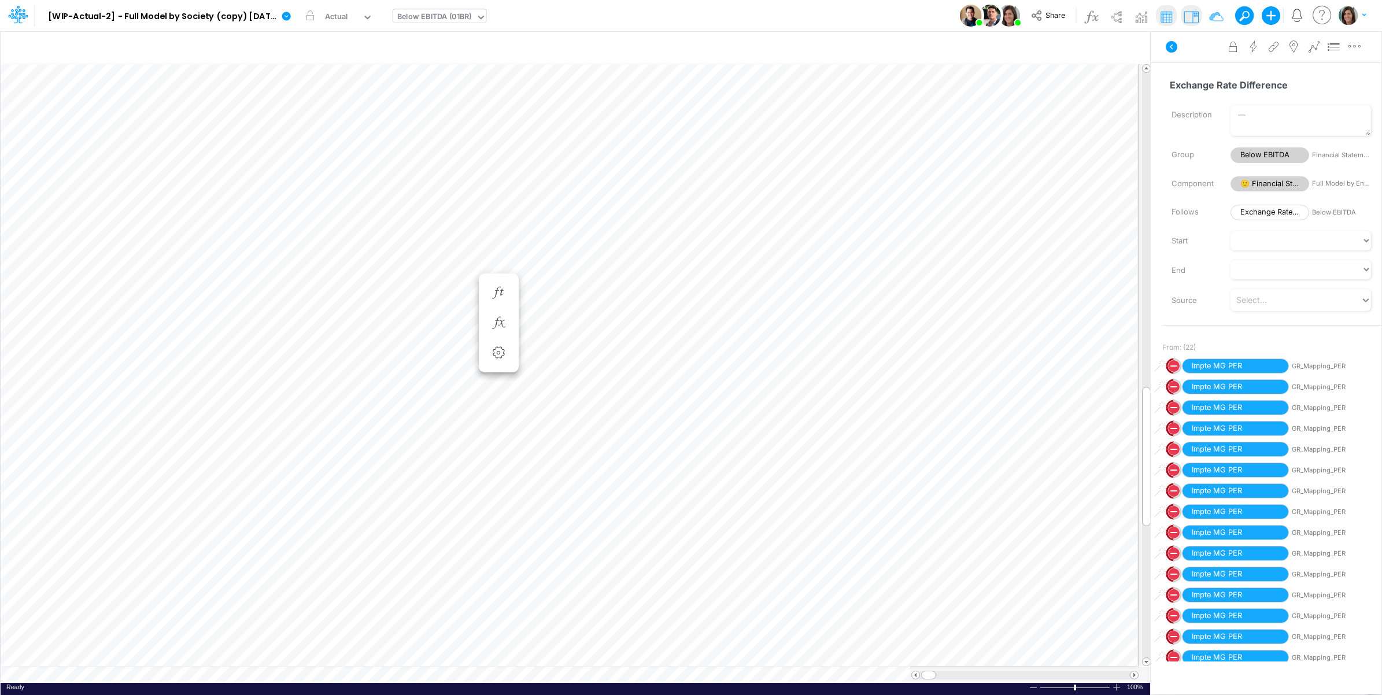
scroll to position [0, 1]
click at [564, 321] on icon "button" at bounding box center [560, 323] width 17 height 12
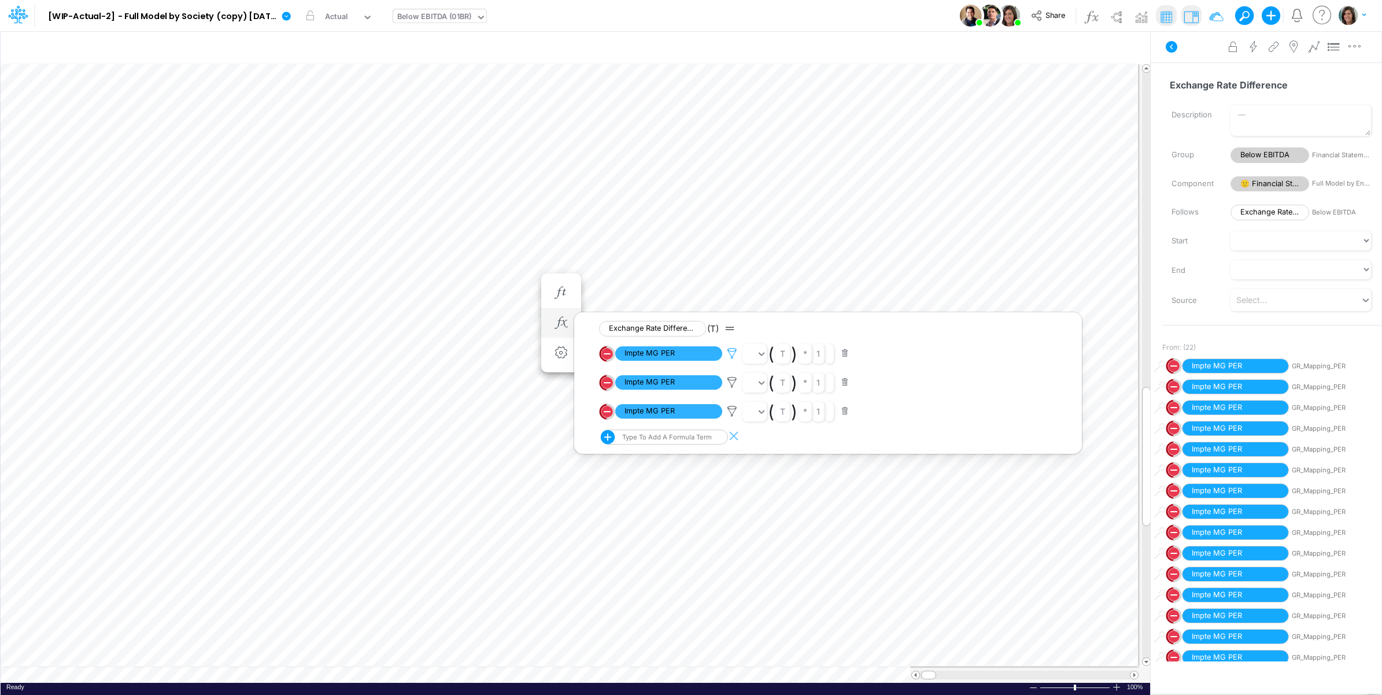
click at [730, 350] on icon at bounding box center [731, 354] width 17 height 12
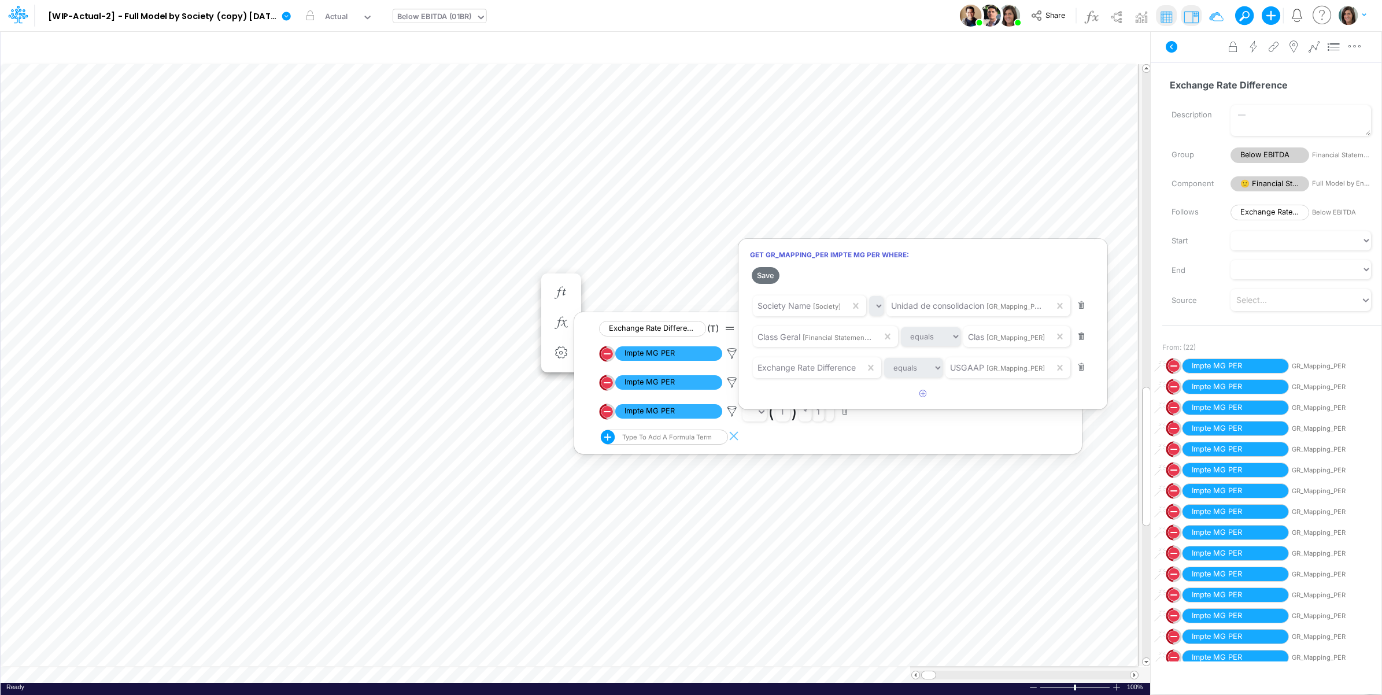
click at [455, 281] on div at bounding box center [691, 350] width 1382 height 689
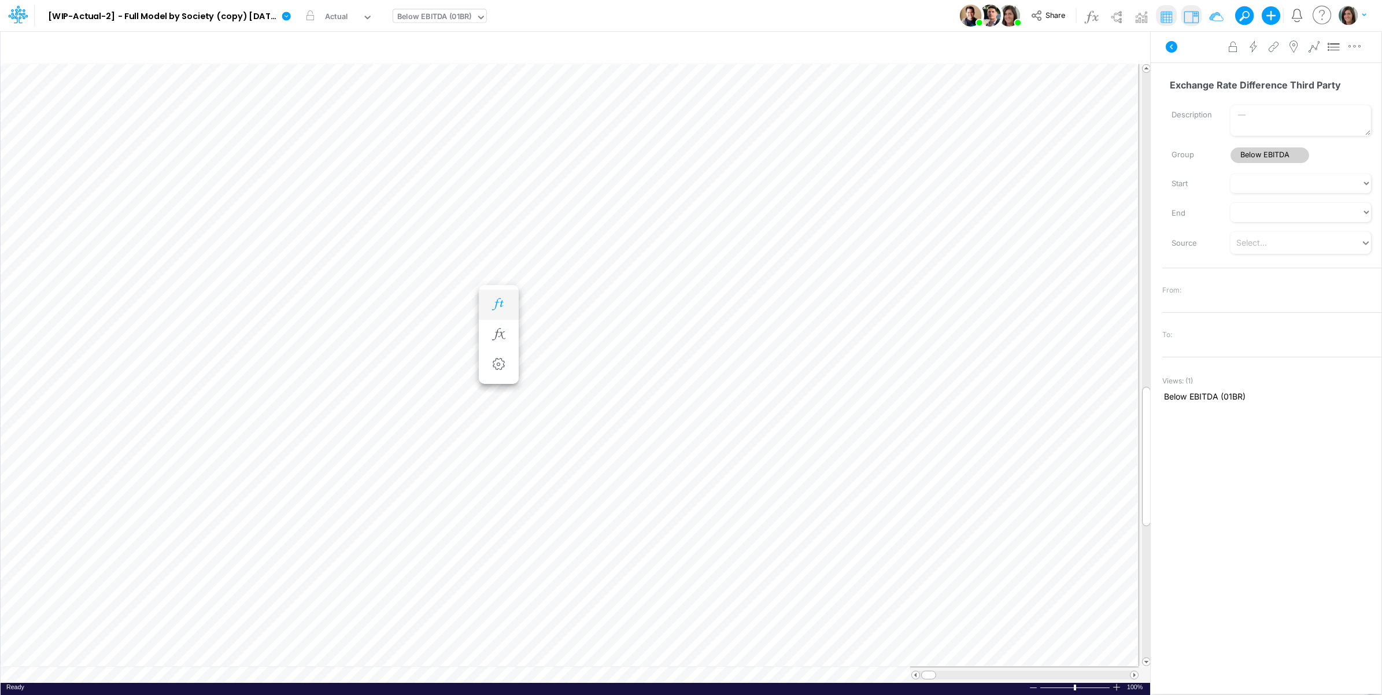
scroll to position [0, 1]
click at [501, 307] on icon "button" at bounding box center [498, 304] width 17 height 12
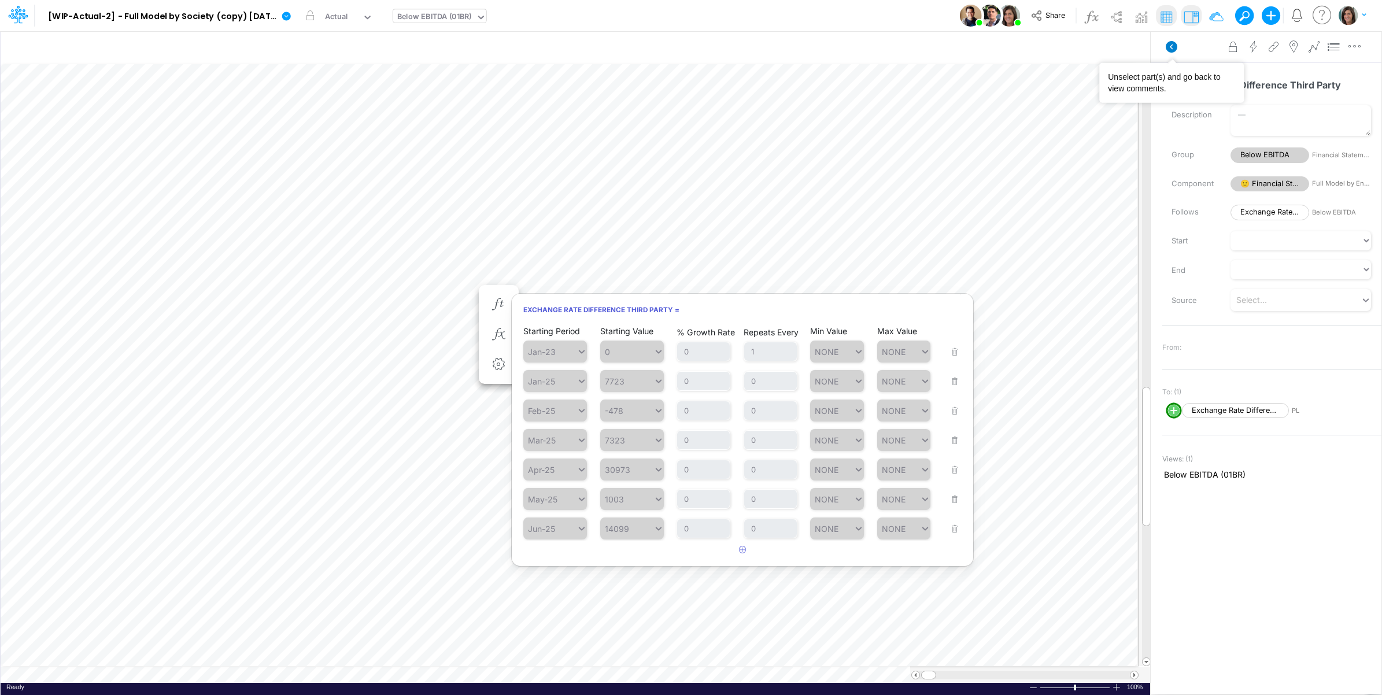
click at [1175, 48] on icon at bounding box center [1172, 47] width 12 height 12
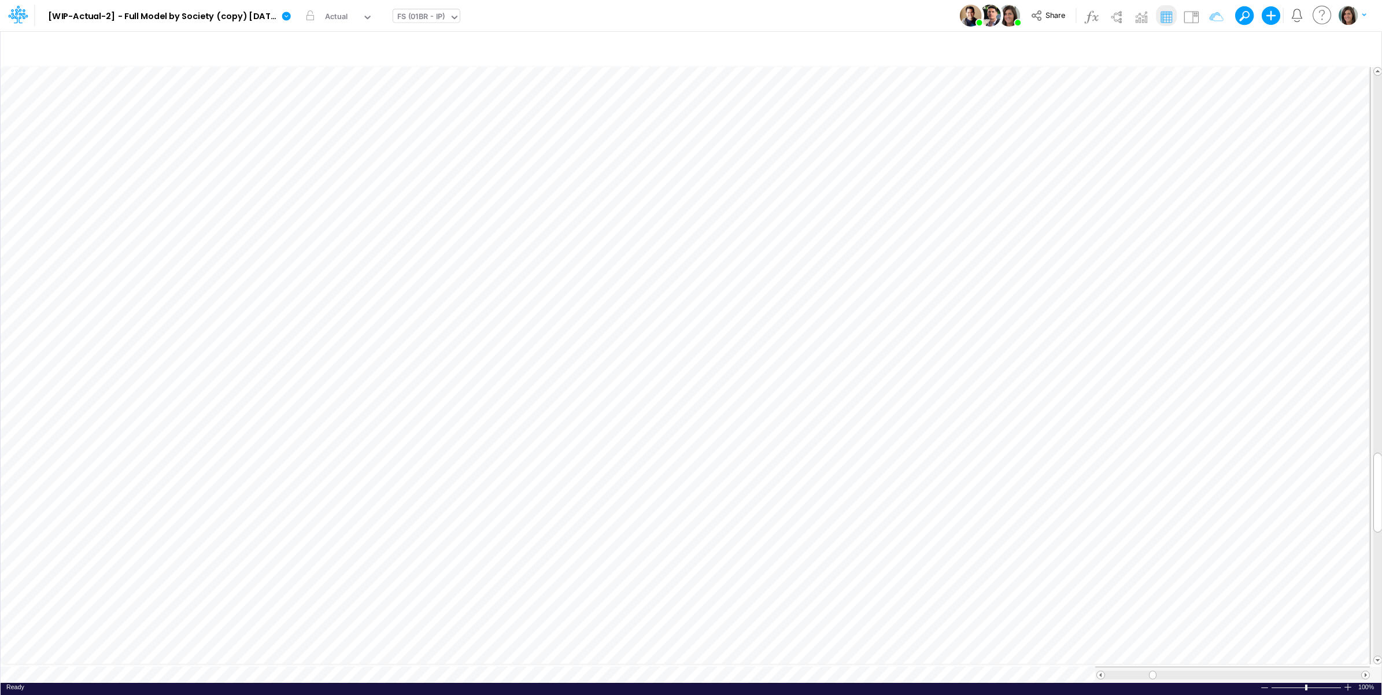
scroll to position [0, 1]
click at [1190, 16] on img at bounding box center [1191, 17] width 19 height 19
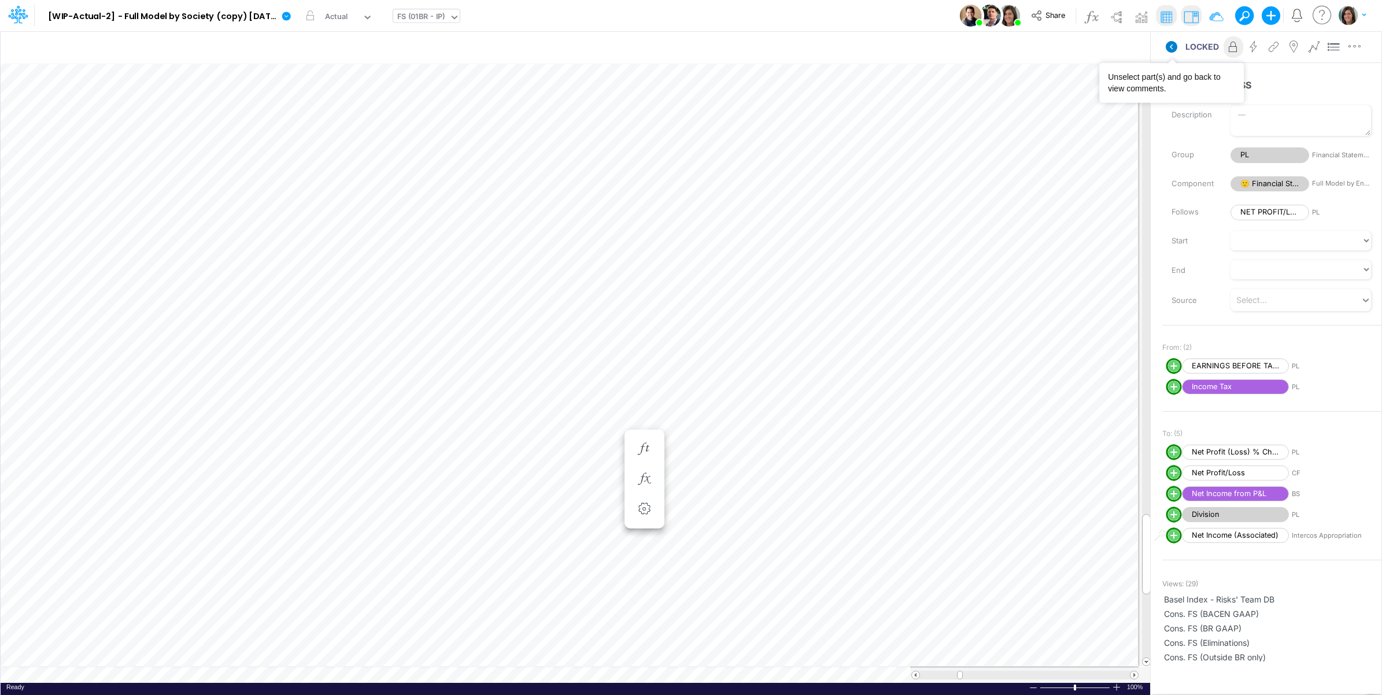
click at [1170, 45] on icon at bounding box center [1172, 47] width 12 height 12
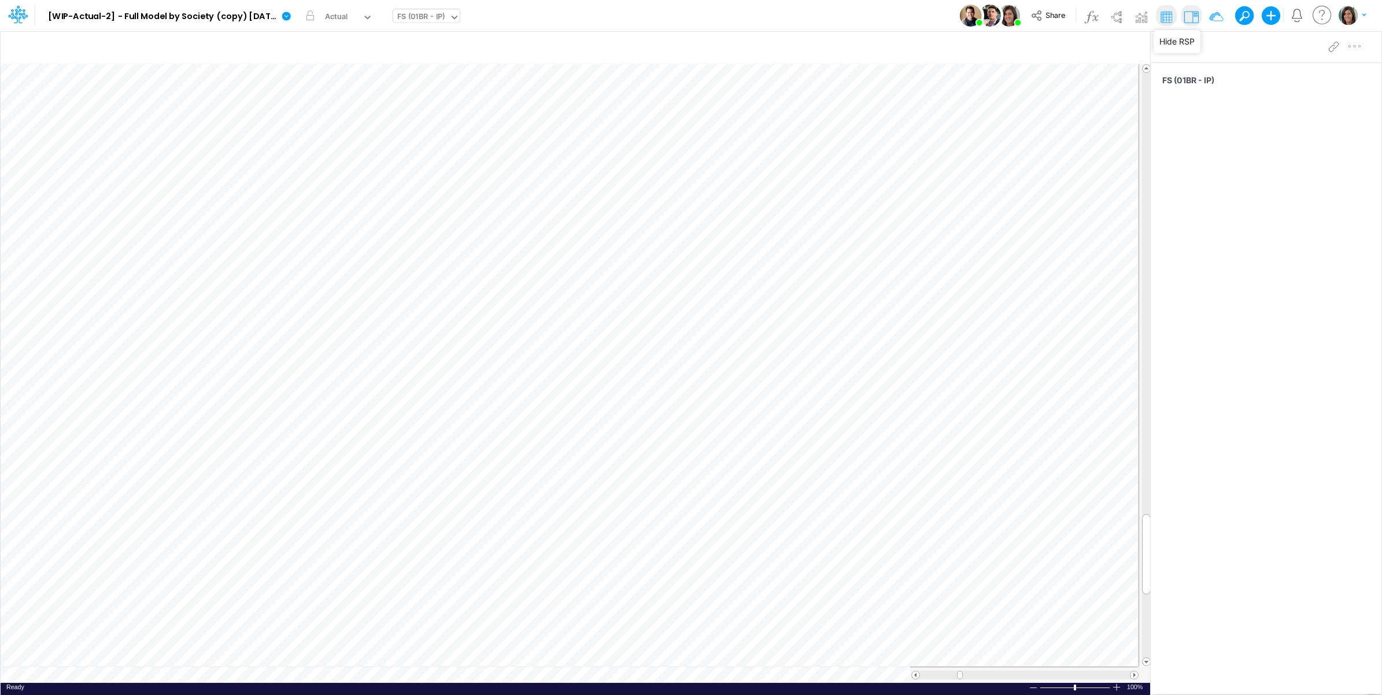
click at [1190, 14] on img at bounding box center [1191, 17] width 19 height 19
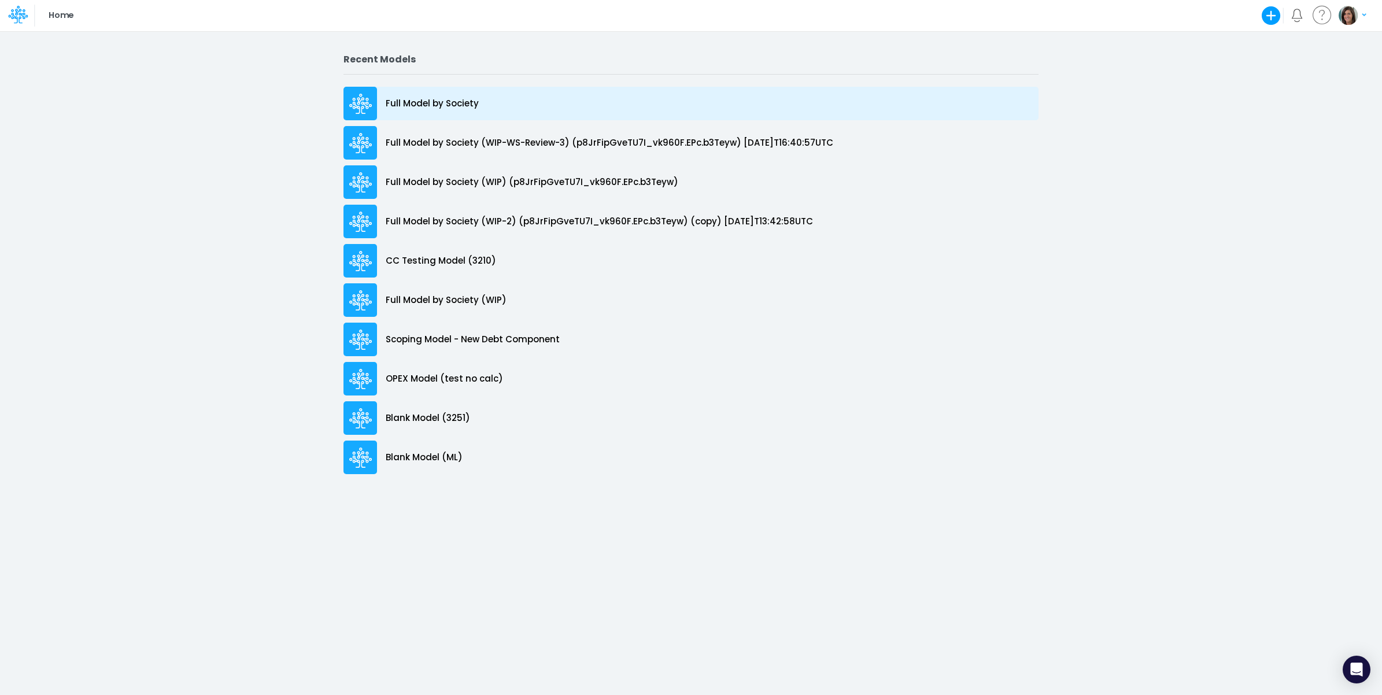
click at [542, 100] on div "Full Model by Society" at bounding box center [691, 104] width 695 height 34
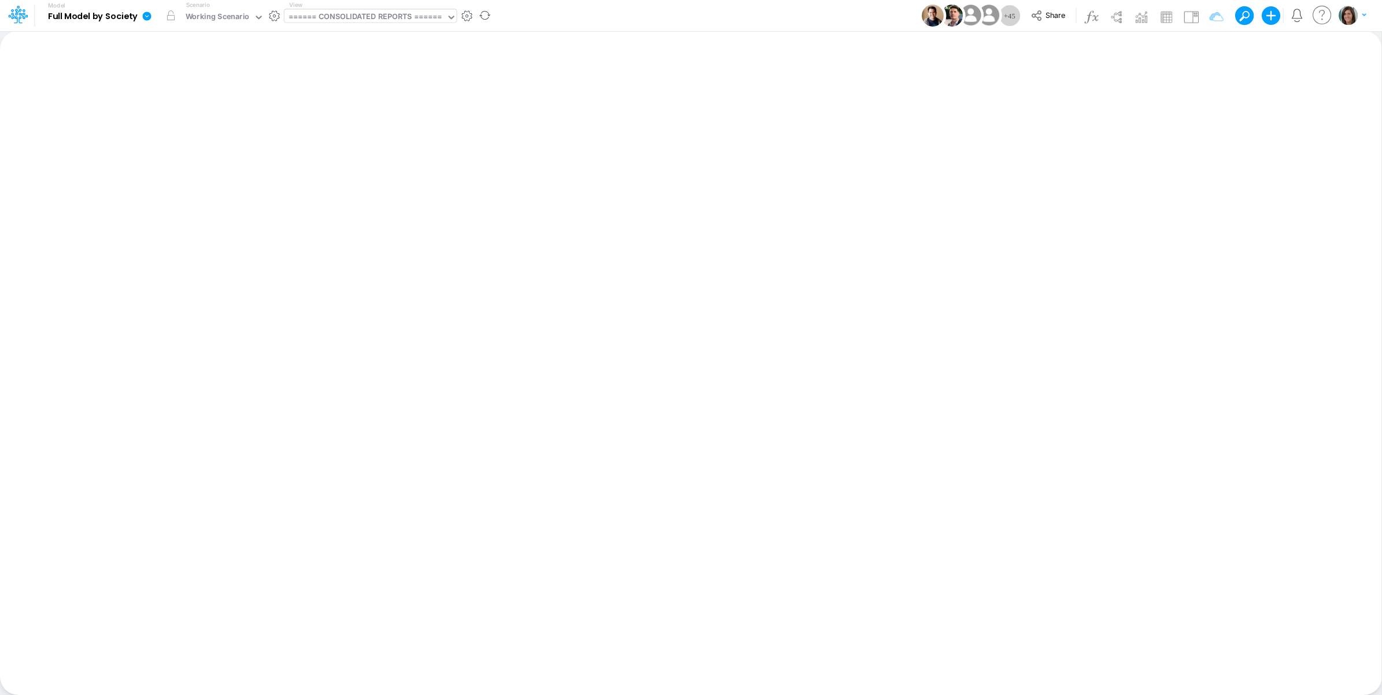
click at [418, 19] on div "====== CONSOLIDATED REPORTS ======" at bounding box center [366, 17] width 154 height 13
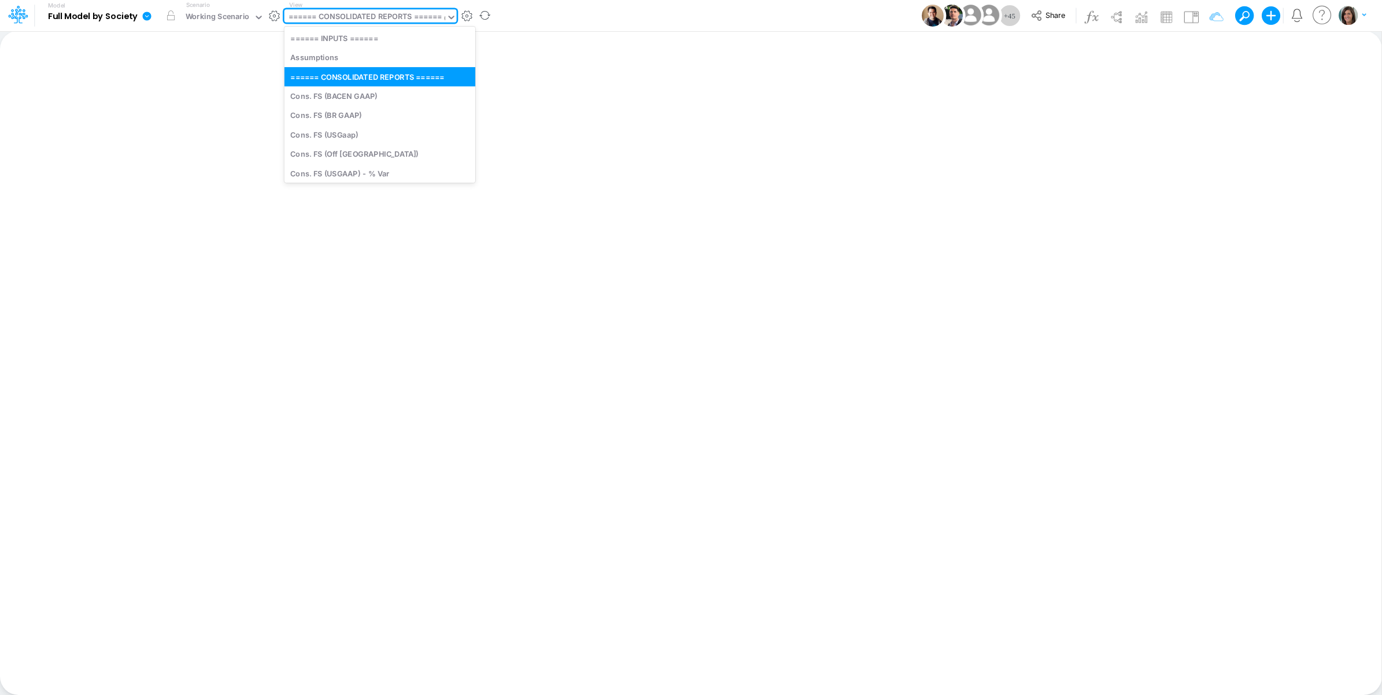
type input "01"
click at [345, 82] on div "FS (01BR - IP)" at bounding box center [380, 76] width 191 height 19
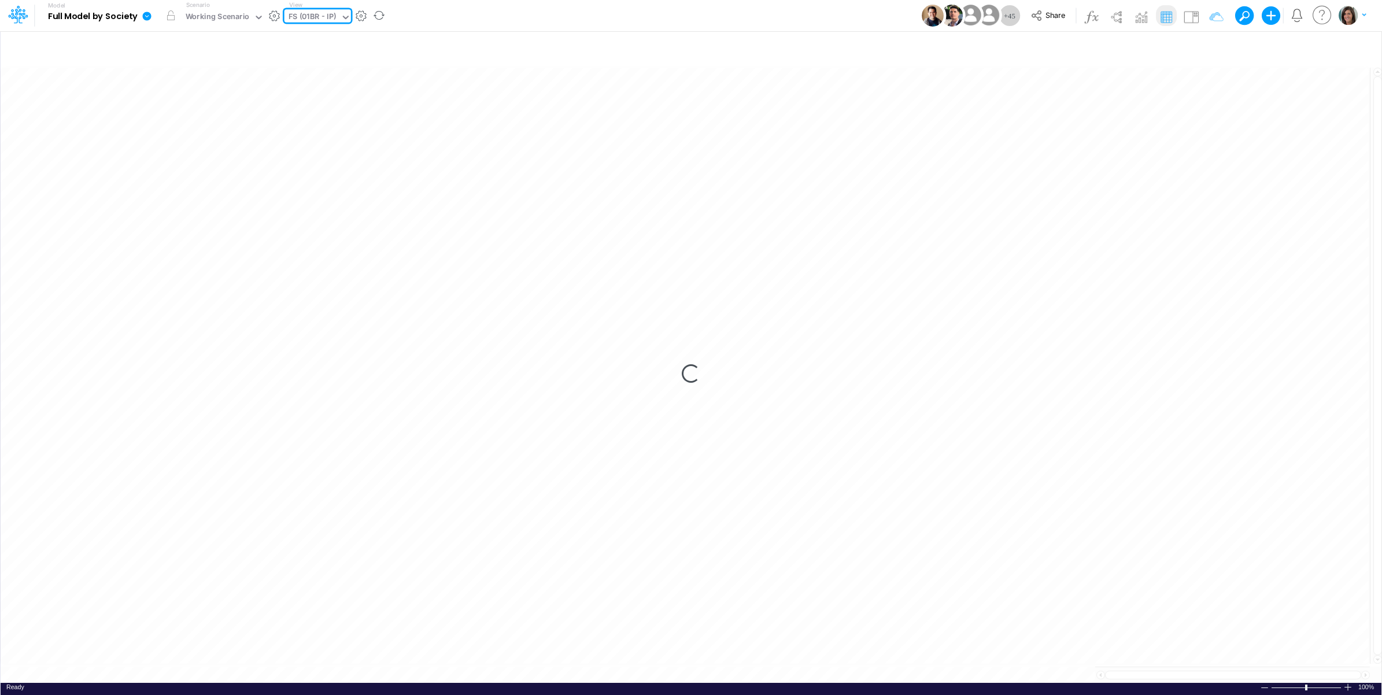
click at [667, 19] on div "Model Full Model by Society Edit model settings Duplicate Import QuickBooks Qui…" at bounding box center [691, 15] width 1244 height 31
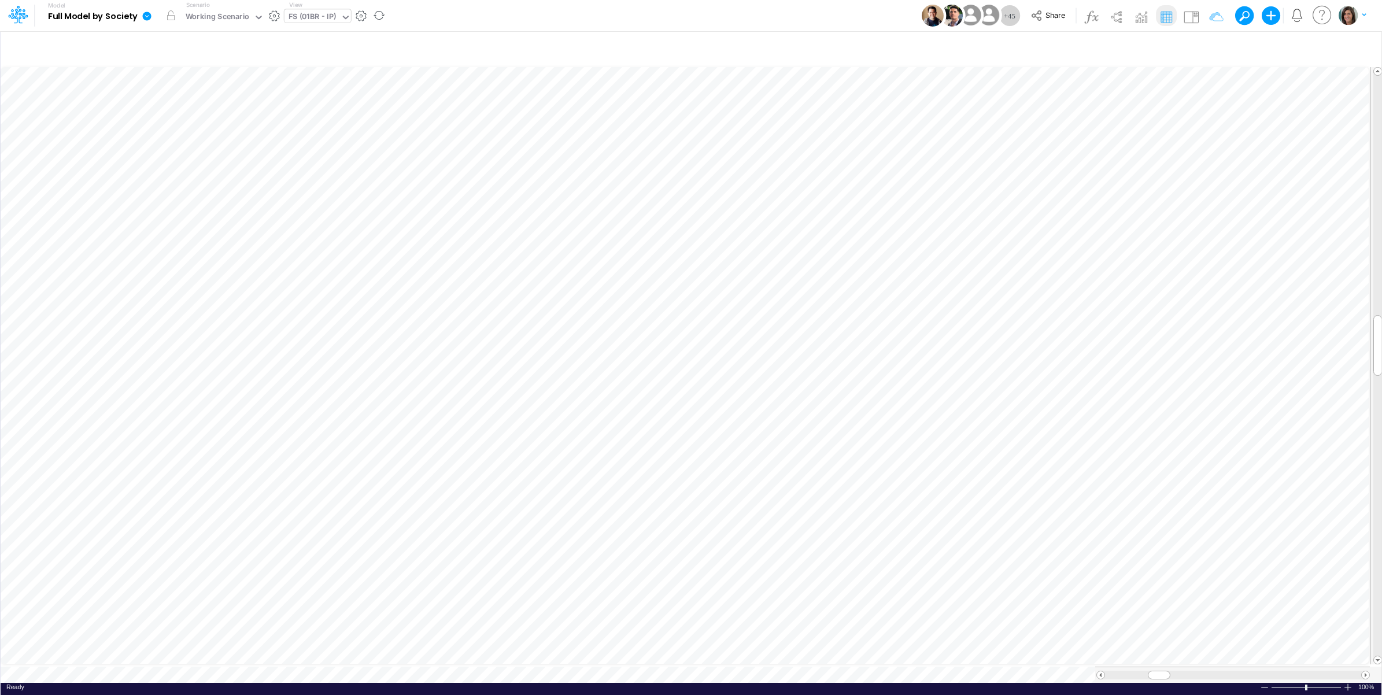
scroll to position [0, 1]
click at [282, 215] on icon "button" at bounding box center [278, 219] width 17 height 12
click at [451, 280] on icon at bounding box center [449, 278] width 17 height 12
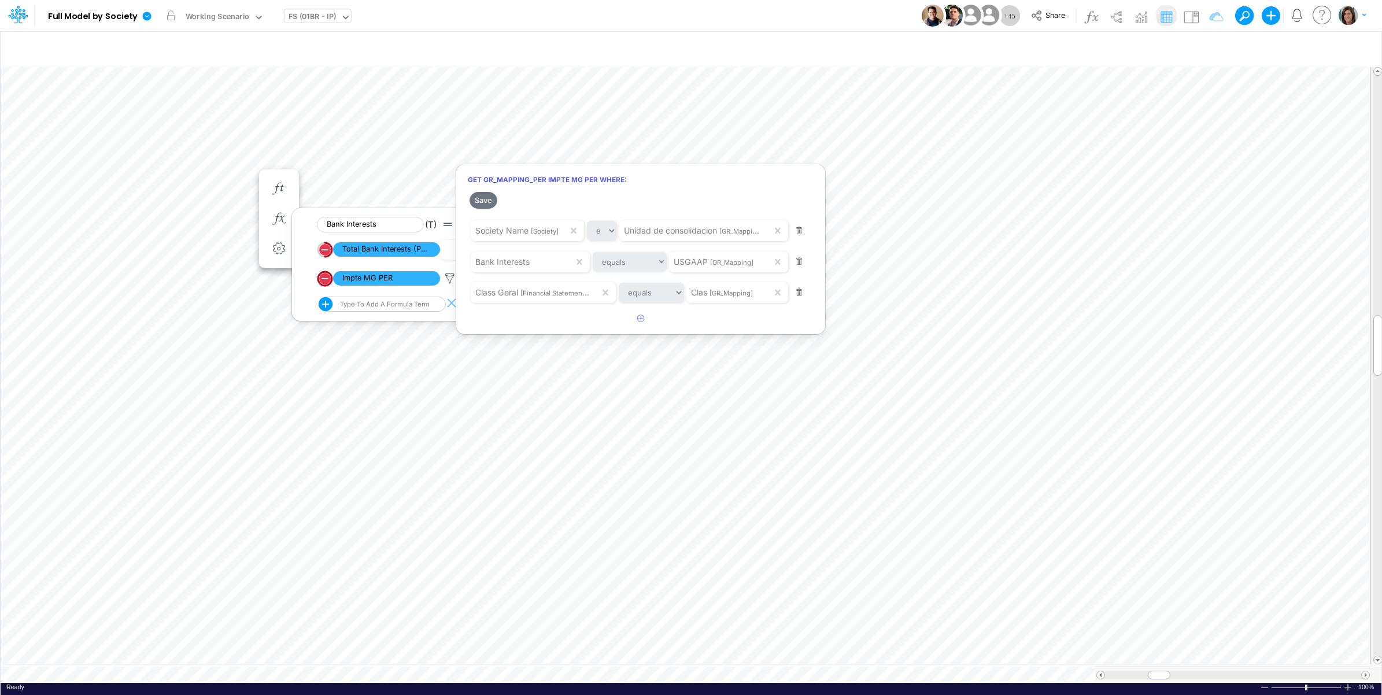
click at [98, 206] on div at bounding box center [691, 350] width 1382 height 689
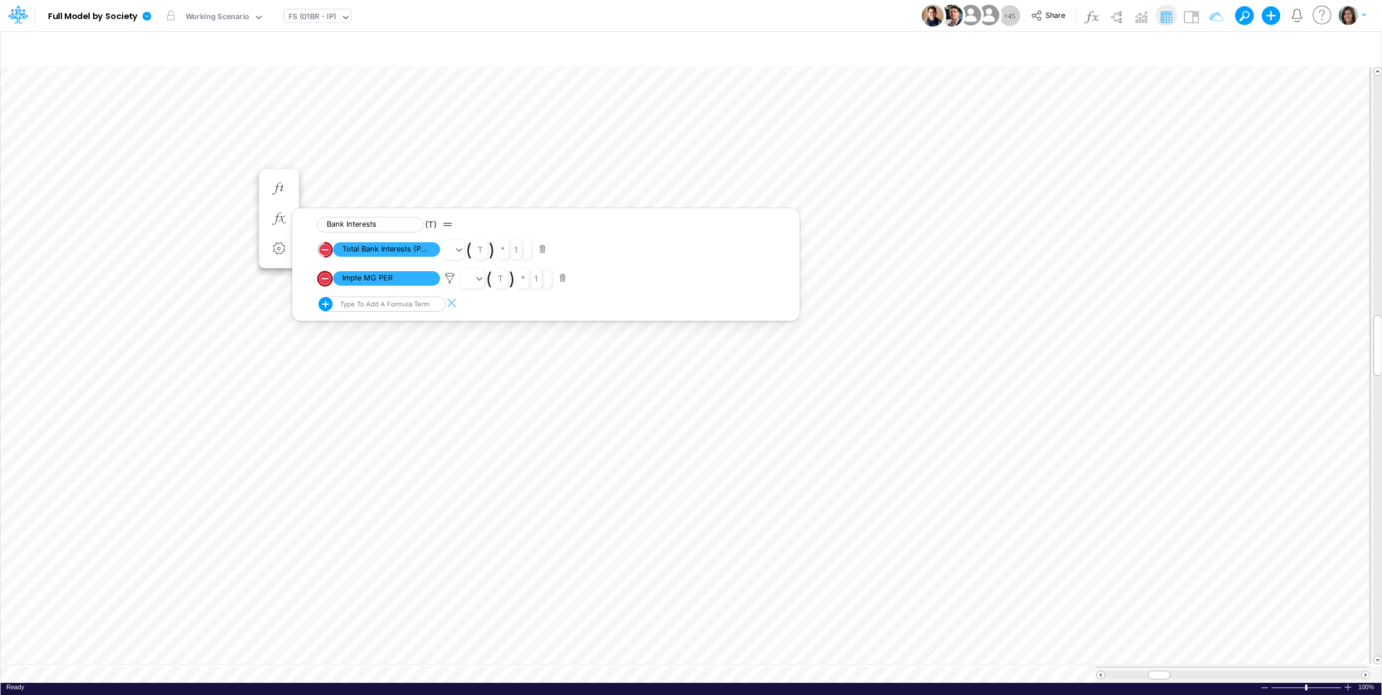
scroll to position [0, 1]
click at [1191, 16] on img at bounding box center [1191, 17] width 19 height 19
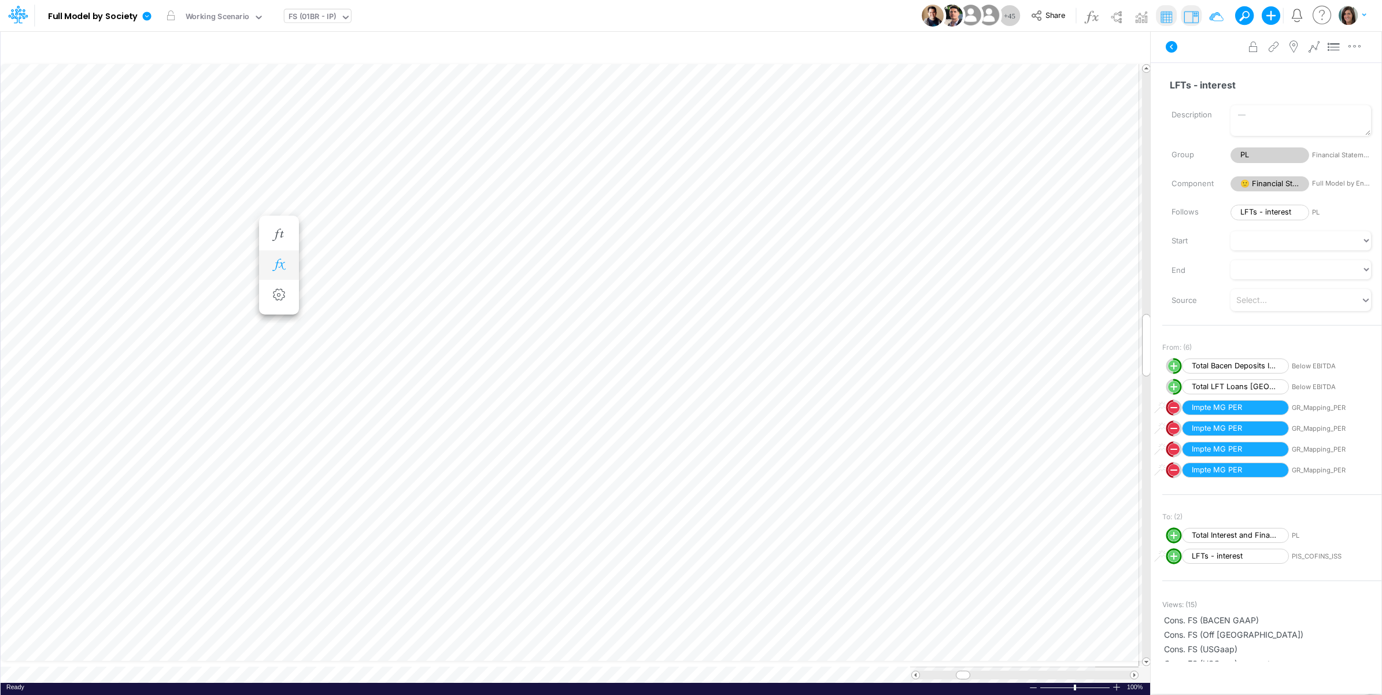
click at [278, 264] on icon "button" at bounding box center [278, 265] width 17 height 12
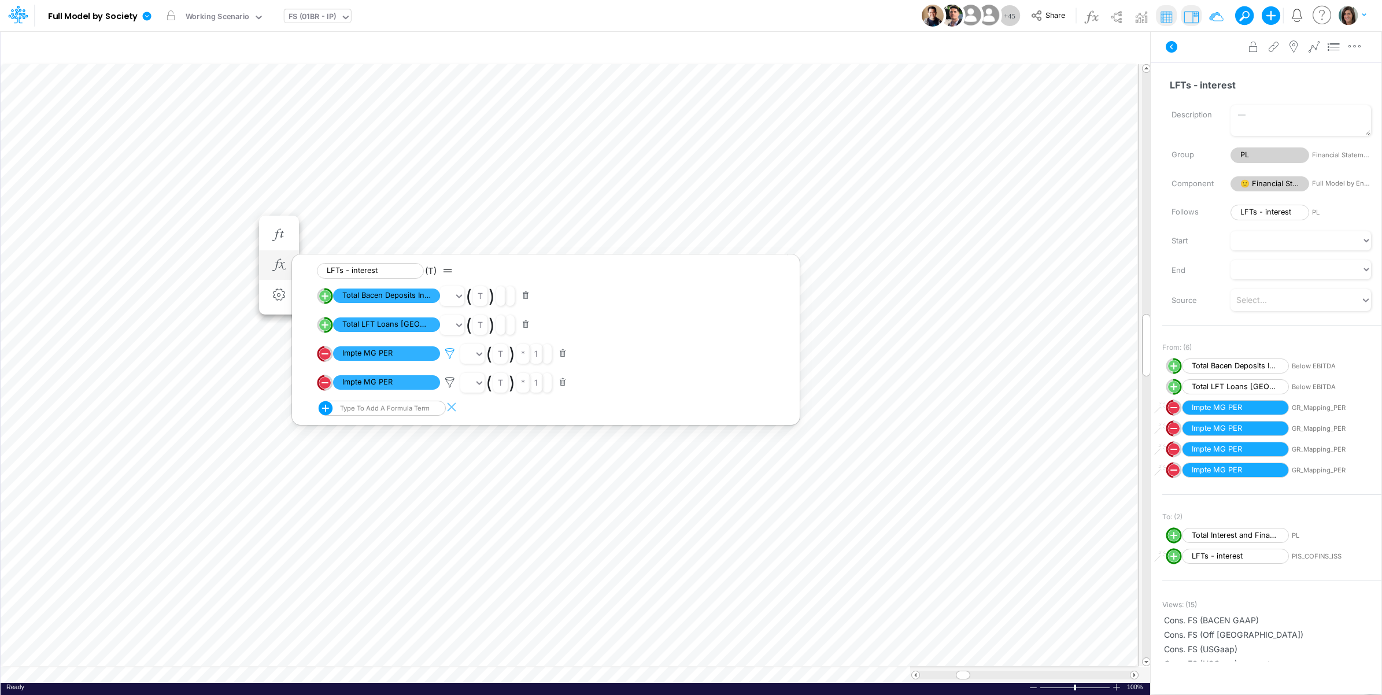
click at [451, 350] on icon at bounding box center [449, 354] width 17 height 12
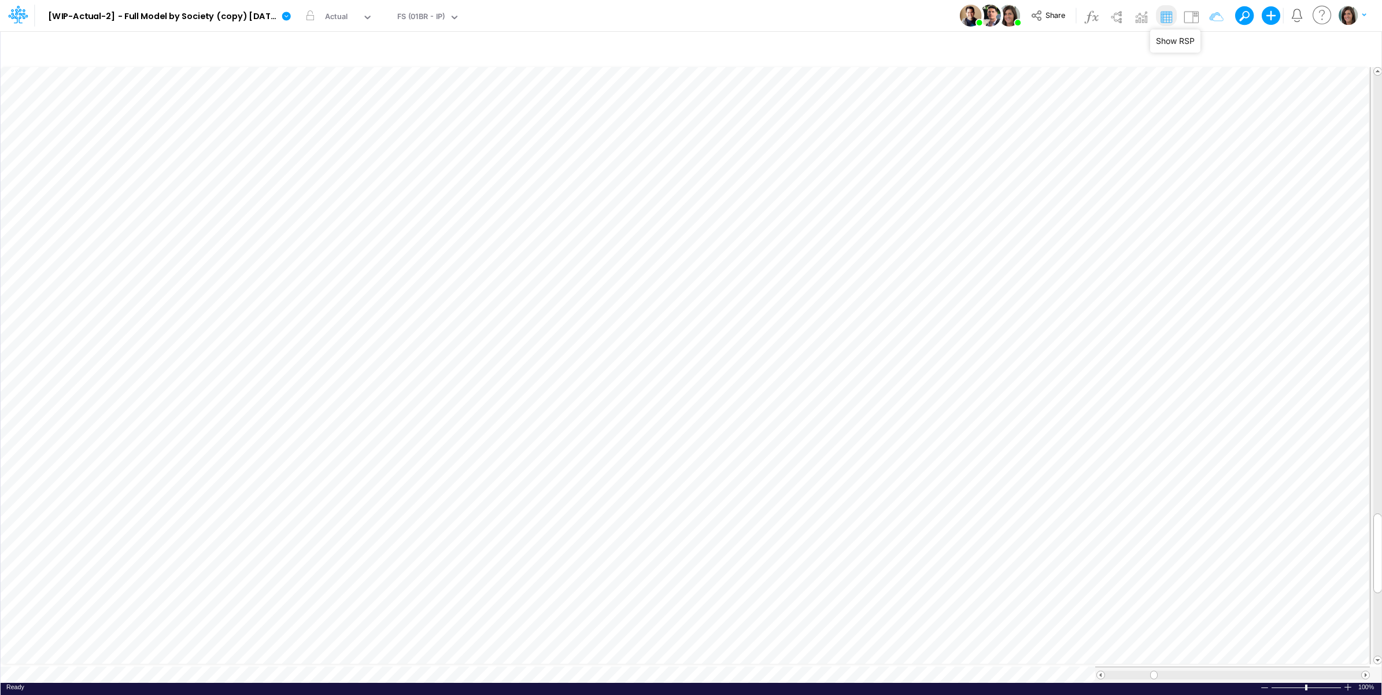
scroll to position [0, 1]
click at [288, 18] on icon at bounding box center [286, 16] width 9 height 9
click at [313, 42] on button "Edit model settings" at bounding box center [345, 47] width 124 height 18
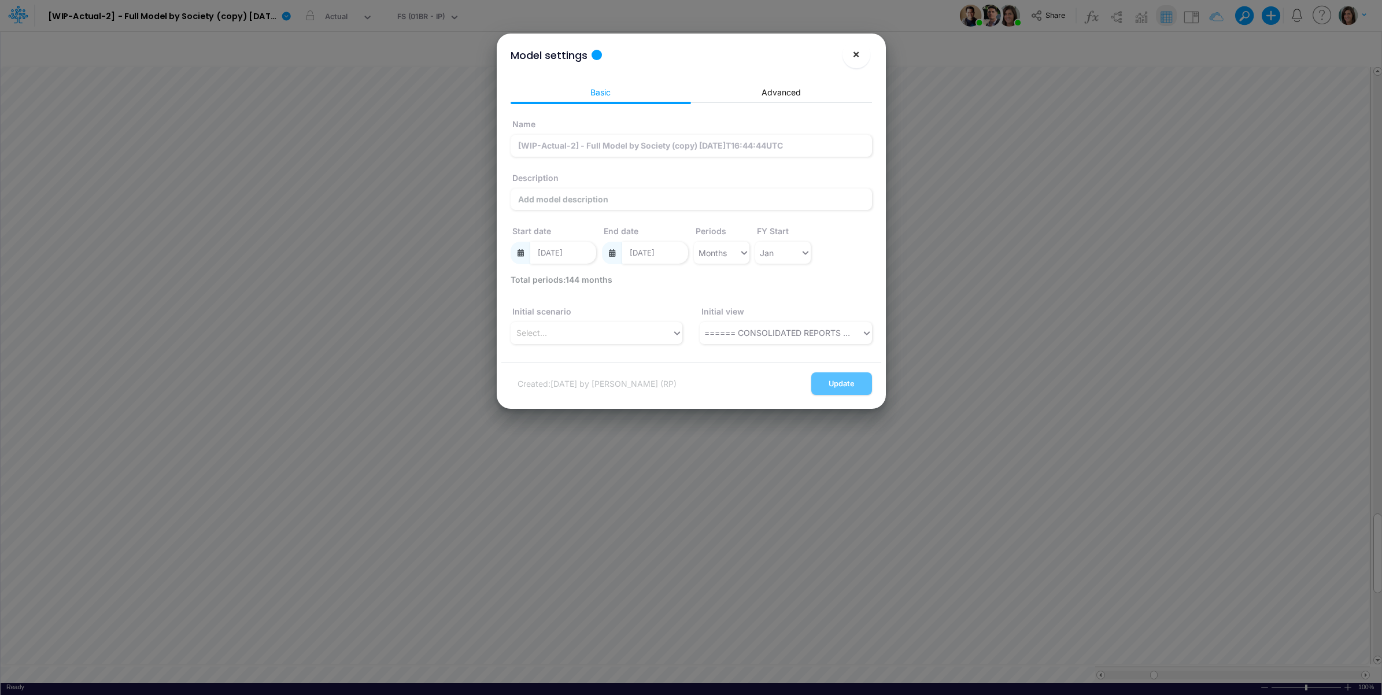
click at [858, 53] on span "×" at bounding box center [856, 54] width 8 height 14
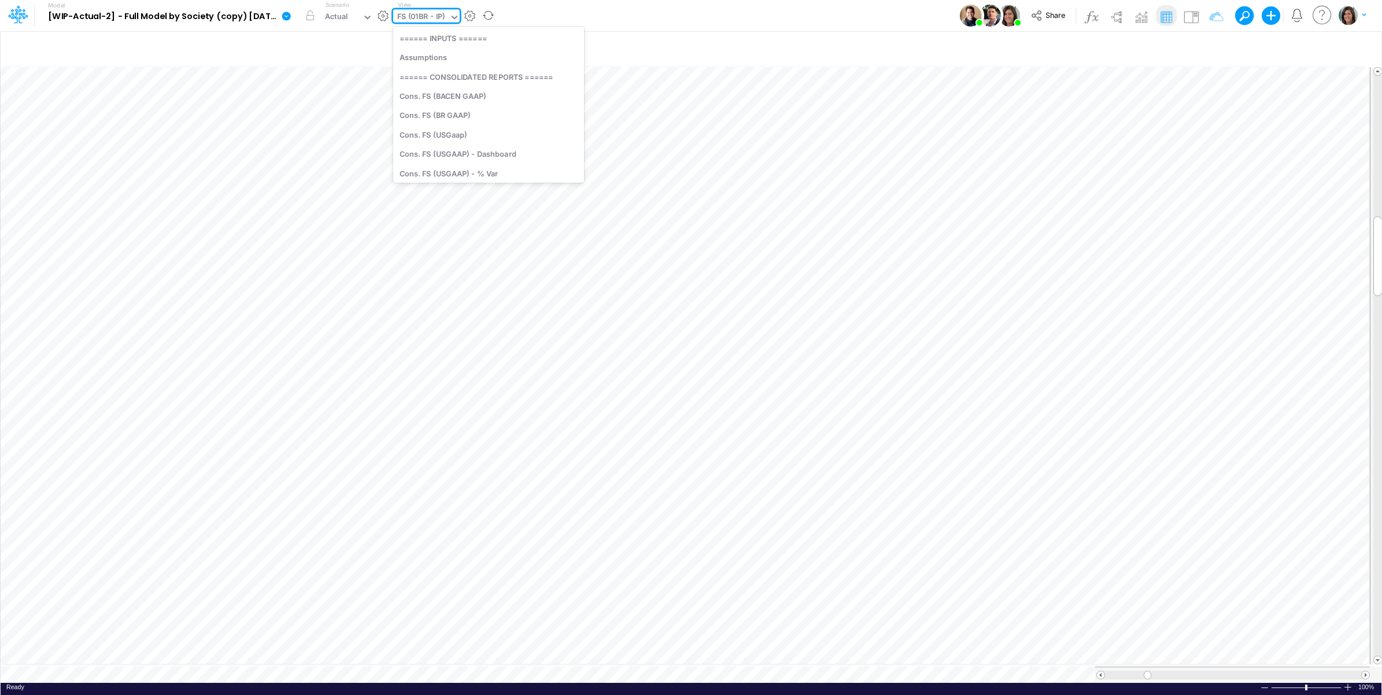
click at [434, 15] on div "FS (01BR - IP)" at bounding box center [421, 17] width 48 height 13
type input "01br"
click at [454, 137] on div "BS (01BR - IP)" at bounding box center [471, 134] width 156 height 19
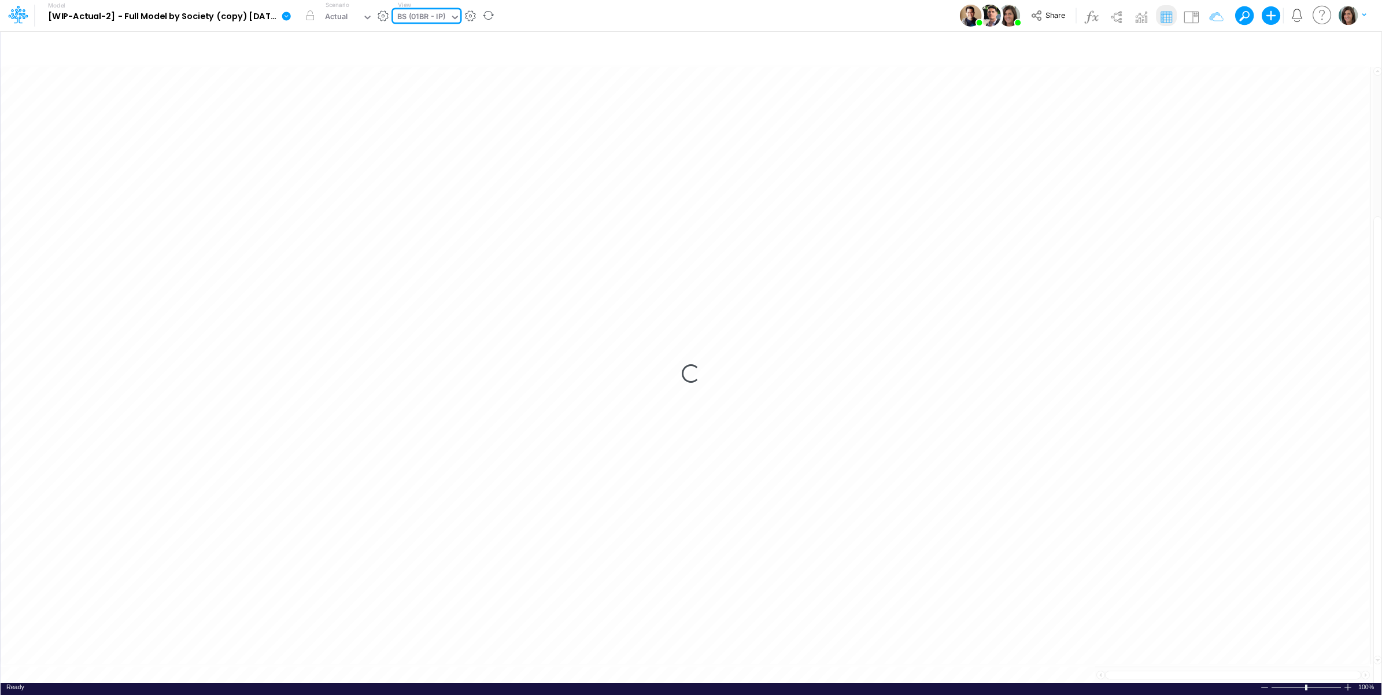
type input "BS (01BR - IP)"
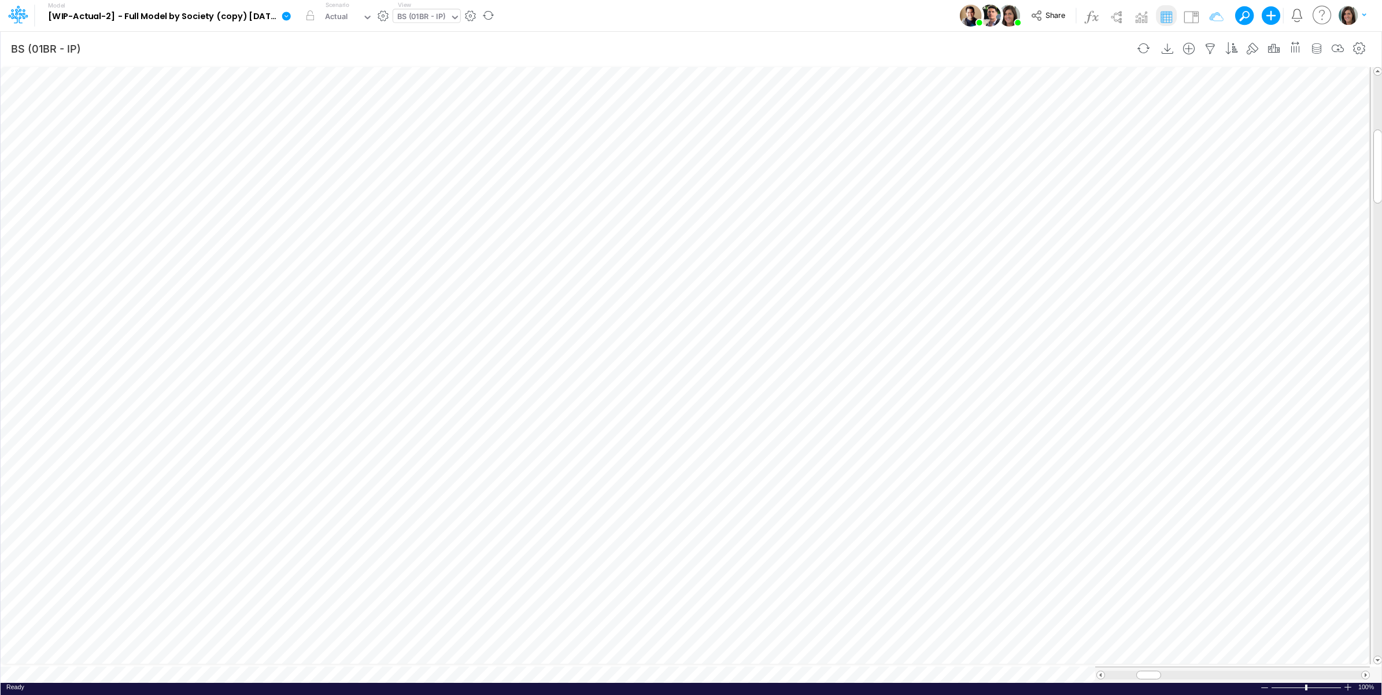
scroll to position [0, 1]
click at [744, 257] on button "button" at bounding box center [741, 265] width 21 height 23
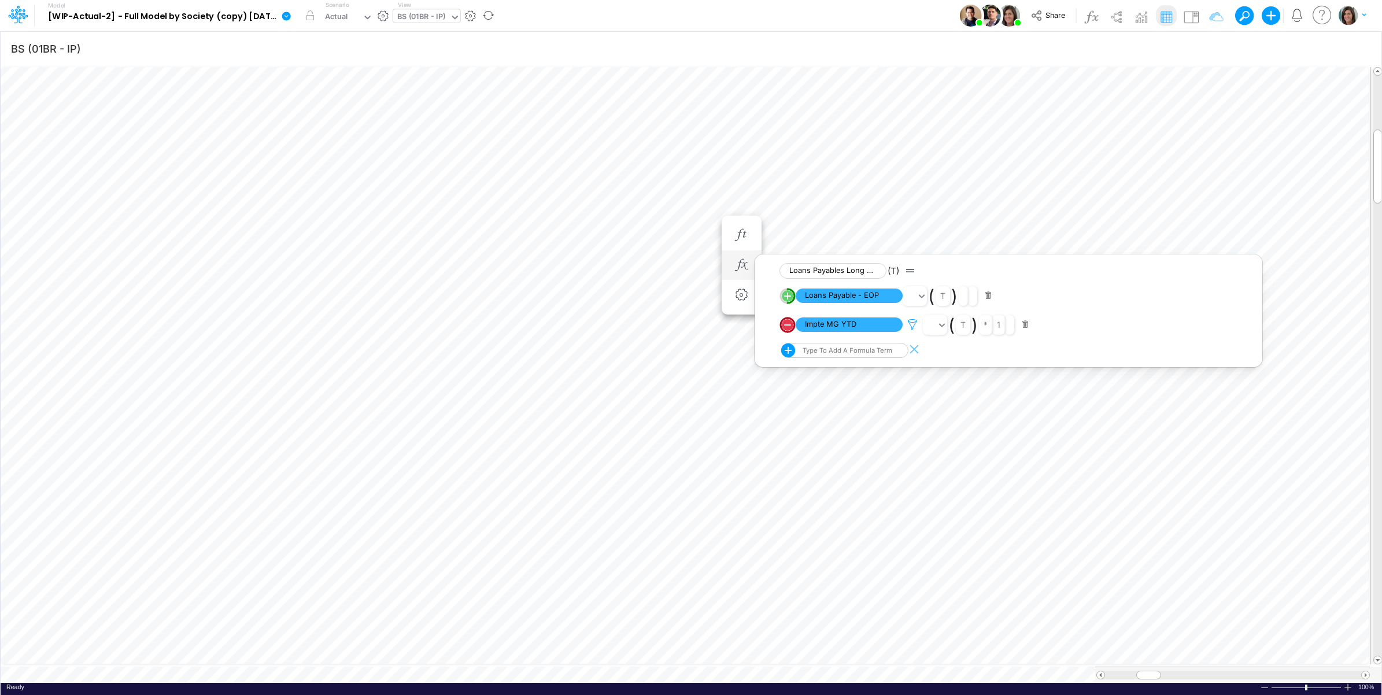
click at [913, 320] on icon at bounding box center [912, 325] width 17 height 12
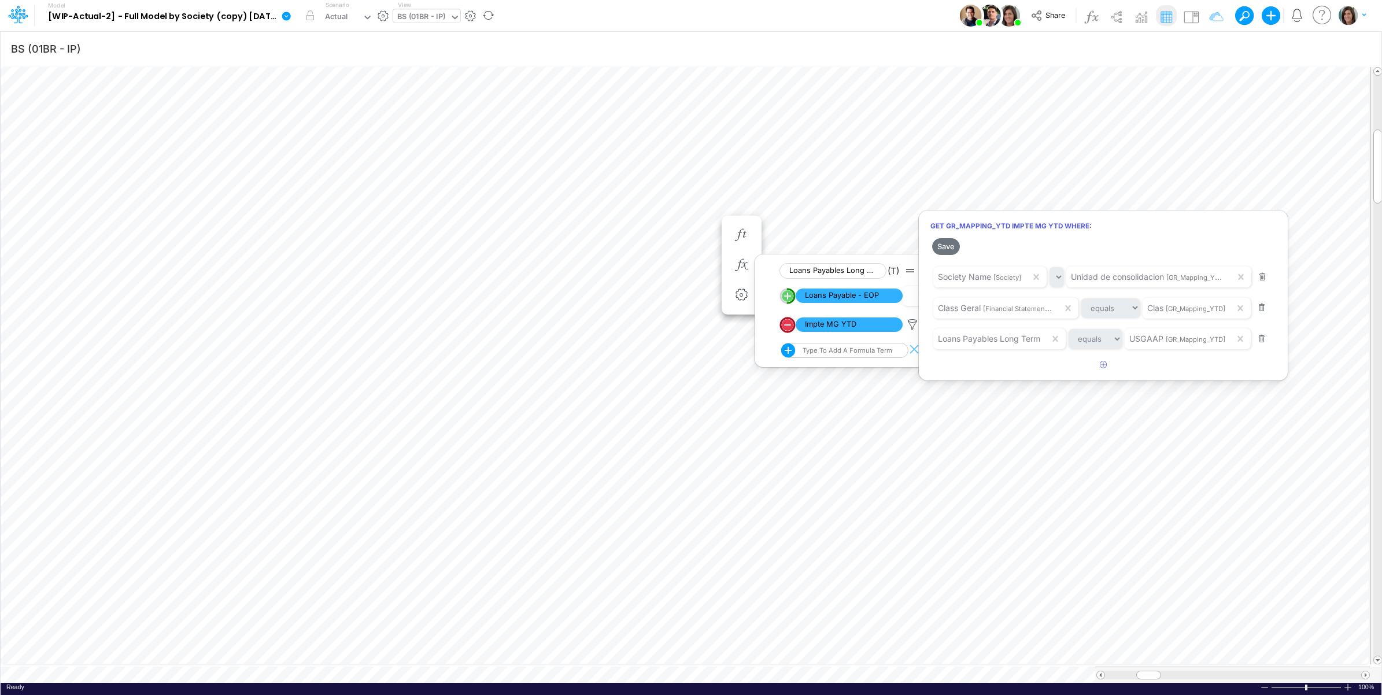
click at [804, 21] on div at bounding box center [691, 350] width 1382 height 689
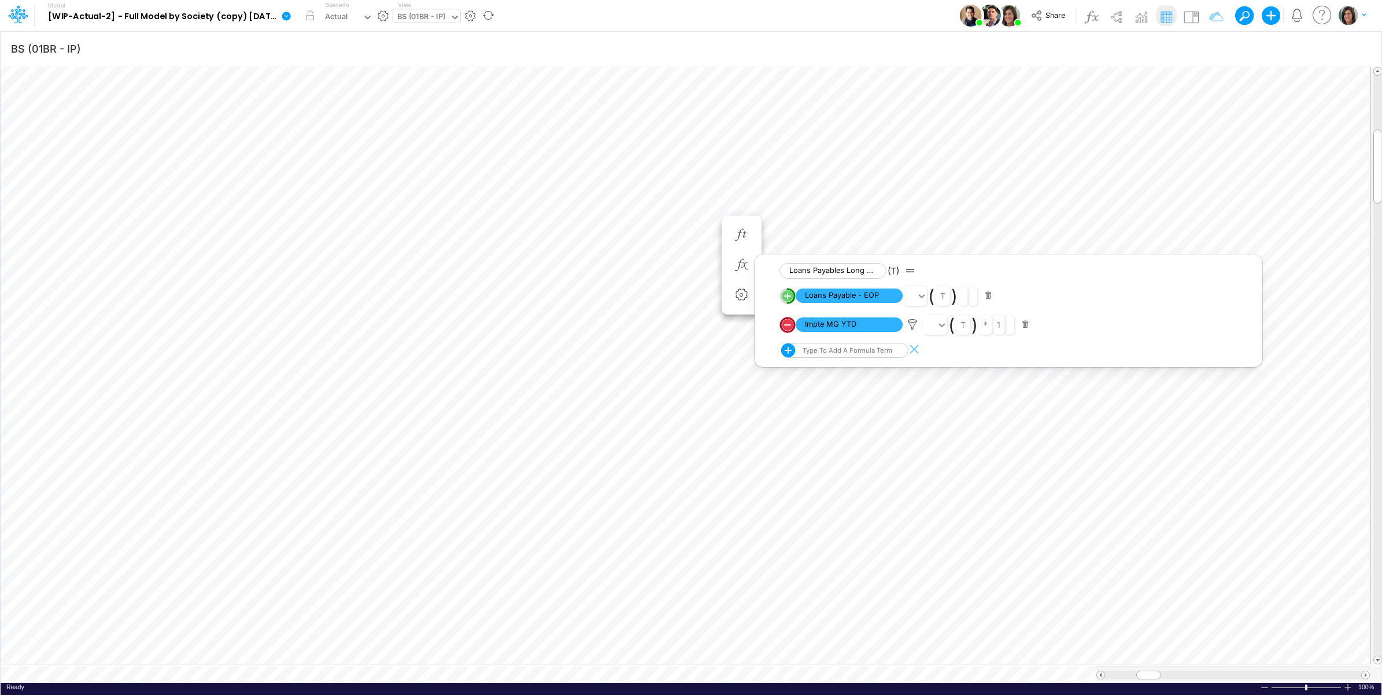
click at [773, 12] on div "Model [WIP-Actual-2] - Full Model by Society (copy) [DATE]T16:44:44UTC Edit mod…" at bounding box center [691, 15] width 1244 height 31
click at [1195, 7] on button at bounding box center [1191, 15] width 21 height 21
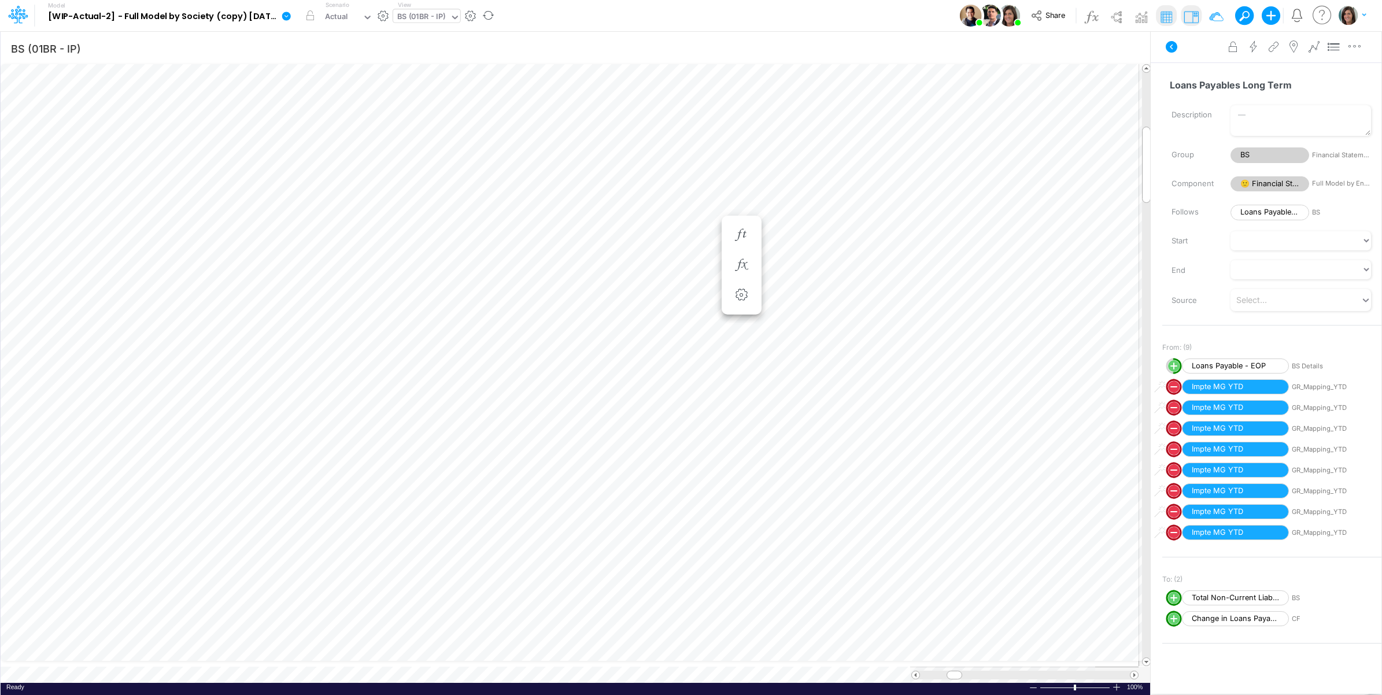
click at [1169, 45] on icon at bounding box center [1172, 47] width 12 height 12
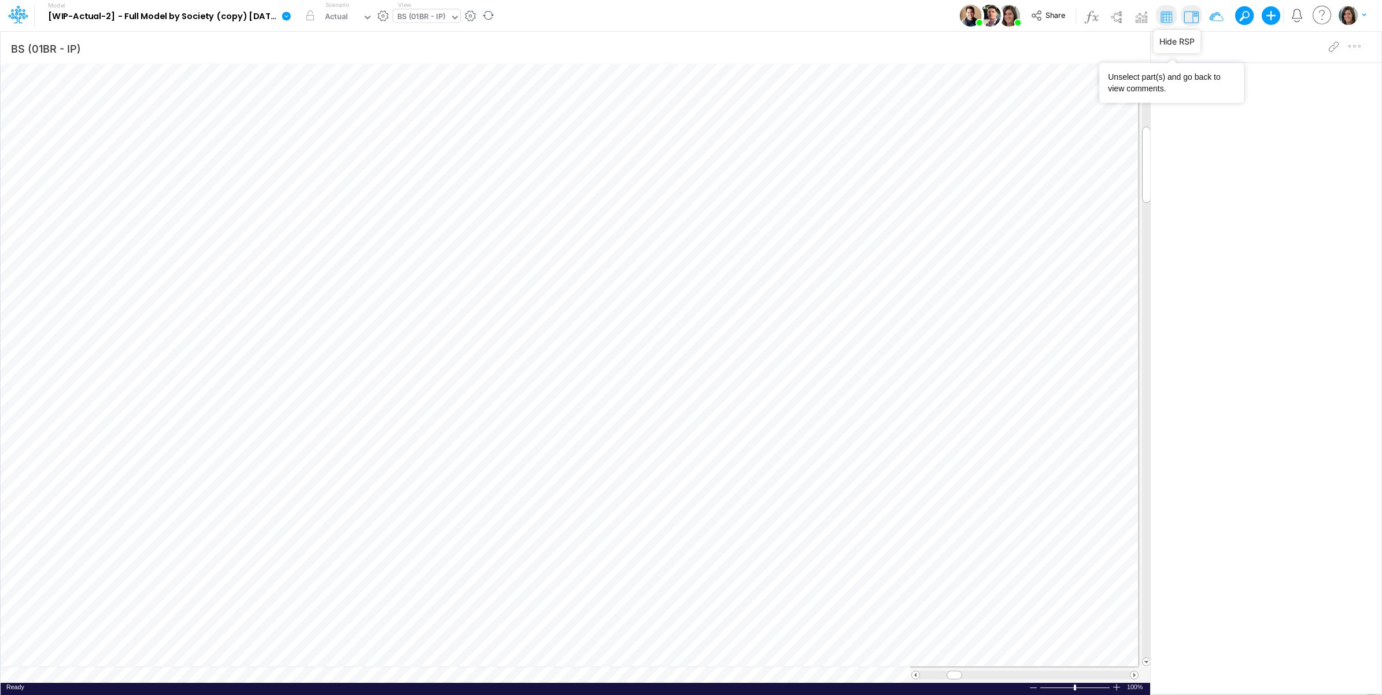
click at [1190, 15] on img at bounding box center [1191, 17] width 19 height 19
click at [283, 15] on icon at bounding box center [286, 16] width 9 height 9
click at [310, 119] on button "View model info" at bounding box center [345, 120] width 124 height 18
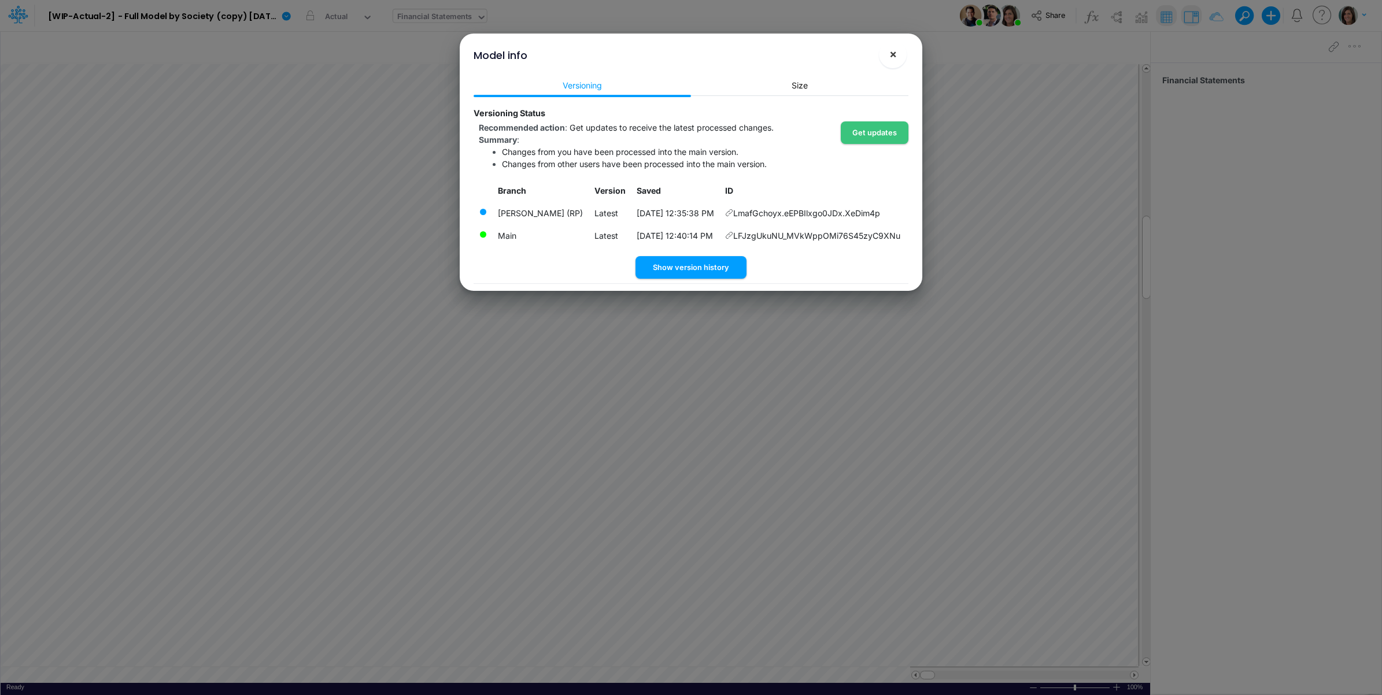
click at [892, 54] on span "×" at bounding box center [893, 54] width 8 height 14
